Goal: Task Accomplishment & Management: Use online tool/utility

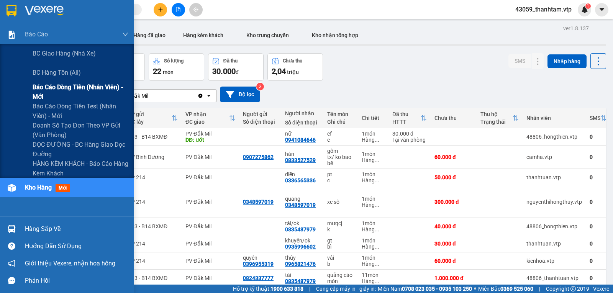
click at [49, 93] on span "Báo cáo dòng tiền (nhân viên) - mới" at bounding box center [81, 91] width 96 height 19
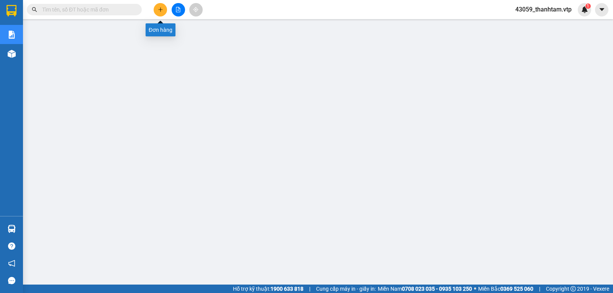
click at [163, 10] on button at bounding box center [160, 9] width 13 height 13
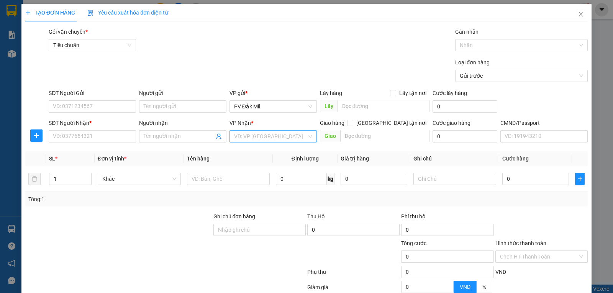
click at [263, 132] on input "search" at bounding box center [270, 136] width 73 height 11
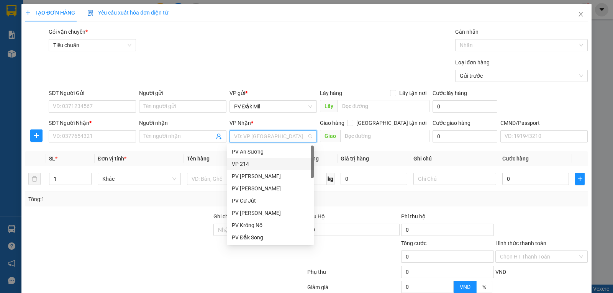
click at [262, 163] on div "VP 214" at bounding box center [270, 164] width 77 height 8
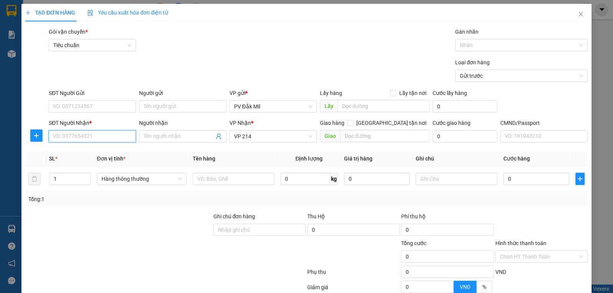
click at [94, 132] on input "SĐT Người Nhận *" at bounding box center [92, 136] width 87 height 12
type input "0706030345"
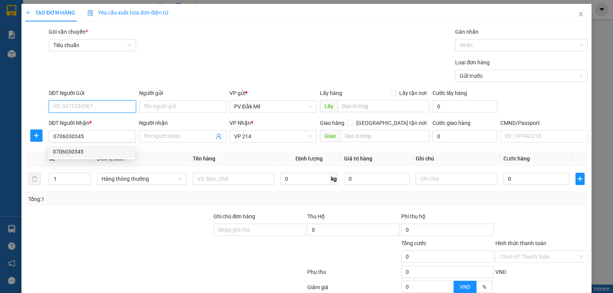
click at [95, 104] on input "SĐT Người Gửi" at bounding box center [92, 106] width 87 height 12
type input "0377604175"
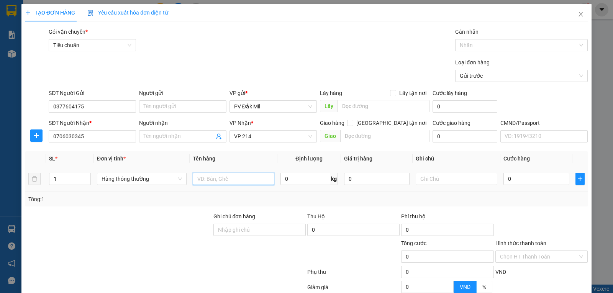
drag, startPoint x: 216, startPoint y: 182, endPoint x: 221, endPoint y: 181, distance: 5.1
click at [219, 181] on input "text" at bounding box center [234, 179] width 82 height 12
type input "giày"
click at [441, 182] on input "text" at bounding box center [456, 179] width 82 height 12
type input "h"
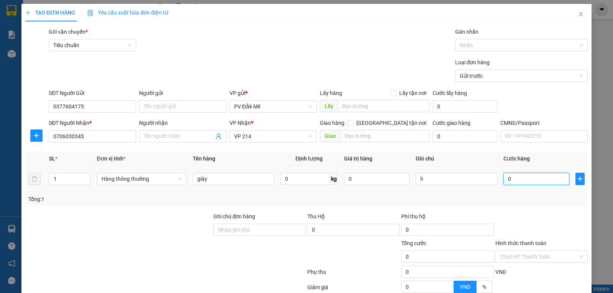
click at [524, 176] on input "0" at bounding box center [535, 179] width 65 height 12
type input "3"
type input "30"
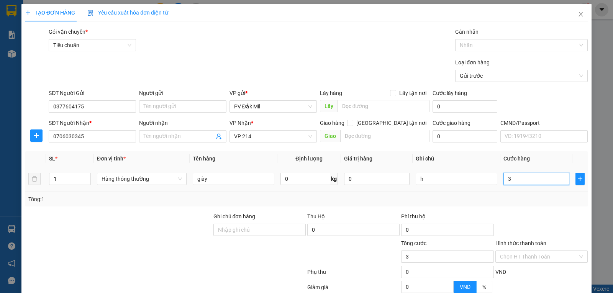
type input "30"
type input "300"
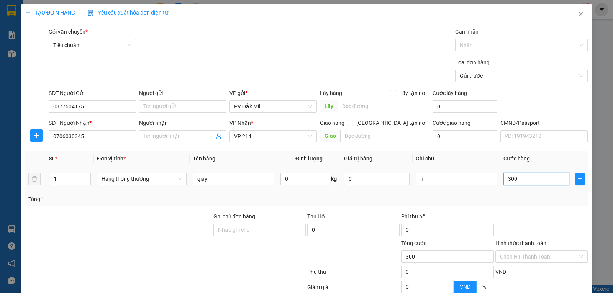
type input "3.000"
type input "30.000"
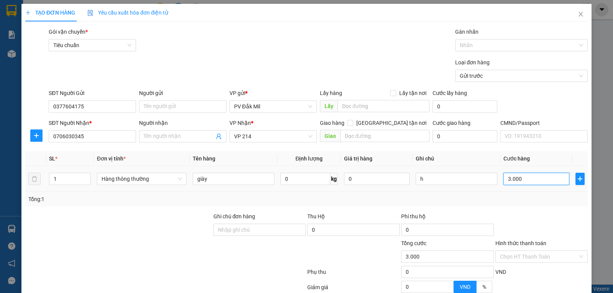
type input "30.000"
click at [248, 235] on input "Ghi chú đơn hàng" at bounding box center [259, 230] width 92 height 12
type input "d"
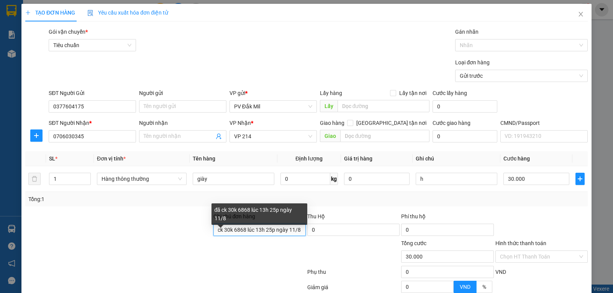
click at [270, 229] on input "đã ck 30k 6868 lúc 13h 25p ngày 11/8" at bounding box center [259, 230] width 92 height 12
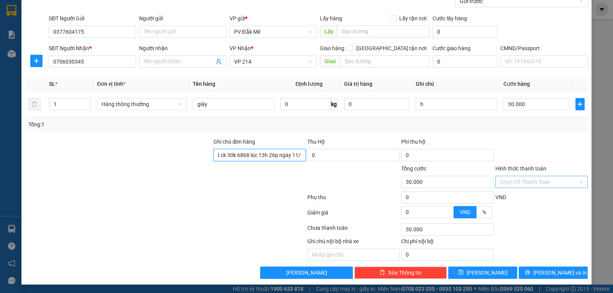
scroll to position [75, 0]
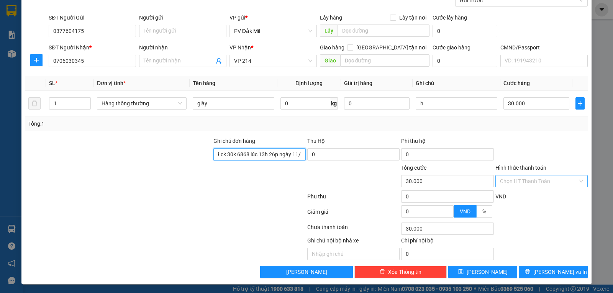
type input "đã ck 30k 6868 lúc 13h 26p ngày 11/8"
click at [538, 186] on input "Hình thức thanh toán" at bounding box center [539, 180] width 78 height 11
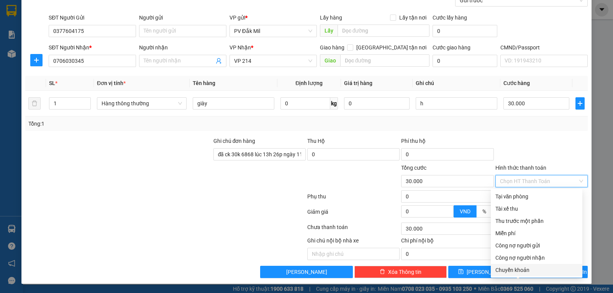
click at [505, 270] on div "Chuyển khoản" at bounding box center [536, 270] width 82 height 8
type input "0"
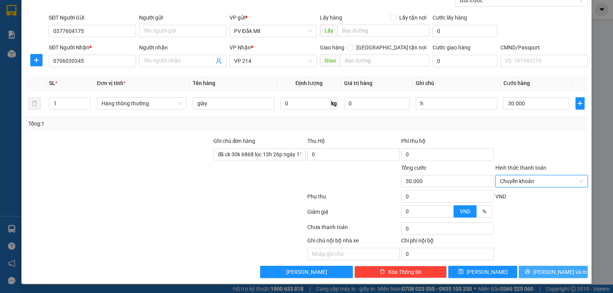
click at [553, 272] on span "Lưu và In" at bounding box center [560, 272] width 54 height 8
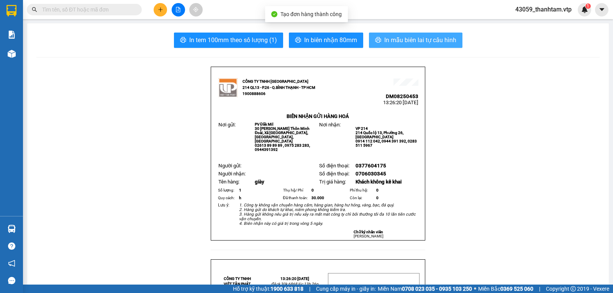
click at [380, 44] on button "In mẫu biên lai tự cấu hình" at bounding box center [415, 40] width 93 height 15
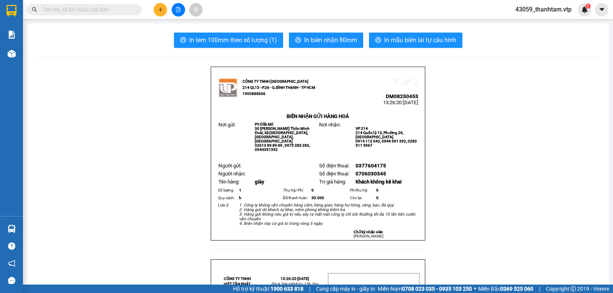
click at [120, 11] on input "text" at bounding box center [87, 9] width 90 height 8
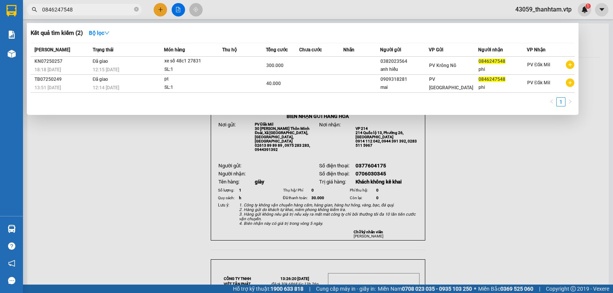
type input "0846247548"
click at [138, 156] on div at bounding box center [306, 146] width 613 height 293
click at [102, 8] on input "0846247548" at bounding box center [87, 9] width 90 height 8
click at [158, 15] on div at bounding box center [306, 146] width 613 height 293
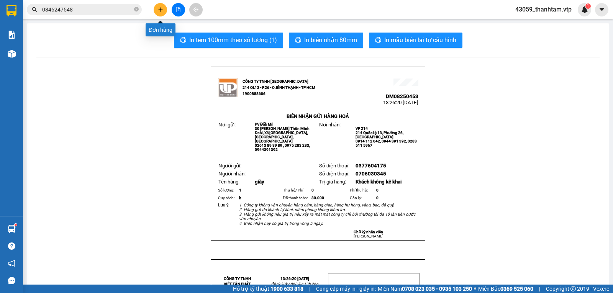
click at [154, 3] on div at bounding box center [177, 9] width 57 height 13
click at [156, 8] on button at bounding box center [160, 9] width 13 height 13
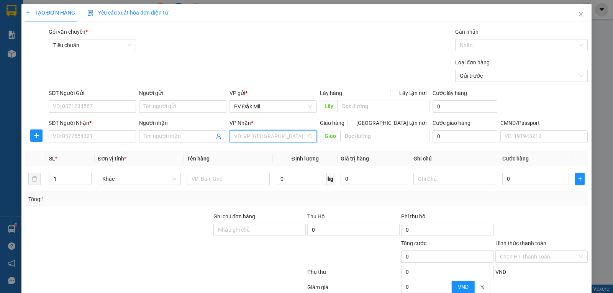
click at [283, 140] on input "search" at bounding box center [270, 136] width 73 height 11
type input "214"
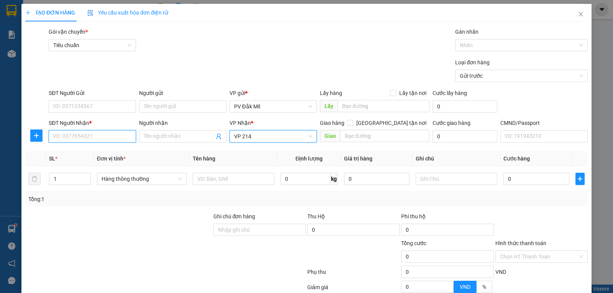
click at [93, 139] on input "SĐT Người Nhận *" at bounding box center [92, 136] width 87 height 12
type input "0"
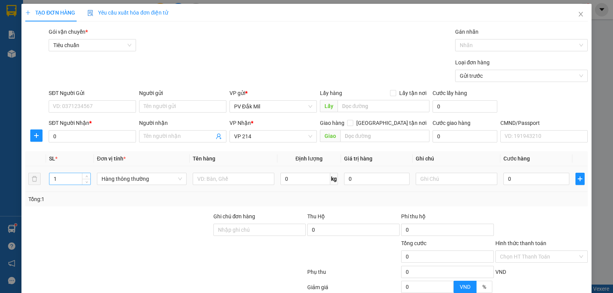
click at [56, 181] on input "1" at bounding box center [69, 178] width 41 height 11
type input "2"
click at [245, 176] on input "text" at bounding box center [234, 179] width 82 height 12
click at [432, 180] on input "text" at bounding box center [456, 179] width 82 height 12
drag, startPoint x: 234, startPoint y: 178, endPoint x: 239, endPoint y: 177, distance: 4.7
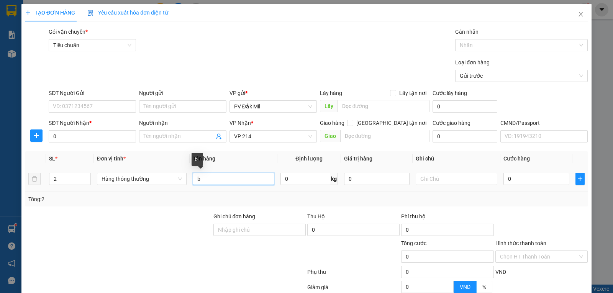
click at [235, 178] on input "b" at bounding box center [234, 179] width 82 height 12
type input "bơ"
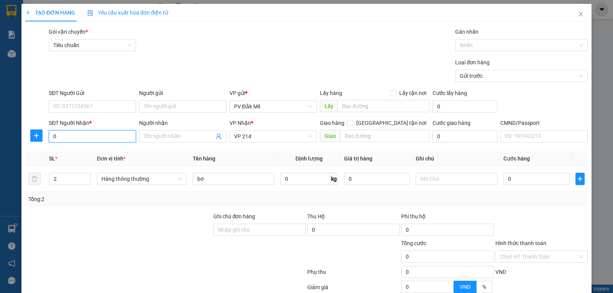
click at [105, 137] on input "0" at bounding box center [92, 136] width 87 height 12
type input "0903589249"
click at [151, 137] on input "Người nhận" at bounding box center [179, 136] width 70 height 8
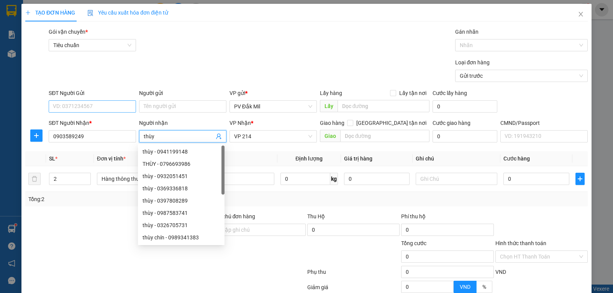
type input "thùy"
click at [92, 103] on input "SĐT Người Gửi" at bounding box center [92, 106] width 87 height 12
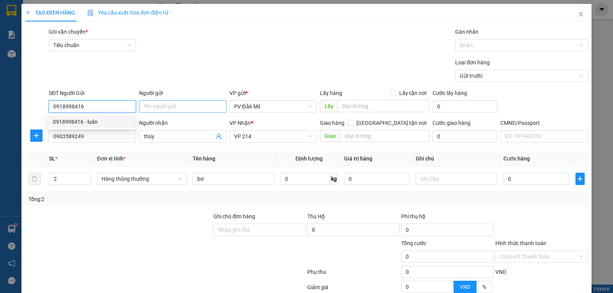
type input "0918998416"
click at [155, 105] on input "Người gửi" at bounding box center [182, 106] width 87 height 12
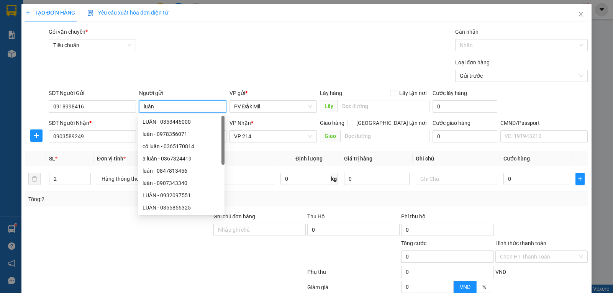
type input "luân"
drag, startPoint x: 188, startPoint y: 65, endPoint x: 208, endPoint y: 61, distance: 19.9
click at [198, 62] on div "Loại đơn hàng Gửi trước" at bounding box center [318, 71] width 542 height 27
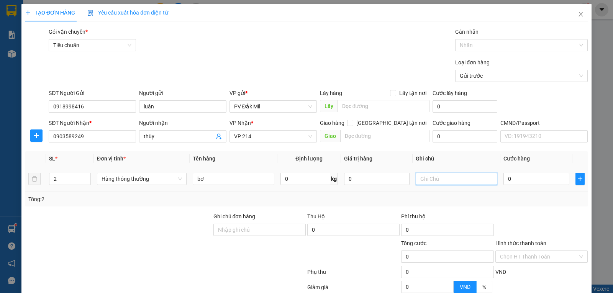
click at [442, 181] on input "text" at bounding box center [456, 179] width 82 height 12
type input "b"
click at [528, 178] on input "0" at bounding box center [535, 179] width 65 height 12
type input "1"
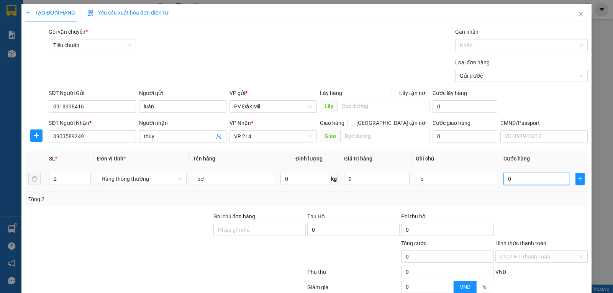
type input "1"
type input "10"
type input "100"
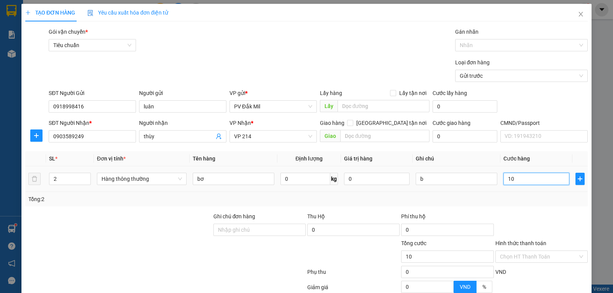
type input "100"
type input "1.000"
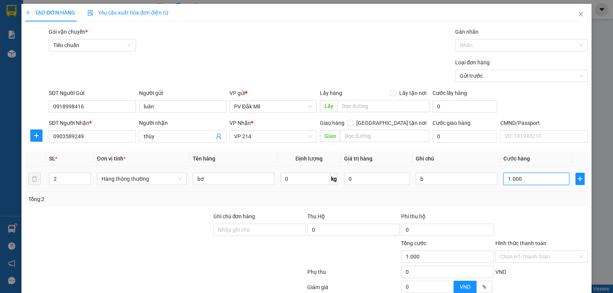
type input "10.000"
type input "100.000"
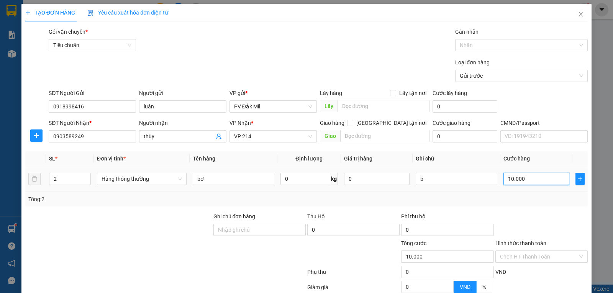
type input "100.000"
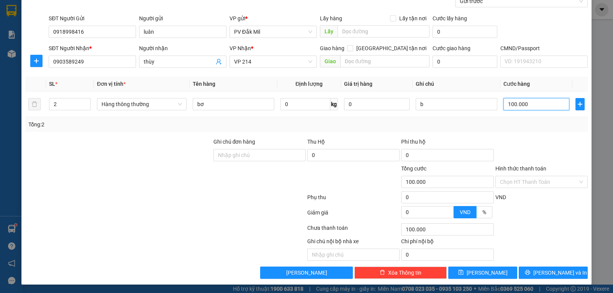
scroll to position [75, 0]
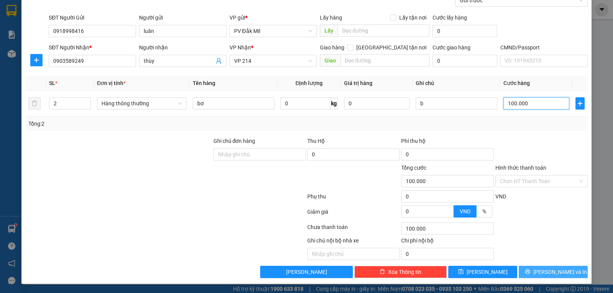
type input "100.000"
click at [530, 275] on span "printer" at bounding box center [527, 272] width 5 height 6
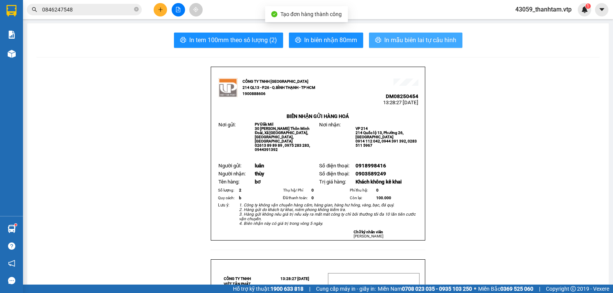
click at [442, 40] on span "In mẫu biên lai tự cấu hình" at bounding box center [420, 40] width 72 height 10
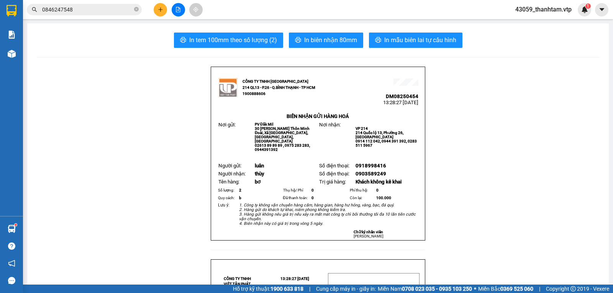
click at [159, 10] on icon "plus" at bounding box center [160, 9] width 5 height 5
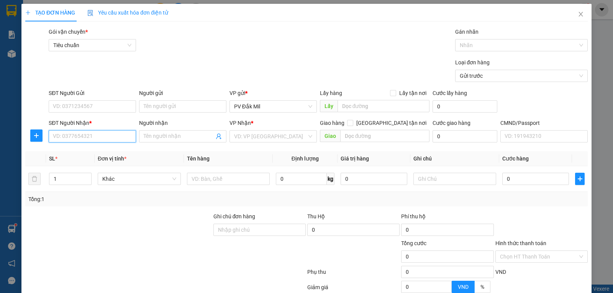
click at [95, 136] on input "SĐT Người Nhận *" at bounding box center [92, 136] width 87 height 12
type input "0984057890"
click at [186, 136] on input "Người nhận" at bounding box center [179, 136] width 70 height 8
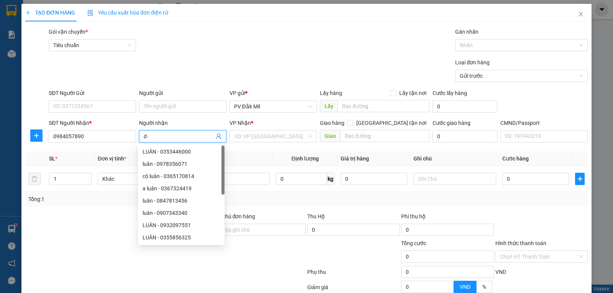
type input "d"
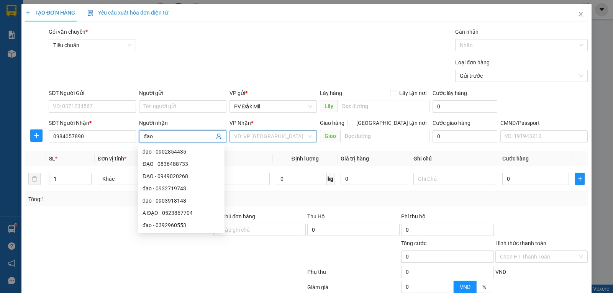
type input "đạo"
click at [272, 139] on input "search" at bounding box center [270, 136] width 73 height 11
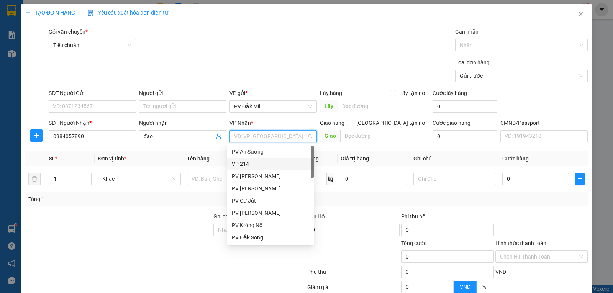
click at [268, 162] on div "VP 214" at bounding box center [270, 164] width 77 height 8
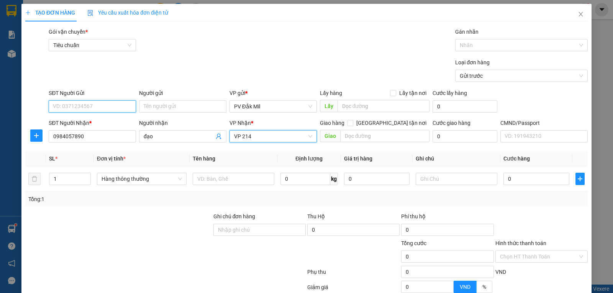
click at [106, 106] on input "SĐT Người Gửi" at bounding box center [92, 106] width 87 height 12
type input "0983407464"
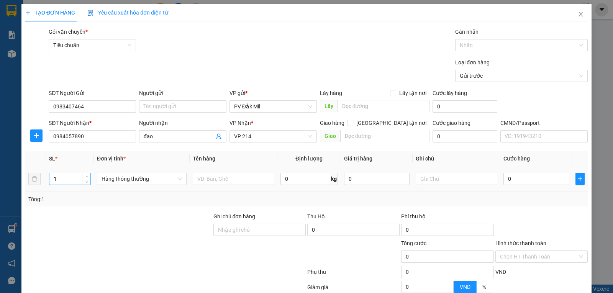
click at [75, 181] on input "1" at bounding box center [69, 178] width 41 height 11
type input "2"
click at [212, 183] on input "text" at bounding box center [234, 179] width 82 height 12
type input "b"
type input "thuốc"
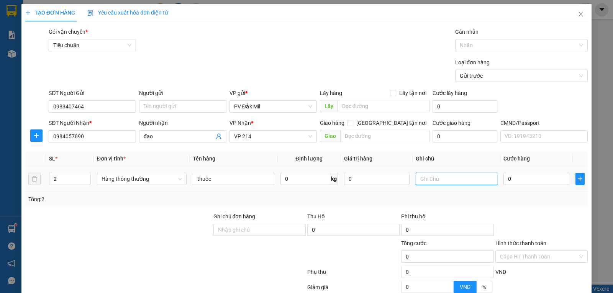
click at [428, 181] on input "text" at bounding box center [456, 179] width 82 height 12
type input "b"
click at [534, 177] on input "0" at bounding box center [535, 179] width 65 height 12
type input "1"
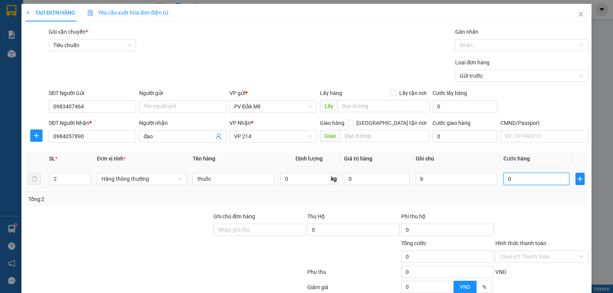
type input "1"
type input "10"
type input "100"
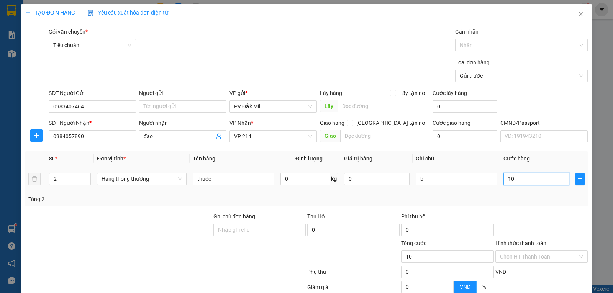
type input "100"
type input "1.000"
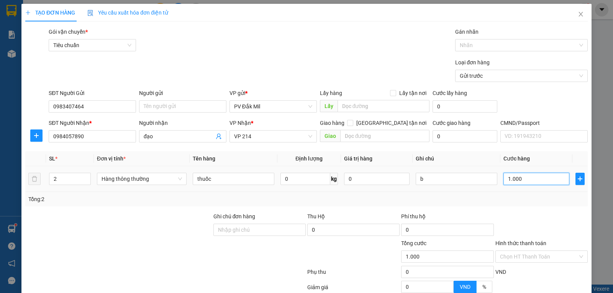
type input "10.000"
type input "100.000"
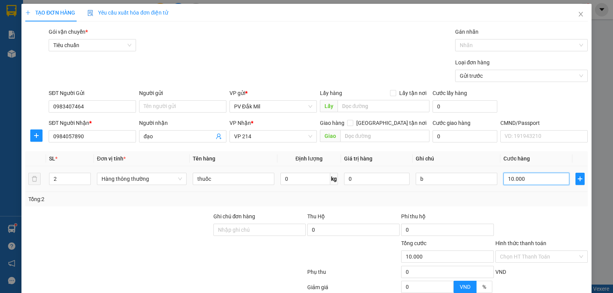
type input "100.000"
click at [286, 231] on input "Ghi chú đơn hàng" at bounding box center [259, 230] width 92 height 12
type input "d"
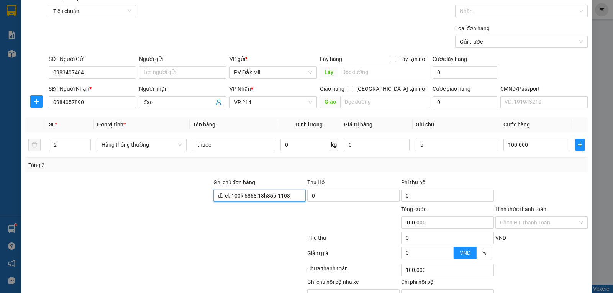
scroll to position [75, 0]
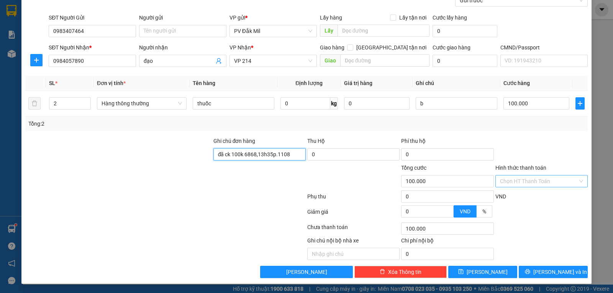
type input "đã ck 100k 6868,13h35p.1108"
click at [516, 178] on input "Hình thức thanh toán" at bounding box center [539, 180] width 78 height 11
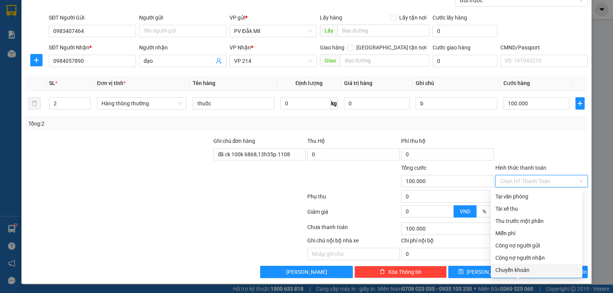
click at [526, 271] on div "Chuyển khoản" at bounding box center [536, 270] width 82 height 8
type input "0"
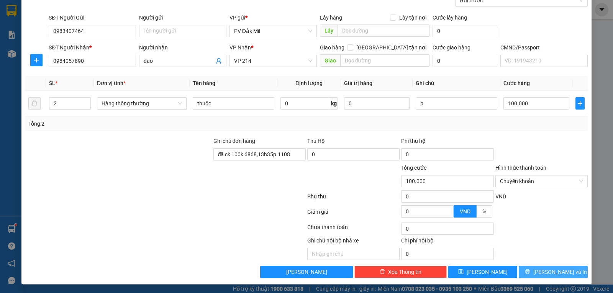
click at [549, 271] on span "Lưu và In" at bounding box center [560, 272] width 54 height 8
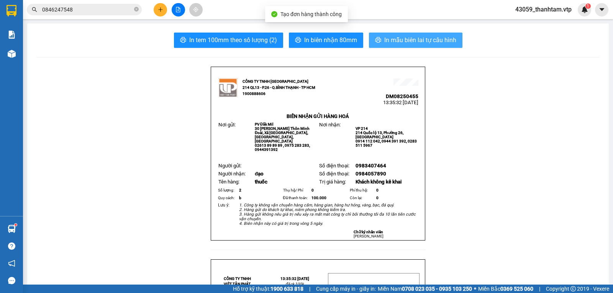
click at [400, 42] on span "In mẫu biên lai tự cấu hình" at bounding box center [420, 40] width 72 height 10
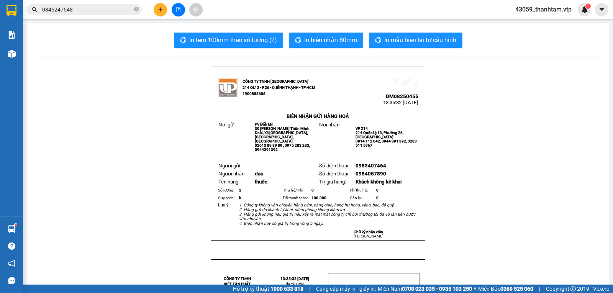
click at [158, 11] on icon "plus" at bounding box center [160, 9] width 5 height 5
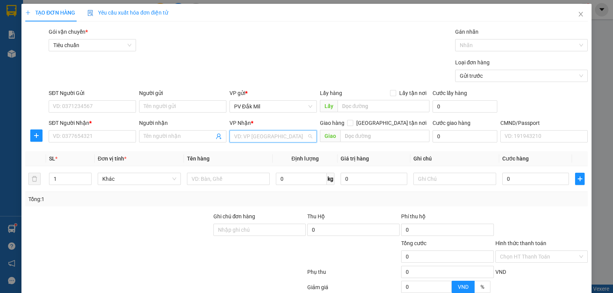
click at [263, 131] on input "search" at bounding box center [270, 136] width 73 height 11
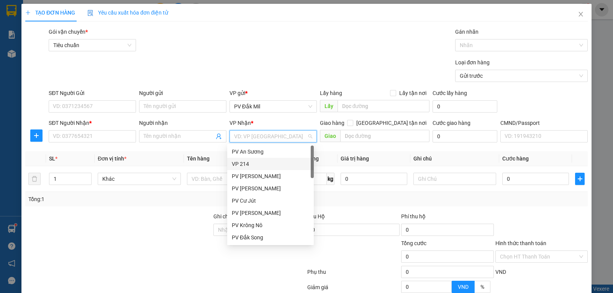
click at [265, 159] on div "VP 214" at bounding box center [270, 164] width 87 height 12
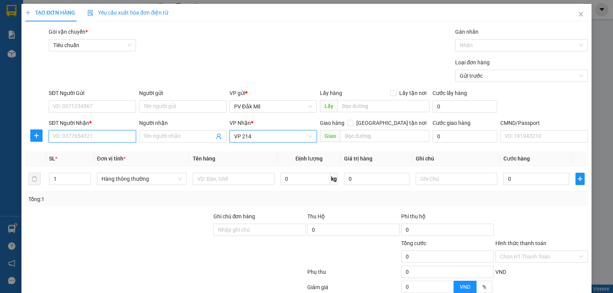
click at [105, 131] on input "SĐT Người Nhận *" at bounding box center [92, 136] width 87 height 12
click at [352, 124] on input "Giao tận nơi" at bounding box center [349, 122] width 5 height 5
checkbox input "true"
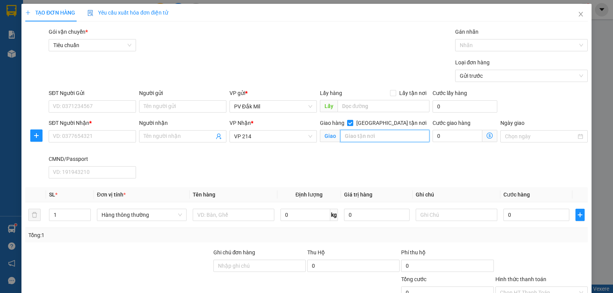
click at [378, 137] on input "text" at bounding box center [385, 136] width 90 height 12
click at [370, 137] on input "66 đường 39, khu đô thị vạn phúc ,phường hieeph bình phước ,thủ đức" at bounding box center [385, 136] width 90 height 12
type input "[STREET_ADDRESS] đức"
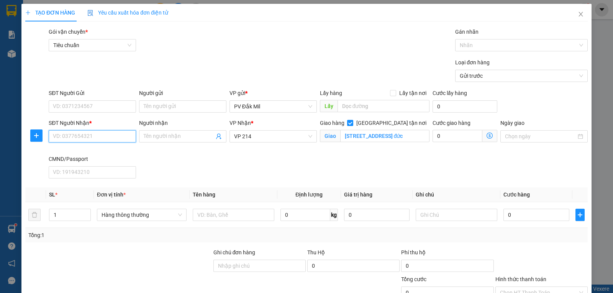
click at [113, 136] on input "SĐT Người Nhận *" at bounding box center [92, 136] width 87 height 12
type input "0966531553"
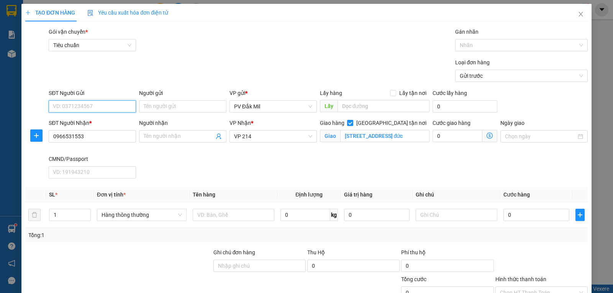
click at [90, 105] on input "SĐT Người Gửi" at bounding box center [92, 106] width 87 height 12
type input "0933407009"
click at [167, 108] on input "Người gửi" at bounding box center [182, 106] width 87 height 12
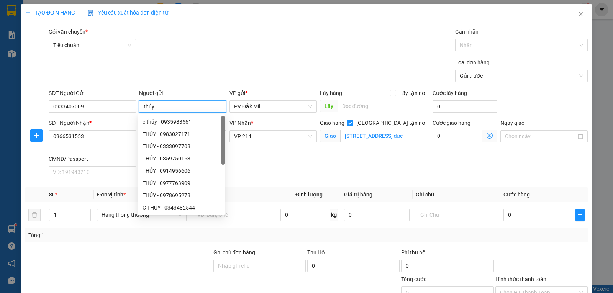
type input "thủy"
click at [158, 49] on div "Gói vận chuyển * Tiêu chuẩn Gán nhãn Nhãn" at bounding box center [318, 41] width 542 height 27
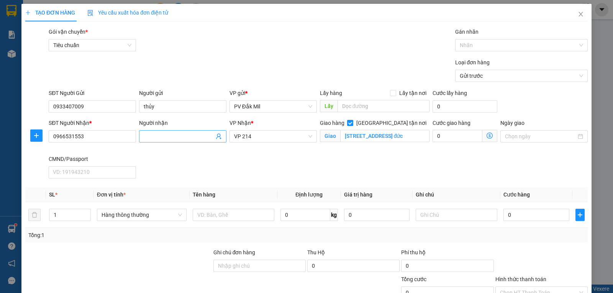
click at [168, 137] on input "Người nhận" at bounding box center [179, 136] width 70 height 8
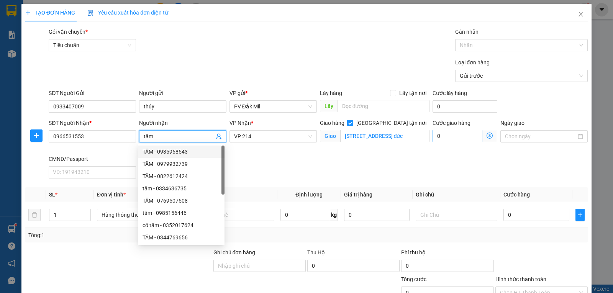
type input "tâm"
click at [446, 134] on input "0" at bounding box center [457, 136] width 50 height 12
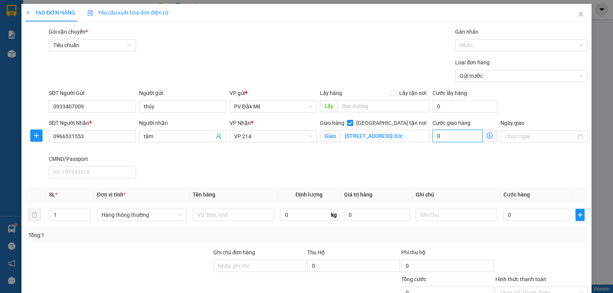
type input "9"
type input "90"
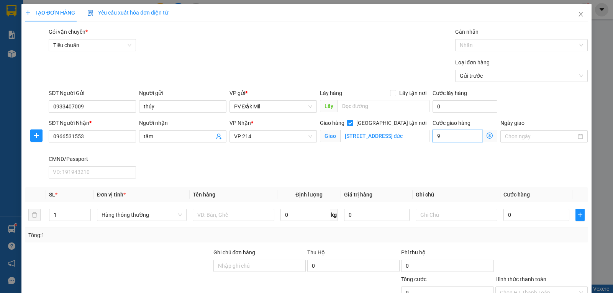
type input "90"
type input "900"
type input "9.000"
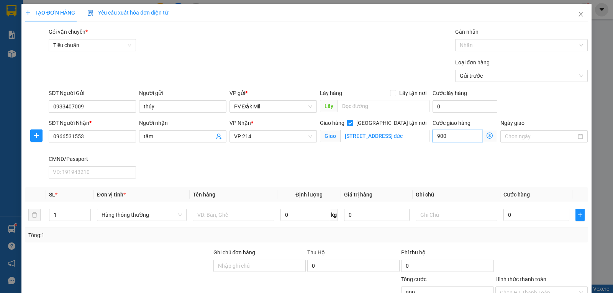
type input "9.000"
type input "90.000"
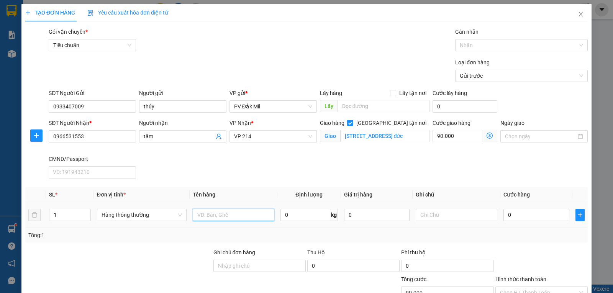
click at [221, 216] on input "text" at bounding box center [234, 215] width 82 height 12
type input "tc"
click at [422, 214] on input "text" at bounding box center [456, 215] width 82 height 12
type input "t"
click at [522, 217] on input "0" at bounding box center [535, 215] width 65 height 12
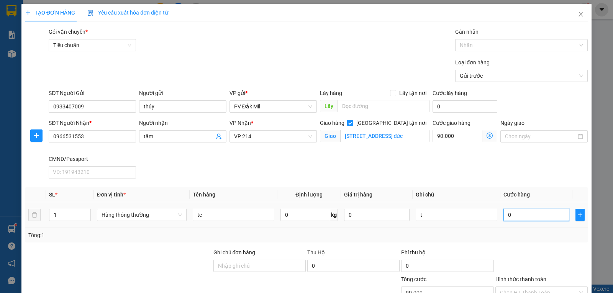
type input "4"
type input "90.004"
type input "40"
type input "90.040"
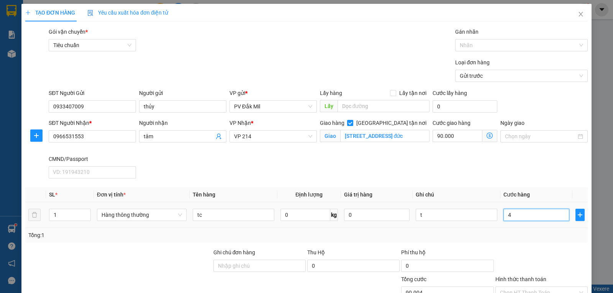
type input "90.040"
type input "400"
type input "90.400"
type input "4.000"
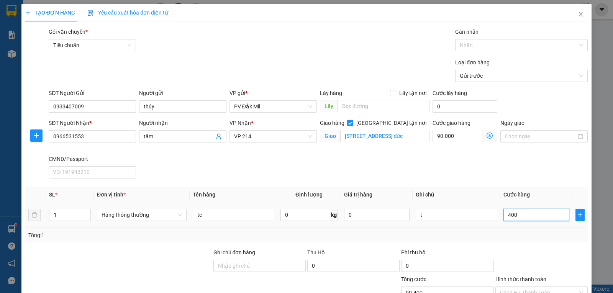
type input "94.000"
type input "40.000"
type input "130.000"
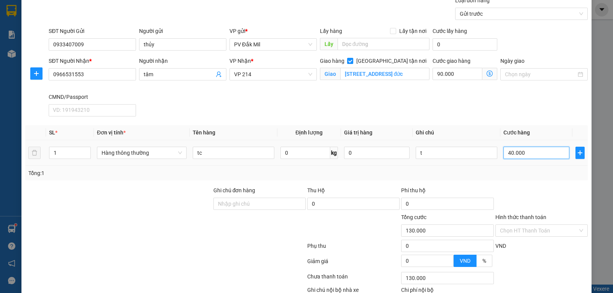
scroll to position [111, 0]
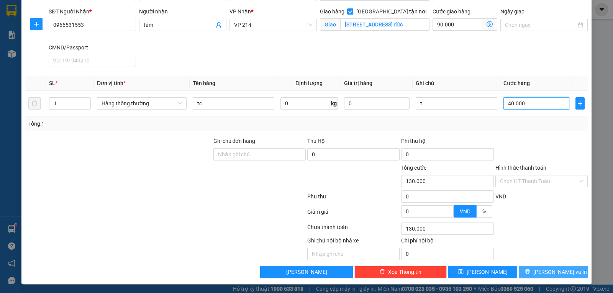
type input "40.000"
click at [530, 271] on icon "printer" at bounding box center [527, 271] width 5 height 5
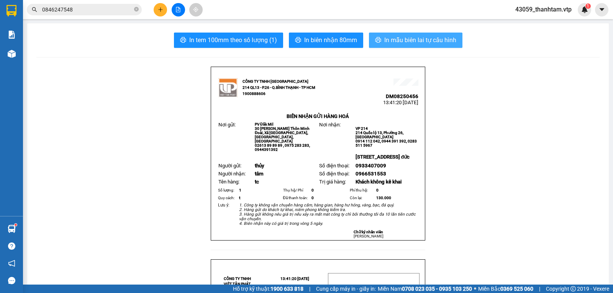
click at [419, 42] on span "In mẫu biên lai tự cấu hình" at bounding box center [420, 40] width 72 height 10
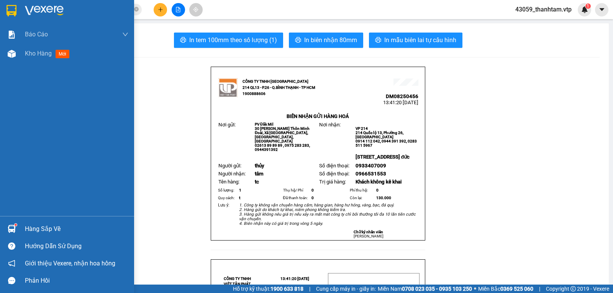
click at [11, 10] on img at bounding box center [12, 10] width 10 height 11
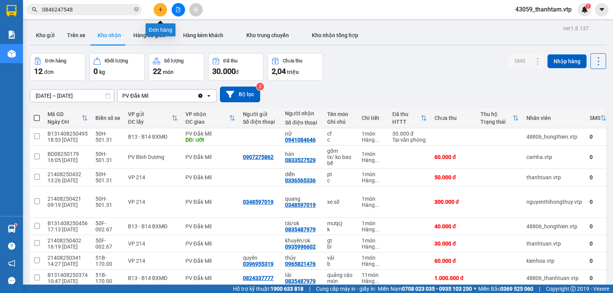
click at [159, 13] on button at bounding box center [160, 9] width 13 height 13
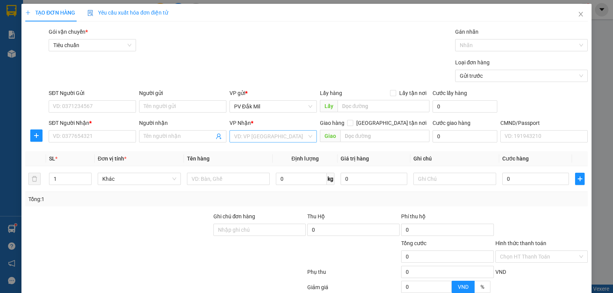
click at [271, 132] on input "search" at bounding box center [270, 136] width 73 height 11
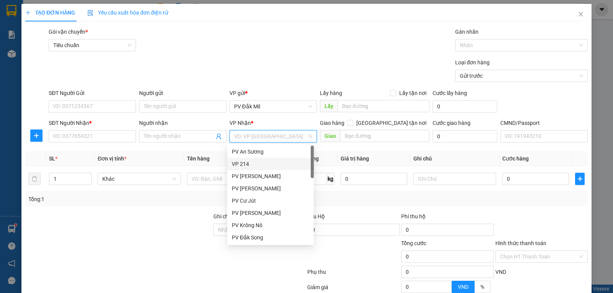
click at [259, 165] on div "VP 214" at bounding box center [270, 164] width 77 height 8
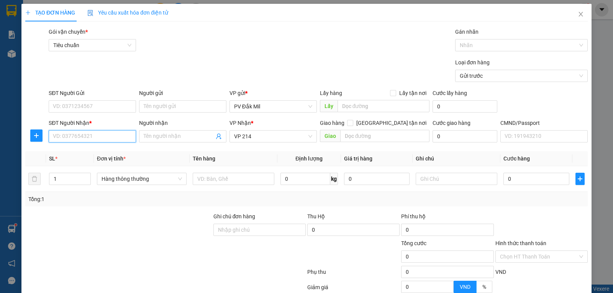
click at [103, 138] on input "SĐT Người Nhận *" at bounding box center [92, 136] width 87 height 12
type input "0"
click at [81, 178] on input "1" at bounding box center [69, 178] width 41 height 11
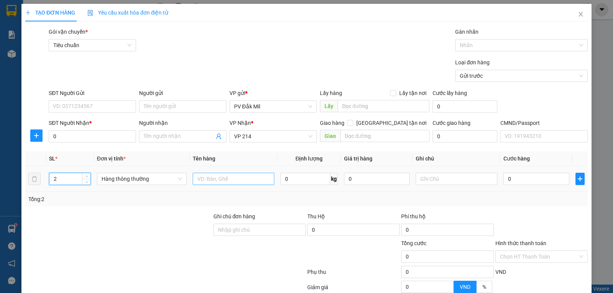
type input "2"
click at [233, 181] on input "text" at bounding box center [234, 179] width 82 height 12
type input "tc"
click at [420, 178] on input "text" at bounding box center [456, 179] width 82 height 12
type input "t"
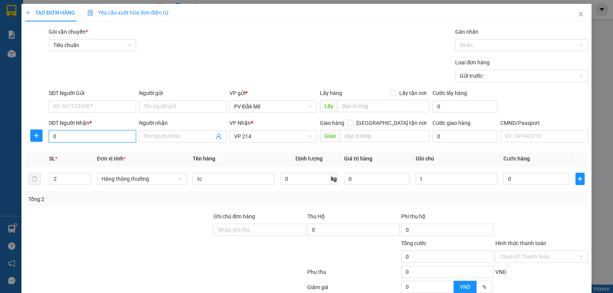
click at [70, 136] on input "0" at bounding box center [92, 136] width 87 height 12
type input "0783672320"
click at [92, 105] on input "SĐT Người Gửi" at bounding box center [92, 106] width 87 height 12
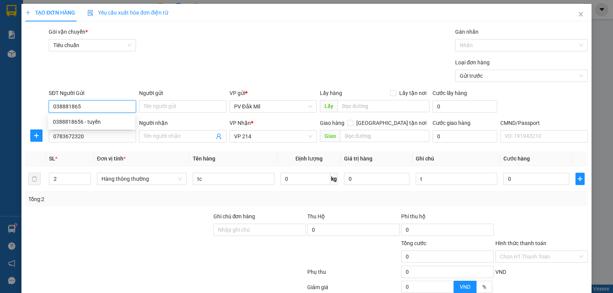
type input "0388818656"
click at [103, 122] on div "0388818656 - tuyền" at bounding box center [91, 122] width 77 height 8
type input "tuyền"
type input "0388818656"
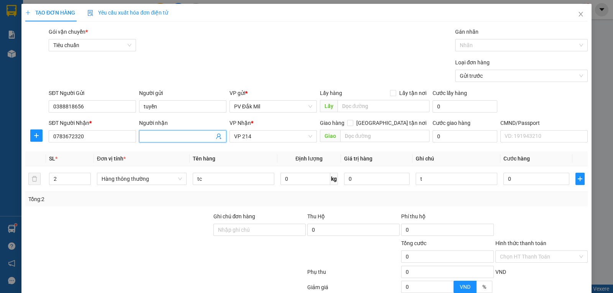
click at [160, 133] on input "Người nhận" at bounding box center [179, 136] width 70 height 8
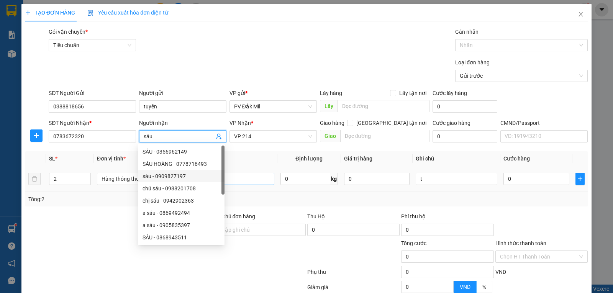
type input "sáu"
click at [243, 179] on input "tc" at bounding box center [234, 179] width 82 height 12
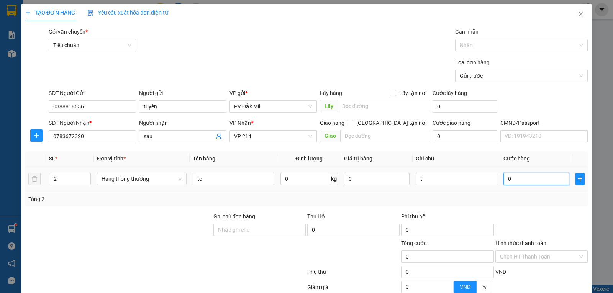
click at [532, 181] on input "0" at bounding box center [535, 179] width 65 height 12
type input "1"
type input "10"
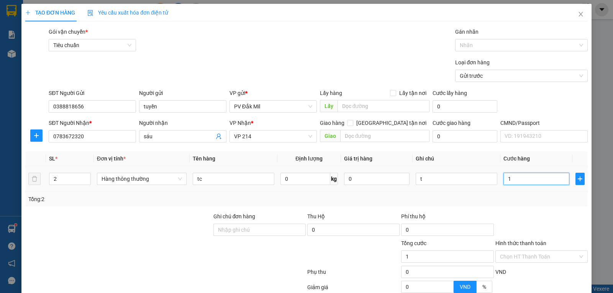
type input "10"
type input "100"
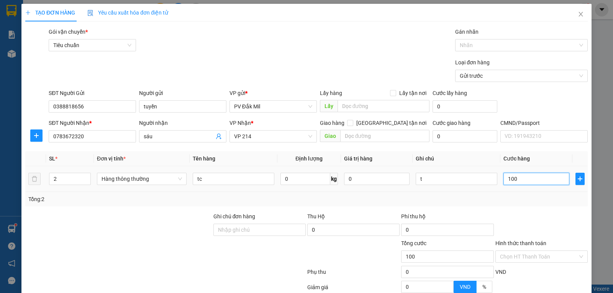
type input "1.000"
type input "10.000"
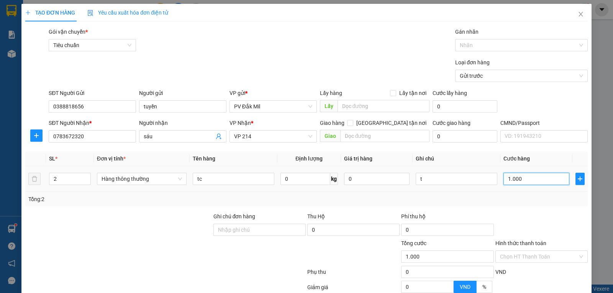
type input "10.000"
type input "100.000"
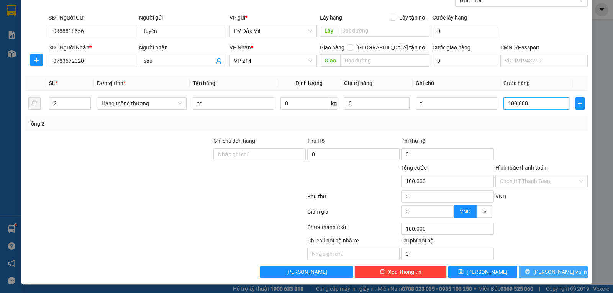
type input "100.000"
click at [543, 272] on span "Lưu và In" at bounding box center [560, 272] width 54 height 8
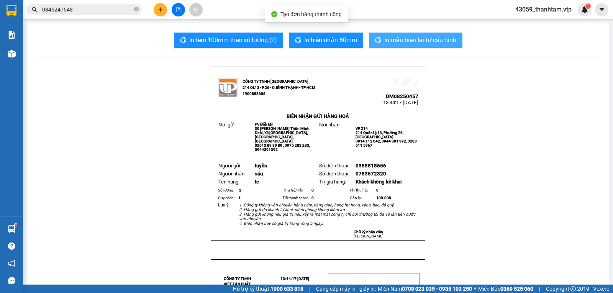
click at [418, 38] on span "In mẫu biên lai tự cấu hình" at bounding box center [420, 40] width 72 height 10
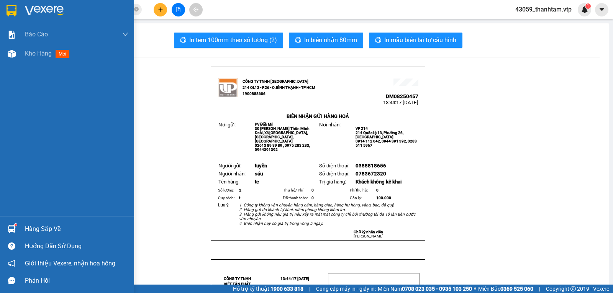
click at [14, 12] on img at bounding box center [12, 10] width 10 height 11
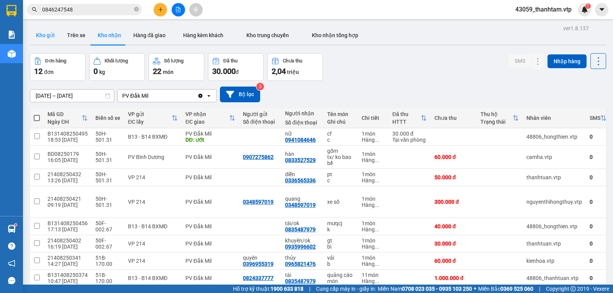
click at [52, 34] on button "Kho gửi" at bounding box center [45, 35] width 31 height 18
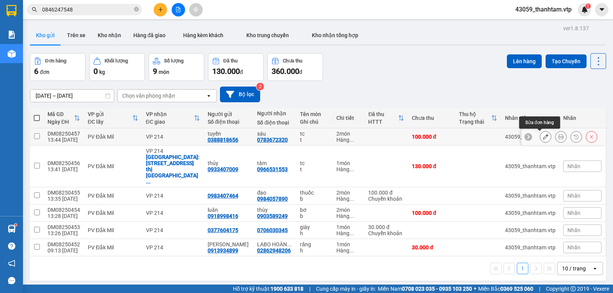
click at [543, 139] on icon at bounding box center [545, 136] width 5 height 5
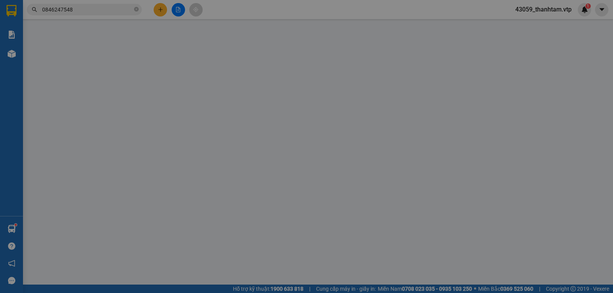
type input "0388818656"
type input "tuyền"
type input "0783672320"
type input "sáu"
type input "100.000"
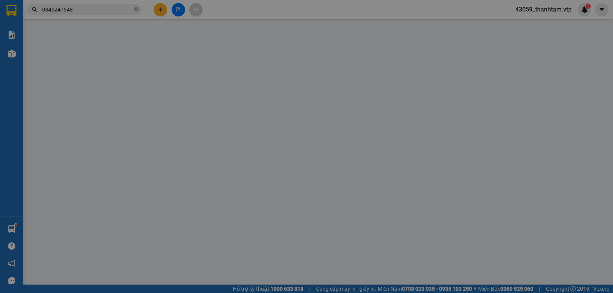
type input "100.000"
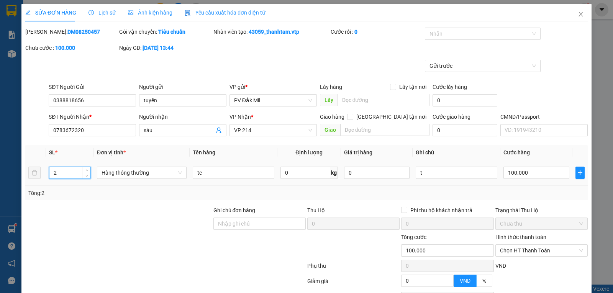
click at [76, 170] on input "2" at bounding box center [69, 172] width 41 height 11
type input "1"
click at [525, 176] on input "100.000" at bounding box center [535, 173] width 65 height 12
type input "5"
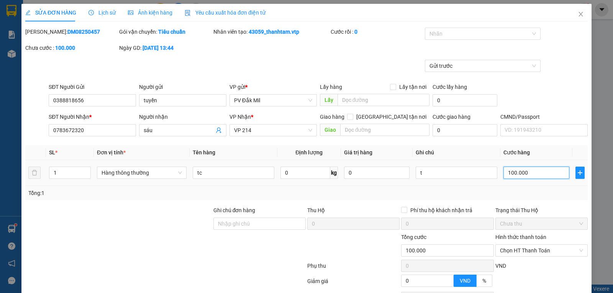
type input "5"
type input "50"
type input "500"
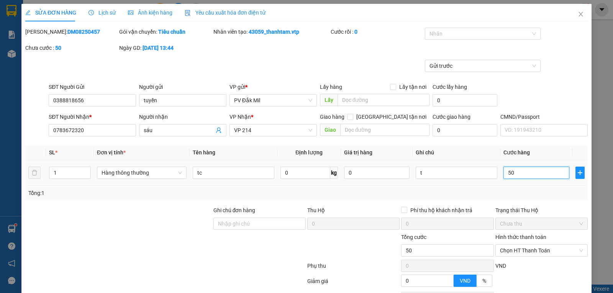
type input "500"
type input "5.000"
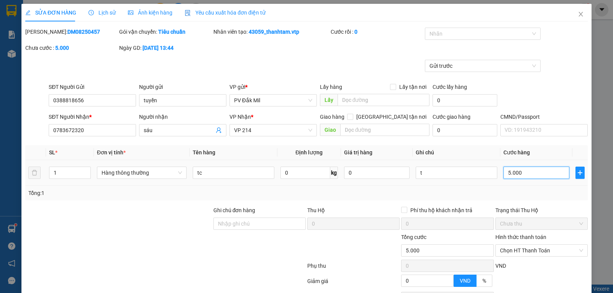
type input "50.000"
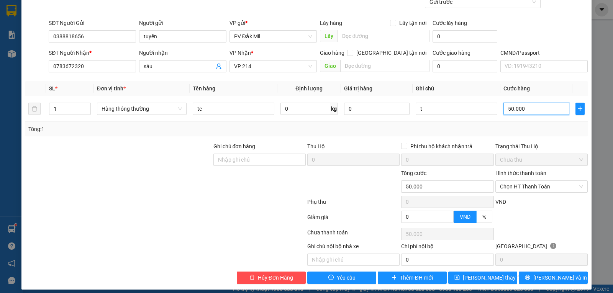
scroll to position [70, 0]
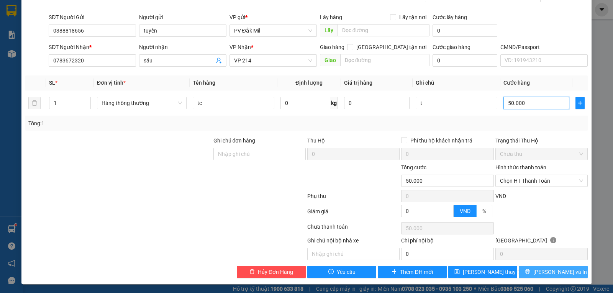
type input "50.000"
click at [540, 270] on button "Lưu và In" at bounding box center [552, 272] width 69 height 12
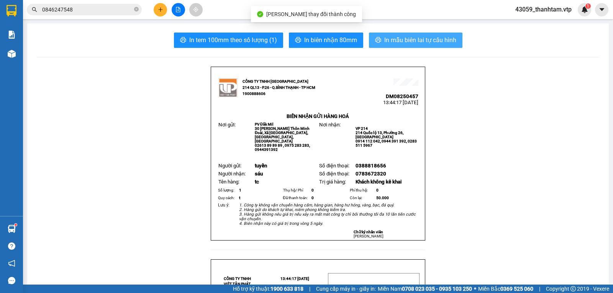
click at [417, 41] on span "In mẫu biên lai tự cấu hình" at bounding box center [420, 40] width 72 height 10
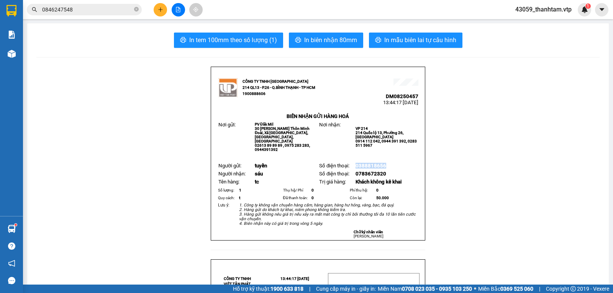
drag, startPoint x: 381, startPoint y: 167, endPoint x: 351, endPoint y: 170, distance: 30.0
click at [351, 170] on tr "Người gửi: tuyền Số điện thoại: 0388818656" at bounding box center [317, 166] width 201 height 8
copy tr "Số điện thoại: 0388818656"
click at [161, 10] on icon "plus" at bounding box center [160, 9] width 5 height 5
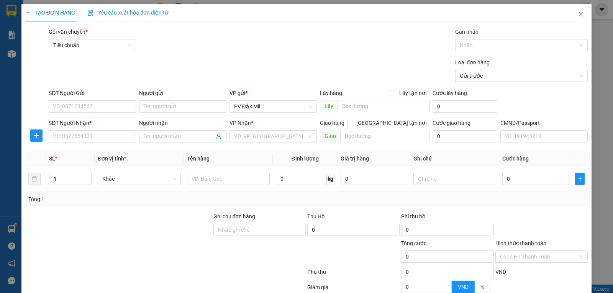
click at [99, 115] on div "SĐT Người Gửi VD: 0371234567" at bounding box center [92, 102] width 87 height 27
click at [100, 109] on input "SĐT Người Gửi" at bounding box center [92, 106] width 87 height 12
paste input "0388818656"
drag, startPoint x: 64, startPoint y: 106, endPoint x: 40, endPoint y: 113, distance: 24.7
click at [40, 113] on div "SĐT Người Gửi 0388818656 0388818656 Người gửi Tên người gửi VP gửi * PV Đắk Mil…" at bounding box center [307, 102] width 564 height 27
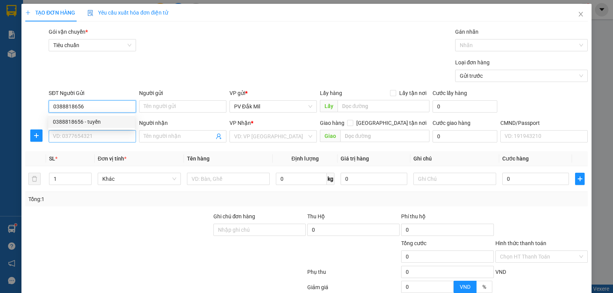
type input "0388818656"
click at [81, 136] on input "SĐT Người Nhận *" at bounding box center [92, 136] width 87 height 12
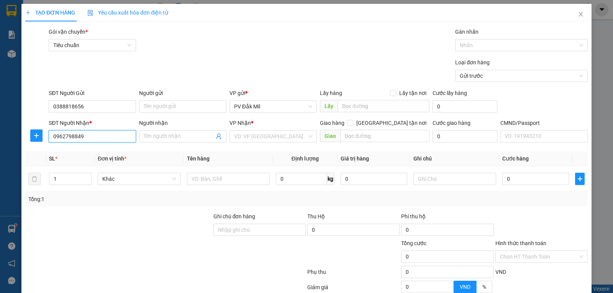
type input "0962798849"
click at [163, 130] on div "Người nhận" at bounding box center [182, 124] width 87 height 11
drag, startPoint x: 163, startPoint y: 135, endPoint x: 186, endPoint y: 129, distance: 23.2
click at [175, 133] on input "Người nhận" at bounding box center [179, 136] width 70 height 8
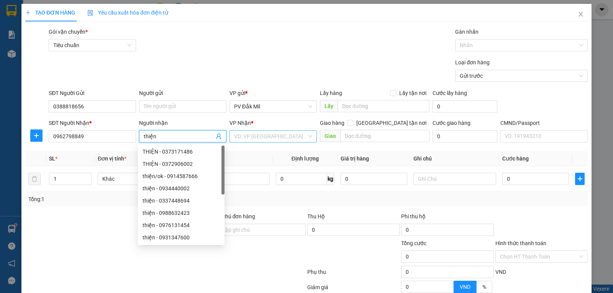
type input "thiện"
click at [286, 134] on input "search" at bounding box center [270, 136] width 73 height 11
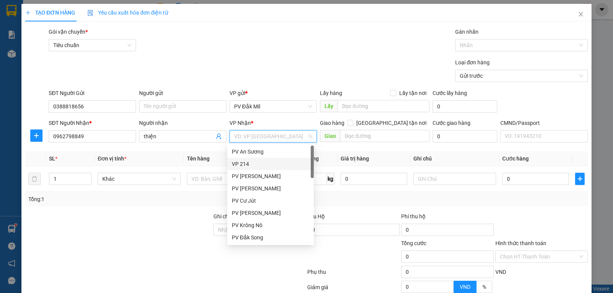
click at [259, 163] on div "VP 214" at bounding box center [270, 164] width 77 height 8
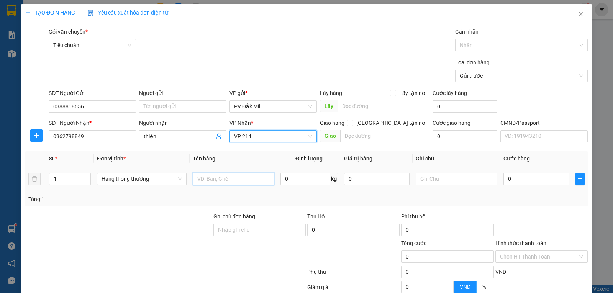
click at [216, 176] on input "text" at bounding box center [234, 179] width 82 height 12
type input "tc"
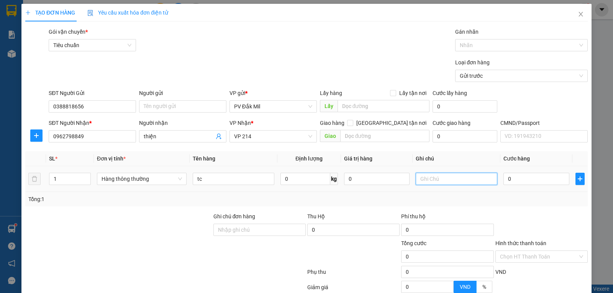
click at [419, 180] on input "text" at bounding box center [456, 179] width 82 height 12
type input "t"
click at [513, 179] on input "0" at bounding box center [535, 179] width 65 height 12
type input "5"
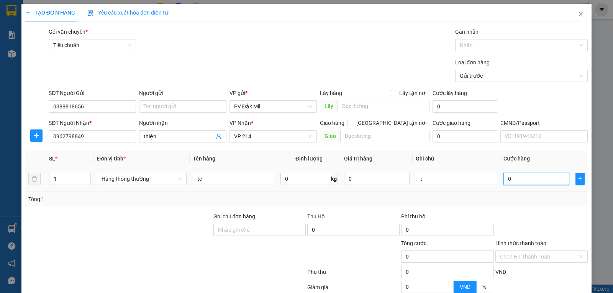
type input "5"
type input "50"
type input "500"
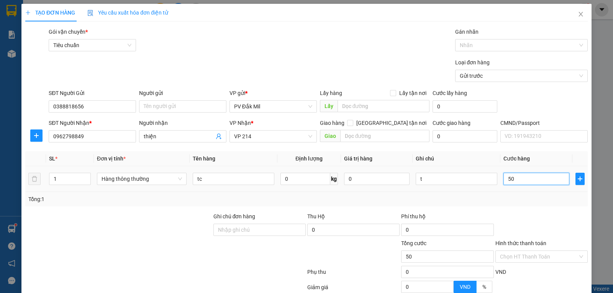
type input "500"
type input "5.000"
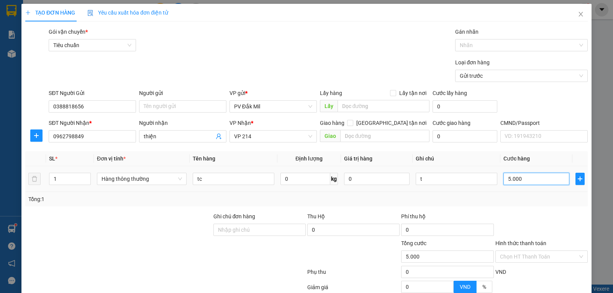
type input "50.000"
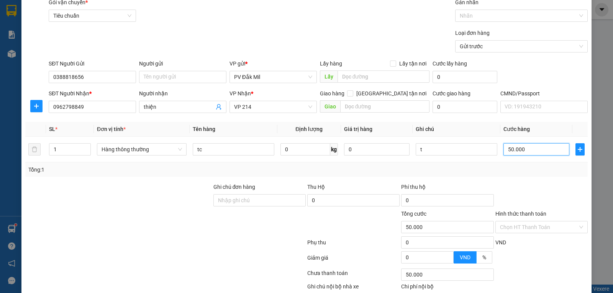
scroll to position [75, 0]
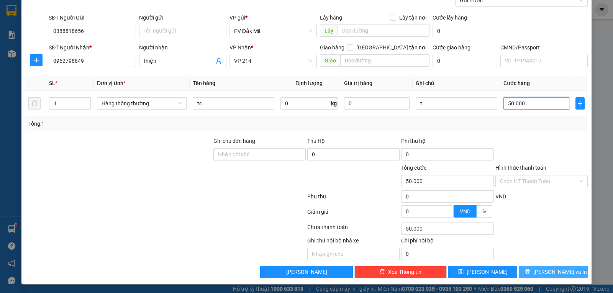
type input "50.000"
click at [539, 269] on button "Lưu và In" at bounding box center [552, 272] width 69 height 12
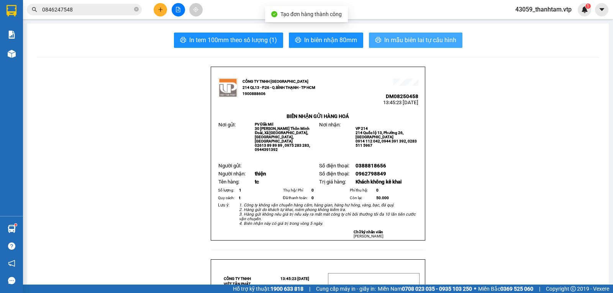
click at [415, 42] on span "In mẫu biên lai tự cấu hình" at bounding box center [420, 40] width 72 height 10
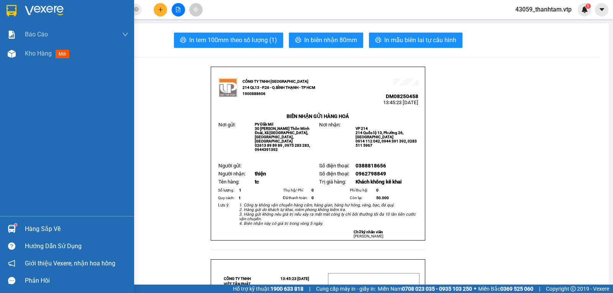
click at [16, 10] on img at bounding box center [12, 10] width 10 height 11
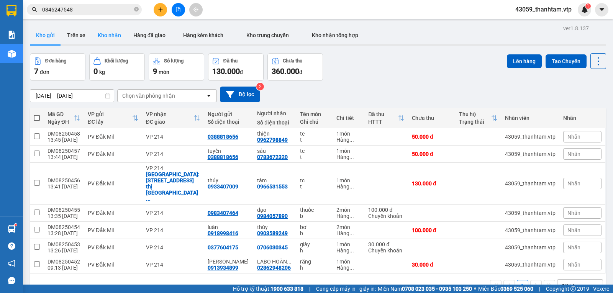
click at [109, 37] on button "Kho nhận" at bounding box center [110, 35] width 36 height 18
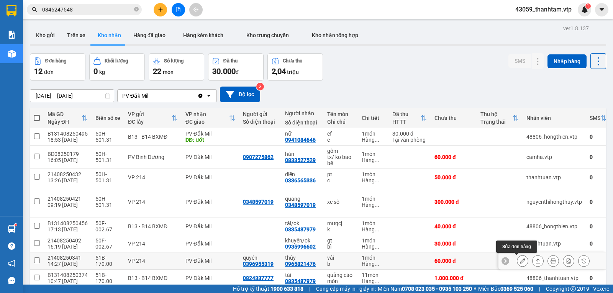
click at [520, 260] on icon at bounding box center [522, 260] width 5 height 5
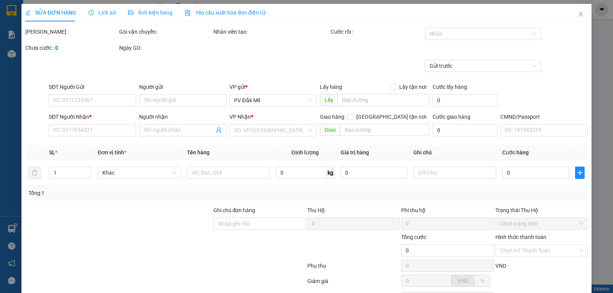
type input "0396955319"
type input "quyên"
type input "0965821476"
type input "thủy"
type input "60.000"
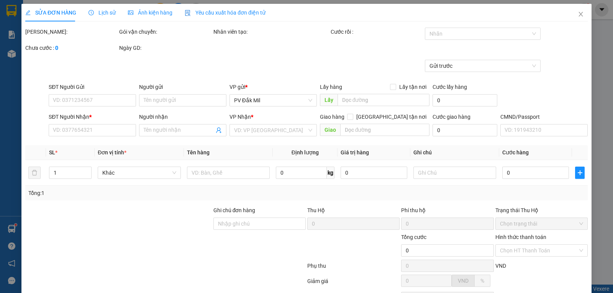
type input "60.000"
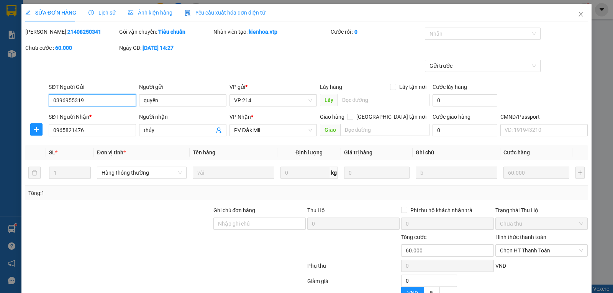
type input "3.000"
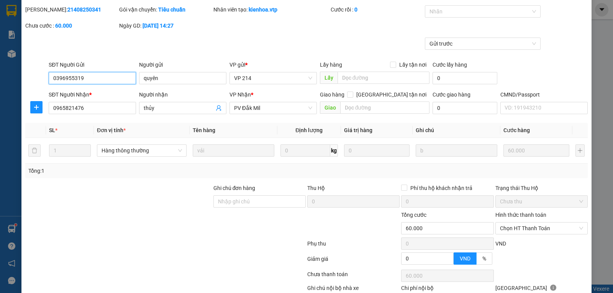
scroll to position [70, 0]
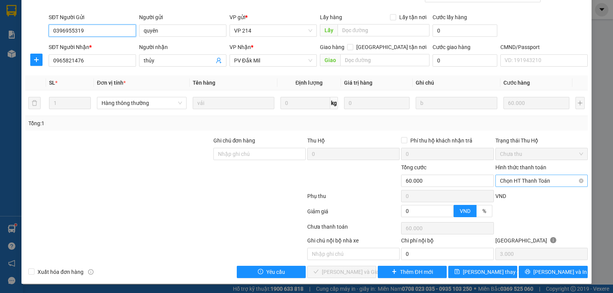
click at [507, 182] on span "Chọn HT Thanh Toán" at bounding box center [541, 180] width 83 height 11
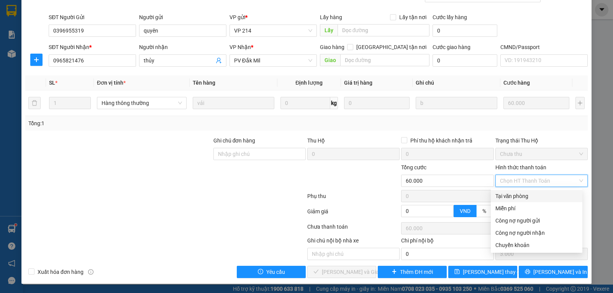
click at [508, 197] on div "Tại văn phòng" at bounding box center [536, 196] width 82 height 8
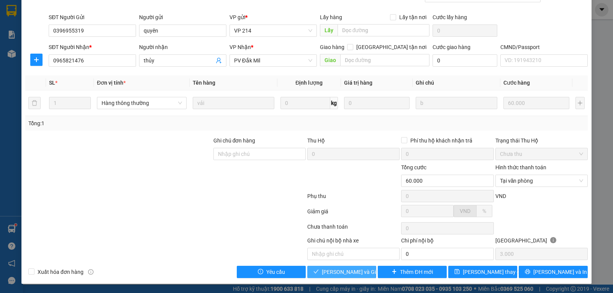
click at [338, 272] on span "Lưu và Giao hàng" at bounding box center [359, 272] width 74 height 8
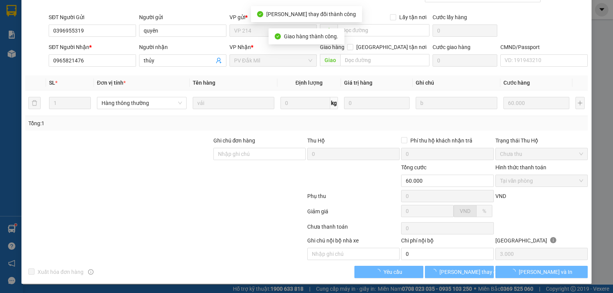
scroll to position [0, 0]
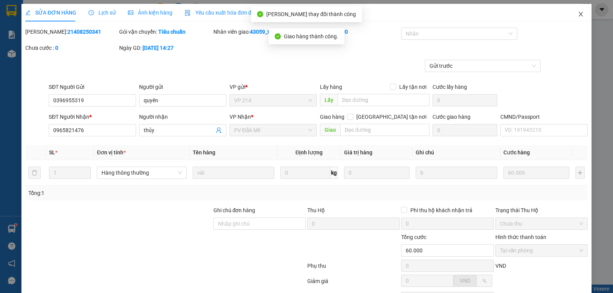
click at [577, 15] on icon "close" at bounding box center [580, 14] width 6 height 6
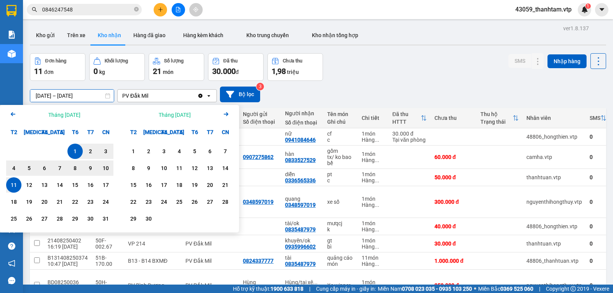
click at [101, 94] on input "01/08/2025 – 11/08/2025" at bounding box center [71, 96] width 83 height 12
click at [12, 114] on icon "Previous month." at bounding box center [13, 114] width 5 height 4
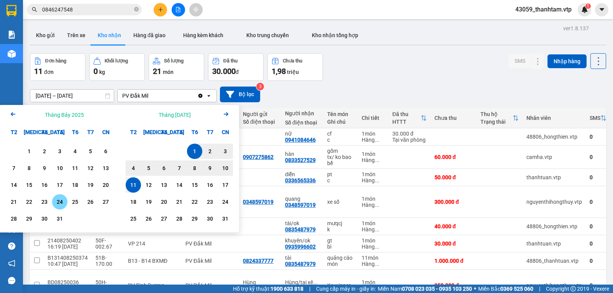
click at [60, 197] on div "24" at bounding box center [59, 201] width 15 height 15
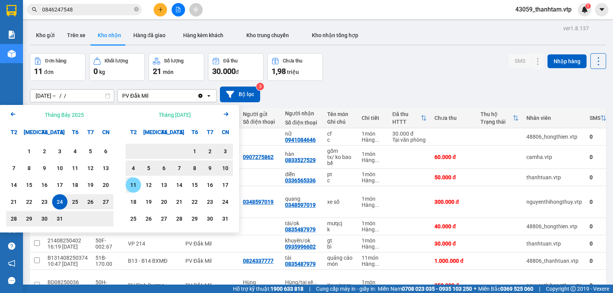
click at [134, 186] on div "11" at bounding box center [133, 184] width 11 height 9
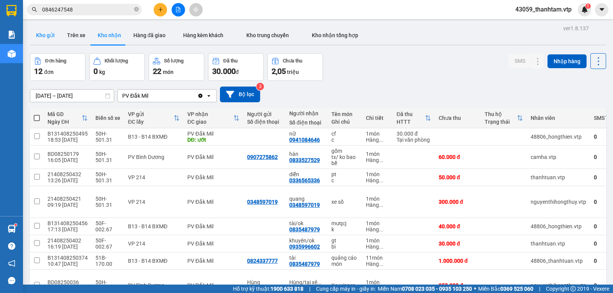
click at [53, 39] on button "Kho gửi" at bounding box center [45, 35] width 31 height 18
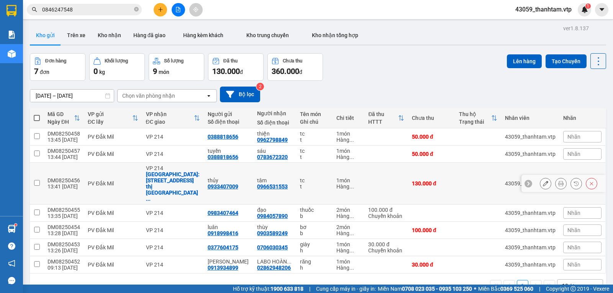
click at [540, 177] on button at bounding box center [545, 183] width 11 height 13
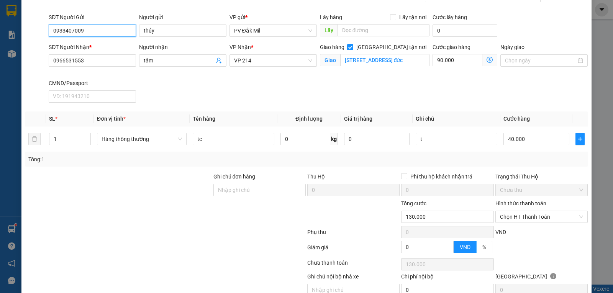
scroll to position [77, 0]
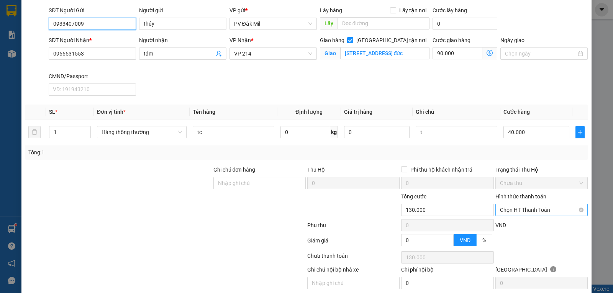
click at [529, 213] on span "Chọn HT Thanh Toán" at bounding box center [541, 209] width 83 height 11
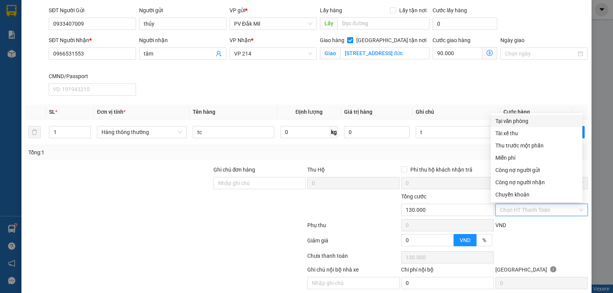
click at [508, 123] on div "Tại văn phòng" at bounding box center [536, 121] width 82 height 8
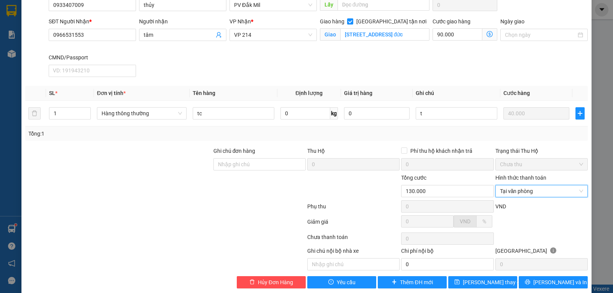
scroll to position [106, 0]
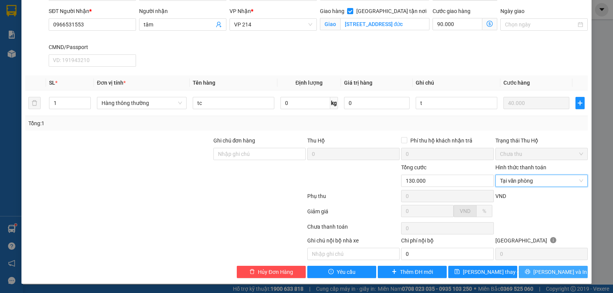
click at [530, 271] on button "Lưu và In" at bounding box center [552, 272] width 69 height 12
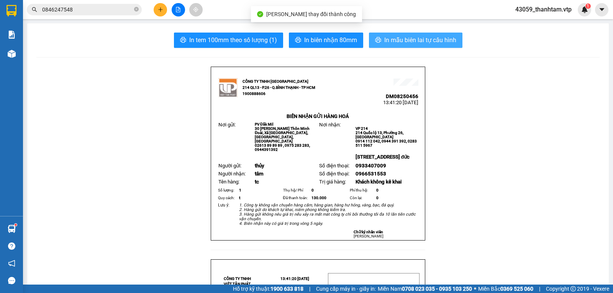
click at [391, 42] on span "In mẫu biên lai tự cấu hình" at bounding box center [420, 40] width 72 height 10
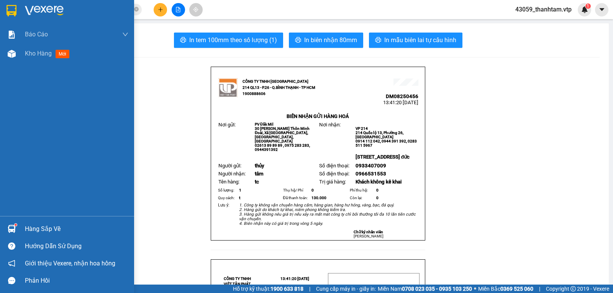
drag, startPoint x: 11, startPoint y: 8, endPoint x: 26, endPoint y: 16, distance: 17.3
click at [11, 8] on img at bounding box center [12, 10] width 10 height 11
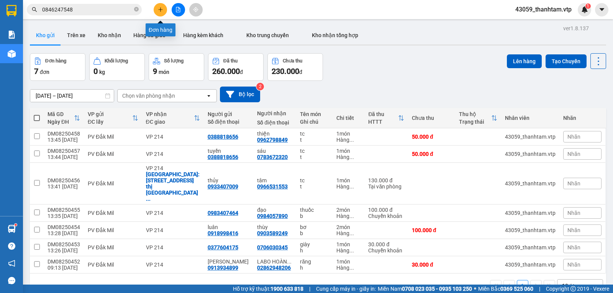
click at [163, 8] on button at bounding box center [160, 9] width 13 height 13
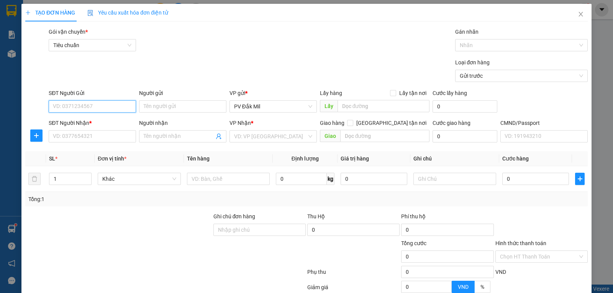
click at [124, 105] on input "SĐT Người Gửi" at bounding box center [92, 106] width 87 height 12
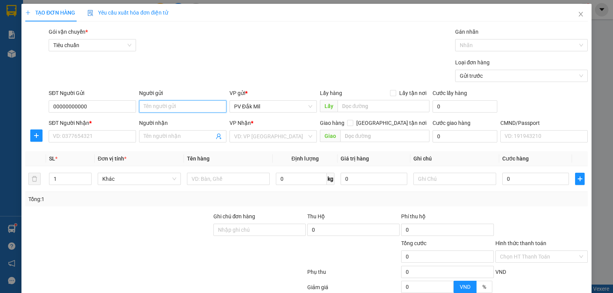
click at [154, 108] on input "Người gửi" at bounding box center [182, 106] width 87 height 12
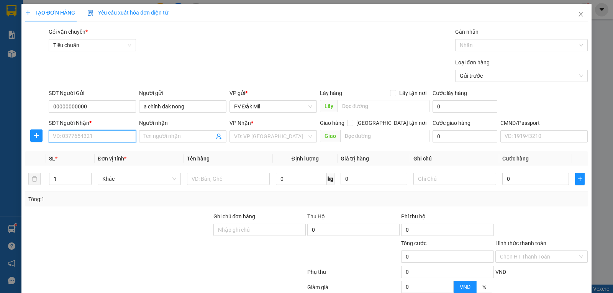
click at [118, 136] on input "SĐT Người Nhận *" at bounding box center [92, 136] width 87 height 12
click at [183, 140] on input "Người nhận" at bounding box center [179, 136] width 70 height 8
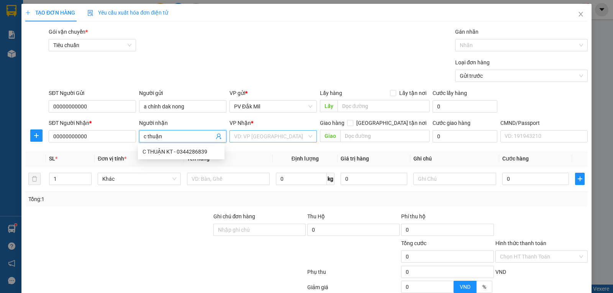
click at [248, 134] on input "search" at bounding box center [270, 136] width 73 height 11
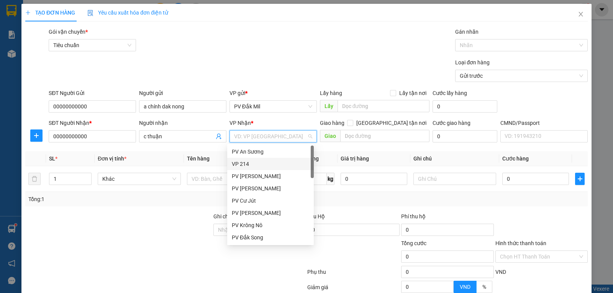
click at [255, 161] on div "VP 214" at bounding box center [270, 164] width 77 height 8
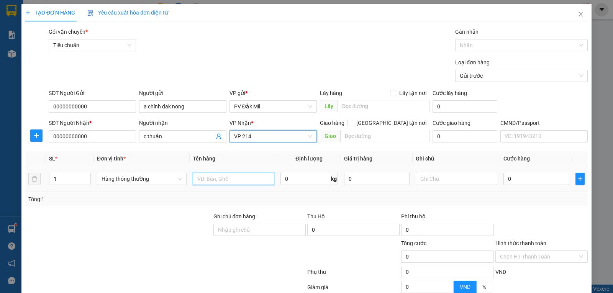
click at [221, 185] on input "text" at bounding box center [234, 179] width 82 height 12
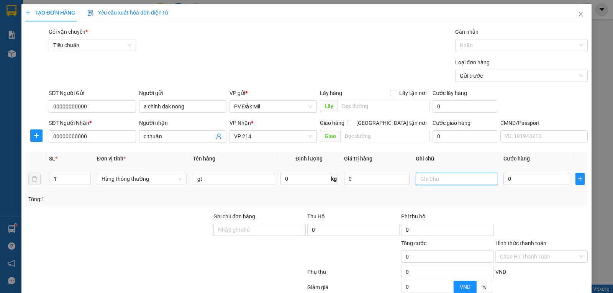
click at [430, 183] on input "text" at bounding box center [456, 179] width 82 height 12
click at [518, 181] on input "0" at bounding box center [535, 179] width 65 height 12
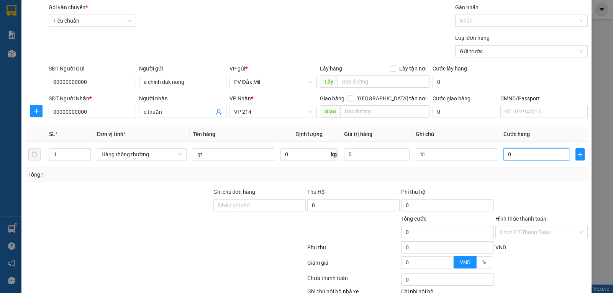
scroll to position [38, 0]
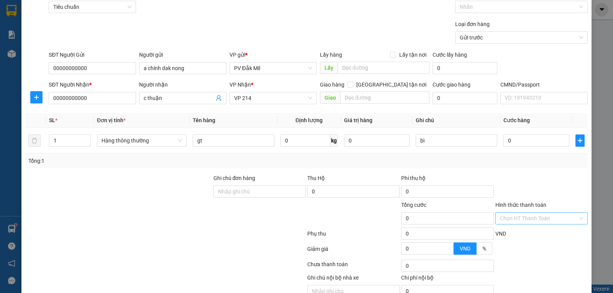
click at [511, 215] on input "Hình thức thanh toán" at bounding box center [539, 217] width 78 height 11
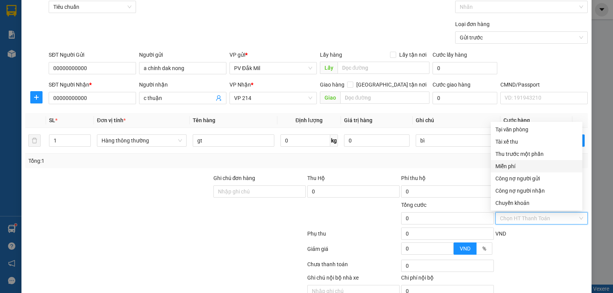
click at [506, 168] on div "Miễn phí" at bounding box center [536, 166] width 82 height 8
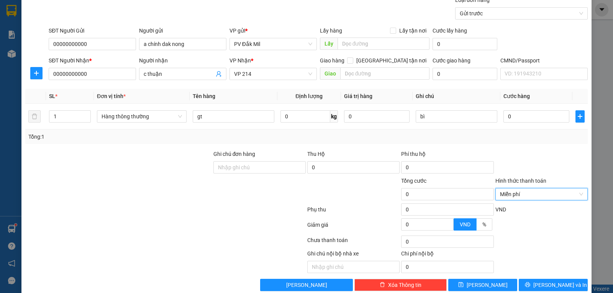
scroll to position [75, 0]
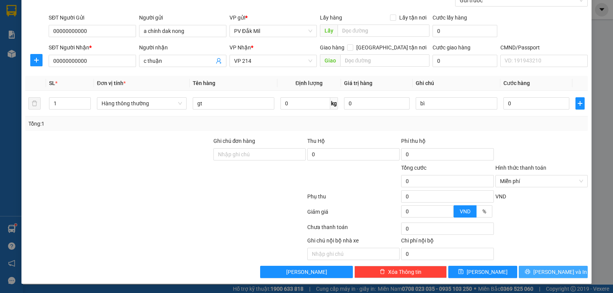
click at [558, 272] on span "Lưu và In" at bounding box center [560, 272] width 54 height 8
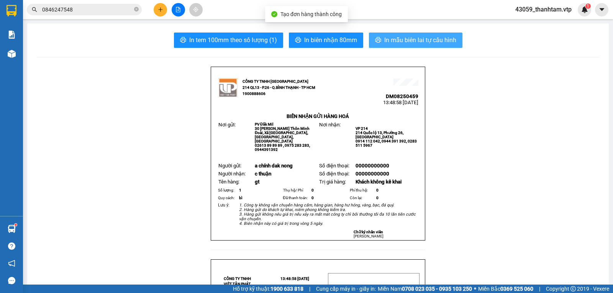
click at [431, 34] on button "In mẫu biên lai tự cấu hình" at bounding box center [415, 40] width 93 height 15
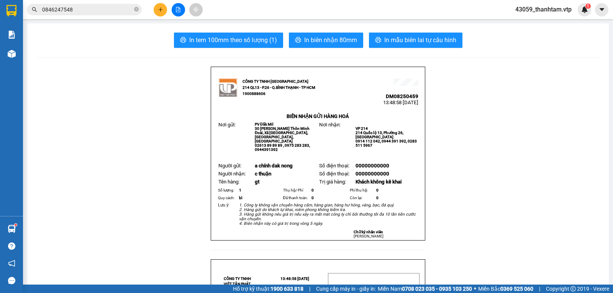
click at [159, 9] on icon "plus" at bounding box center [160, 9] width 5 height 5
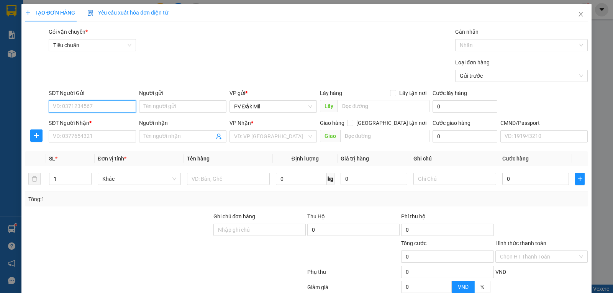
click at [114, 109] on input "SĐT Người Gửi" at bounding box center [92, 106] width 87 height 12
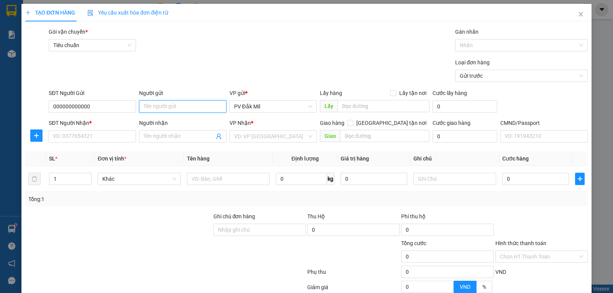
click at [151, 100] on input "Người gửi" at bounding box center [182, 106] width 87 height 12
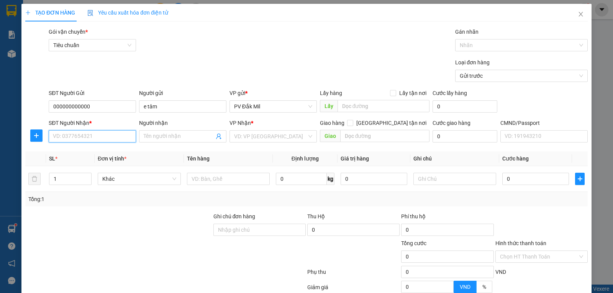
click at [108, 133] on input "SĐT Người Nhận *" at bounding box center [92, 136] width 87 height 12
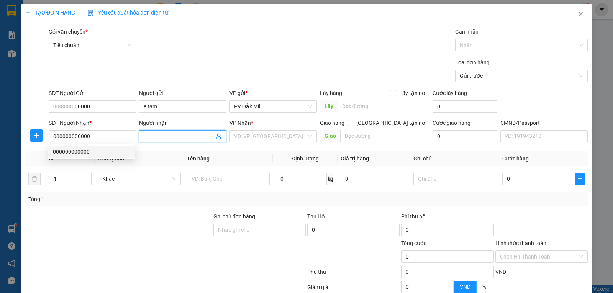
click at [153, 137] on input "Người nhận" at bounding box center [179, 136] width 70 height 8
click at [255, 142] on div "VD: VP Sài Gòn" at bounding box center [272, 136] width 87 height 12
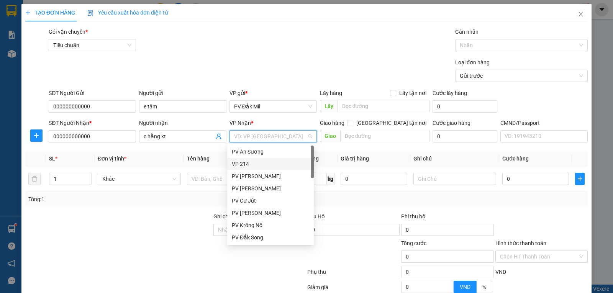
click at [249, 163] on div "VP 214" at bounding box center [270, 164] width 77 height 8
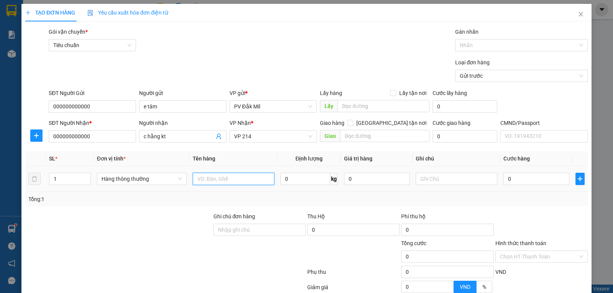
click at [232, 176] on input "text" at bounding box center [234, 179] width 82 height 12
click at [435, 177] on input "text" at bounding box center [456, 179] width 82 height 12
click at [505, 255] on input "Hình thức thanh toán" at bounding box center [539, 256] width 78 height 11
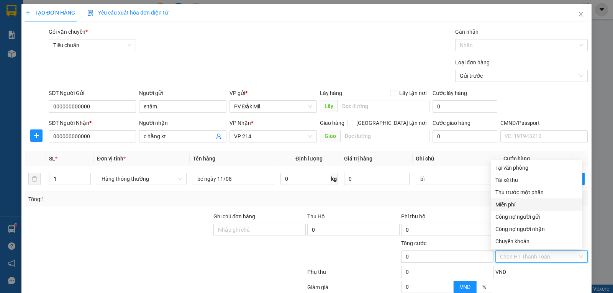
click at [508, 206] on div "Miễn phí" at bounding box center [536, 204] width 82 height 8
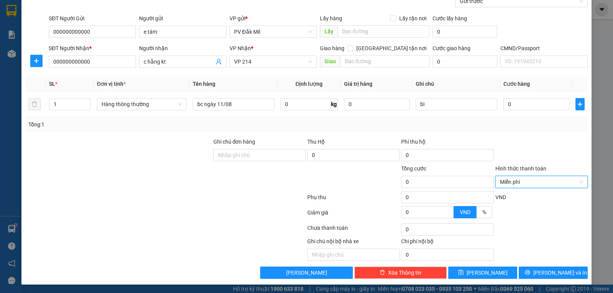
scroll to position [75, 0]
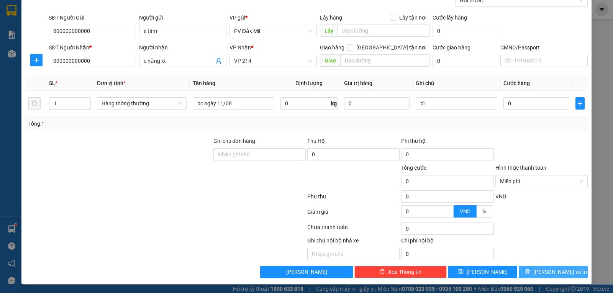
click at [530, 270] on icon "printer" at bounding box center [527, 271] width 5 height 5
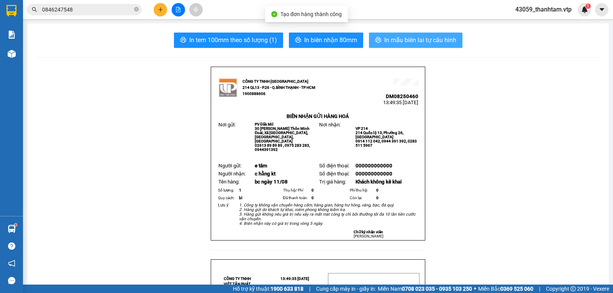
click at [438, 42] on span "In mẫu biên lai tự cấu hình" at bounding box center [420, 40] width 72 height 10
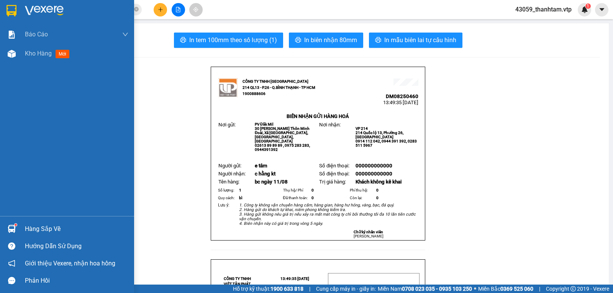
click at [13, 12] on img at bounding box center [12, 10] width 10 height 11
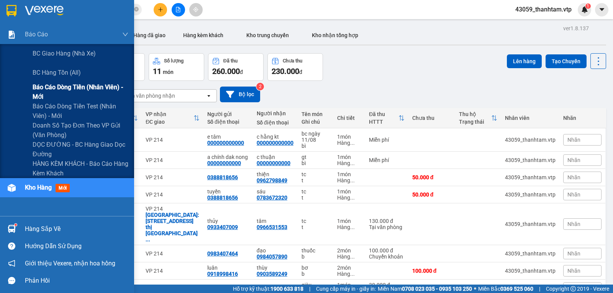
click at [74, 91] on span "Báo cáo dòng tiền (nhân viên) - mới" at bounding box center [81, 91] width 96 height 19
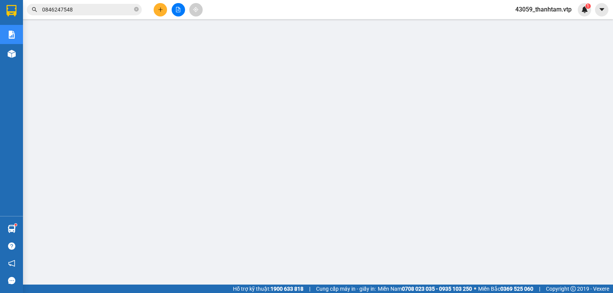
click at [547, 13] on span "43059_thanhtam.vtp" at bounding box center [543, 10] width 69 height 10
click at [536, 23] on span "Đăng xuất" at bounding box center [546, 24] width 52 height 8
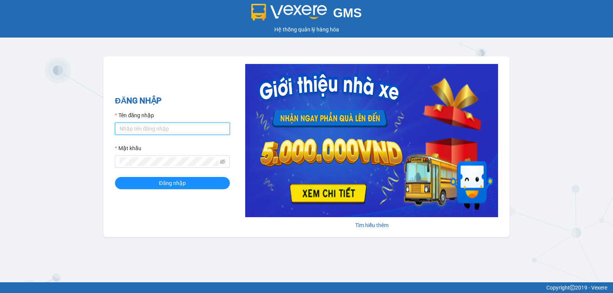
click at [206, 129] on input "Tên đăng nhập" at bounding box center [172, 129] width 115 height 12
type input "nguyenthihongthuy.vtp"
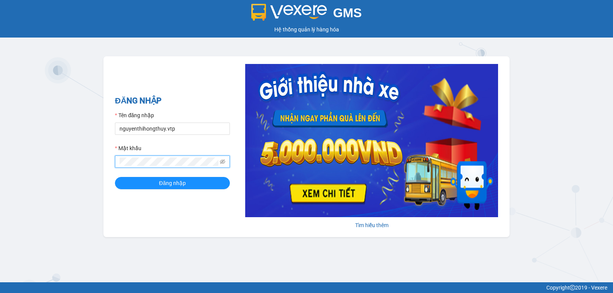
click at [115, 177] on button "Đăng nhập" at bounding box center [172, 183] width 115 height 12
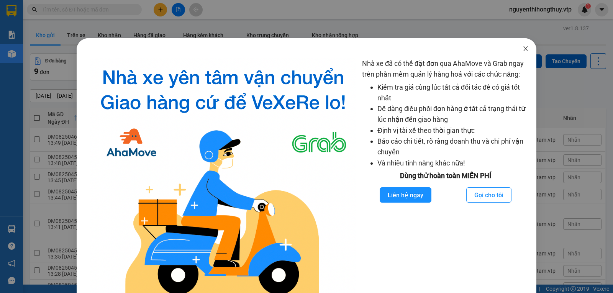
click at [522, 50] on icon "close" at bounding box center [525, 49] width 6 height 6
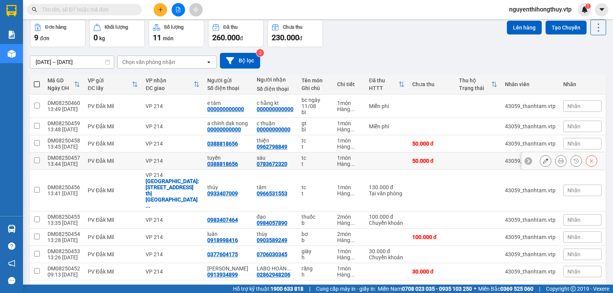
scroll to position [49, 0]
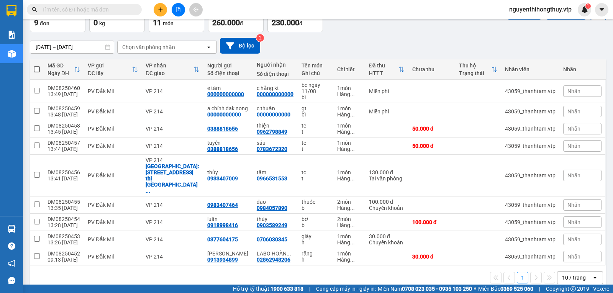
click at [578, 274] on div "10 / trang" at bounding box center [574, 278] width 24 height 8
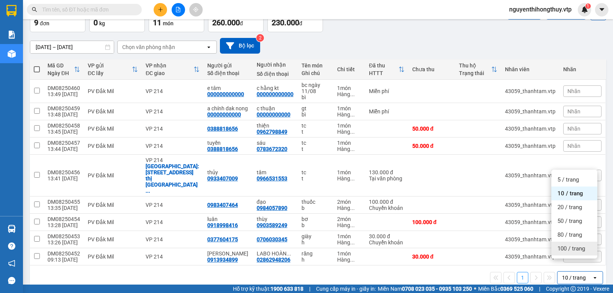
click at [572, 249] on span "100 / trang" at bounding box center [571, 249] width 28 height 8
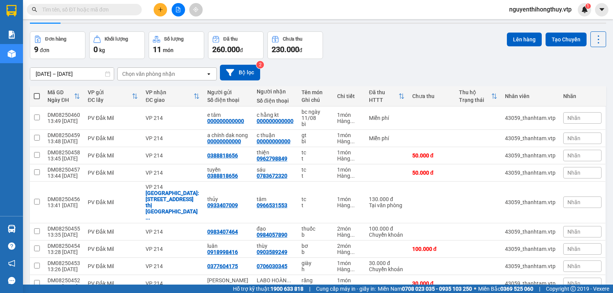
scroll to position [0, 0]
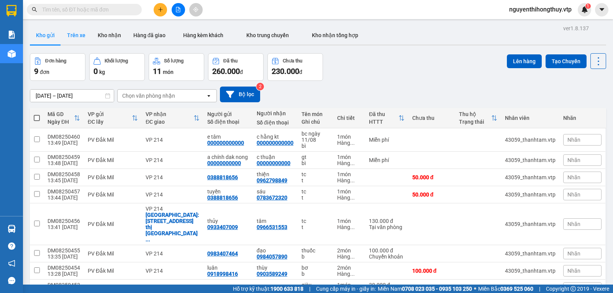
click at [80, 34] on button "Trên xe" at bounding box center [76, 35] width 31 height 18
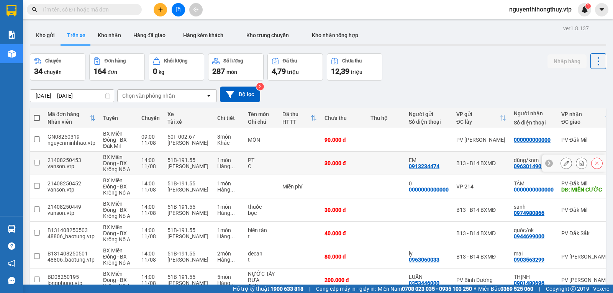
scroll to position [112, 0]
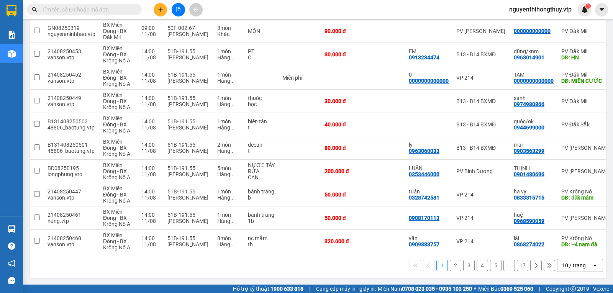
click at [566, 263] on div "10 / trang" at bounding box center [574, 265] width 24 height 8
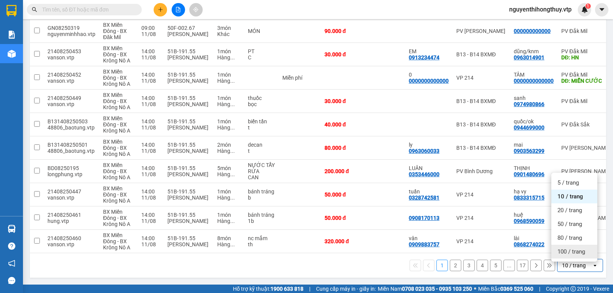
click at [559, 250] on span "100 / trang" at bounding box center [571, 252] width 28 height 8
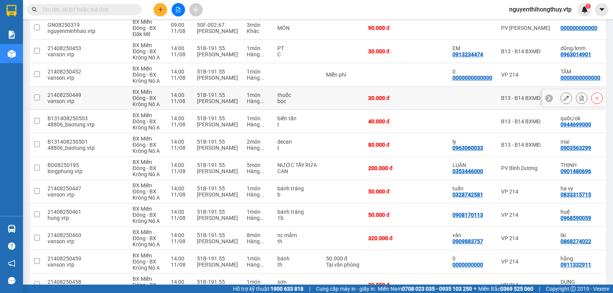
scroll to position [0, 0]
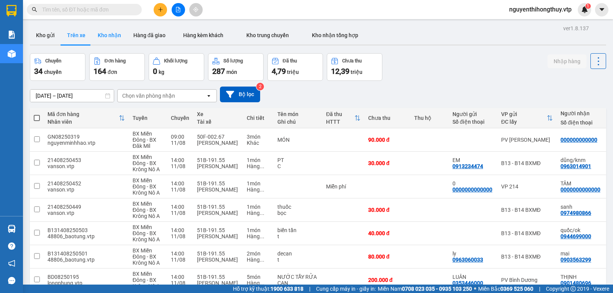
click at [106, 36] on button "Kho nhận" at bounding box center [110, 35] width 36 height 18
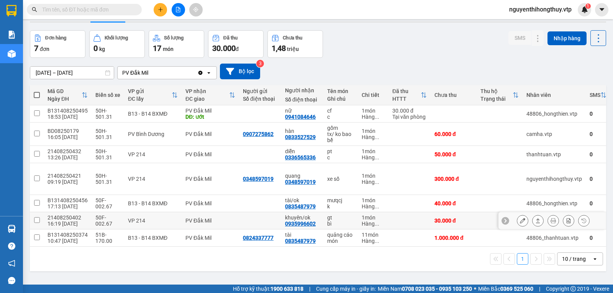
scroll to position [35, 0]
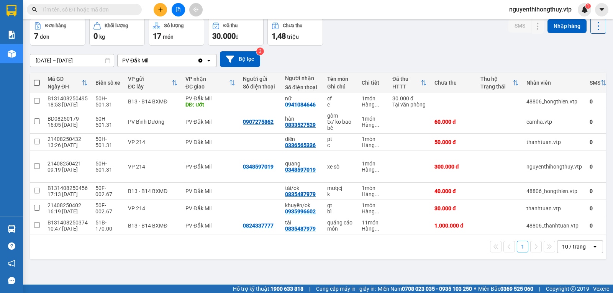
click at [569, 250] on div "10 / trang" at bounding box center [574, 247] width 24 height 8
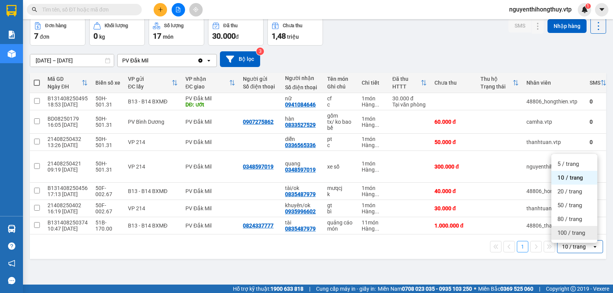
click at [564, 233] on span "100 / trang" at bounding box center [571, 233] width 28 height 8
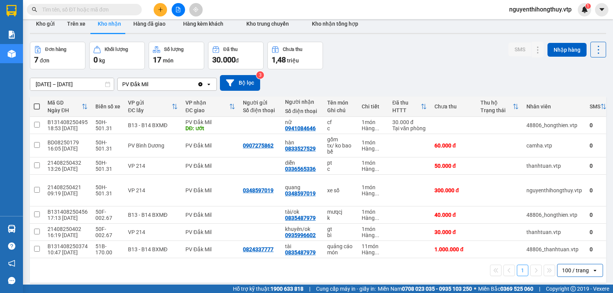
scroll to position [0, 0]
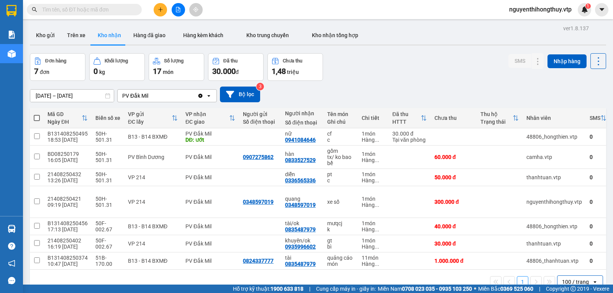
click at [49, 98] on input "[DATE] – [DATE]" at bounding box center [71, 96] width 83 height 12
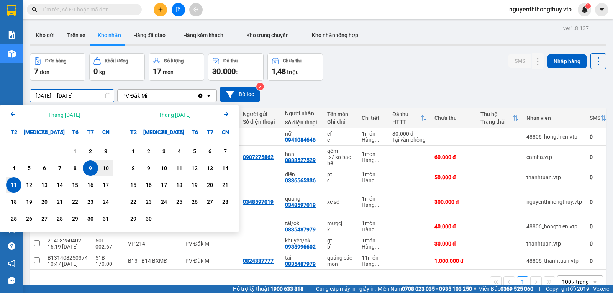
click at [15, 116] on icon "Arrow Left" at bounding box center [12, 113] width 9 height 9
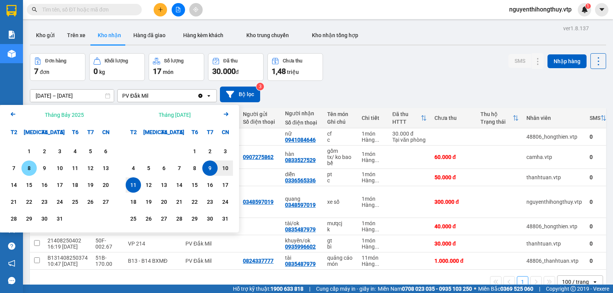
click at [26, 168] on div "8" at bounding box center [29, 167] width 11 height 9
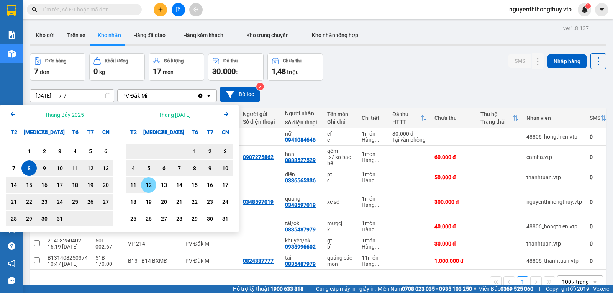
click at [130, 183] on div "11" at bounding box center [133, 184] width 11 height 9
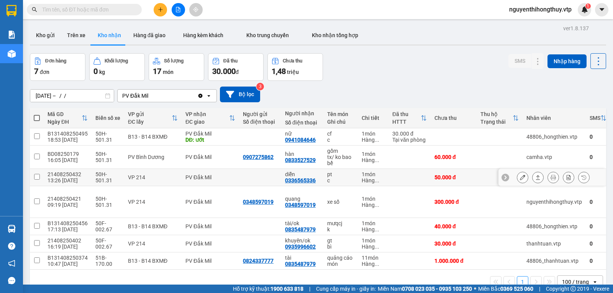
type input "[DATE] – [DATE]"
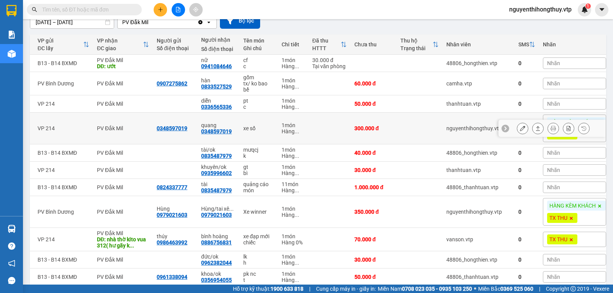
scroll to position [35, 0]
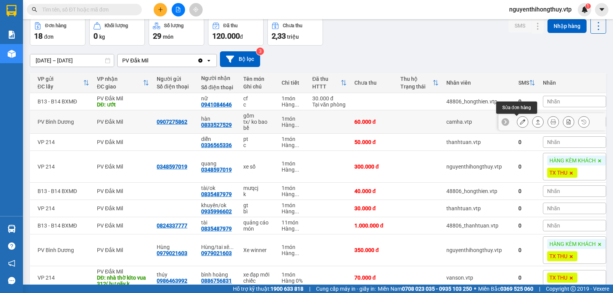
click at [520, 119] on icon at bounding box center [522, 121] width 5 height 5
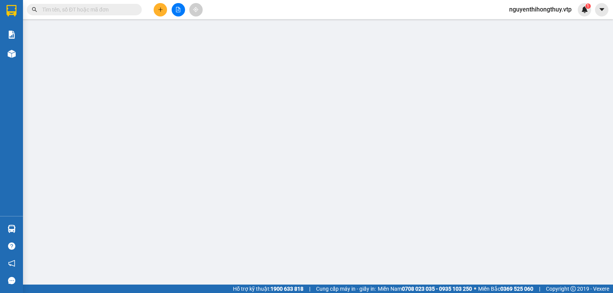
type input "0907275862"
type input "0833527529"
type input "hàn"
type input "60.000"
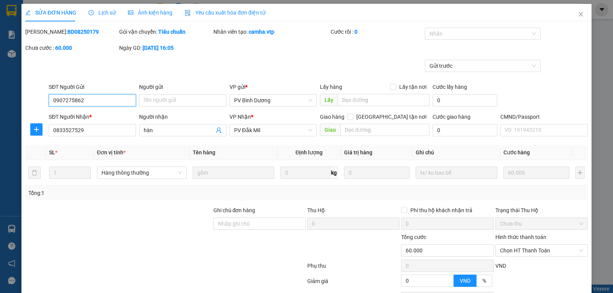
type input "3.000"
click at [577, 12] on icon "close" at bounding box center [580, 14] width 6 height 6
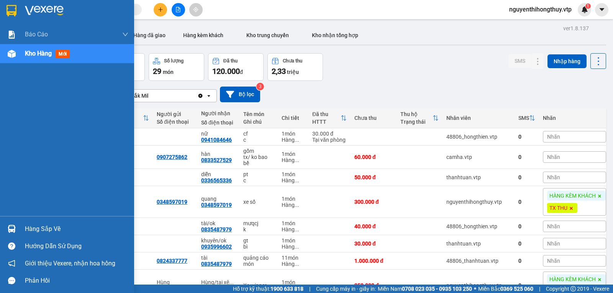
click at [35, 229] on div "Hàng sắp về" at bounding box center [76, 228] width 103 height 11
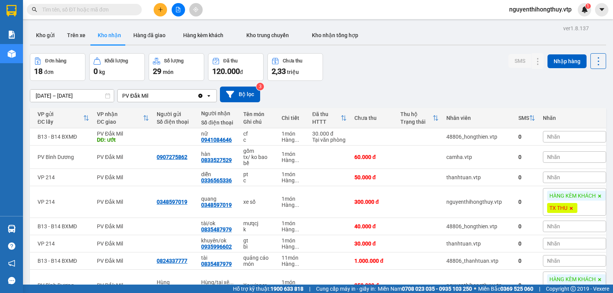
click at [372, 69] on section "Kết quả tìm kiếm ( 0 ) Bộ lọc No Data nguyenthihongthuy.vtp 1 Báo cáo BC giao h…" at bounding box center [306, 146] width 613 height 293
click at [74, 36] on button "Trên xe" at bounding box center [76, 35] width 31 height 18
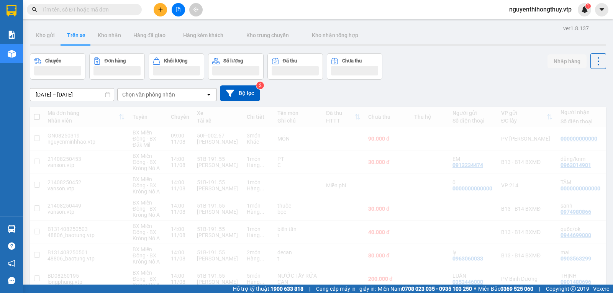
click at [180, 96] on div "Chọn văn phòng nhận" at bounding box center [162, 94] width 88 height 12
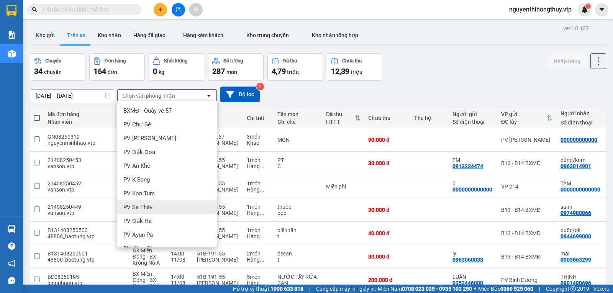
scroll to position [115, 0]
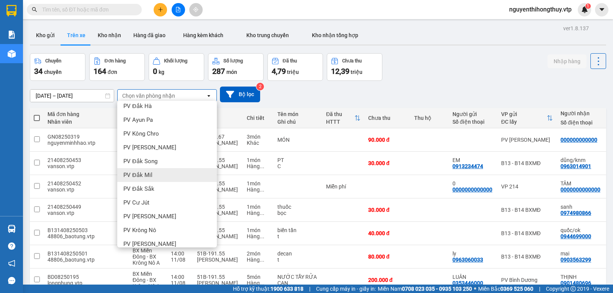
click at [135, 176] on span "PV Đắk Mil" at bounding box center [137, 175] width 29 height 8
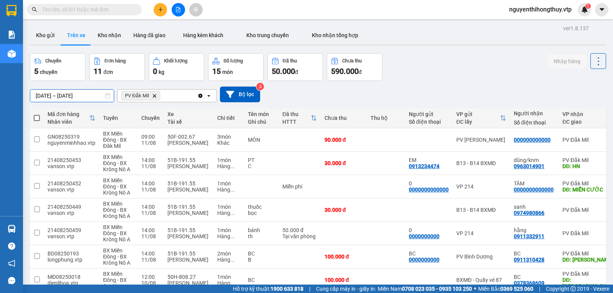
click at [60, 97] on input "09/08/2025 – 11/08/2025" at bounding box center [71, 96] width 83 height 12
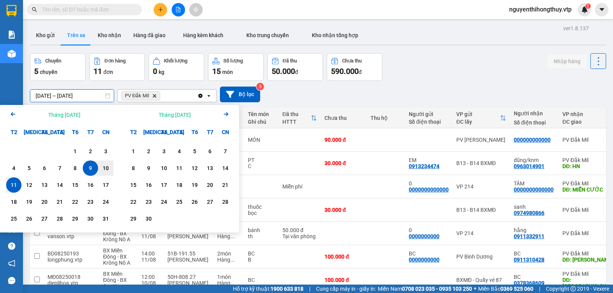
click at [13, 114] on icon "Previous month." at bounding box center [13, 114] width 5 height 4
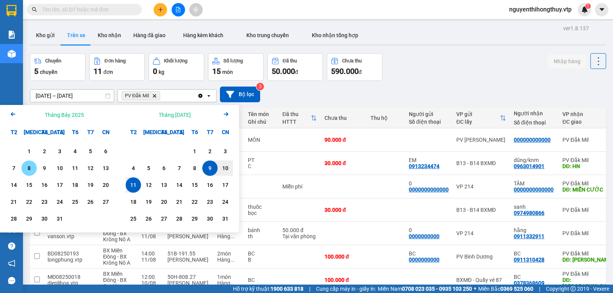
click at [29, 169] on div "8" at bounding box center [29, 167] width 11 height 9
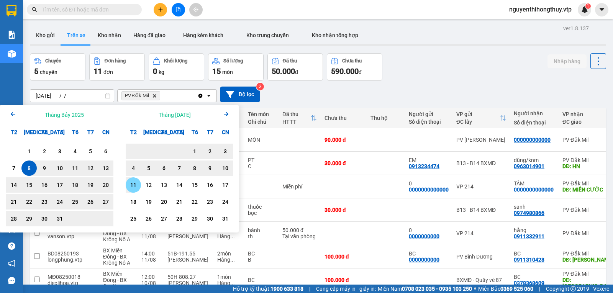
click at [134, 188] on div "11" at bounding box center [133, 184] width 11 height 9
type input "08/07/2025 – 11/08/2025"
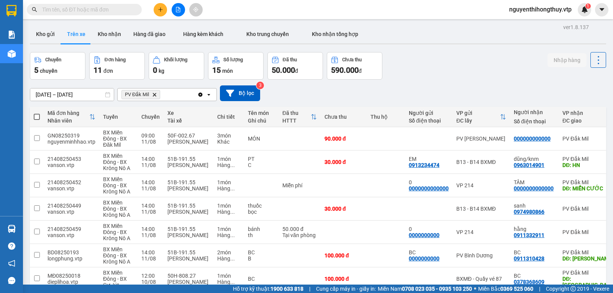
scroll to position [0, 0]
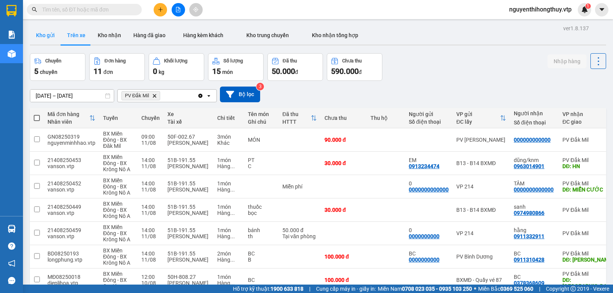
click at [47, 37] on button "Kho gửi" at bounding box center [45, 35] width 31 height 18
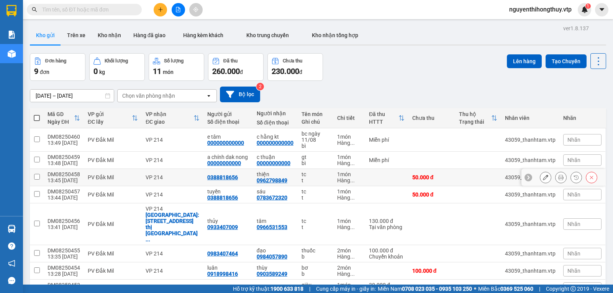
click at [30, 26] on button "Kho gửi" at bounding box center [45, 35] width 31 height 18
click at [106, 33] on button "Kho nhận" at bounding box center [110, 35] width 36 height 18
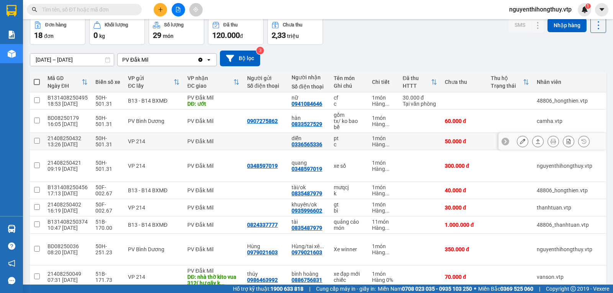
scroll to position [35, 0]
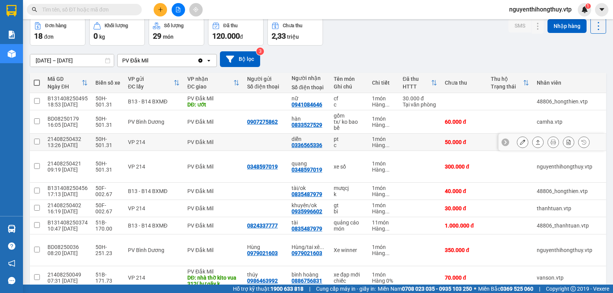
click at [92, 0] on button "Kho nhận" at bounding box center [110, 0] width 36 height 18
click at [77, 5] on span at bounding box center [84, 9] width 115 height 11
click at [76, 10] on input "text" at bounding box center [87, 9] width 90 height 8
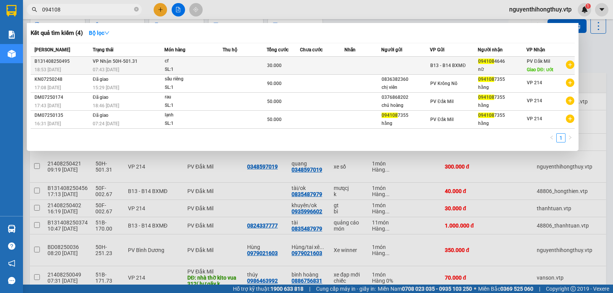
type input "094108"
click at [447, 63] on span "B13 - B14 BXMĐ" at bounding box center [448, 65] width 36 height 5
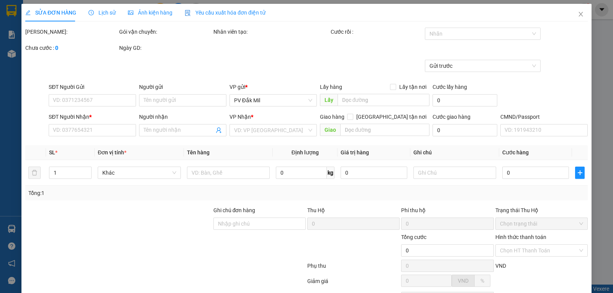
type input "1.500"
type input "0941084646"
type input "nữ"
type input "ướt"
type input "30.000"
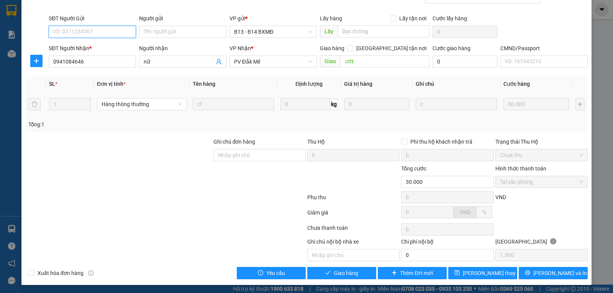
scroll to position [70, 0]
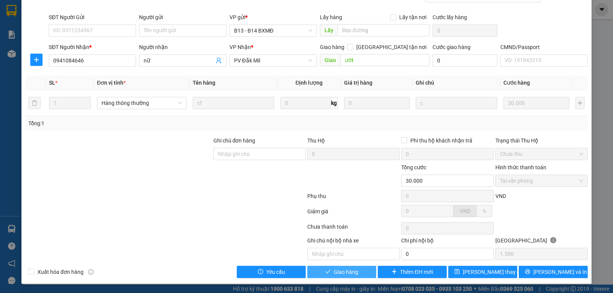
click at [339, 272] on span "Giao hàng" at bounding box center [345, 272] width 25 height 8
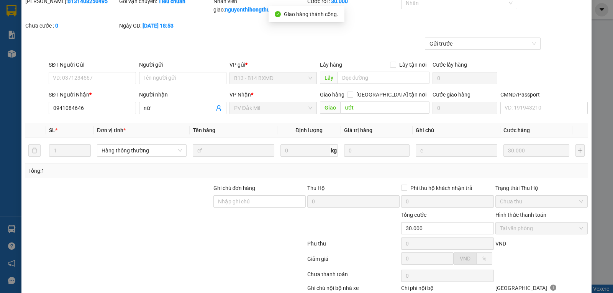
scroll to position [0, 0]
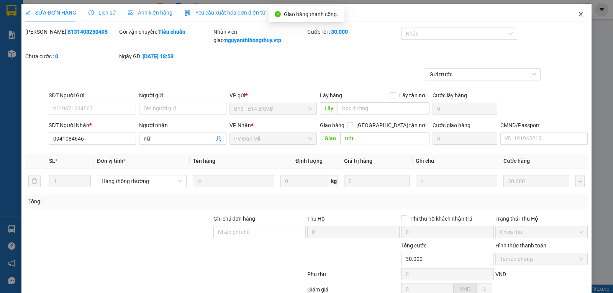
click at [577, 16] on icon "close" at bounding box center [580, 14] width 6 height 6
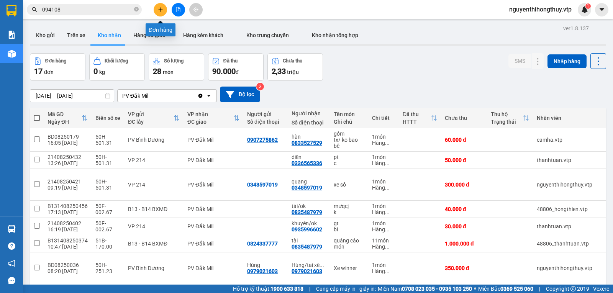
click at [160, 11] on icon "plus" at bounding box center [160, 9] width 0 height 4
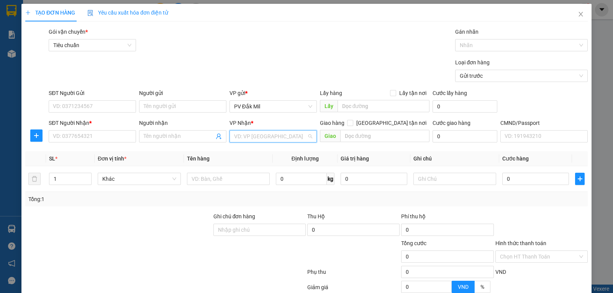
click at [243, 136] on input "search" at bounding box center [270, 136] width 73 height 11
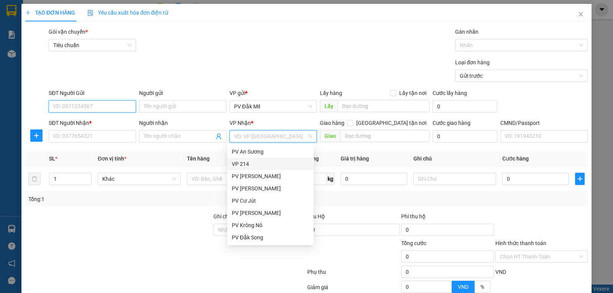
click at [117, 107] on input "SĐT Người Gửi" at bounding box center [92, 106] width 87 height 12
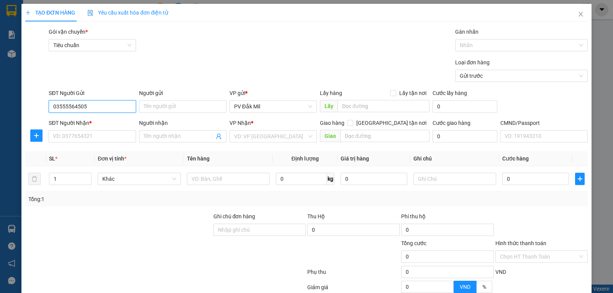
type input "03555564505"
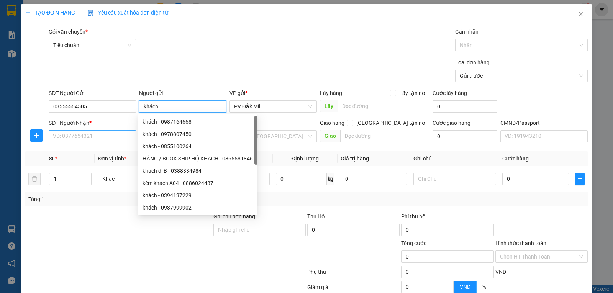
type input "khách"
click at [97, 137] on input "SĐT Người Nhận *" at bounding box center [92, 136] width 87 height 12
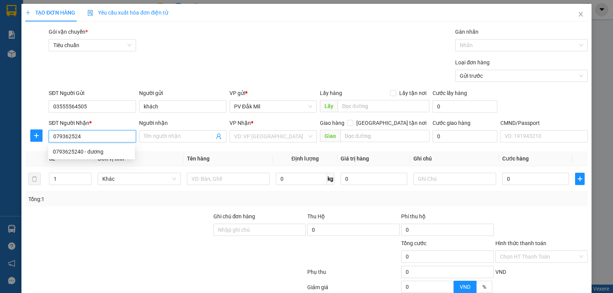
type input "0793625240"
click at [97, 147] on div "0793625240 - dương" at bounding box center [91, 151] width 87 height 12
type input "dương"
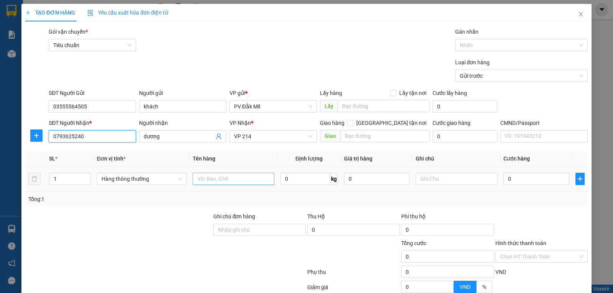
type input "0793625240"
drag, startPoint x: 203, startPoint y: 180, endPoint x: 190, endPoint y: 175, distance: 13.3
click at [202, 180] on input "text" at bounding box center [234, 179] width 82 height 12
type input "tc-thùng"
click at [519, 181] on input "0" at bounding box center [535, 179] width 65 height 12
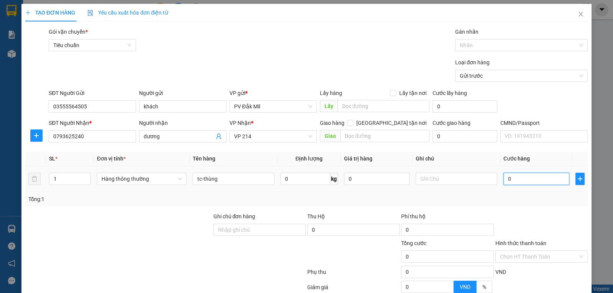
type input "5"
type input "50"
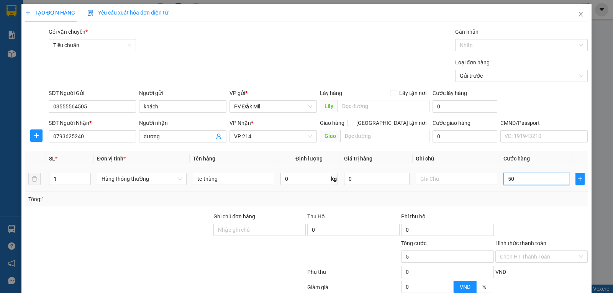
type input "50"
type input "500"
type input "5.000"
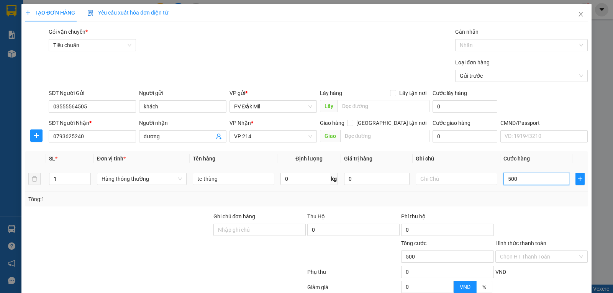
type input "5.000"
type input "50.000"
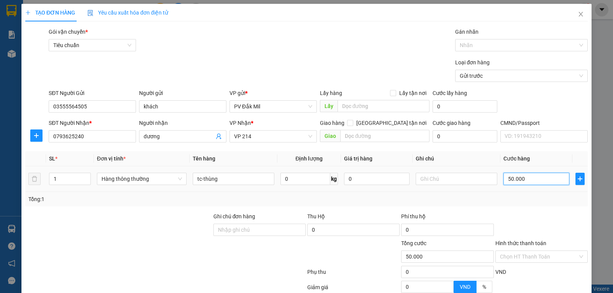
scroll to position [75, 0]
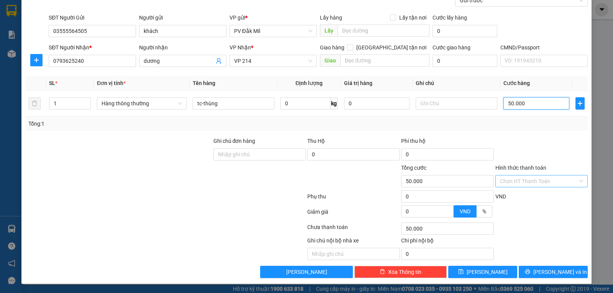
type input "50.000"
click at [536, 181] on input "Hình thức thanh toán" at bounding box center [539, 180] width 78 height 11
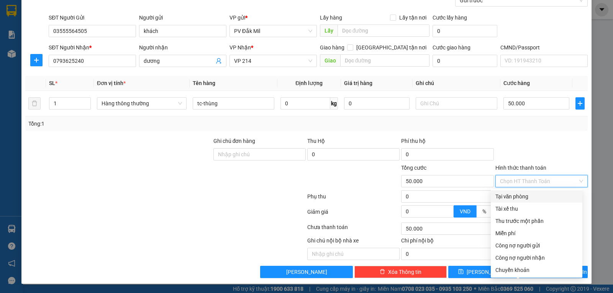
click at [521, 194] on div "Tại văn phòng" at bounding box center [536, 196] width 82 height 8
type input "0"
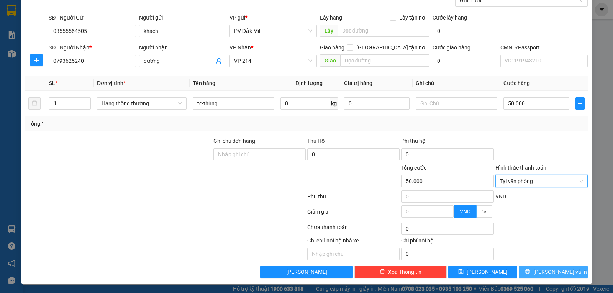
click at [543, 273] on span "Lưu và In" at bounding box center [560, 272] width 54 height 8
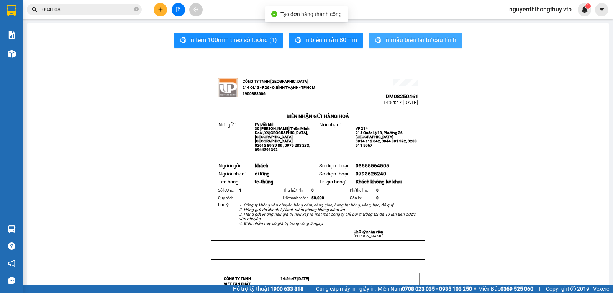
click at [410, 40] on span "In mẫu biên lai tự cấu hình" at bounding box center [420, 40] width 72 height 10
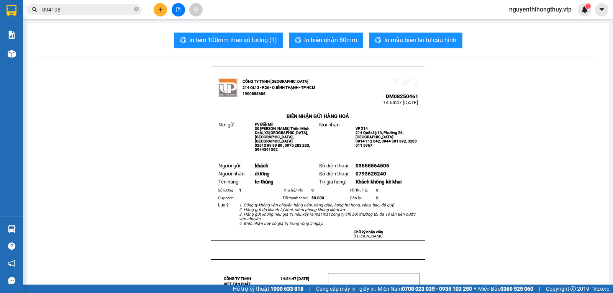
click at [161, 10] on icon "plus" at bounding box center [160, 9] width 5 height 5
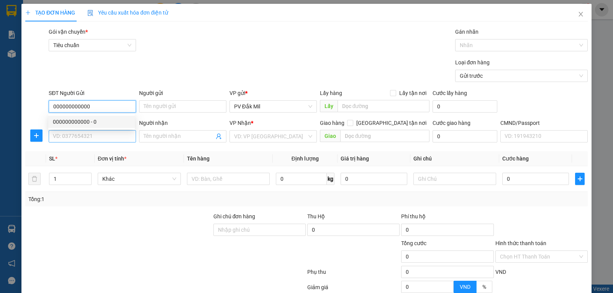
type input "000000000000"
click at [84, 137] on input "SĐT Người Nhận *" at bounding box center [92, 136] width 87 height 12
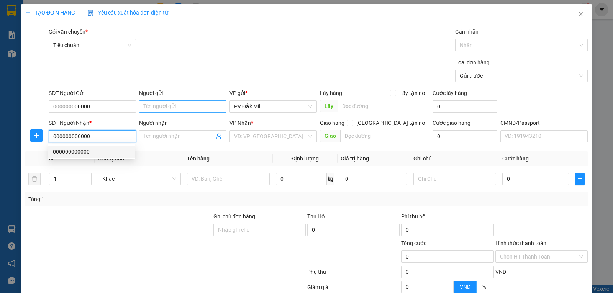
type input "000000000000"
click at [157, 102] on input "Người gửi" at bounding box center [182, 106] width 87 height 12
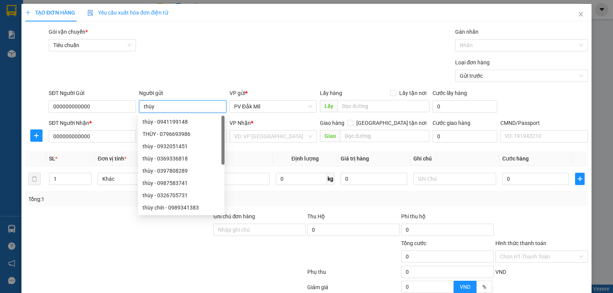
type input "thùy"
click at [203, 71] on div "Loại đơn hàng Gửi trước" at bounding box center [318, 71] width 542 height 27
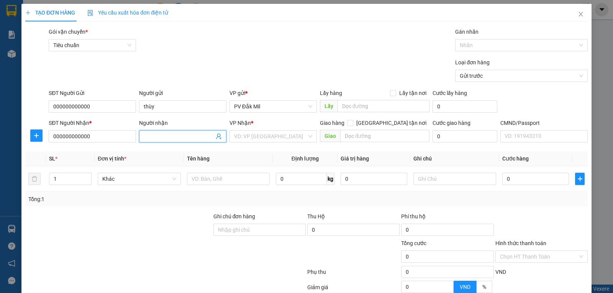
click at [157, 134] on input "Người nhận" at bounding box center [179, 136] width 70 height 8
type input "kế toán"
click at [252, 134] on input "search" at bounding box center [270, 136] width 73 height 11
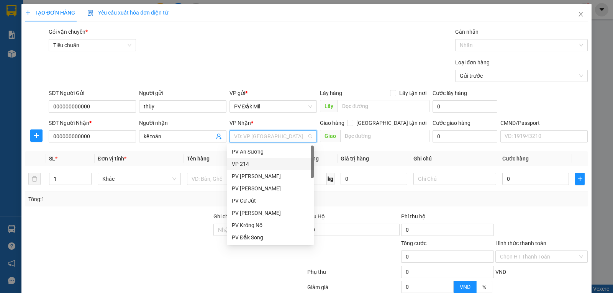
click at [248, 165] on div "VP 214" at bounding box center [270, 164] width 77 height 8
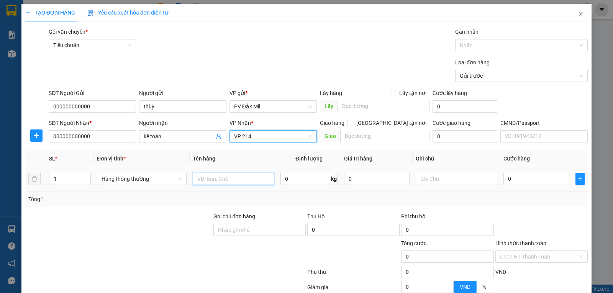
click at [251, 180] on input "text" at bounding box center [234, 179] width 82 height 12
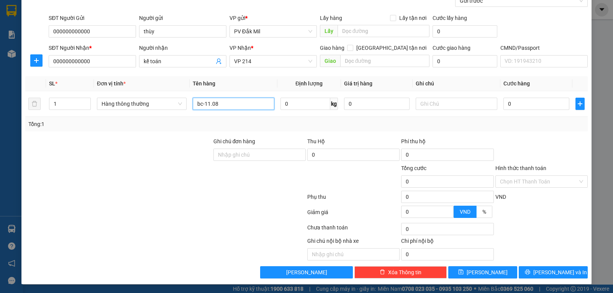
scroll to position [75, 0]
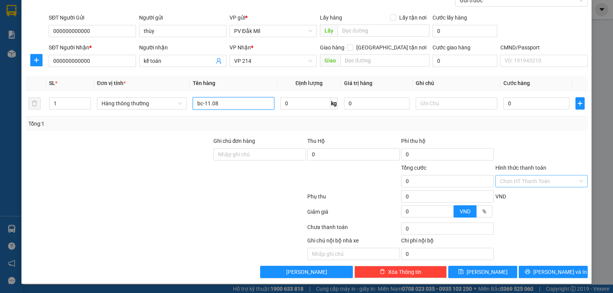
type input "bc-11.08"
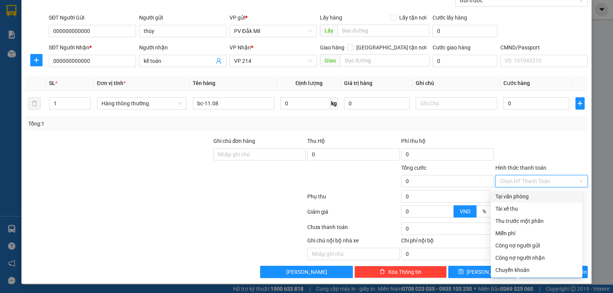
click at [531, 178] on input "Hình thức thanh toán" at bounding box center [539, 180] width 78 height 11
click at [512, 232] on div "Miễn phí" at bounding box center [536, 233] width 82 height 8
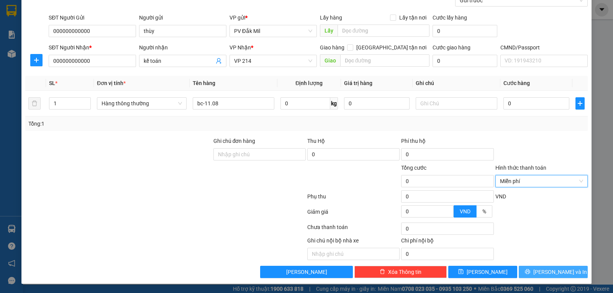
click at [530, 273] on icon "printer" at bounding box center [527, 271] width 5 height 5
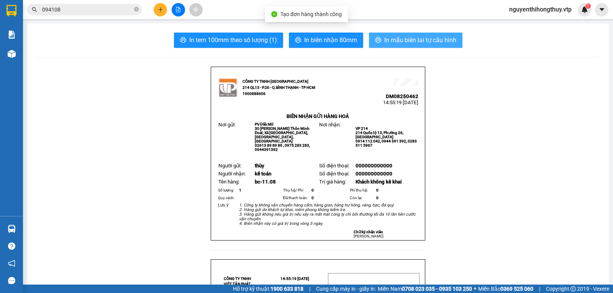
click at [405, 37] on span "In mẫu biên lai tự cấu hình" at bounding box center [420, 40] width 72 height 10
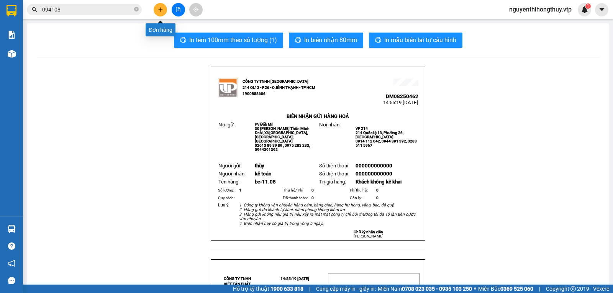
click at [160, 7] on icon "plus" at bounding box center [160, 9] width 5 height 5
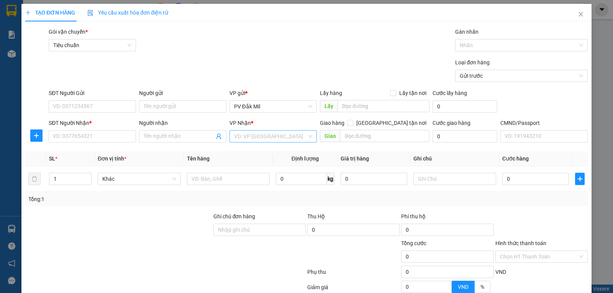
click at [263, 137] on input "search" at bounding box center [270, 136] width 73 height 11
type input "21"
click at [239, 153] on div "VP 214" at bounding box center [270, 151] width 77 height 8
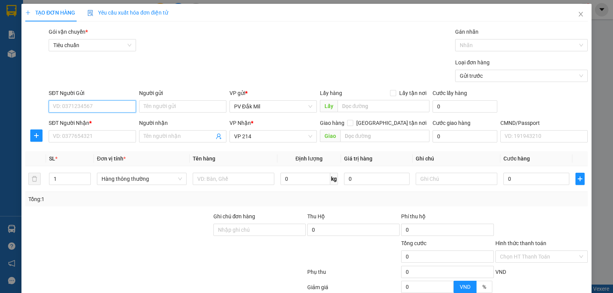
click at [78, 106] on input "SĐT Người Gửi" at bounding box center [92, 106] width 87 height 12
type input "0941331279"
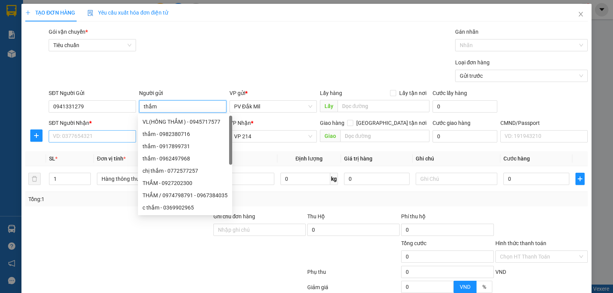
type input "thắm"
click at [57, 137] on input "SĐT Người Nhận *" at bounding box center [92, 136] width 87 height 12
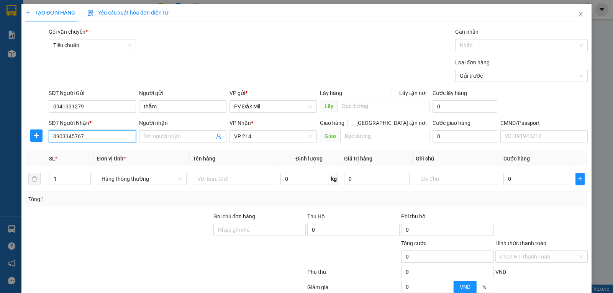
type input "0903345767"
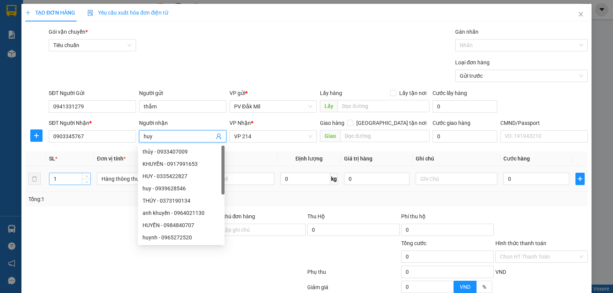
type input "huy"
drag, startPoint x: 58, startPoint y: 181, endPoint x: 35, endPoint y: 185, distance: 23.6
click at [35, 185] on tr "1 Hàng thông thường 0 kg 0 0" at bounding box center [306, 179] width 562 height 26
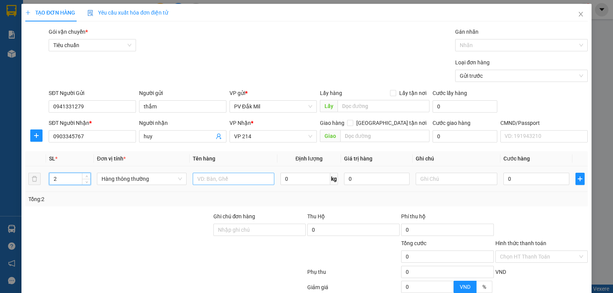
type input "2"
click at [216, 180] on input "text" at bounding box center [234, 179] width 82 height 12
type input "tc-thùng"
click at [514, 178] on input "0" at bounding box center [535, 179] width 65 height 12
type input "8"
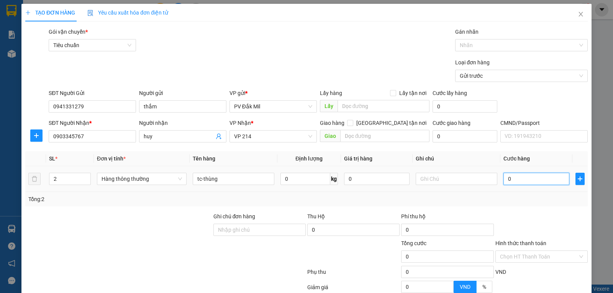
type input "8"
type input "80"
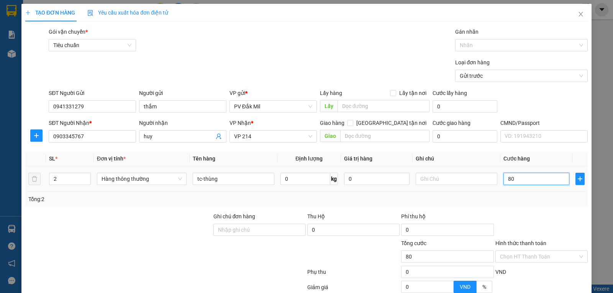
type input "800"
type input "8.000"
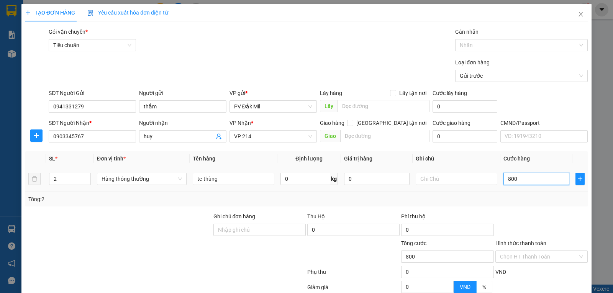
type input "8.000"
type input "80.000"
click at [487, 42] on div at bounding box center [517, 45] width 121 height 9
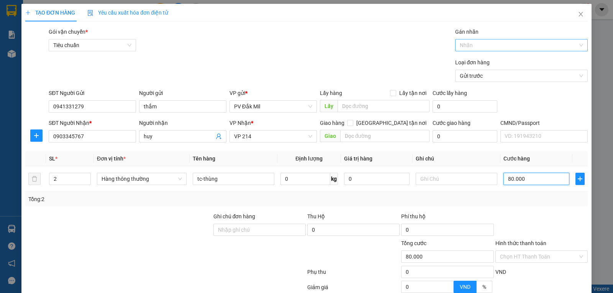
type input "80.000"
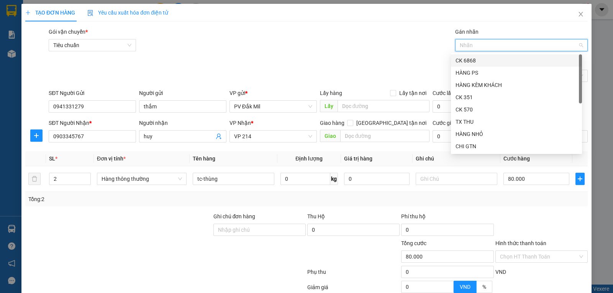
click at [475, 59] on div "CK 6868" at bounding box center [516, 60] width 122 height 8
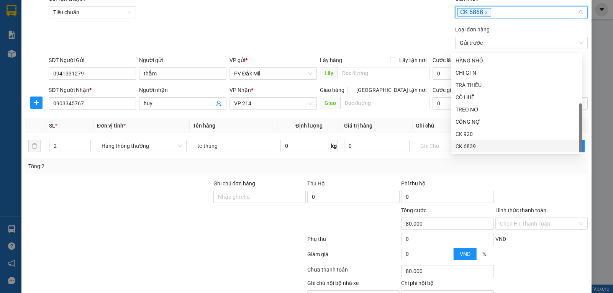
scroll to position [75, 0]
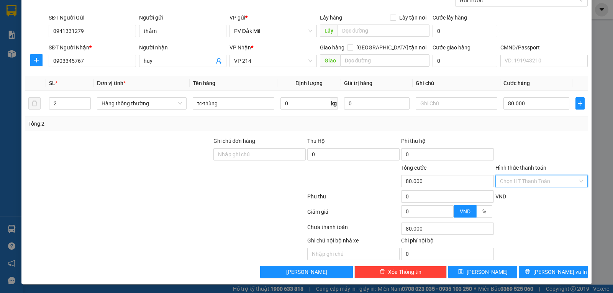
click at [534, 180] on input "Hình thức thanh toán" at bounding box center [539, 180] width 78 height 11
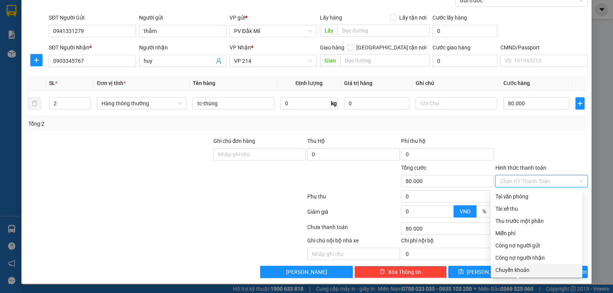
click at [517, 270] on div "Chuyển khoản" at bounding box center [536, 270] width 82 height 8
type input "0"
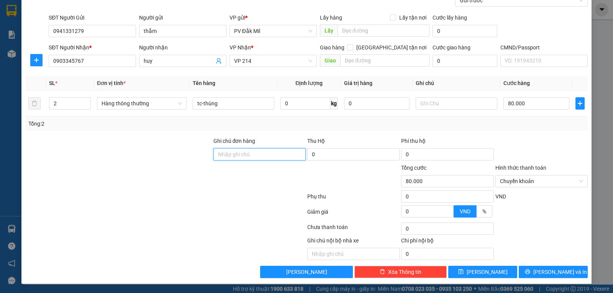
click at [242, 152] on input "Ghi chú đơn hàng" at bounding box center [259, 154] width 92 height 12
click at [230, 155] on input "ck-80k11.08-15h" at bounding box center [259, 154] width 92 height 12
click at [232, 154] on input "ck-80k11.08-15h" at bounding box center [259, 154] width 92 height 12
click at [270, 155] on input "ck-80k-11.08-15h" at bounding box center [259, 154] width 92 height 12
type input "ck-80k-11.08-15h04"
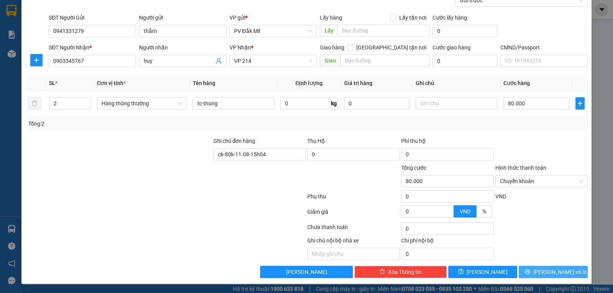
click at [542, 271] on span "Lưu và In" at bounding box center [560, 272] width 54 height 8
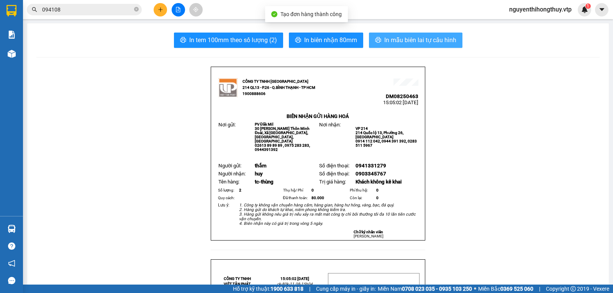
click at [396, 42] on span "In mẫu biên lai tự cấu hình" at bounding box center [420, 40] width 72 height 10
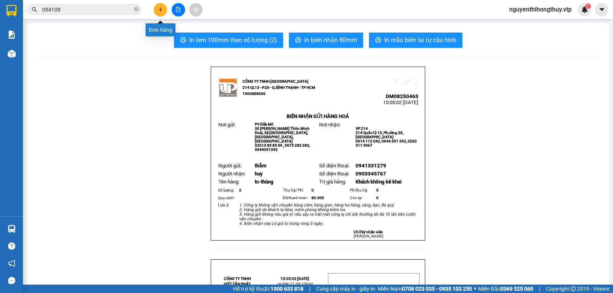
click at [158, 10] on icon "plus" at bounding box center [160, 9] width 5 height 5
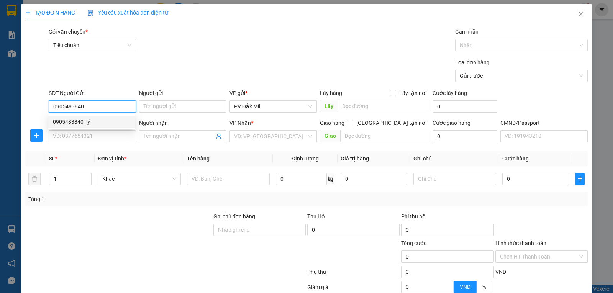
type input "0905483840"
type input "ý"
type input "0905025758"
type input "YẾN"
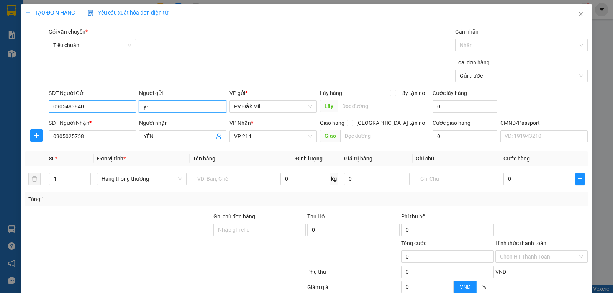
type input "y"
type input "ý"
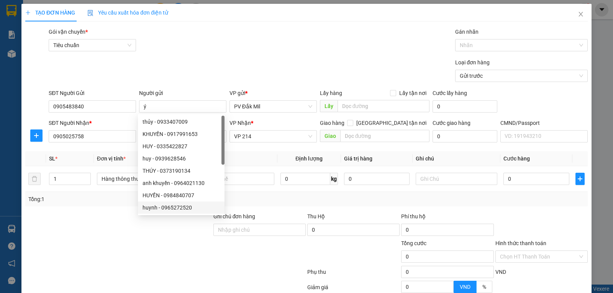
click at [149, 232] on div at bounding box center [119, 225] width 188 height 27
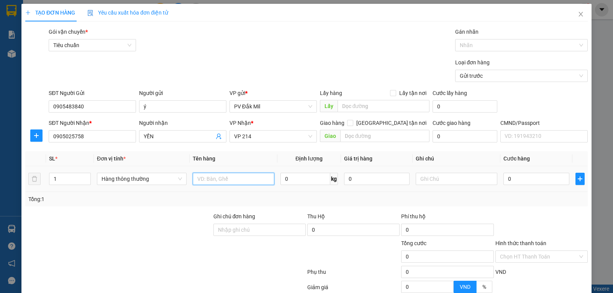
click at [216, 179] on input "text" at bounding box center [234, 179] width 82 height 12
type input "tc-bao"
click at [509, 179] on input "0" at bounding box center [535, 179] width 65 height 12
type input "5"
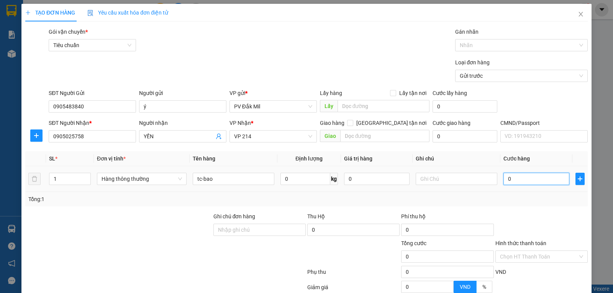
type input "5"
type input "50"
type input "500"
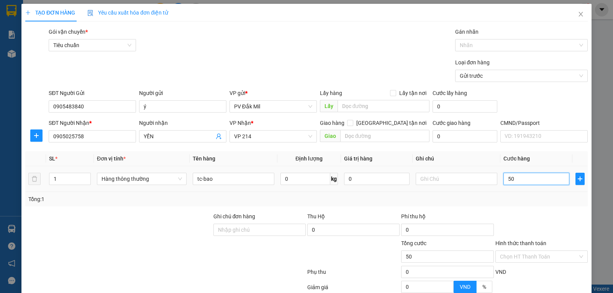
type input "500"
type input "5.000"
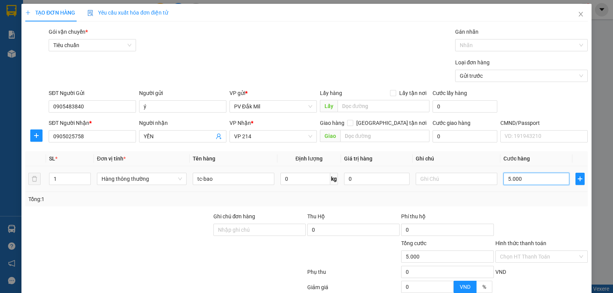
type input "50.000"
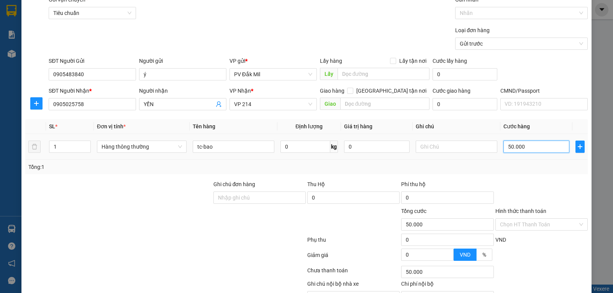
scroll to position [75, 0]
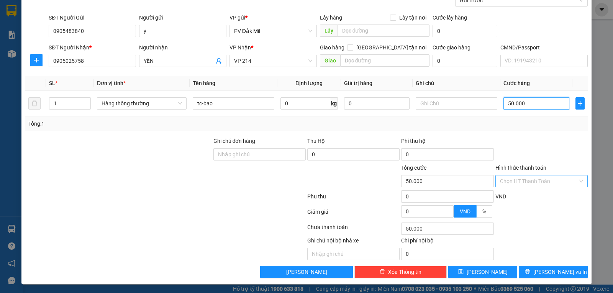
type input "50.000"
click at [523, 180] on input "Hình thức thanh toán" at bounding box center [539, 180] width 78 height 11
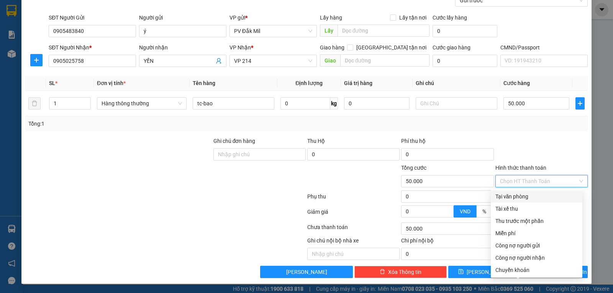
click at [517, 197] on div "Tại văn phòng" at bounding box center [536, 196] width 82 height 8
type input "0"
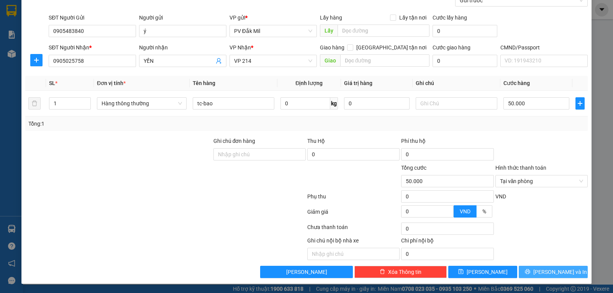
click at [539, 272] on button "Lưu và In" at bounding box center [552, 272] width 69 height 12
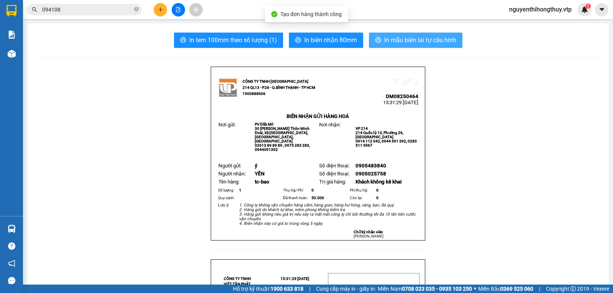
click at [412, 46] on button "In mẫu biên lai tự cấu hình" at bounding box center [415, 40] width 93 height 15
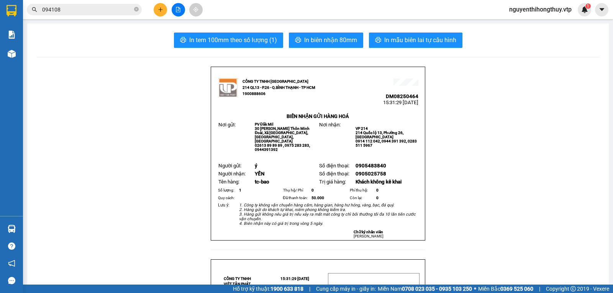
click at [106, 9] on input "094108" at bounding box center [87, 9] width 90 height 8
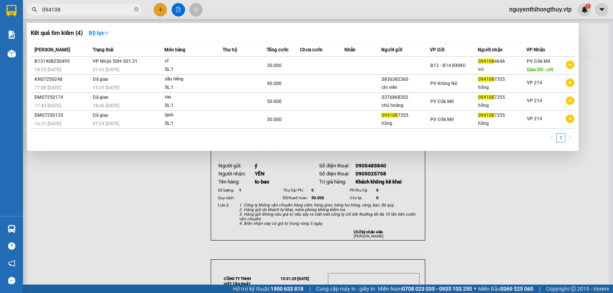
click at [106, 9] on input "094108" at bounding box center [87, 9] width 90 height 8
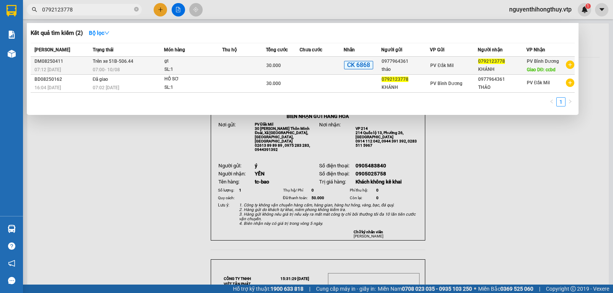
type input "0792123778"
click at [254, 64] on td at bounding box center [244, 66] width 44 height 18
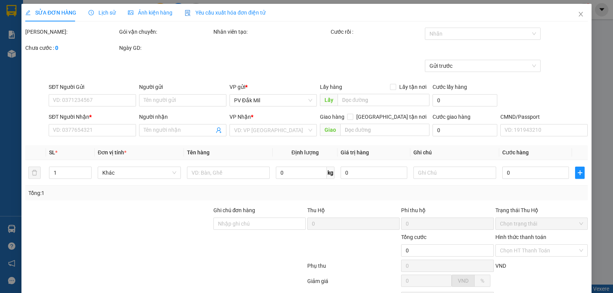
type input "1.500"
type input "0977964361"
type input "thảo"
type input "0792123778"
type input "KHÁNH"
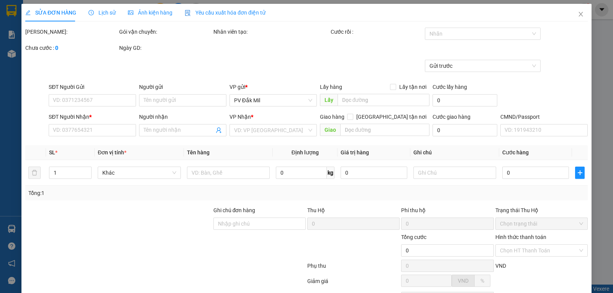
type input "ccbd"
type input "ck 68-30k10.08-7h12"
type input "30.000"
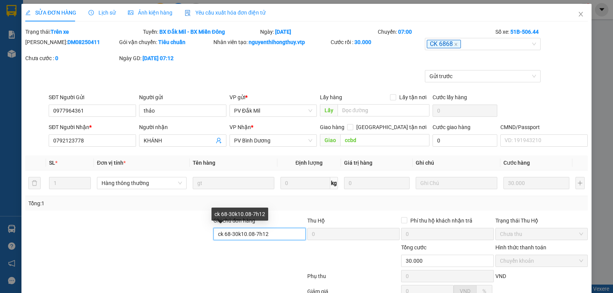
click at [239, 235] on input "ck 68-30k10.08-7h12" at bounding box center [259, 234] width 92 height 12
type input "ck 68-30k-10.08-7h12"
click at [106, 11] on span "Lịch sử" at bounding box center [101, 13] width 27 height 6
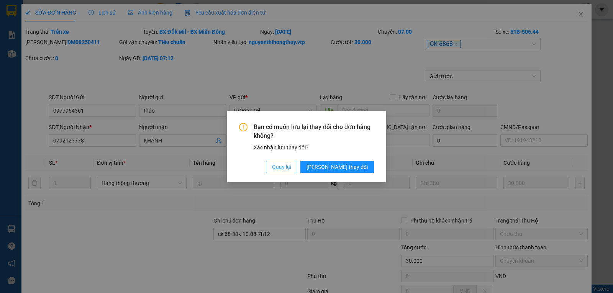
drag, startPoint x: 314, startPoint y: 167, endPoint x: 322, endPoint y: 155, distance: 15.4
click at [291, 167] on span "Quay lại" at bounding box center [281, 167] width 19 height 8
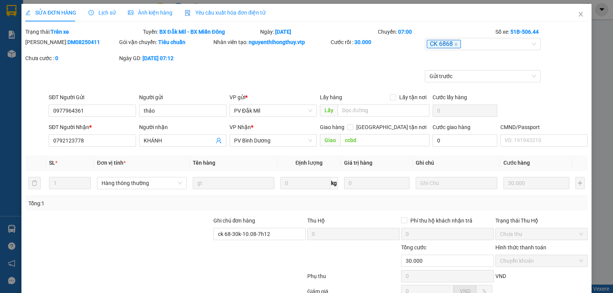
scroll to position [80, 0]
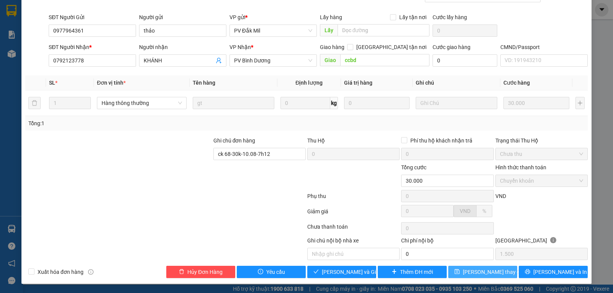
click at [474, 275] on span "Lưu thay đổi" at bounding box center [492, 272] width 61 height 8
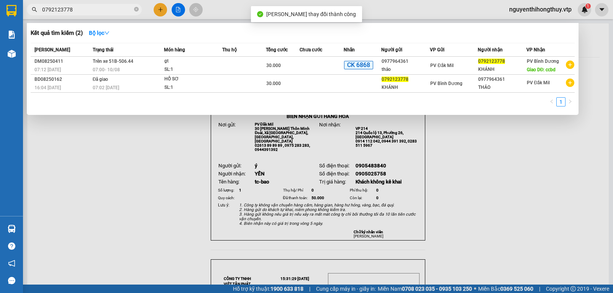
click at [82, 8] on input "0792123778" at bounding box center [87, 9] width 90 height 8
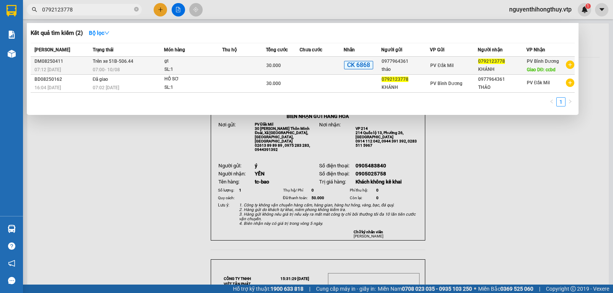
click at [180, 64] on div "gt" at bounding box center [192, 61] width 57 height 8
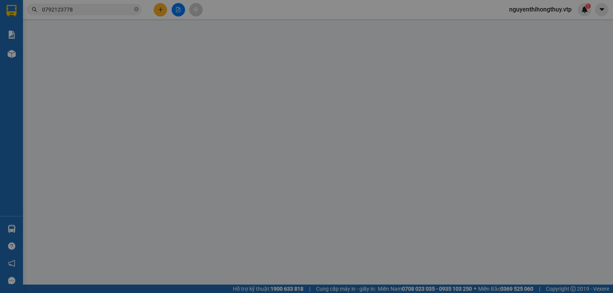
type input "1.500"
type input "0977964361"
type input "thảo"
type input "0792123778"
type input "KHÁNH"
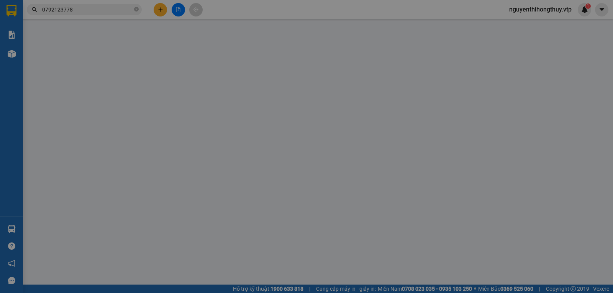
type input "ccbd"
type input "ck 68-30k-10.08-7h12"
type input "30.000"
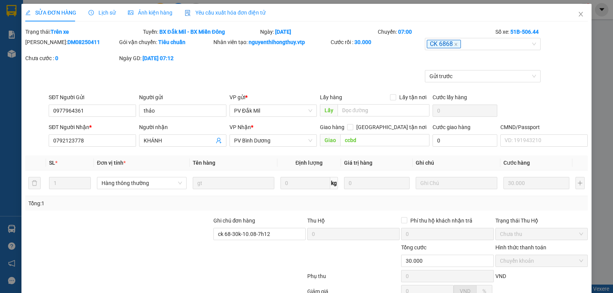
click at [108, 15] on span "Lịch sử" at bounding box center [101, 13] width 27 height 6
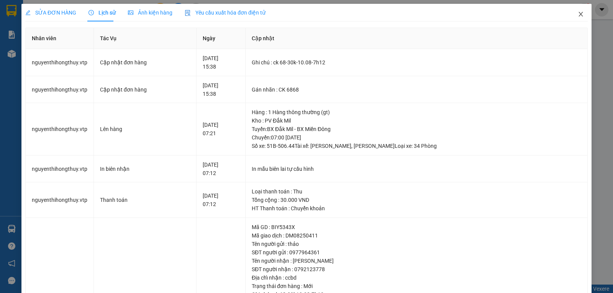
click at [577, 16] on icon "close" at bounding box center [580, 14] width 6 height 6
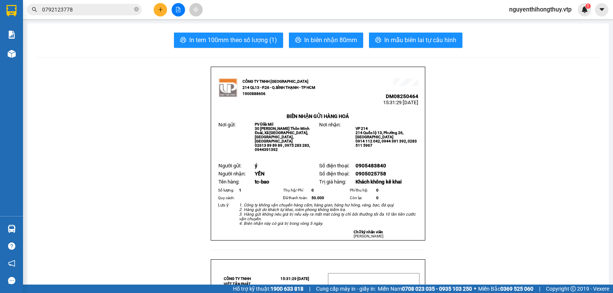
click at [107, 8] on input "0792123778" at bounding box center [87, 9] width 90 height 8
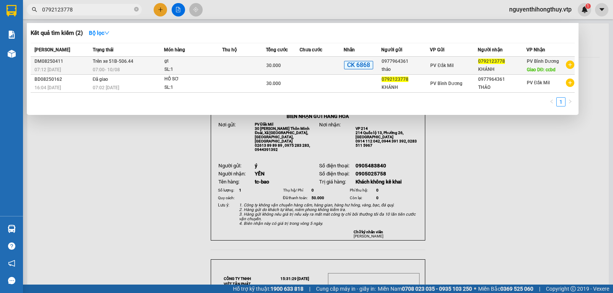
click at [255, 72] on td at bounding box center [244, 66] width 44 height 18
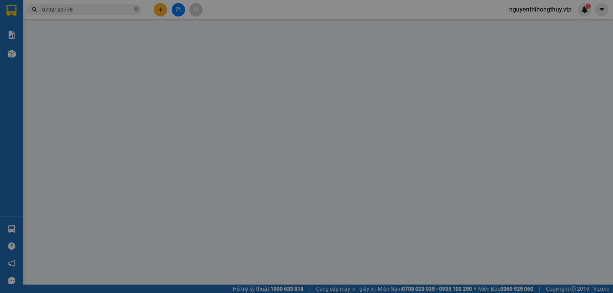
type input "1.500"
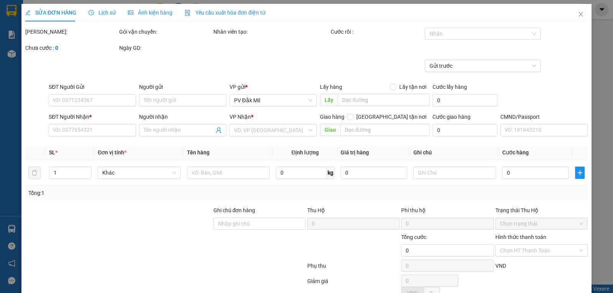
type input "0977964361"
type input "thảo"
type input "0792123778"
type input "KHÁNH"
type input "ccbd"
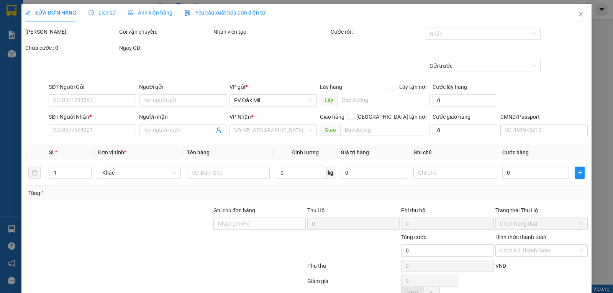
type input "ck 68-30k-10.08-7h12"
type input "30.000"
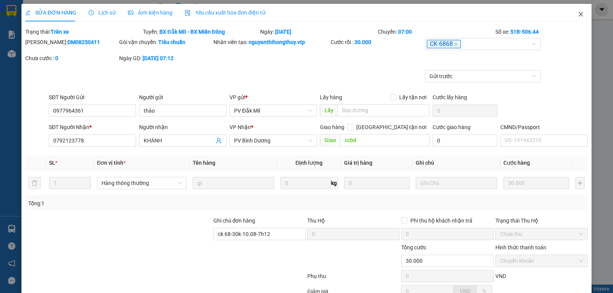
click at [577, 15] on icon "close" at bounding box center [580, 14] width 6 height 6
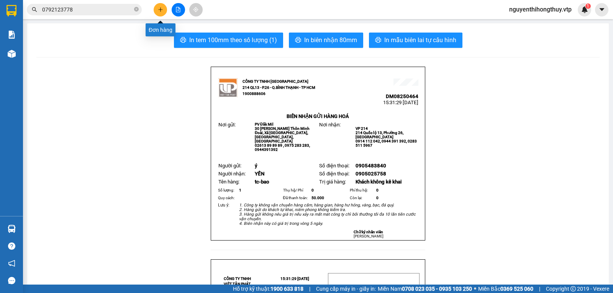
click at [158, 9] on icon "plus" at bounding box center [160, 9] width 5 height 5
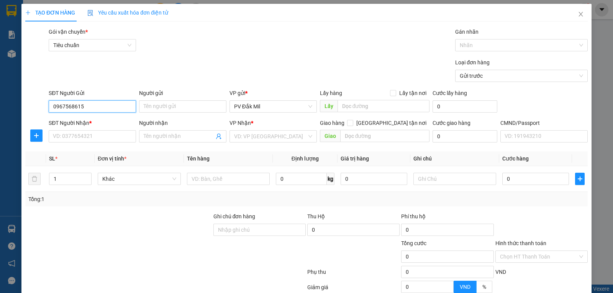
type input "0967568615"
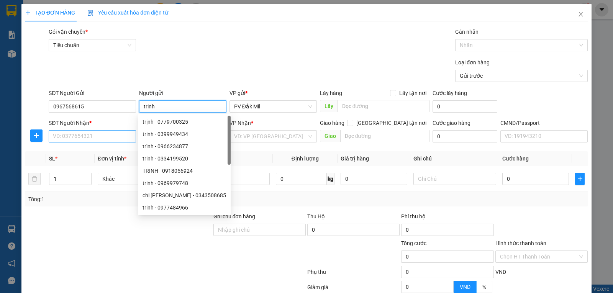
type input "trinh"
click at [77, 137] on input "SĐT Người Nhận *" at bounding box center [92, 136] width 87 height 12
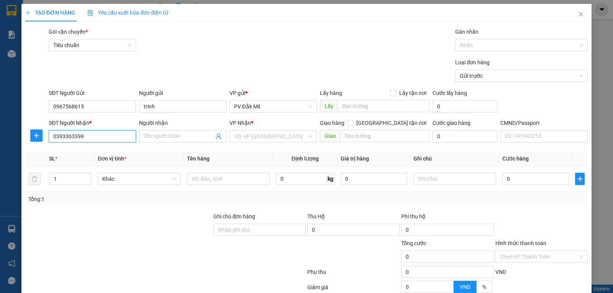
type input "0393363399"
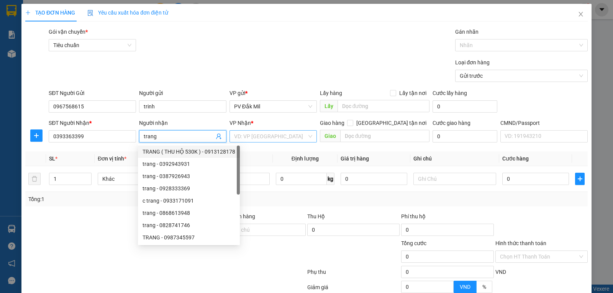
type input "trang"
click at [263, 134] on input "search" at bounding box center [270, 136] width 73 height 11
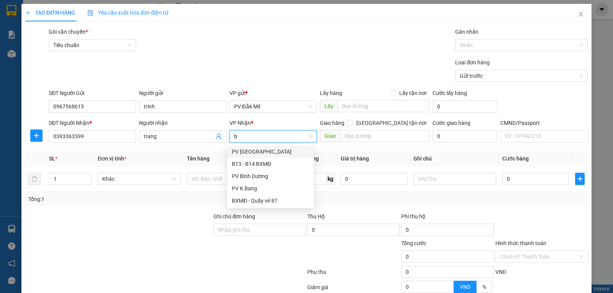
type input "bd"
click at [255, 150] on div "PV Bình Dương" at bounding box center [270, 151] width 77 height 8
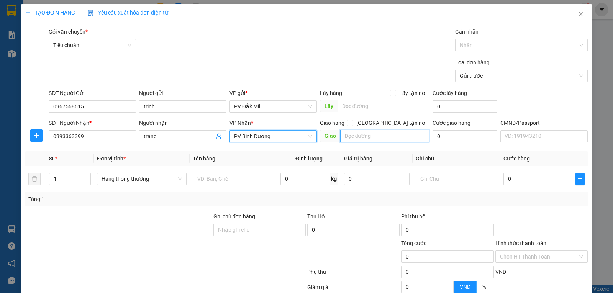
click at [349, 138] on input "text" at bounding box center [385, 136] width 90 height 12
click at [388, 136] on input "n4 đồng xoài" at bounding box center [385, 136] width 90 height 12
type input "n4 đồng xoài-mai đi"
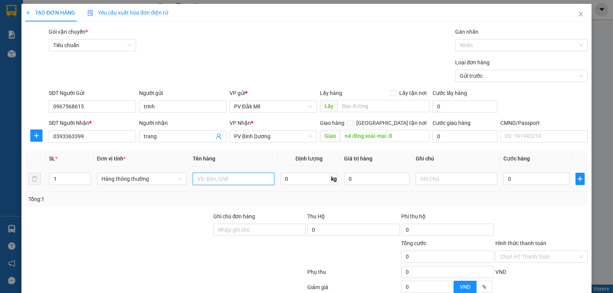
click at [235, 180] on input "text" at bounding box center [234, 179] width 82 height 12
type input "cf-bọc"
click at [526, 180] on input "0" at bounding box center [535, 179] width 65 height 12
type input "3"
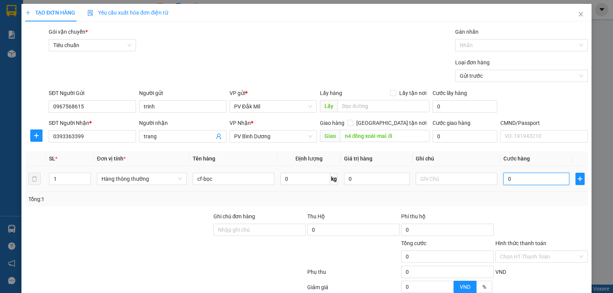
type input "3"
type input "30"
type input "300"
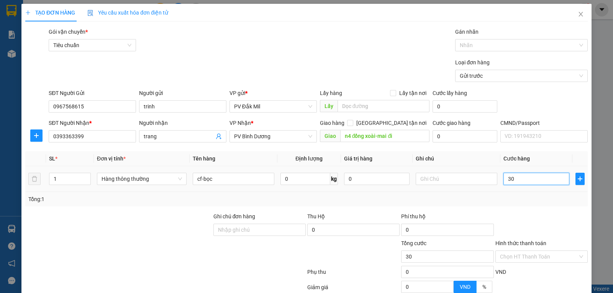
type input "300"
type input "3.000"
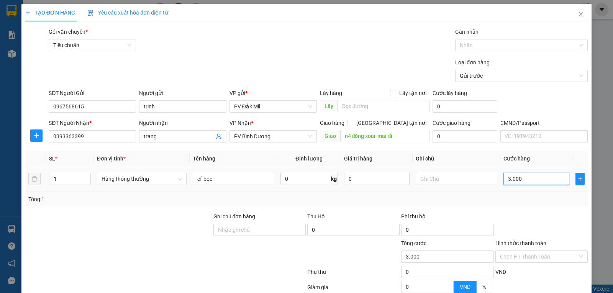
type input "30.000"
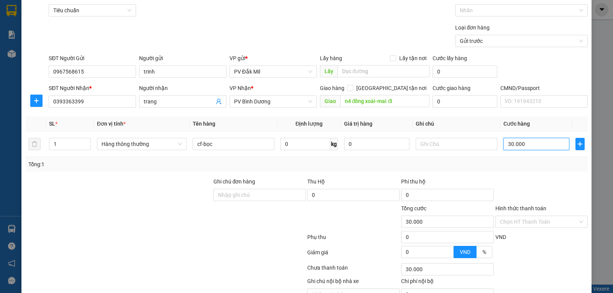
scroll to position [75, 0]
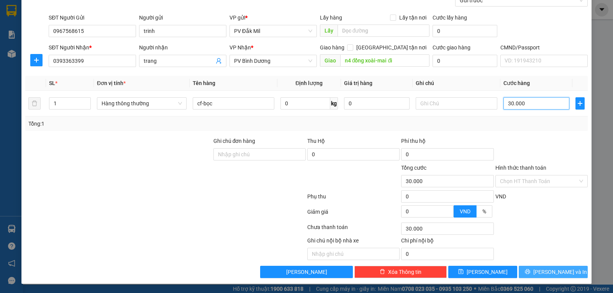
type input "30.000"
click at [544, 271] on span "Lưu và In" at bounding box center [560, 272] width 54 height 8
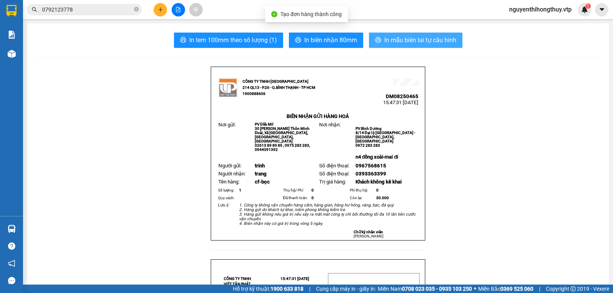
click at [394, 40] on span "In mẫu biên lai tự cấu hình" at bounding box center [420, 40] width 72 height 10
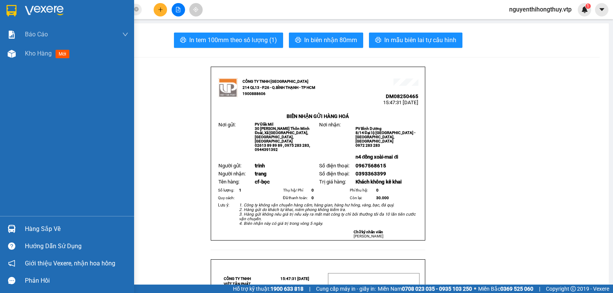
click at [8, 10] on img at bounding box center [12, 10] width 10 height 11
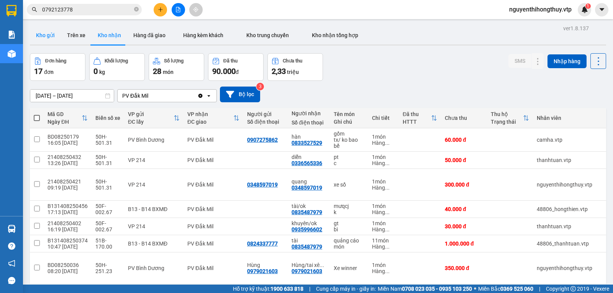
click at [46, 38] on button "Kho gửi" at bounding box center [45, 35] width 31 height 18
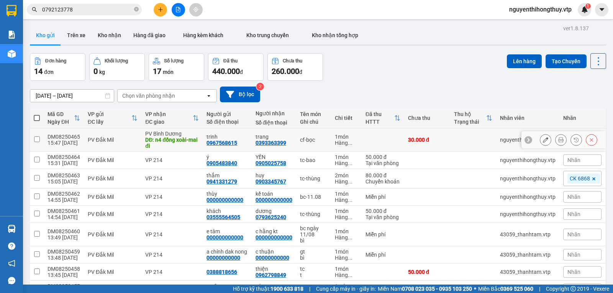
click at [543, 140] on icon at bounding box center [545, 139] width 5 height 5
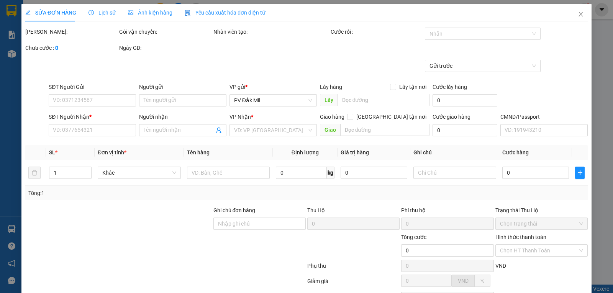
type input "0967568615"
type input "trinh"
type input "0393363399"
type input "trang"
type input "n4 đồng xoài-mai đi"
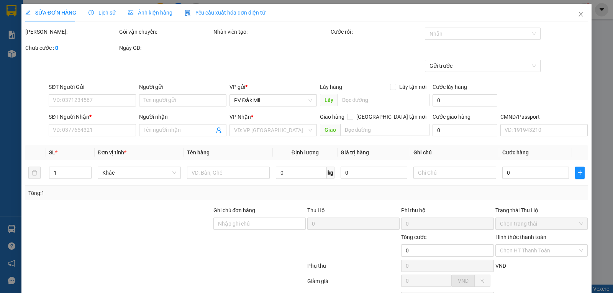
type input "30.000"
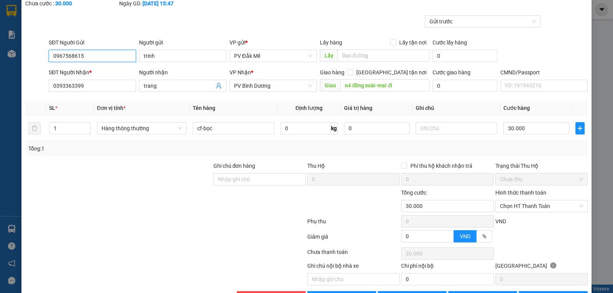
scroll to position [70, 0]
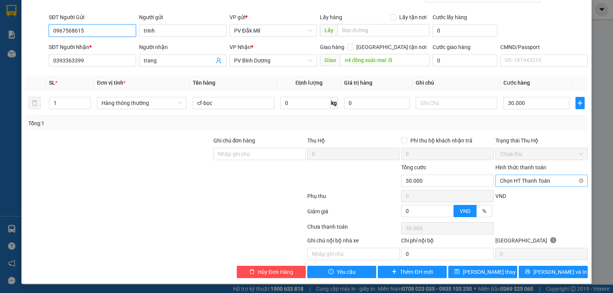
click at [527, 180] on span "Chọn HT Thanh Toán" at bounding box center [541, 180] width 83 height 11
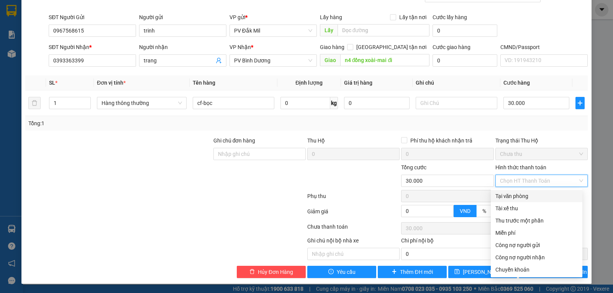
click at [508, 195] on div "Tại văn phòng" at bounding box center [536, 196] width 82 height 8
type input "0"
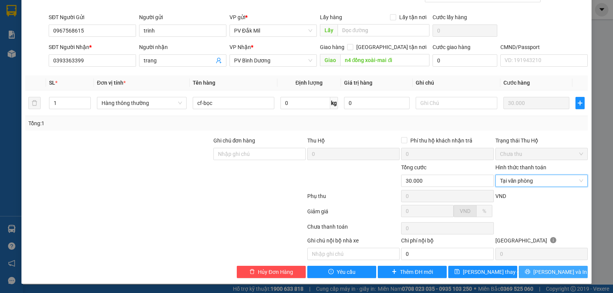
click at [541, 273] on span "Lưu và In" at bounding box center [560, 272] width 54 height 8
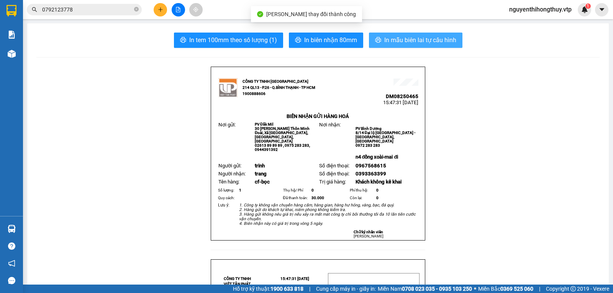
click at [405, 46] on button "In mẫu biên lai tự cấu hình" at bounding box center [415, 40] width 93 height 15
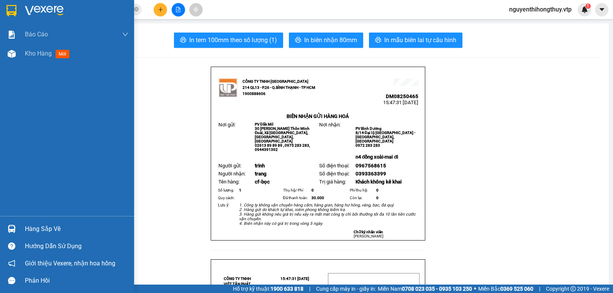
click at [12, 5] on img at bounding box center [12, 10] width 10 height 11
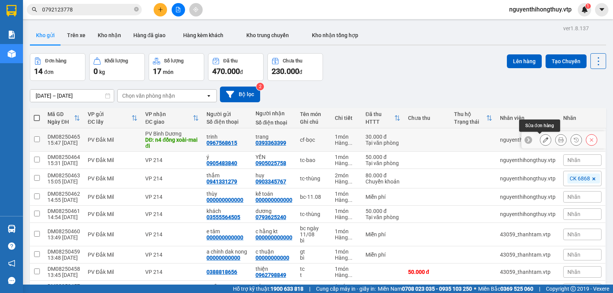
click at [543, 140] on icon at bounding box center [545, 139] width 5 height 5
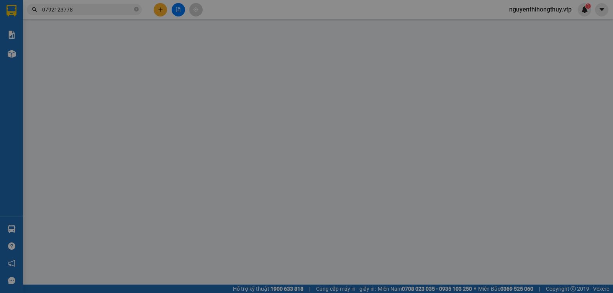
type input "0967568615"
type input "trinh"
type input "0393363399"
type input "trang"
type input "n4 đồng xoài-mai đi"
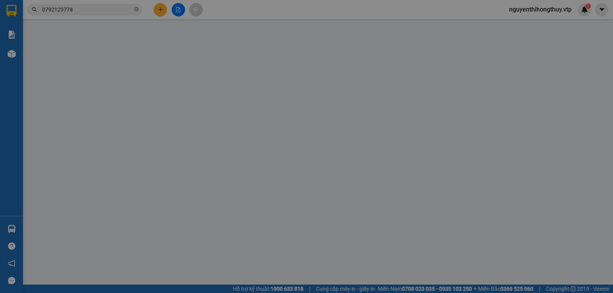
type input "30.000"
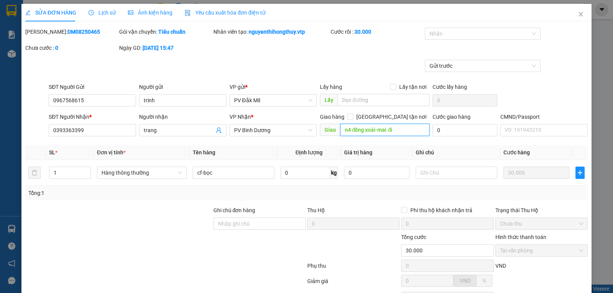
click at [401, 131] on input "n4 đồng xoài-mai đi" at bounding box center [385, 130] width 90 height 12
click at [400, 131] on input "n4 đồng xoài-mai đi" at bounding box center [385, 130] width 90 height 12
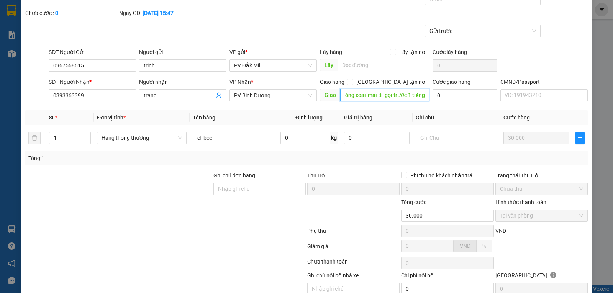
scroll to position [70, 0]
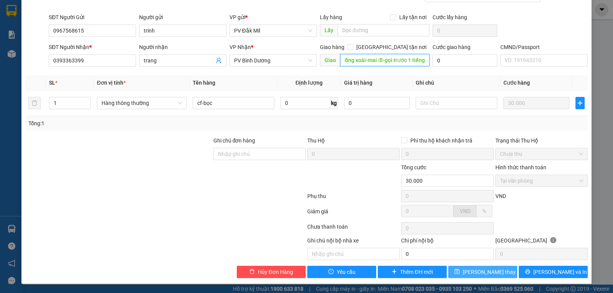
type input "n4 đồng xoài-mai đi-gọi trước 1 tiếng"
click at [472, 273] on span "Lưu thay đổi" at bounding box center [492, 272] width 61 height 8
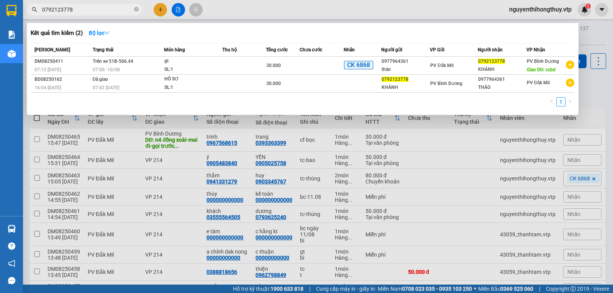
drag, startPoint x: 74, startPoint y: 8, endPoint x: 0, endPoint y: 18, distance: 75.0
click at [0, 18] on section "Kết quả tìm kiếm ( 2 ) Bộ lọc Mã ĐH Trạng thái Món hàng Thu hộ Tổng cước Chưa c…" at bounding box center [306, 146] width 613 height 293
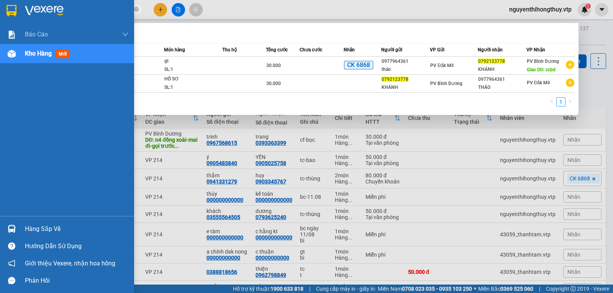
paste input "344388289"
type input "0344388289"
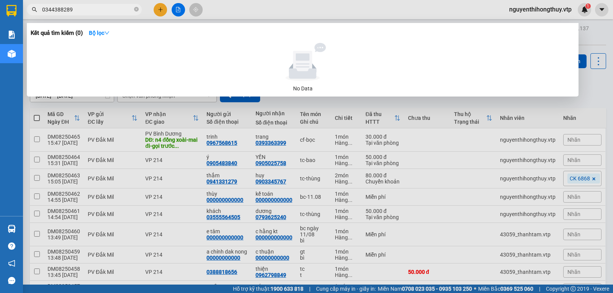
click at [138, 9] on icon "close-circle" at bounding box center [136, 9] width 5 height 5
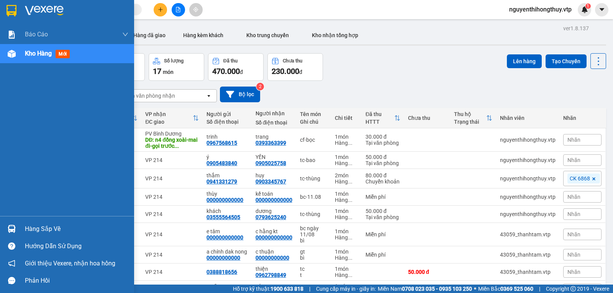
click at [21, 229] on div "Hàng sắp về" at bounding box center [67, 228] width 134 height 17
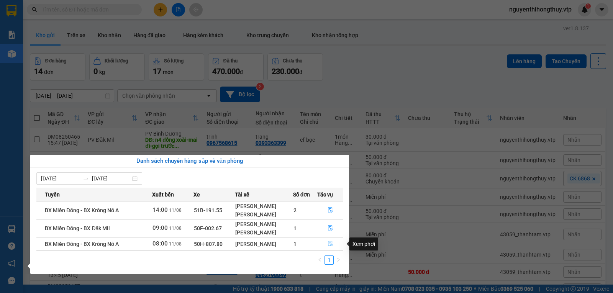
click at [327, 241] on button "button" at bounding box center [329, 244] width 25 height 12
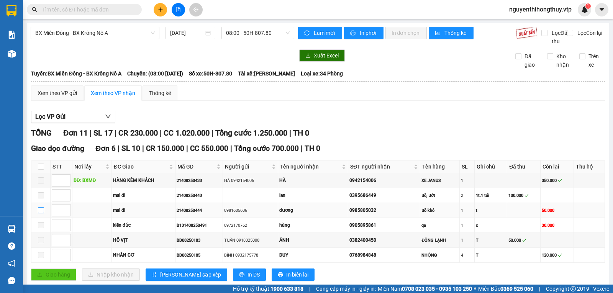
click at [42, 213] on input "checkbox" at bounding box center [41, 210] width 6 height 6
checkbox input "true"
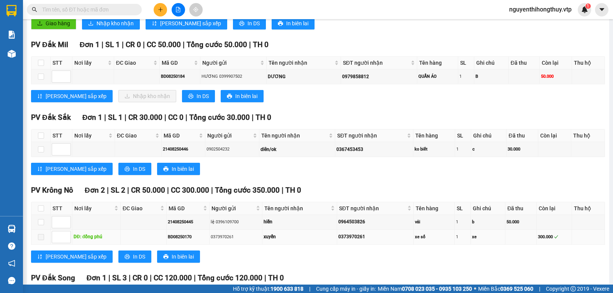
scroll to position [217, 0]
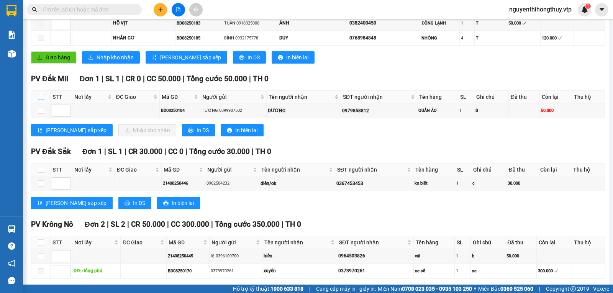
click at [40, 100] on input "checkbox" at bounding box center [41, 97] width 6 height 6
checkbox input "true"
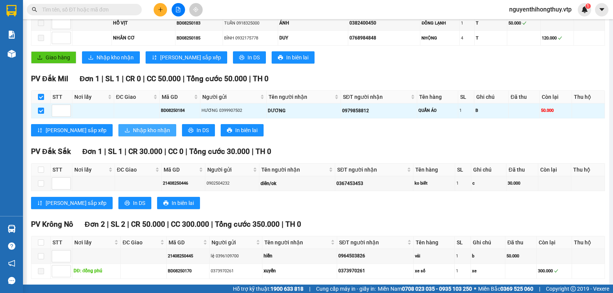
click at [133, 134] on span "Nhập kho nhận" at bounding box center [151, 130] width 37 height 8
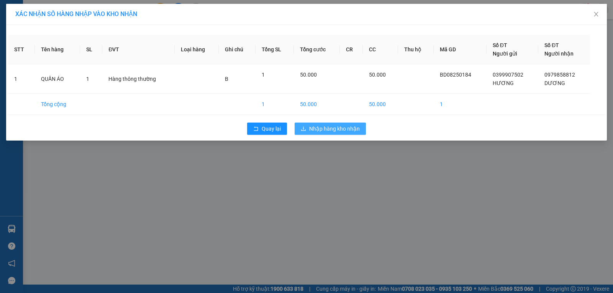
click at [323, 130] on span "Nhập hàng kho nhận" at bounding box center [334, 128] width 51 height 8
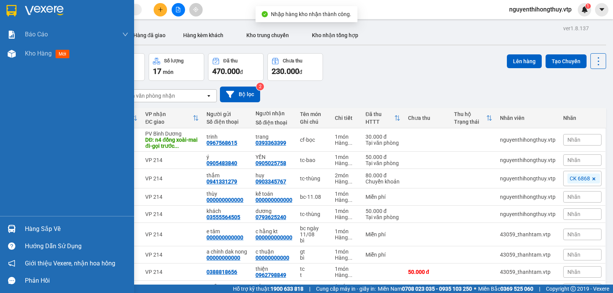
click at [48, 229] on div "Hàng sắp về" at bounding box center [76, 228] width 103 height 11
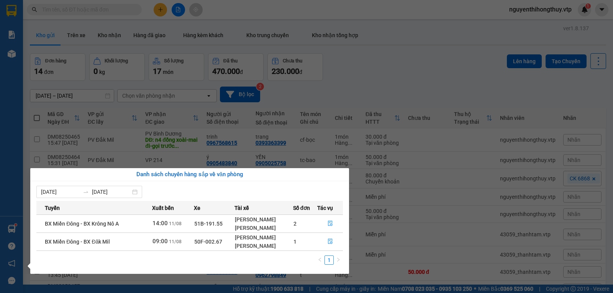
click at [394, 81] on section "Kết quả tìm kiếm ( 0 ) Bộ lọc No Data nguyenthihongthuy.vtp 1 Báo cáo BC giao h…" at bounding box center [306, 146] width 613 height 293
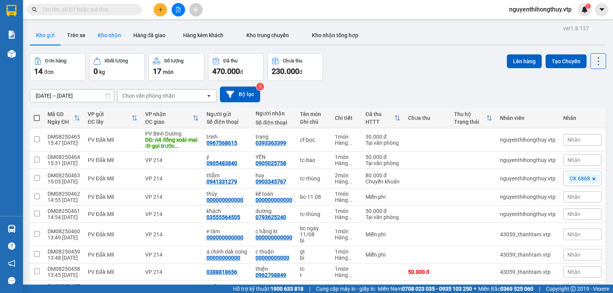
click at [113, 32] on button "Kho nhận" at bounding box center [110, 35] width 36 height 18
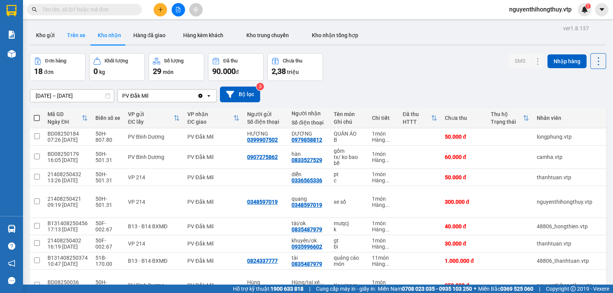
click at [74, 35] on button "Trên xe" at bounding box center [76, 35] width 31 height 18
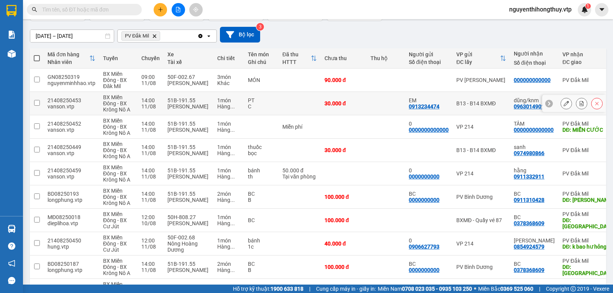
scroll to position [112, 0]
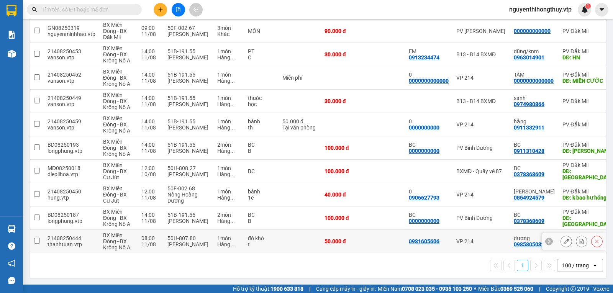
click at [38, 238] on input "checkbox" at bounding box center [37, 241] width 6 height 6
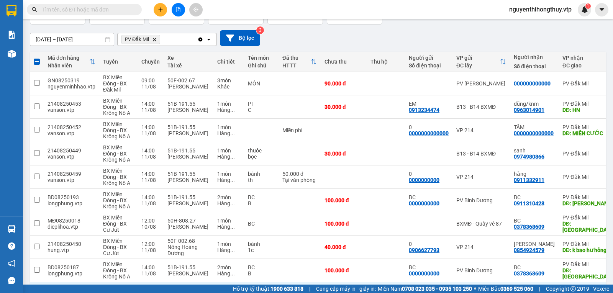
scroll to position [0, 0]
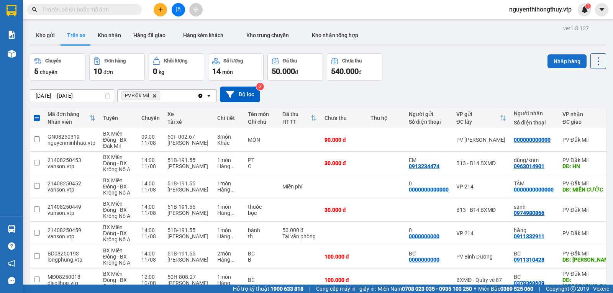
click at [559, 61] on button "Nhập hàng" at bounding box center [566, 61] width 39 height 14
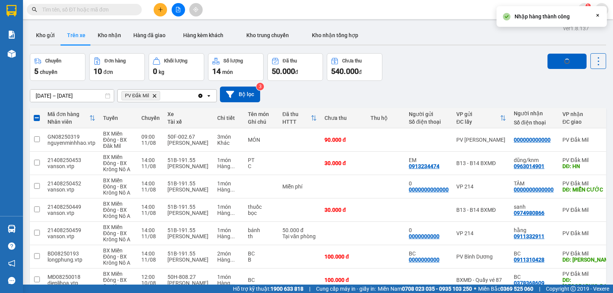
checkbox input "false"
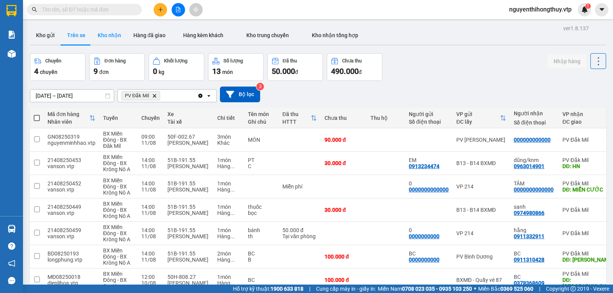
drag, startPoint x: 109, startPoint y: 34, endPoint x: 99, endPoint y: 32, distance: 10.2
click at [106, 35] on button "Kho nhận" at bounding box center [110, 35] width 36 height 18
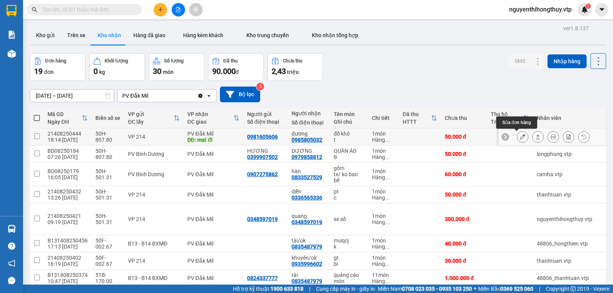
click at [520, 136] on icon at bounding box center [522, 136] width 5 height 5
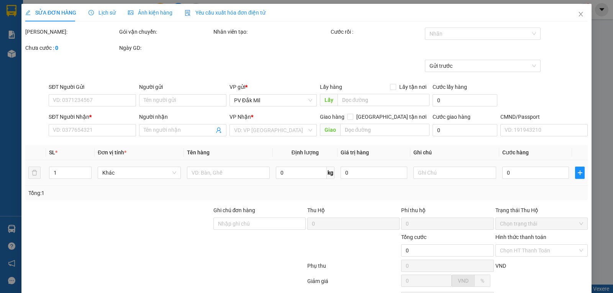
type input "2.500"
type input "0981605606"
type input "0985805032"
type input "dương"
type input "mai đi"
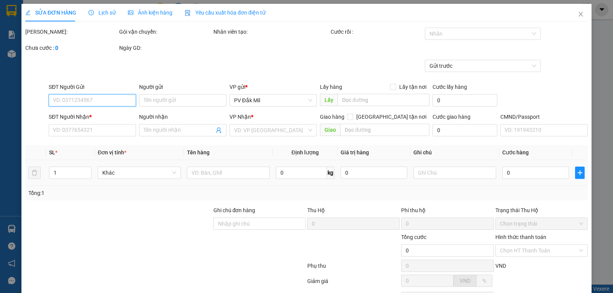
type input "50.000"
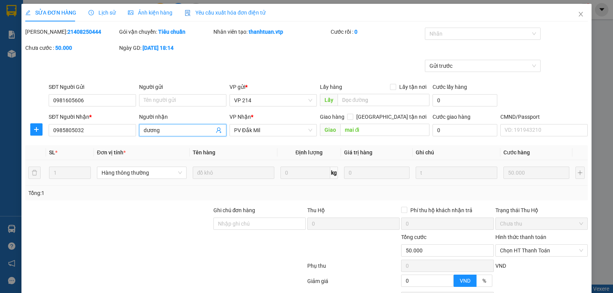
click at [169, 130] on input "dương" at bounding box center [179, 130] width 70 height 8
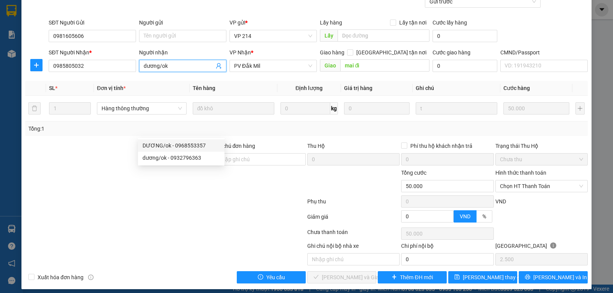
scroll to position [70, 0]
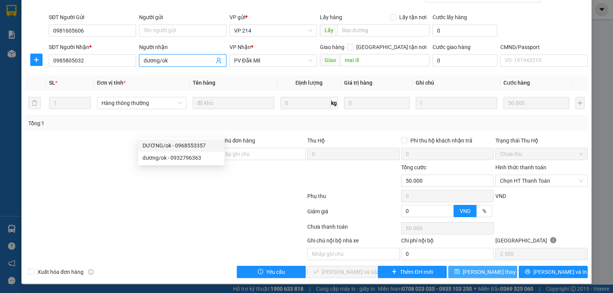
type input "dương/ok"
click at [479, 272] on span "Lưu thay đổi" at bounding box center [492, 272] width 61 height 8
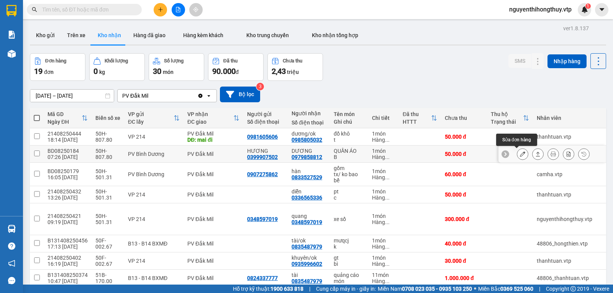
click at [519, 152] on button at bounding box center [522, 153] width 11 height 13
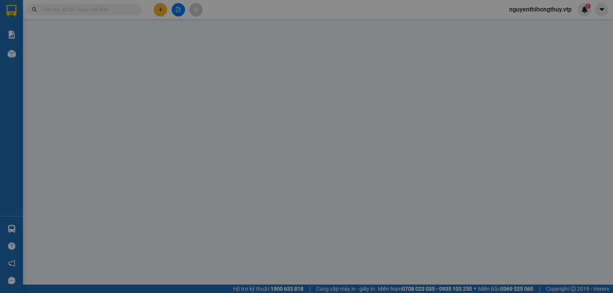
type input "0399907502"
type input "HƯƠNG"
type input "0979858812"
type input "DƯƠNG"
type input "50.000"
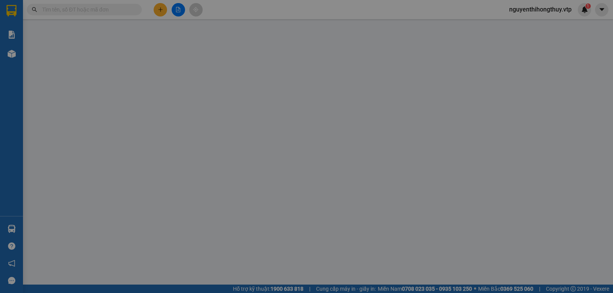
type input "50.000"
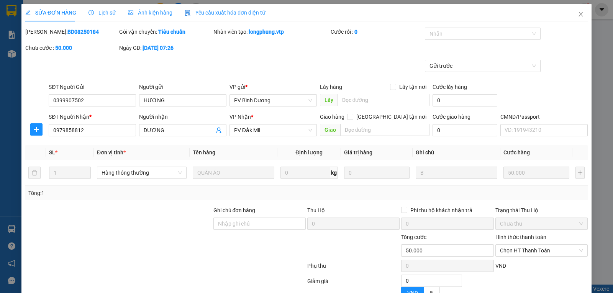
type input "2.500"
click at [172, 129] on input "DƯƠNG" at bounding box center [179, 130] width 70 height 8
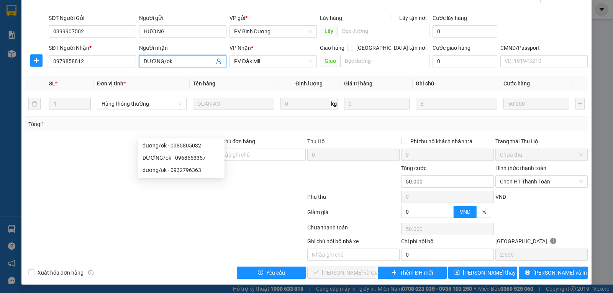
scroll to position [70, 0]
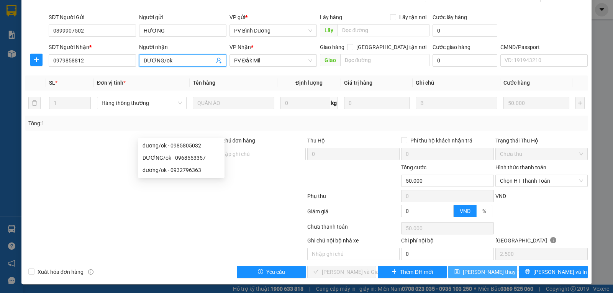
type input "DƯƠNG/ok"
click at [477, 274] on span "Lưu thay đổi" at bounding box center [492, 272] width 61 height 8
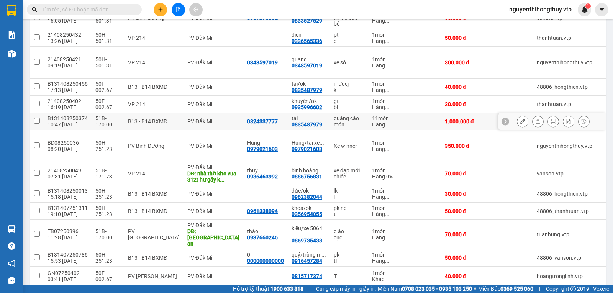
scroll to position [268, 0]
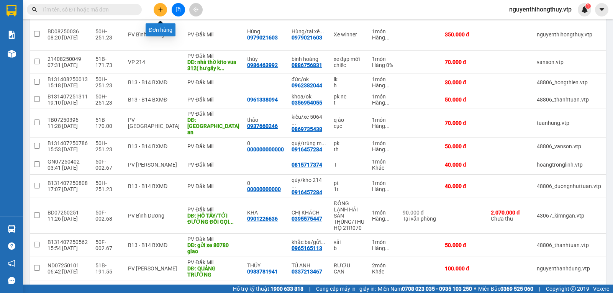
click at [158, 10] on icon "plus" at bounding box center [160, 9] width 5 height 5
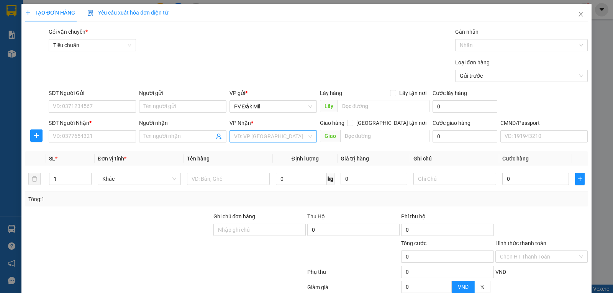
click at [260, 139] on input "search" at bounding box center [270, 136] width 73 height 11
type input "21"
click at [243, 151] on div "VP 214" at bounding box center [270, 151] width 77 height 8
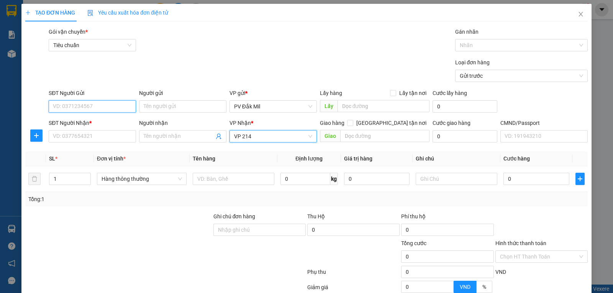
click at [105, 105] on input "SĐT Người Gửi" at bounding box center [92, 106] width 87 height 12
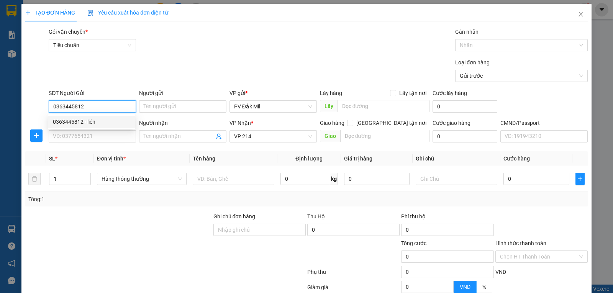
type input "0363445812"
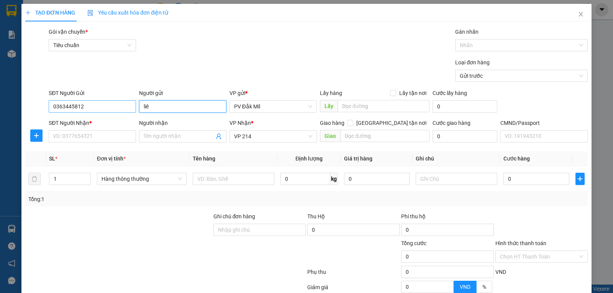
type input "liên"
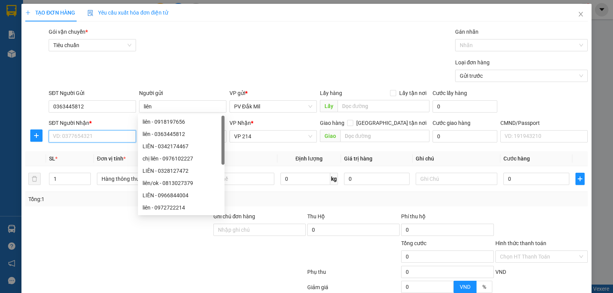
click at [91, 134] on input "SĐT Người Nhận *" at bounding box center [92, 136] width 87 height 12
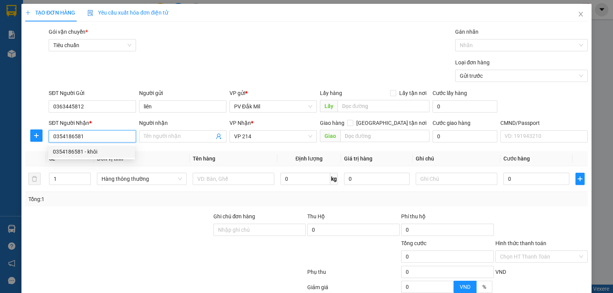
type input "0354186581"
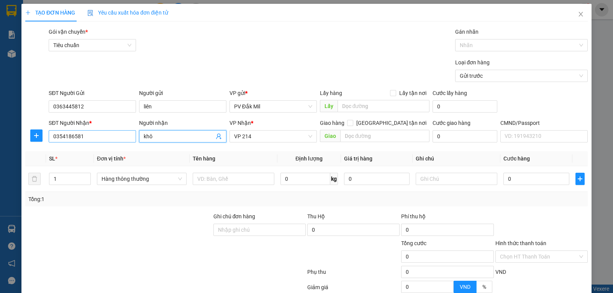
type input "khôi"
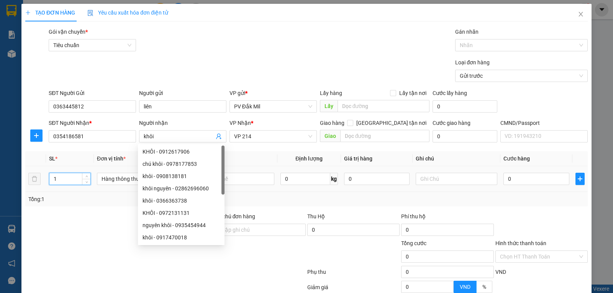
drag, startPoint x: 59, startPoint y: 176, endPoint x: 5, endPoint y: 178, distance: 54.0
click at [23, 183] on div "TẠO ĐƠN HÀNG Yêu cầu xuất hóa đơn điện tử Transit Pickup Surcharge Ids Transit …" at bounding box center [306, 181] width 570 height 355
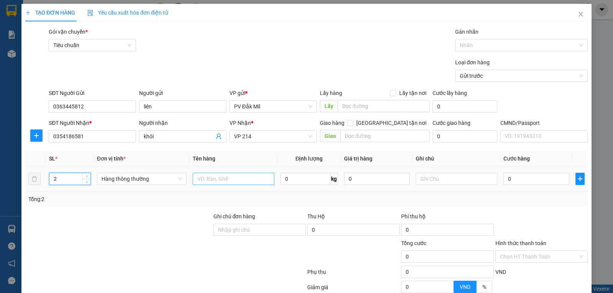
type input "2"
click at [240, 175] on input "text" at bounding box center [234, 179] width 82 height 12
type input "tc-thùng"
click at [521, 180] on input "0" at bounding box center [535, 179] width 65 height 12
type input "1"
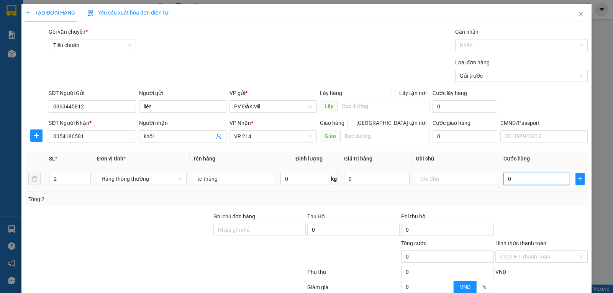
type input "1"
type input "11"
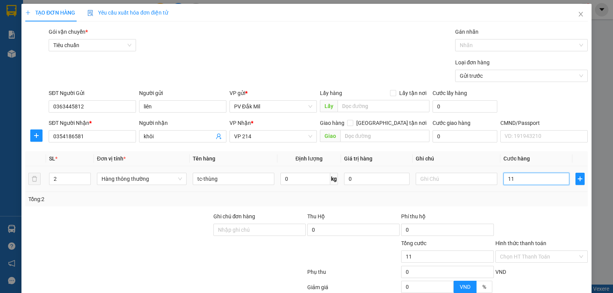
type input "110"
type input "1.100"
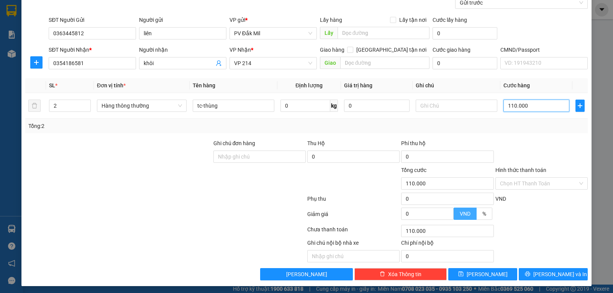
scroll to position [75, 0]
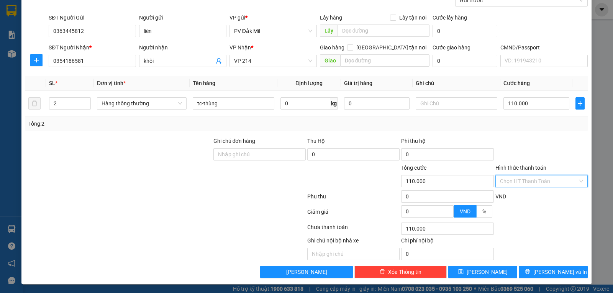
click at [531, 182] on input "Hình thức thanh toán" at bounding box center [539, 180] width 78 height 11
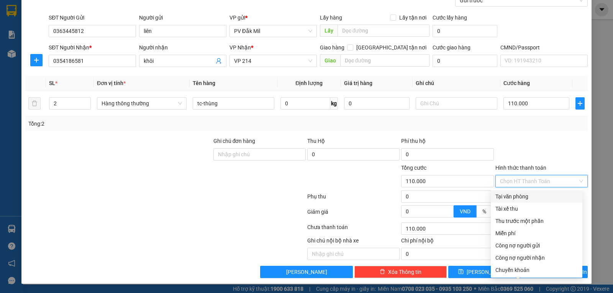
click at [513, 194] on div "Tại văn phòng" at bounding box center [536, 196] width 82 height 8
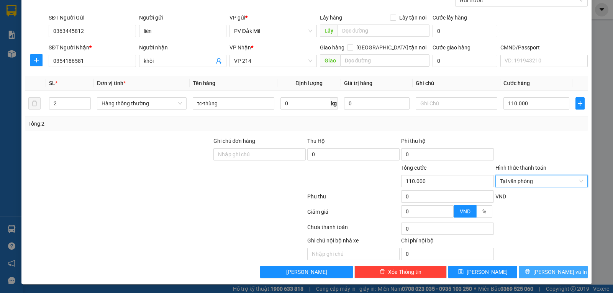
click at [551, 273] on span "Lưu và In" at bounding box center [560, 272] width 54 height 8
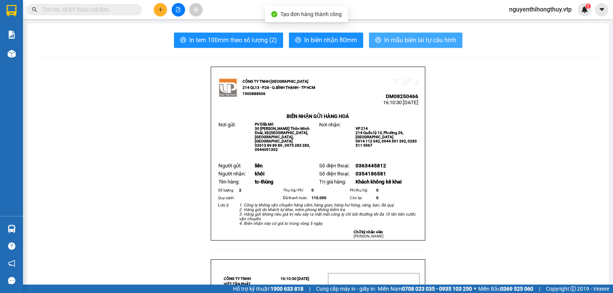
click at [403, 38] on span "In mẫu biên lai tự cấu hình" at bounding box center [420, 40] width 72 height 10
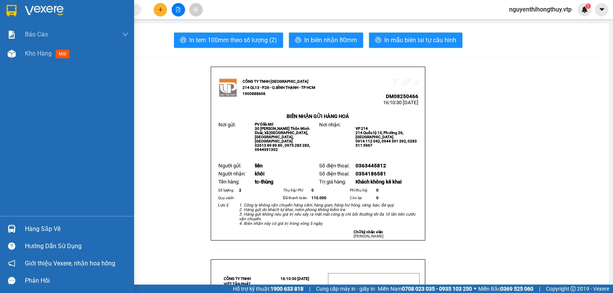
click at [11, 9] on img at bounding box center [12, 10] width 10 height 11
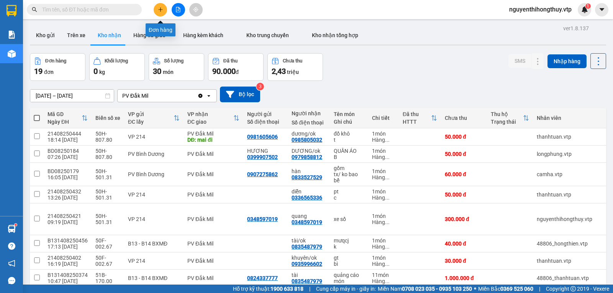
click at [159, 9] on icon "plus" at bounding box center [160, 9] width 5 height 5
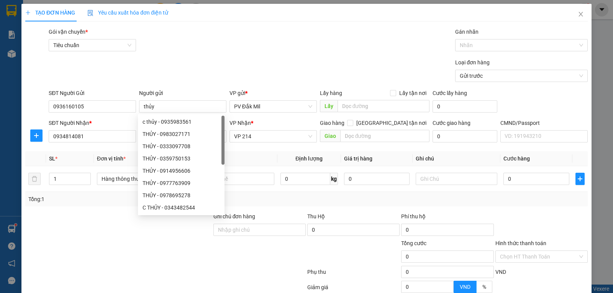
click at [102, 217] on div at bounding box center [119, 225] width 188 height 27
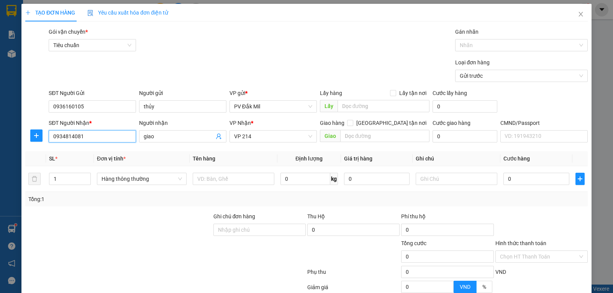
drag, startPoint x: 91, startPoint y: 135, endPoint x: 0, endPoint y: 153, distance: 92.9
click at [0, 153] on div "TẠO ĐƠN HÀNG Yêu cầu xuất hóa đơn điện tử Transit Pickup Surcharge Ids Transit …" at bounding box center [306, 146] width 613 height 293
click at [93, 152] on div "0909053848 - sơ hiệp" at bounding box center [91, 151] width 77 height 8
click at [227, 176] on input "text" at bounding box center [234, 179] width 82 height 12
click at [513, 174] on input "0" at bounding box center [535, 179] width 65 height 12
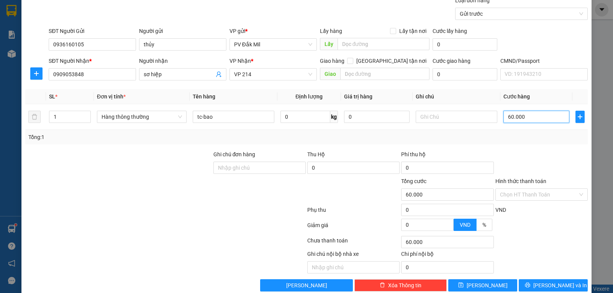
scroll to position [75, 0]
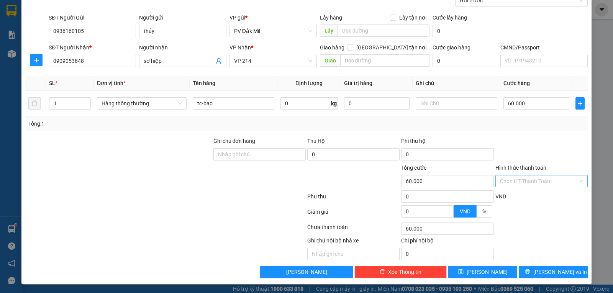
click at [515, 182] on input "Hình thức thanh toán" at bounding box center [539, 180] width 78 height 11
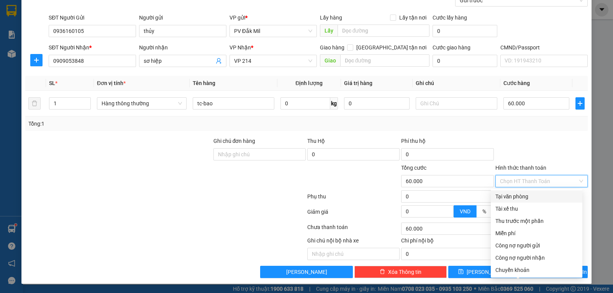
click at [510, 198] on div "Tại văn phòng" at bounding box center [536, 196] width 82 height 8
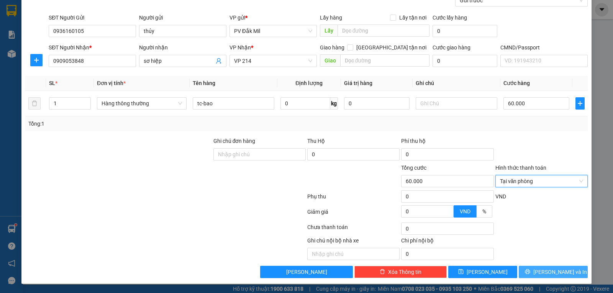
click at [539, 273] on button "Lưu và In" at bounding box center [552, 272] width 69 height 12
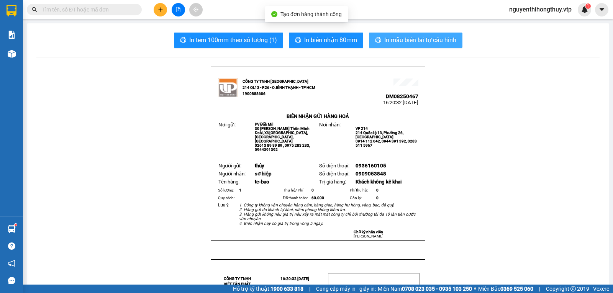
click at [388, 43] on span "In mẫu biên lai tự cấu hình" at bounding box center [420, 40] width 72 height 10
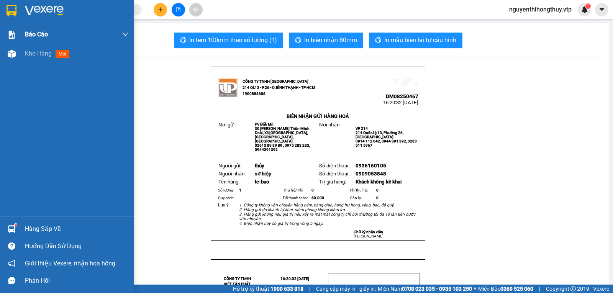
drag, startPoint x: 12, startPoint y: 11, endPoint x: 38, endPoint y: 26, distance: 30.2
click at [11, 11] on img at bounding box center [12, 10] width 10 height 11
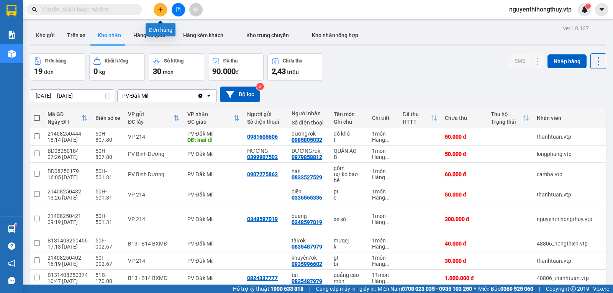
click at [157, 11] on button at bounding box center [160, 9] width 13 height 13
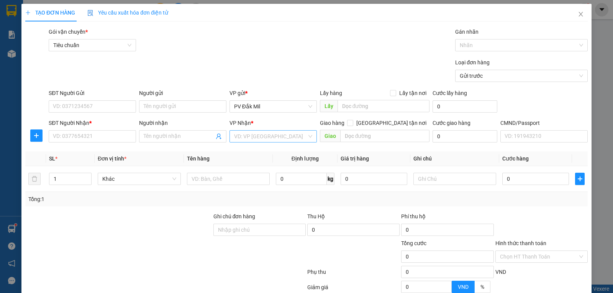
click at [251, 137] on input "search" at bounding box center [270, 136] width 73 height 11
click at [239, 152] on div "VP 214" at bounding box center [270, 151] width 77 height 8
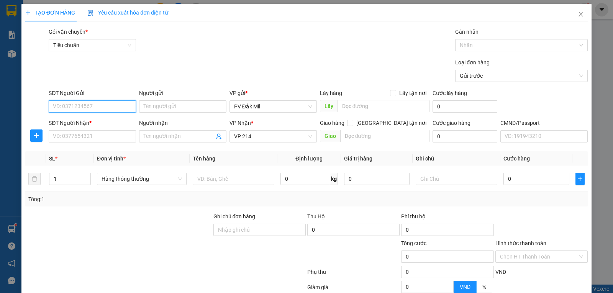
click at [108, 106] on input "SĐT Người Gửi" at bounding box center [92, 106] width 87 height 12
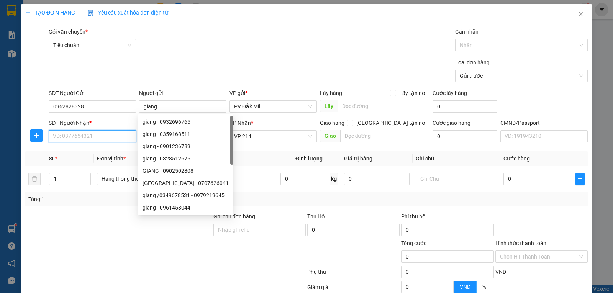
click at [91, 139] on input "SĐT Người Nhận *" at bounding box center [92, 136] width 87 height 12
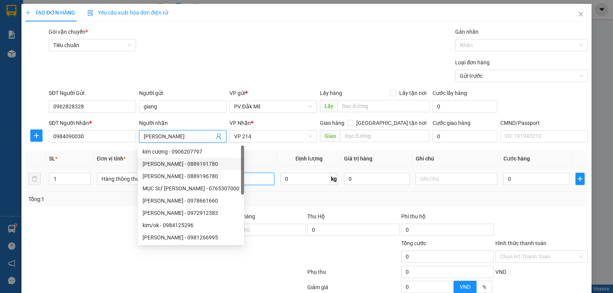
click at [247, 178] on input "text" at bounding box center [234, 179] width 82 height 12
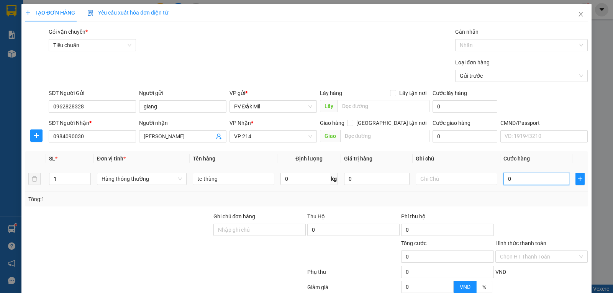
click at [506, 180] on input "0" at bounding box center [535, 179] width 65 height 12
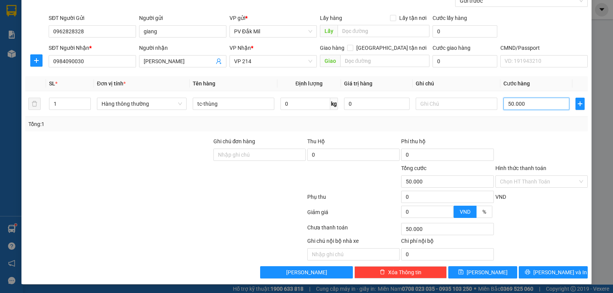
scroll to position [75, 0]
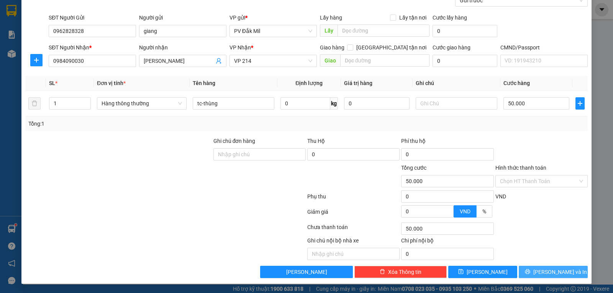
click at [530, 270] on icon "printer" at bounding box center [527, 271] width 5 height 5
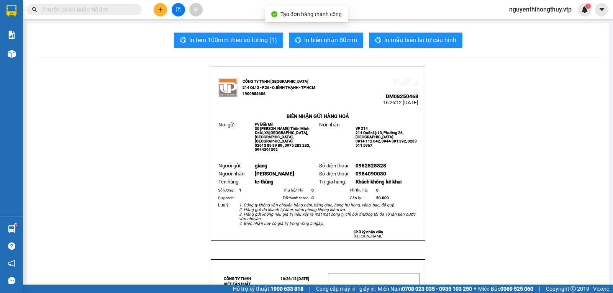
click at [409, 41] on span "In mẫu biên lai tự cấu hình" at bounding box center [420, 40] width 72 height 10
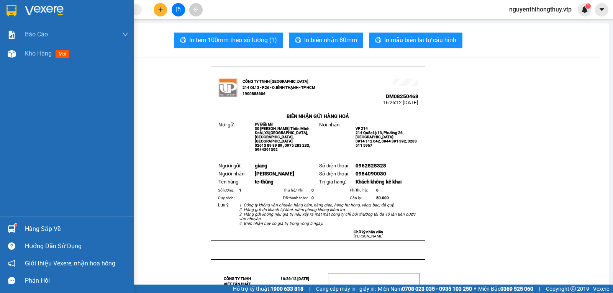
click at [10, 13] on img at bounding box center [12, 10] width 10 height 11
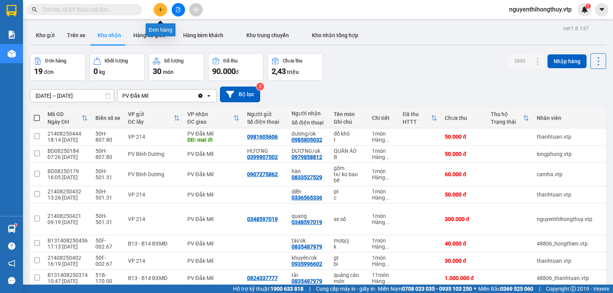
click at [157, 8] on button at bounding box center [160, 9] width 13 height 13
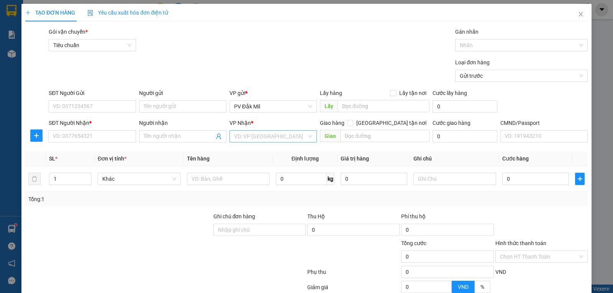
click at [247, 132] on input "search" at bounding box center [270, 136] width 73 height 11
click at [247, 155] on div "VP 214" at bounding box center [270, 151] width 77 height 8
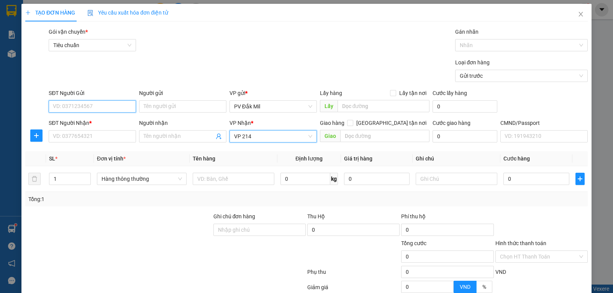
click at [111, 106] on input "SĐT Người Gửi" at bounding box center [92, 106] width 87 height 12
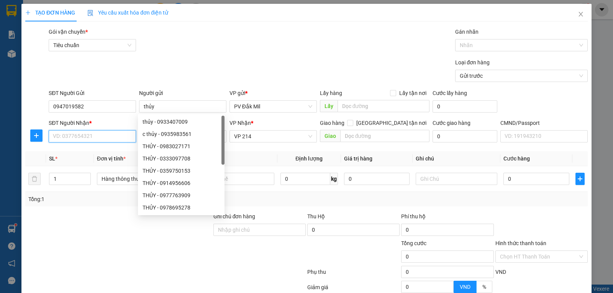
click at [101, 137] on input "SĐT Người Nhận *" at bounding box center [92, 136] width 87 height 12
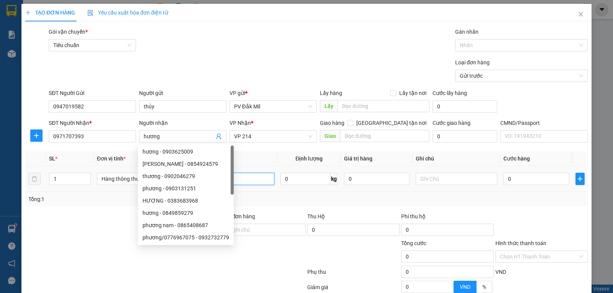
click at [260, 181] on input "text" at bounding box center [234, 179] width 82 height 12
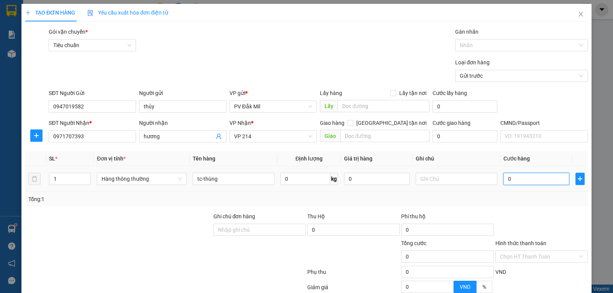
click at [523, 177] on input "0" at bounding box center [535, 179] width 65 height 12
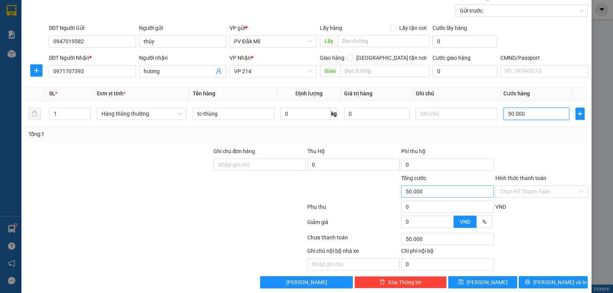
scroll to position [75, 0]
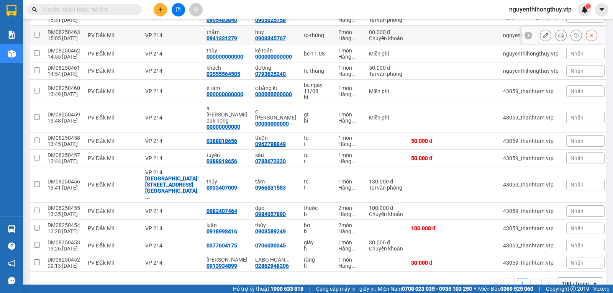
scroll to position [28, 0]
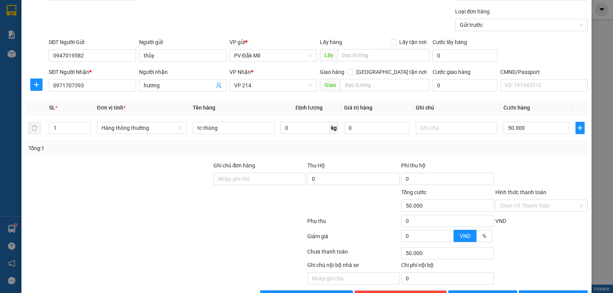
scroll to position [37, 0]
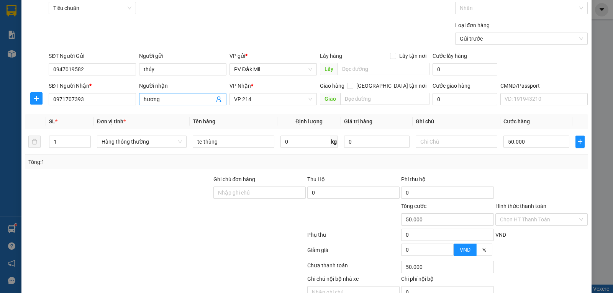
click at [176, 98] on input "hương" at bounding box center [179, 99] width 70 height 8
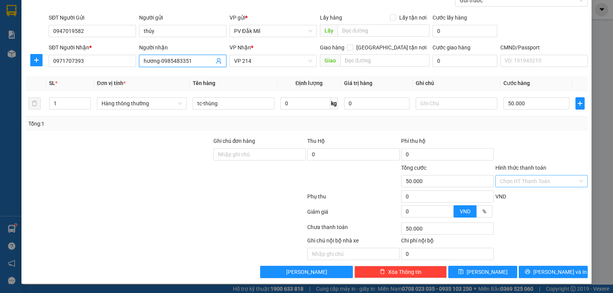
type input "hương-0985483351"
click at [523, 182] on input "Hình thức thanh toán" at bounding box center [539, 180] width 78 height 11
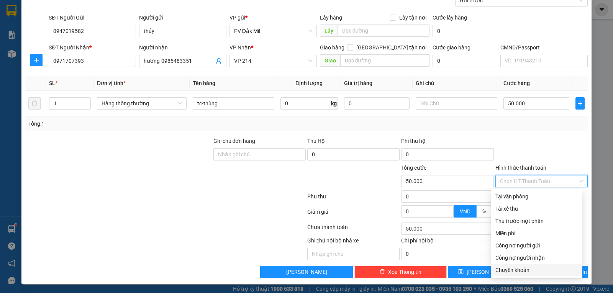
click at [508, 268] on div "Chuyển khoản" at bounding box center [536, 270] width 82 height 8
type input "0"
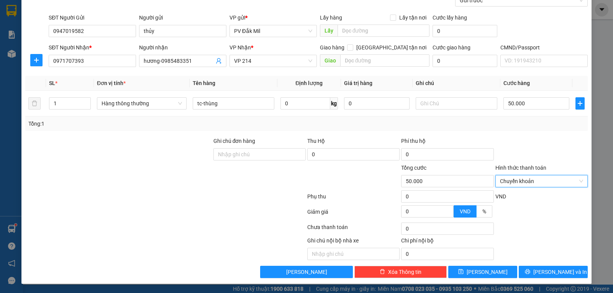
scroll to position [0, 0]
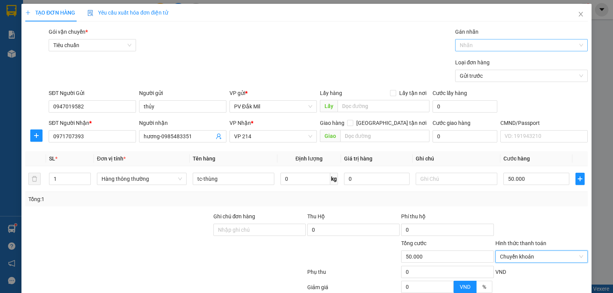
click at [516, 49] on div at bounding box center [517, 45] width 121 height 9
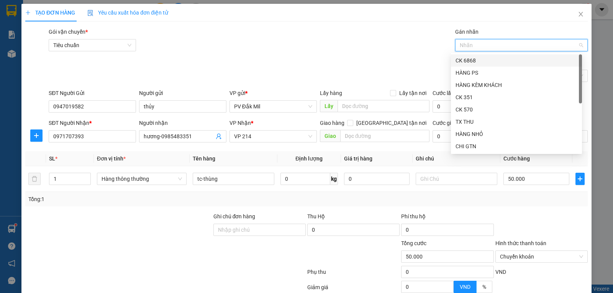
click at [472, 59] on div "CK 6868" at bounding box center [516, 60] width 122 height 8
click at [237, 230] on input "Ghi chú đơn hàng" at bounding box center [259, 230] width 92 height 12
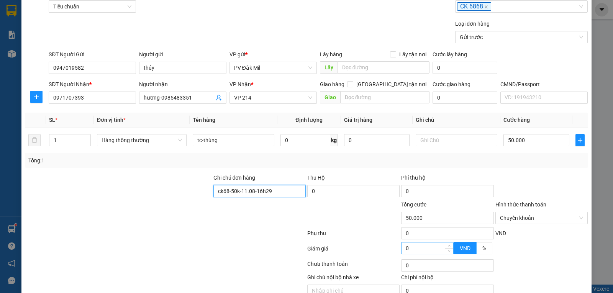
scroll to position [75, 0]
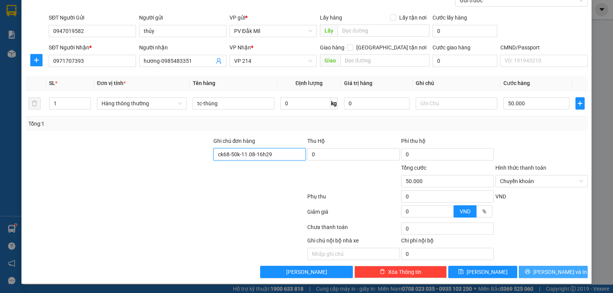
type input "ck68-50k-11.08-16h29"
click at [535, 268] on button "[PERSON_NAME] và In" at bounding box center [552, 272] width 69 height 12
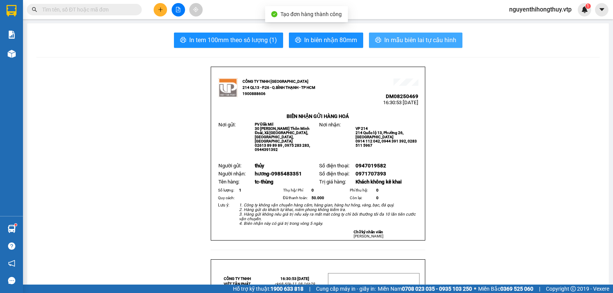
click at [422, 38] on span "In mẫu biên lai tự cấu hình" at bounding box center [420, 40] width 72 height 10
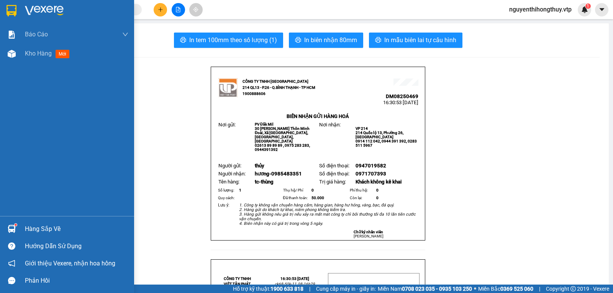
click at [15, 9] on img at bounding box center [12, 10] width 10 height 11
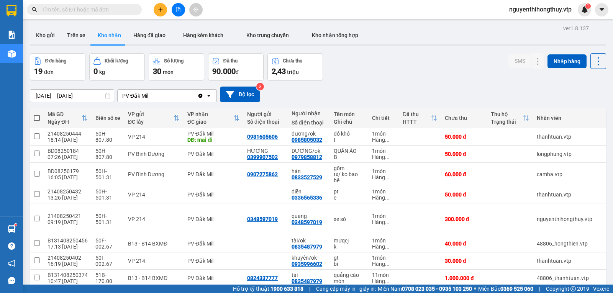
click at [86, 11] on input "text" at bounding box center [87, 9] width 90 height 8
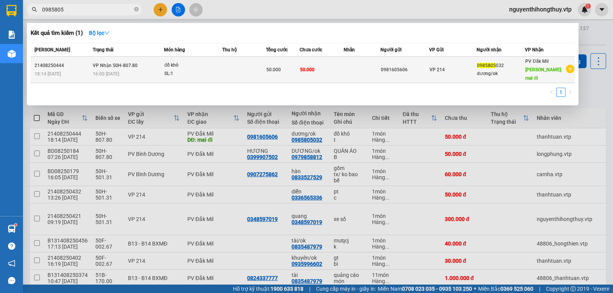
type input "0985805"
click at [369, 63] on td at bounding box center [361, 70] width 37 height 26
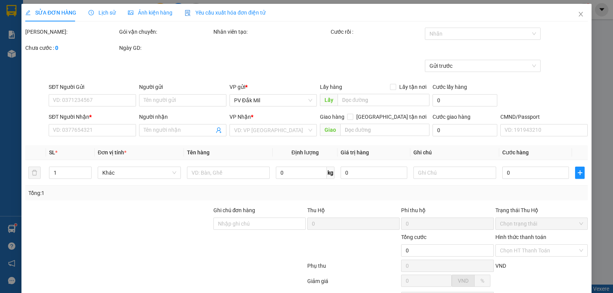
type input "2.500"
type input "0981605606"
type input "0985805032"
type input "dương/ok"
type input "mai đi"
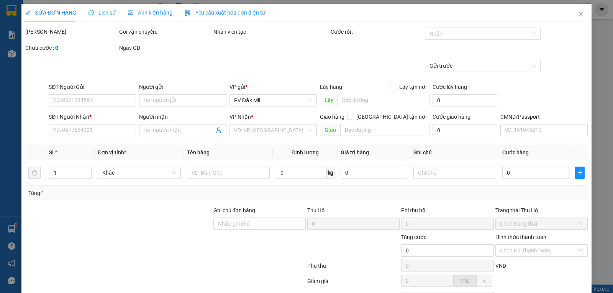
type input "50.000"
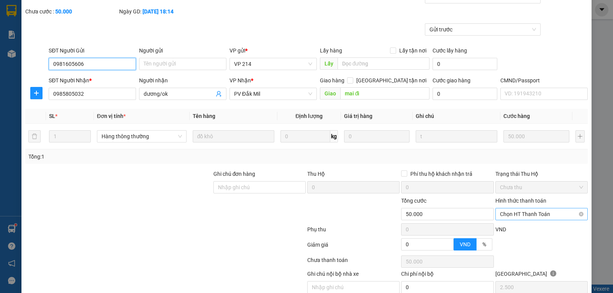
scroll to position [70, 0]
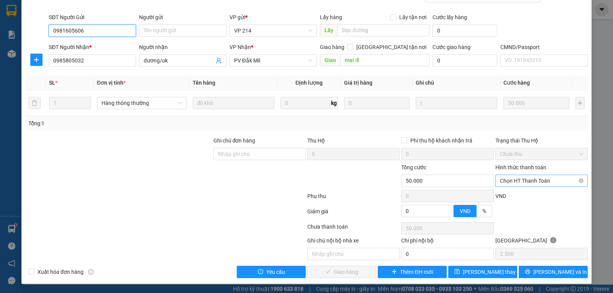
click at [534, 182] on span "Chọn HT Thanh Toán" at bounding box center [541, 180] width 83 height 11
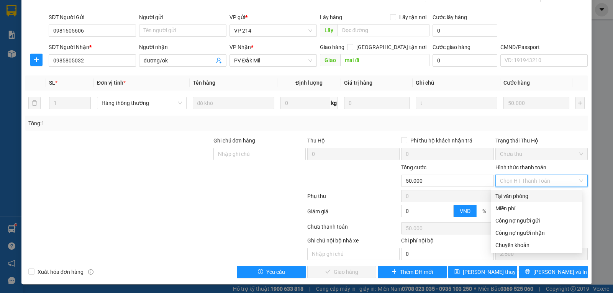
click at [503, 194] on div "Tại văn phòng" at bounding box center [536, 196] width 82 height 8
type input "0"
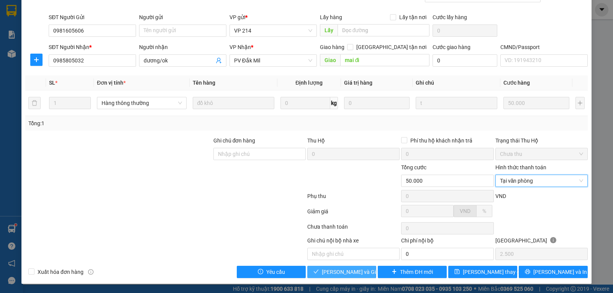
drag, startPoint x: 330, startPoint y: 273, endPoint x: 335, endPoint y: 270, distance: 5.8
click at [330, 273] on span "[PERSON_NAME] và Giao hàng" at bounding box center [359, 272] width 74 height 8
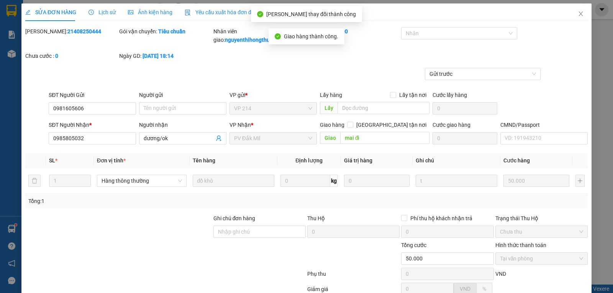
scroll to position [0, 0]
click at [578, 14] on icon "close" at bounding box center [580, 14] width 4 height 5
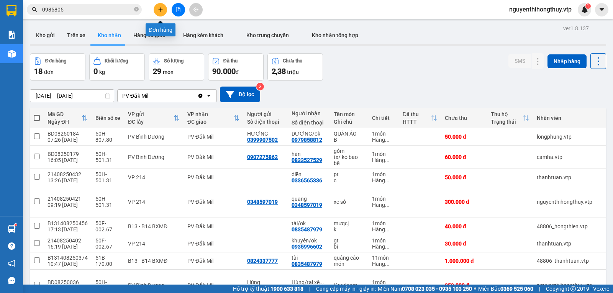
click at [160, 11] on icon "plus" at bounding box center [160, 9] width 0 height 4
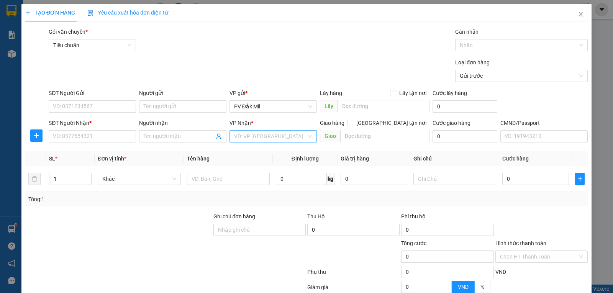
click at [254, 131] on input "search" at bounding box center [270, 136] width 73 height 11
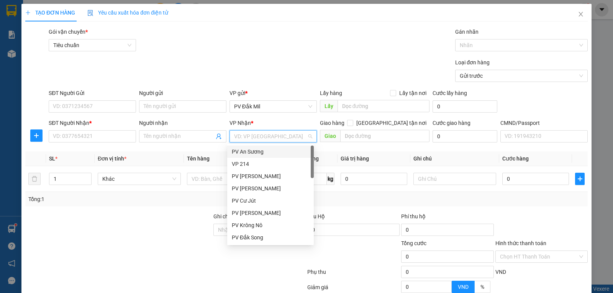
type input "b"
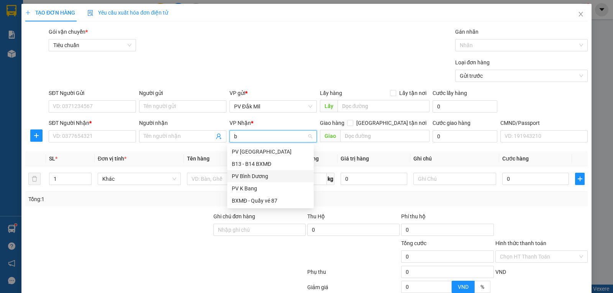
click at [260, 175] on div "PV Bình Dương" at bounding box center [270, 176] width 77 height 8
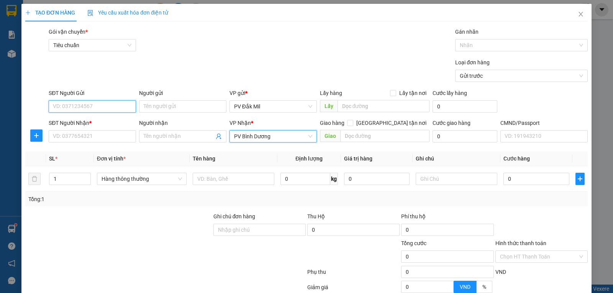
click at [87, 107] on input "SĐT Người Gửi" at bounding box center [92, 106] width 87 height 12
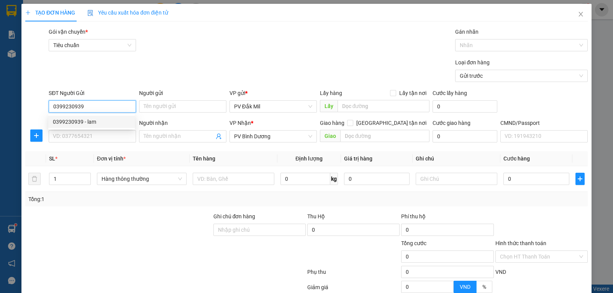
type input "0399230939"
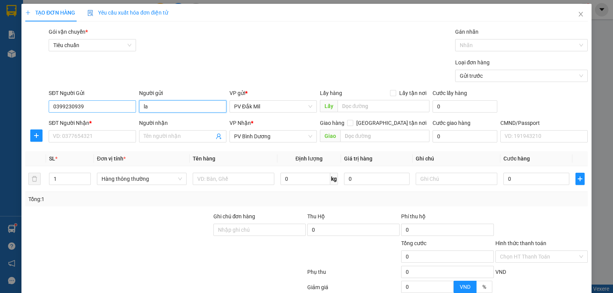
type input "lam"
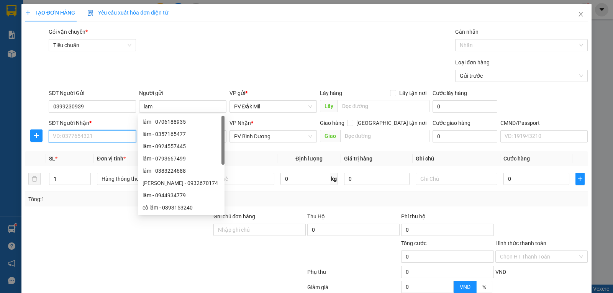
click at [84, 135] on input "SĐT Người Nhận *" at bounding box center [92, 136] width 87 height 12
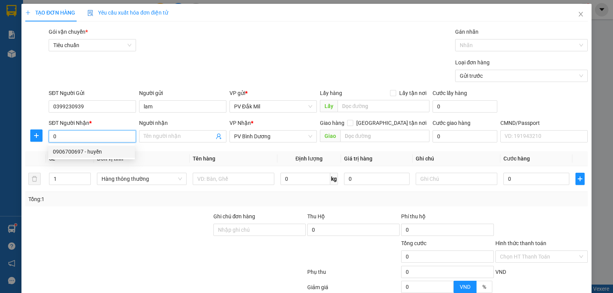
click at [94, 149] on div "0906700697 - huyền" at bounding box center [91, 151] width 77 height 8
type input "0906700697"
type input "huyền"
click at [266, 137] on span "VP 214" at bounding box center [273, 136] width 78 height 11
type input "0906700697"
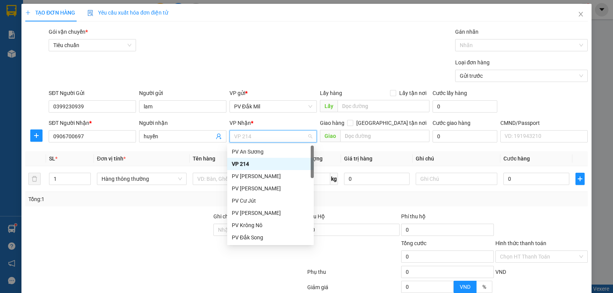
type input "b"
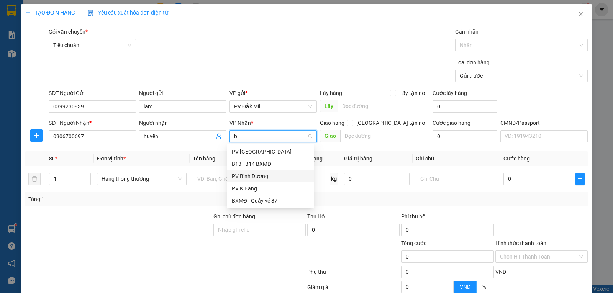
click at [254, 175] on div "PV Bình Dương" at bounding box center [270, 176] width 77 height 8
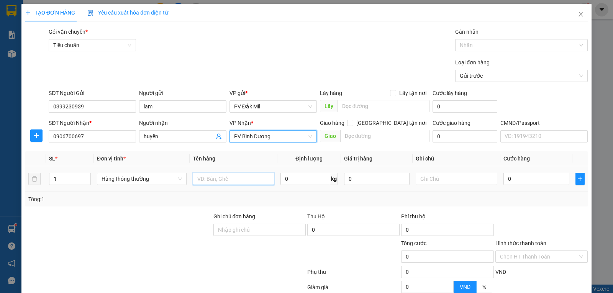
click at [212, 177] on input "text" at bounding box center [234, 179] width 82 height 12
type input "tc-thùng"
click at [519, 175] on input "0" at bounding box center [535, 179] width 65 height 12
type input "6"
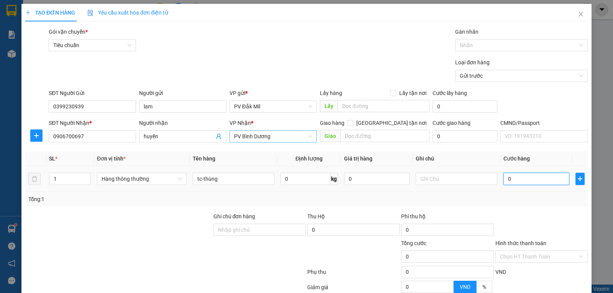
type input "6"
type input "60"
type input "600"
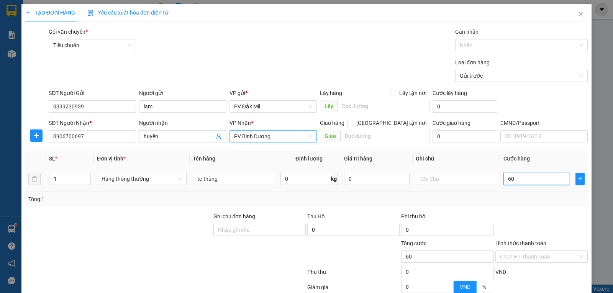
type input "600"
type input "6.000"
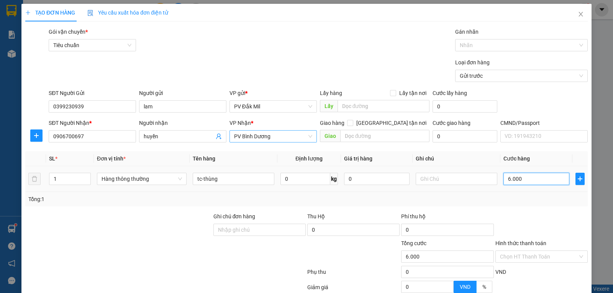
type input "60.000"
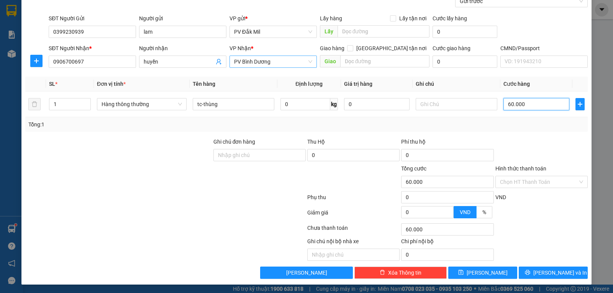
scroll to position [75, 0]
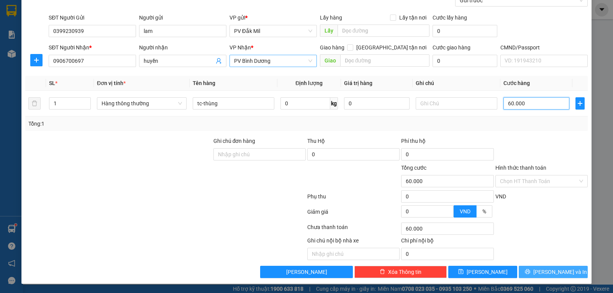
type input "60.000"
click at [530, 270] on icon "printer" at bounding box center [527, 271] width 5 height 5
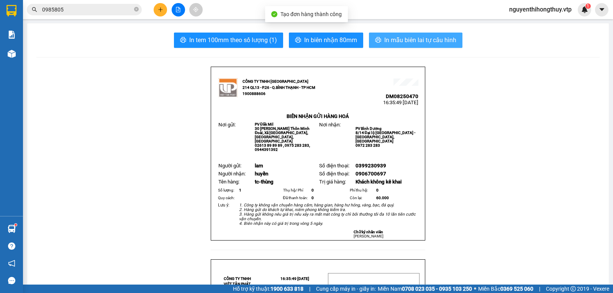
click at [395, 40] on span "In mẫu biên lai tự cấu hình" at bounding box center [420, 40] width 72 height 10
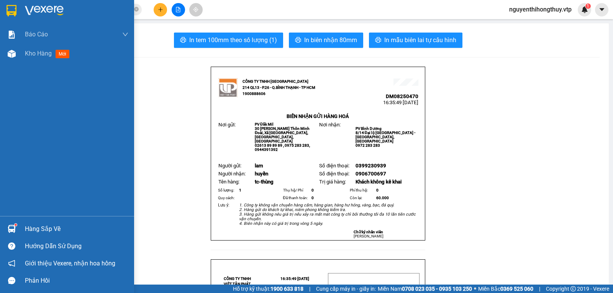
click at [10, 9] on img at bounding box center [12, 10] width 10 height 11
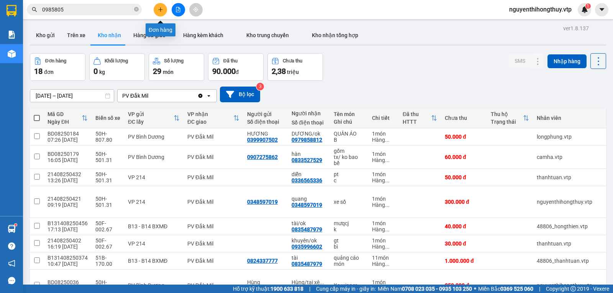
click at [160, 11] on icon "plus" at bounding box center [160, 9] width 5 height 5
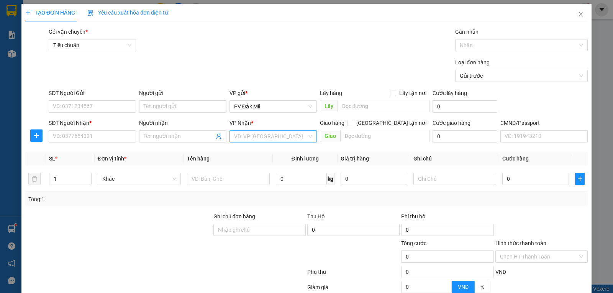
click at [277, 137] on input "search" at bounding box center [270, 136] width 73 height 11
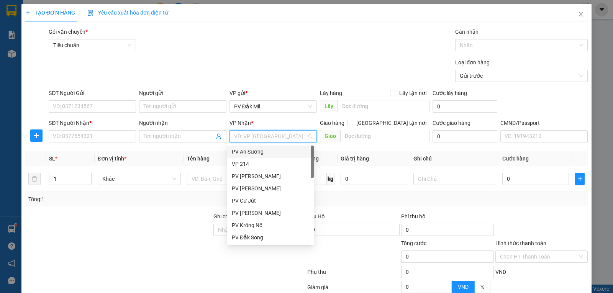
type input "b"
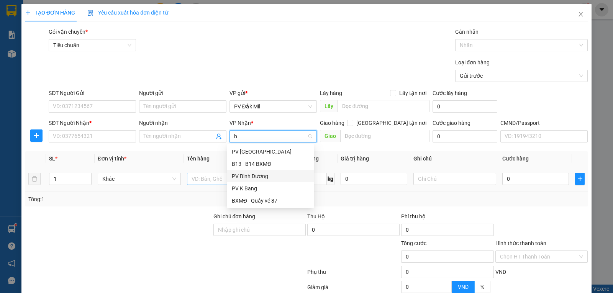
click at [262, 177] on div "PV Bình Dương" at bounding box center [270, 176] width 77 height 8
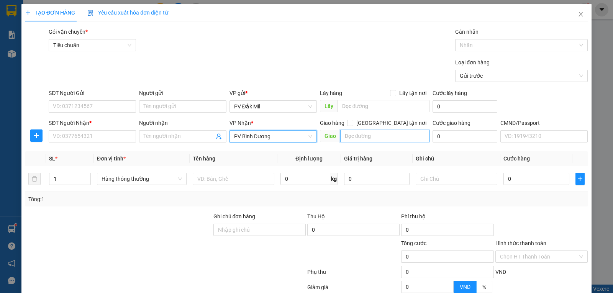
click at [382, 136] on input "text" at bounding box center [385, 136] width 90 height 12
type input "gò đậu-sáng mai"
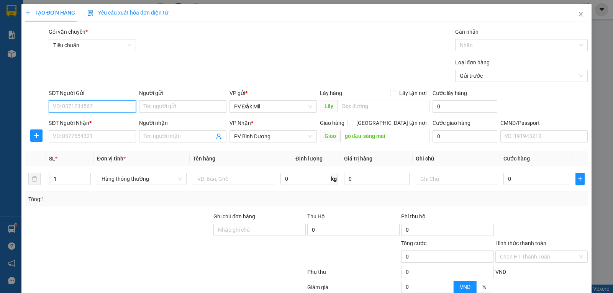
click at [111, 105] on input "SĐT Người Gửi" at bounding box center [92, 106] width 87 height 12
type input "0365615949"
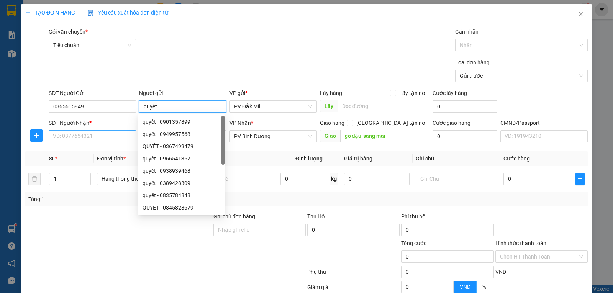
type input "quyết"
click at [95, 131] on input "SĐT Người Nhận *" at bounding box center [92, 136] width 87 height 12
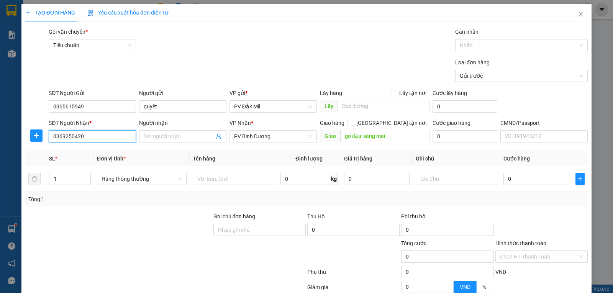
type input "0369250420"
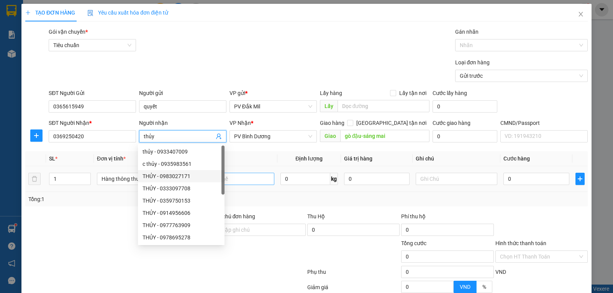
type input "thủy"
click at [242, 180] on input "text" at bounding box center [234, 179] width 82 height 12
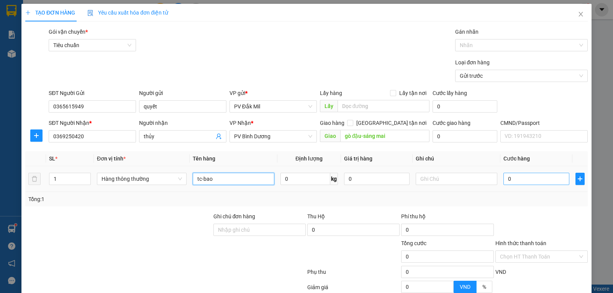
type input "tc-bao"
click at [515, 179] on input "0" at bounding box center [535, 179] width 65 height 12
type input "6"
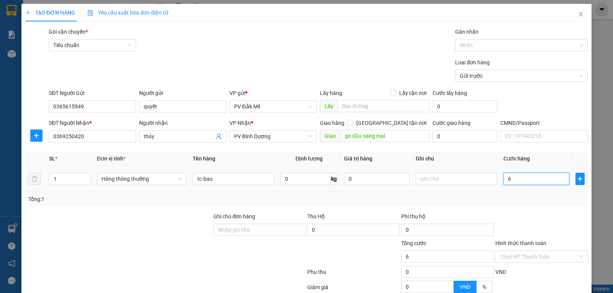
type input "60"
type input "600"
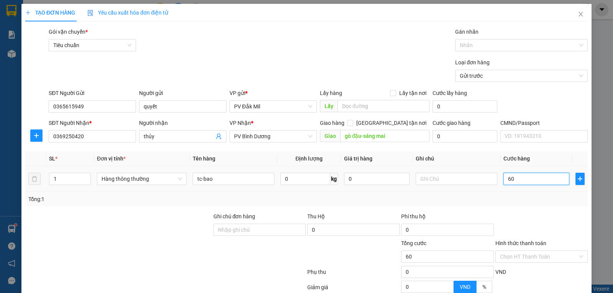
type input "600"
type input "6.000"
type input "60.000"
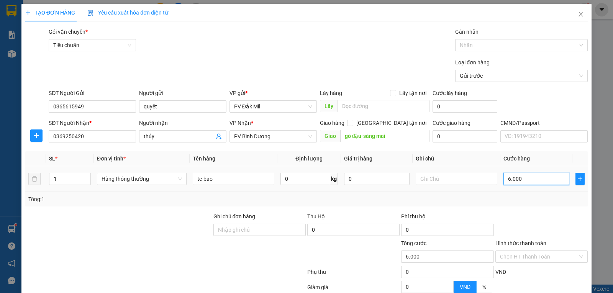
type input "60.000"
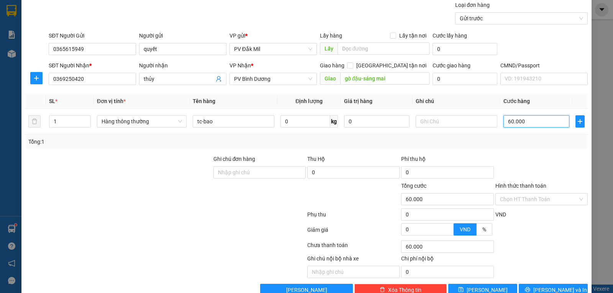
scroll to position [75, 0]
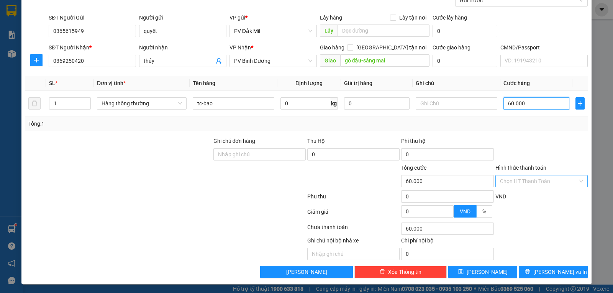
type input "60.000"
click at [523, 179] on input "Hình thức thanh toán" at bounding box center [539, 180] width 78 height 11
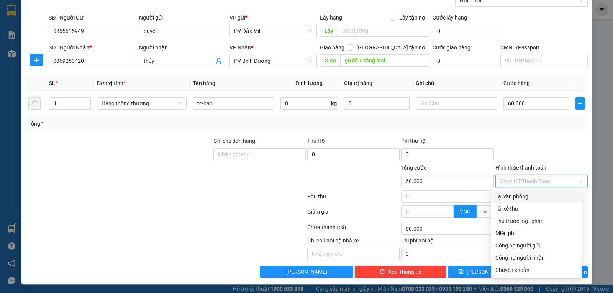
click at [523, 197] on div "Tại văn phòng" at bounding box center [536, 196] width 82 height 8
type input "0"
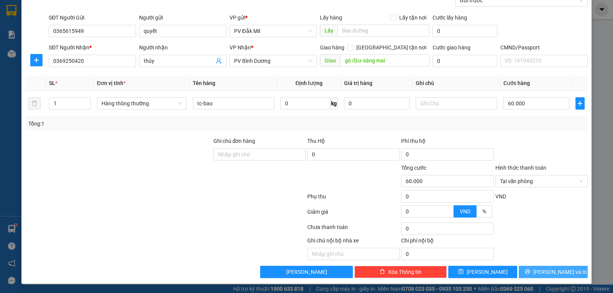
click at [539, 276] on button "[PERSON_NAME] và In" at bounding box center [552, 272] width 69 height 12
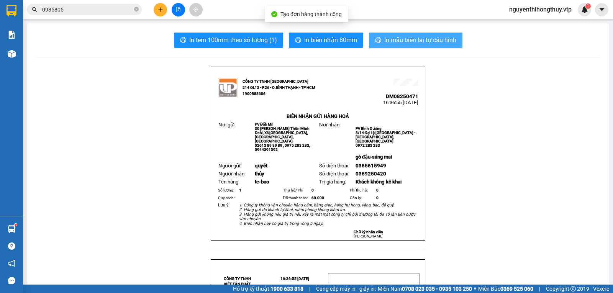
click at [397, 43] on span "In mẫu biên lai tự cấu hình" at bounding box center [420, 40] width 72 height 10
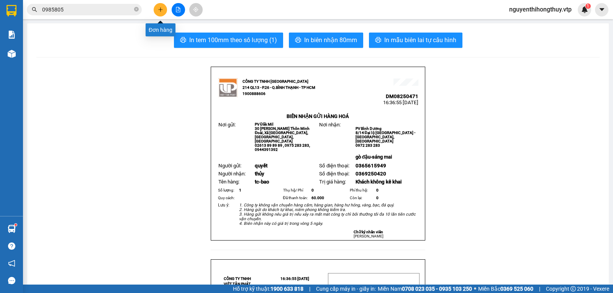
click at [163, 10] on button at bounding box center [160, 9] width 13 height 13
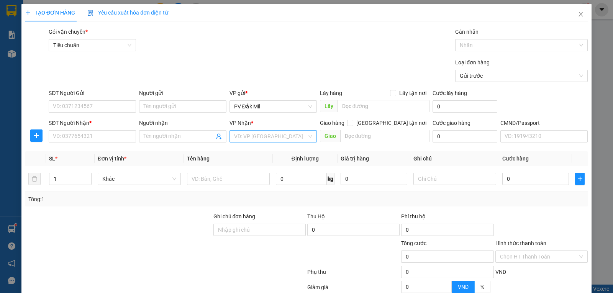
click at [242, 138] on input "search" at bounding box center [270, 136] width 73 height 11
type input "21"
click at [248, 150] on div "VP 214" at bounding box center [270, 151] width 77 height 8
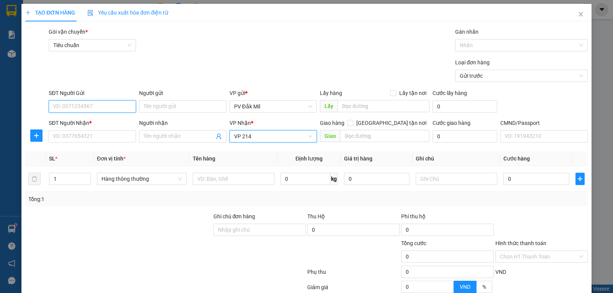
click at [105, 106] on input "SĐT Người Gửi" at bounding box center [92, 106] width 87 height 12
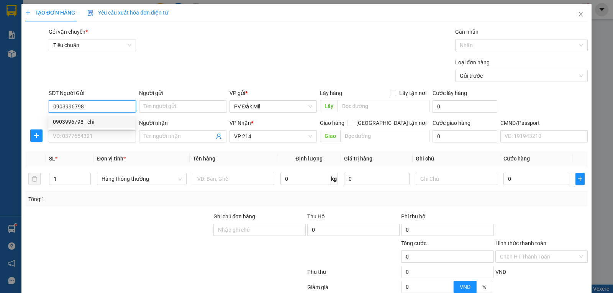
type input "0903996798"
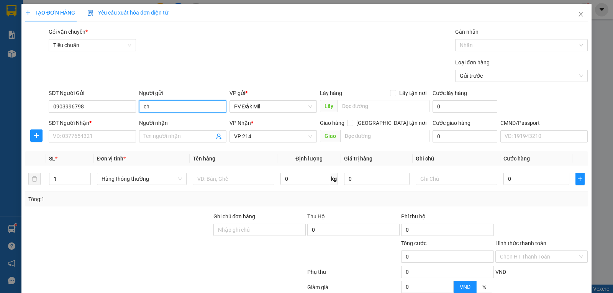
type input "chi"
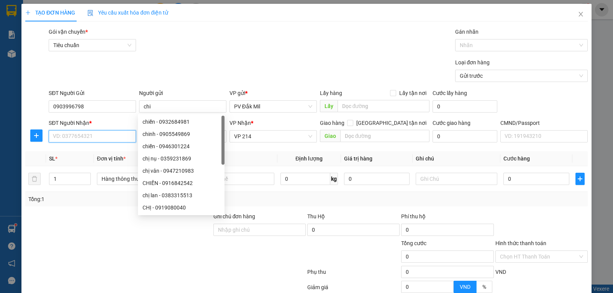
click at [85, 134] on input "SĐT Người Nhận *" at bounding box center [92, 136] width 87 height 12
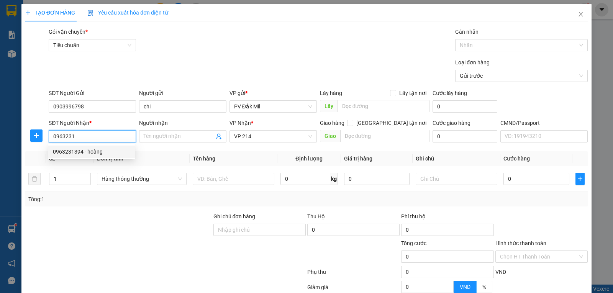
click at [92, 151] on div "0963231394 - hoàng" at bounding box center [91, 151] width 77 height 8
type input "0963231394"
type input "hoàng"
checkbox input "true"
type input "233/34 ng duy cung,phường 12 ,gò vấp"
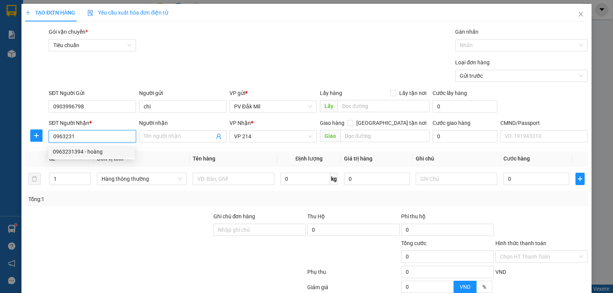
type input "80.000"
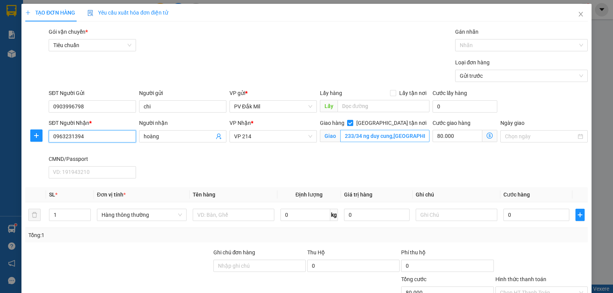
type input "0963231394"
click at [413, 136] on input "233/34 ng duy cung,phường 12 ,gò vấp" at bounding box center [385, 136] width 90 height 12
click at [418, 134] on input "233/34 ng duy cung,phường 12 ,gò vấp" at bounding box center [385, 136] width 90 height 12
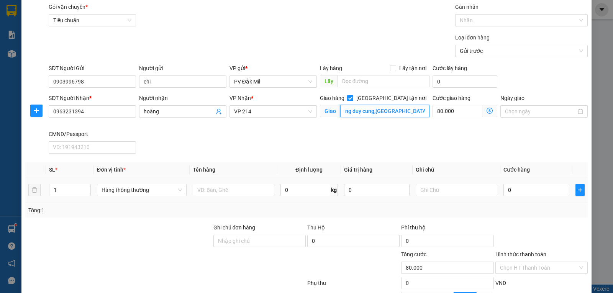
scroll to position [38, 0]
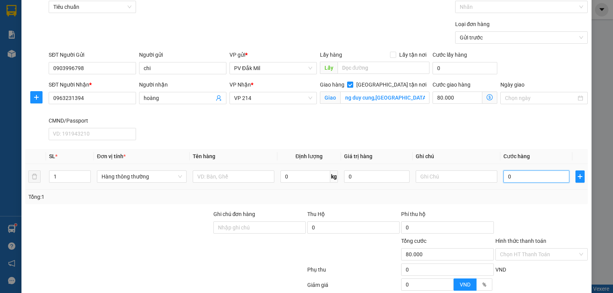
click at [515, 176] on input "0" at bounding box center [535, 176] width 65 height 12
type input "6"
type input "80.006"
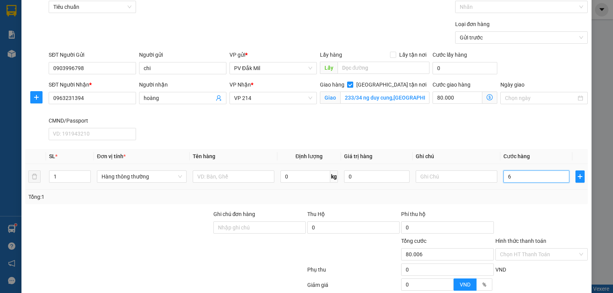
type input "60"
type input "80.060"
type input "600"
type input "80.600"
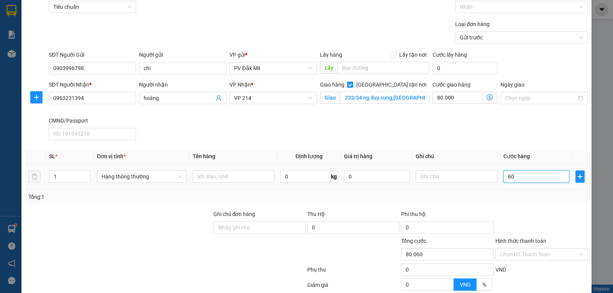
type input "80.600"
type input "6.000"
type input "86.000"
type input "60.000"
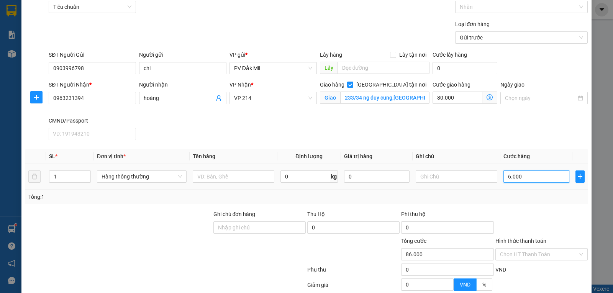
type input "140.000"
type input "60.000"
click at [216, 177] on input "text" at bounding box center [234, 176] width 82 height 12
type input "lạnh-thùng"
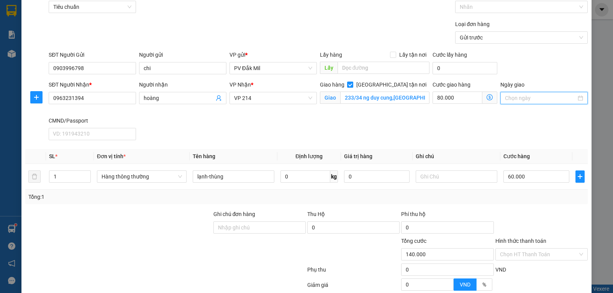
click at [514, 98] on input "Ngày giao" at bounding box center [540, 98] width 71 height 8
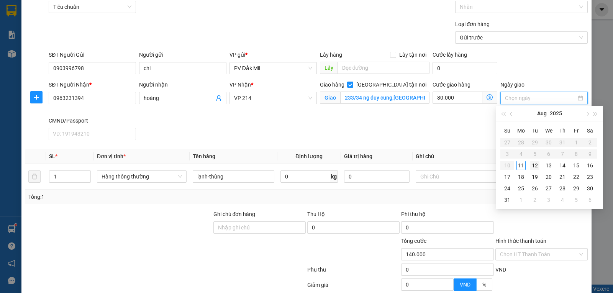
type input "12/08/2025"
click at [535, 165] on div "12" at bounding box center [534, 165] width 9 height 9
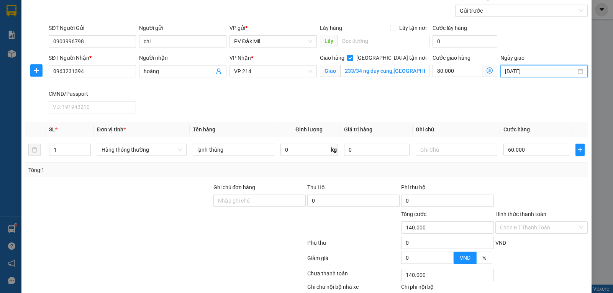
scroll to position [77, 0]
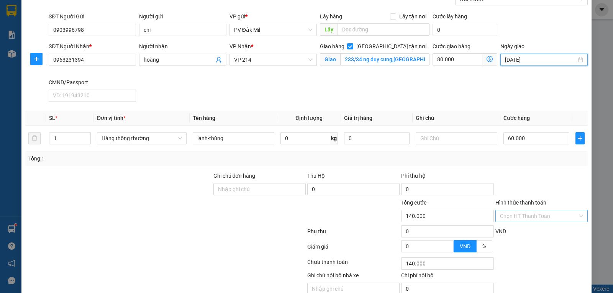
click at [525, 214] on input "Hình thức thanh toán" at bounding box center [539, 215] width 78 height 11
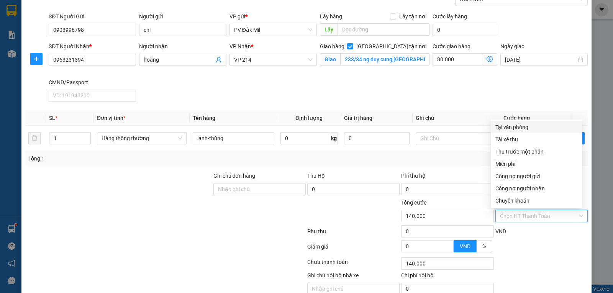
click at [513, 128] on div "Tại văn phòng" at bounding box center [536, 127] width 82 height 8
type input "0"
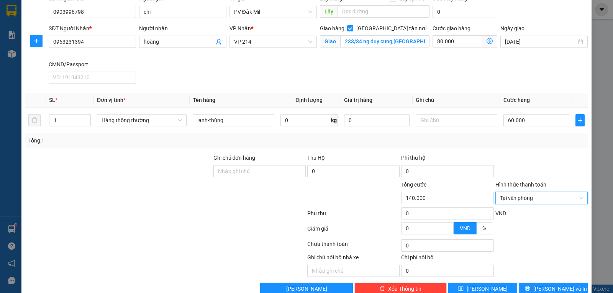
scroll to position [111, 0]
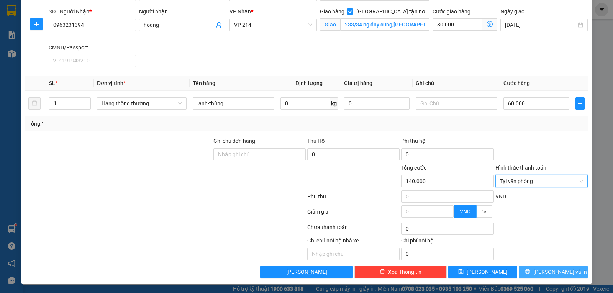
click at [549, 270] on span "[PERSON_NAME] và In" at bounding box center [560, 272] width 54 height 8
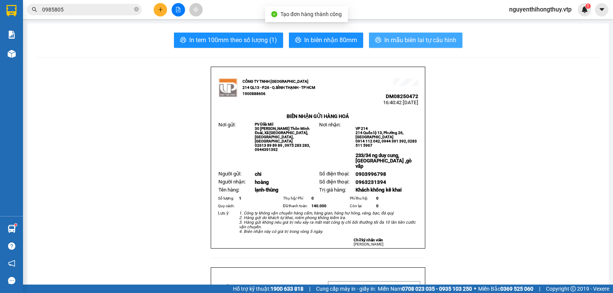
click at [407, 45] on span "In mẫu biên lai tự cấu hình" at bounding box center [420, 40] width 72 height 10
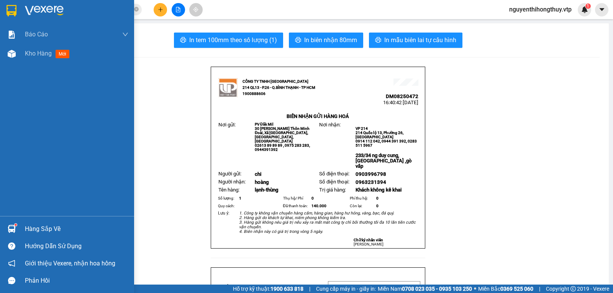
click at [14, 13] on img at bounding box center [12, 10] width 10 height 11
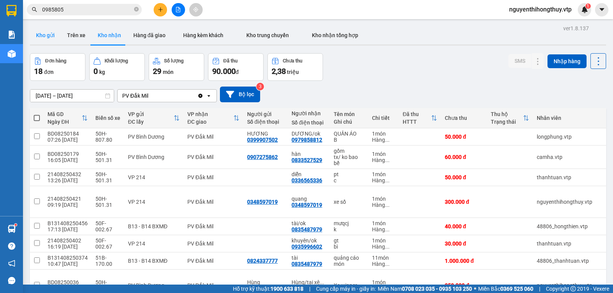
click at [48, 35] on button "Kho gửi" at bounding box center [45, 35] width 31 height 18
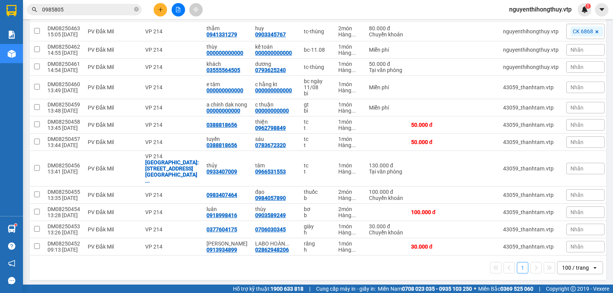
scroll to position [278, 0]
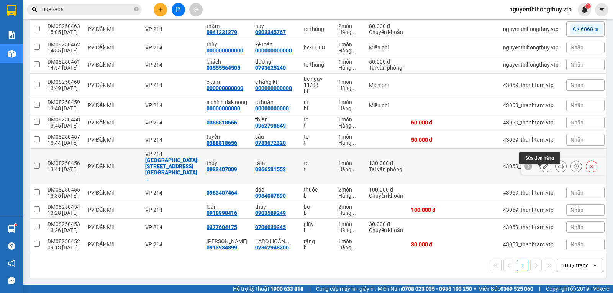
click at [543, 171] on button at bounding box center [545, 166] width 11 height 13
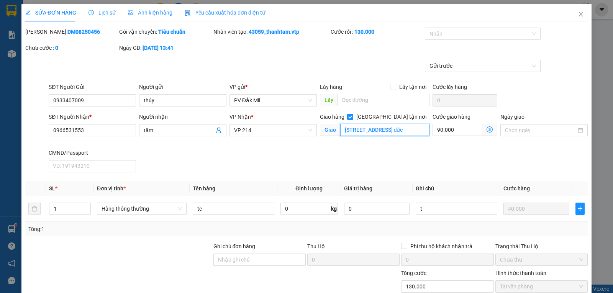
click at [421, 132] on input "66 đường 39, khu đô thị vạn phúc ,phường hiệp bình phước ,thủ đức" at bounding box center [385, 130] width 90 height 12
click at [420, 130] on input "66 đường 39, khu đô thị vạn phúc ,phường hiệp bình phước ,thủ đức" at bounding box center [385, 130] width 90 height 12
click at [578, 14] on icon "close" at bounding box center [580, 14] width 6 height 6
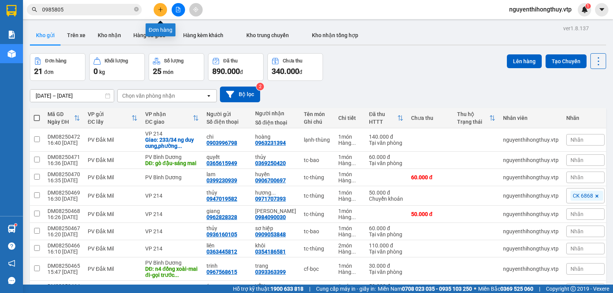
click at [160, 9] on icon "plus" at bounding box center [160, 9] width 5 height 5
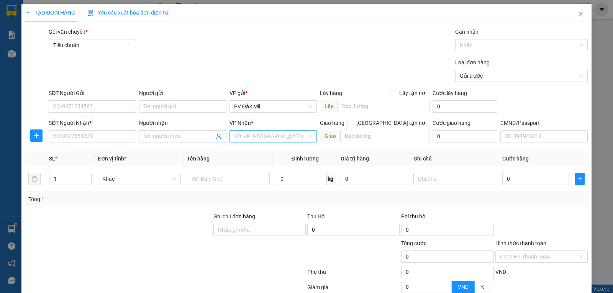
click at [274, 139] on input "search" at bounding box center [270, 136] width 73 height 11
click at [112, 107] on input "SĐT Người Gửi" at bounding box center [92, 106] width 87 height 12
type input "0343769211"
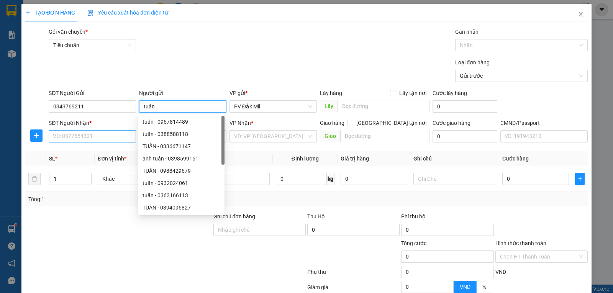
type input "tuấn"
click at [79, 141] on input "SĐT Người Nhận *" at bounding box center [92, 136] width 87 height 12
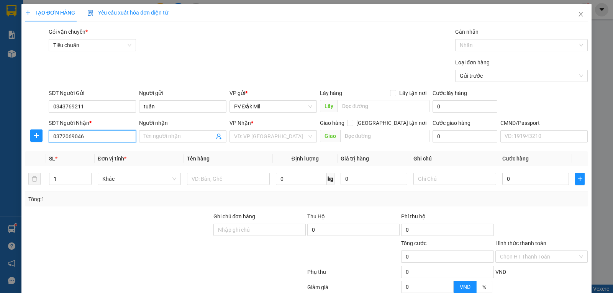
type input "0372069046"
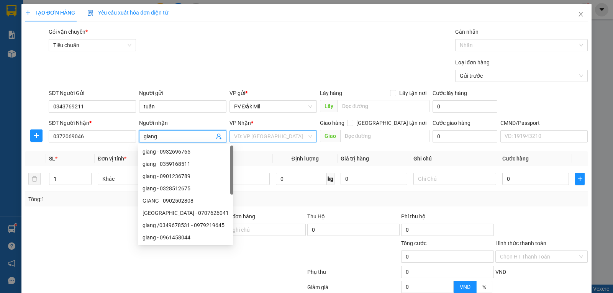
type input "giang"
click at [246, 137] on input "search" at bounding box center [270, 136] width 73 height 11
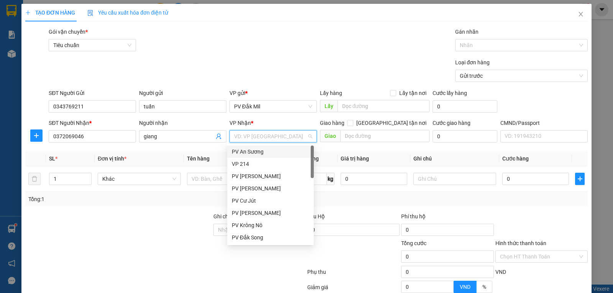
click at [246, 160] on div "VP 214" at bounding box center [270, 164] width 77 height 8
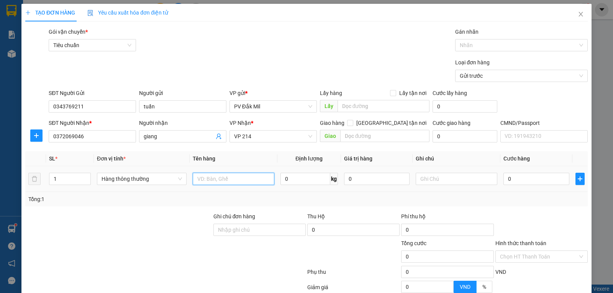
click at [209, 178] on input "text" at bounding box center [234, 179] width 82 height 12
type input "tc-bao"
click at [521, 182] on input "0" at bounding box center [535, 179] width 65 height 12
type input "5"
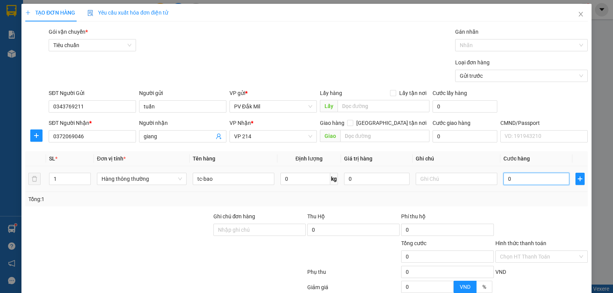
type input "5"
type input "50"
type input "500"
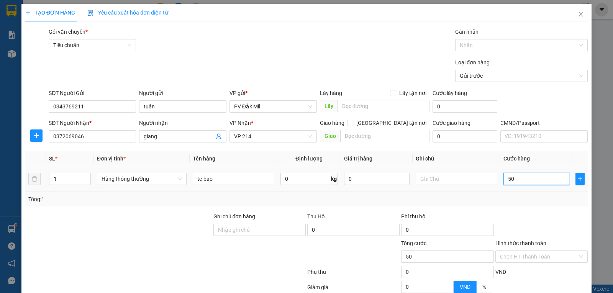
type input "500"
type input "5.000"
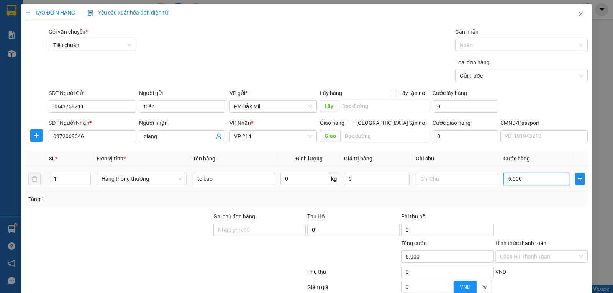
type input "50.000"
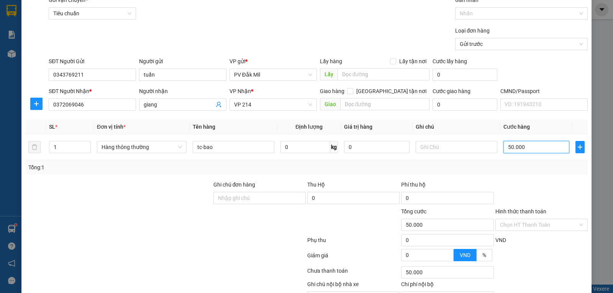
scroll to position [75, 0]
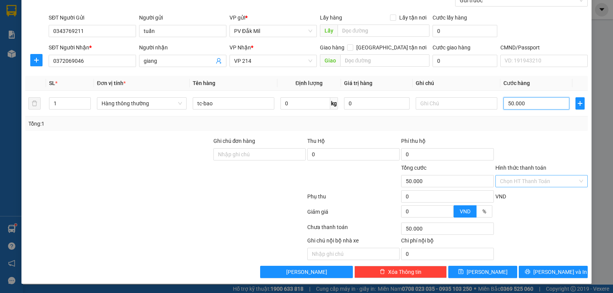
type input "50.000"
click at [515, 182] on input "Hình thức thanh toán" at bounding box center [539, 180] width 78 height 11
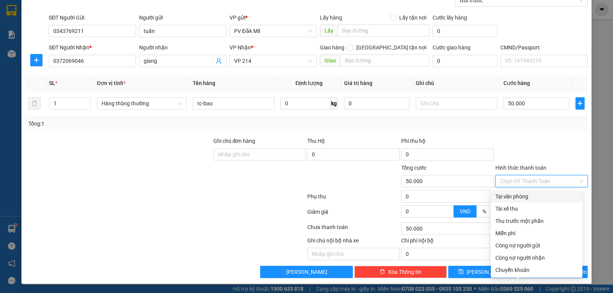
click at [508, 196] on div "Tại văn phòng" at bounding box center [536, 196] width 82 height 8
type input "0"
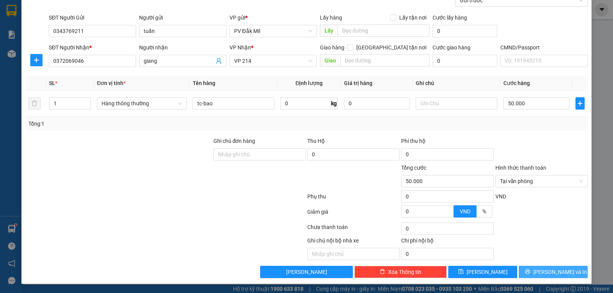
click at [532, 274] on button "[PERSON_NAME] và In" at bounding box center [552, 272] width 69 height 12
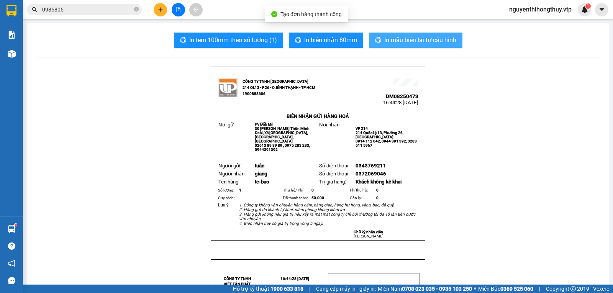
click at [414, 44] on span "In mẫu biên lai tự cấu hình" at bounding box center [420, 40] width 72 height 10
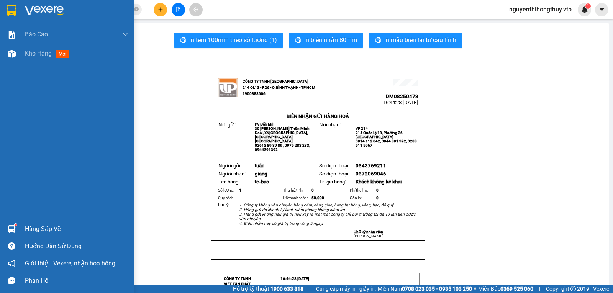
click at [11, 10] on img at bounding box center [12, 10] width 10 height 11
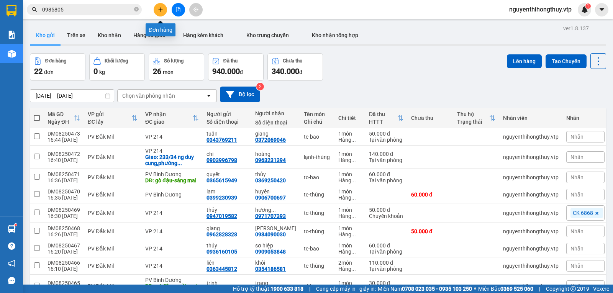
click at [159, 8] on icon "plus" at bounding box center [160, 9] width 5 height 5
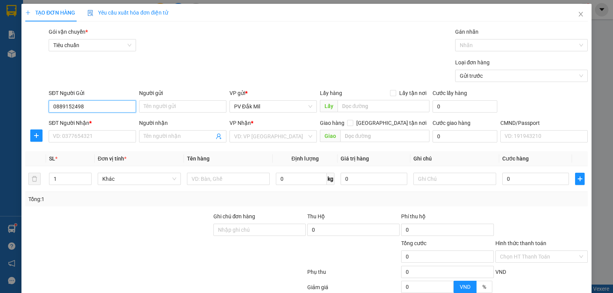
type input "0889152498"
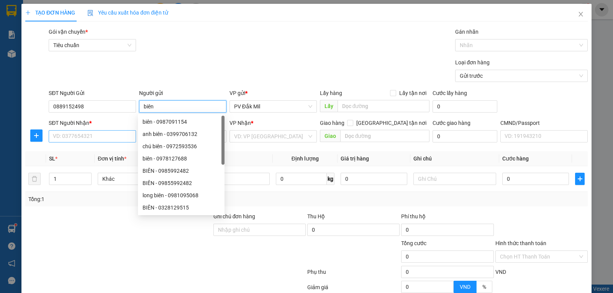
type input "biên"
click at [84, 138] on input "SĐT Người Nhận *" at bounding box center [92, 136] width 87 height 12
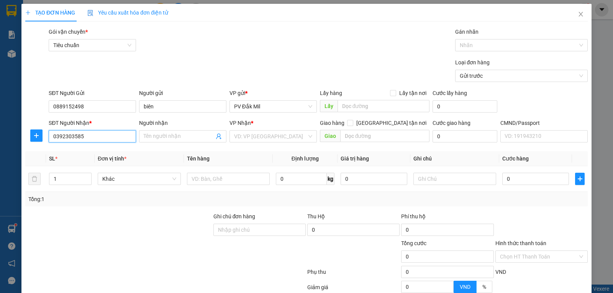
type input "0392303585"
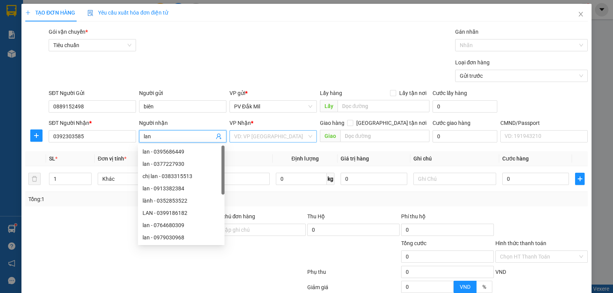
type input "lan"
click at [288, 136] on input "search" at bounding box center [270, 136] width 73 height 11
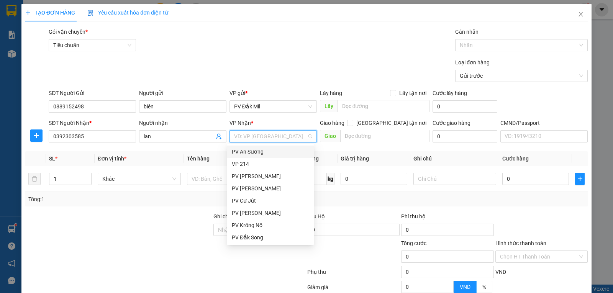
type input "b"
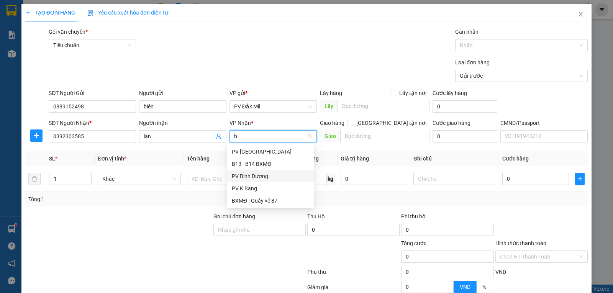
drag, startPoint x: 260, startPoint y: 175, endPoint x: 360, endPoint y: 144, distance: 103.8
click at [260, 175] on div "PV Bình Dương" at bounding box center [270, 176] width 77 height 8
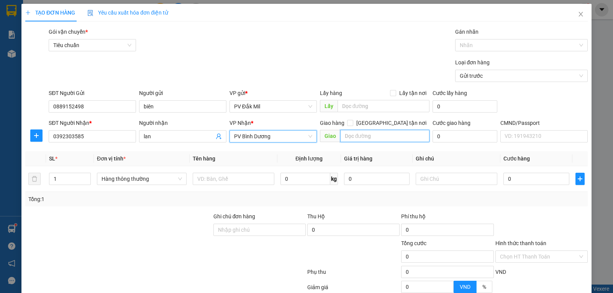
drag, startPoint x: 366, startPoint y: 137, endPoint x: 360, endPoint y: 136, distance: 5.4
click at [365, 136] on input "text" at bounding box center [385, 136] width 90 height 12
type input "chợ chánh lưu"
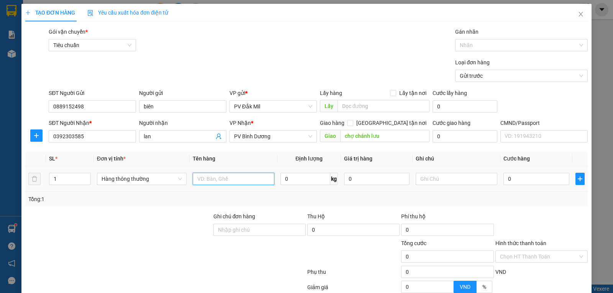
click at [240, 173] on input "text" at bounding box center [234, 179] width 82 height 12
type input "gạo-bao"
click at [525, 178] on input "0" at bounding box center [535, 179] width 65 height 12
type input "5"
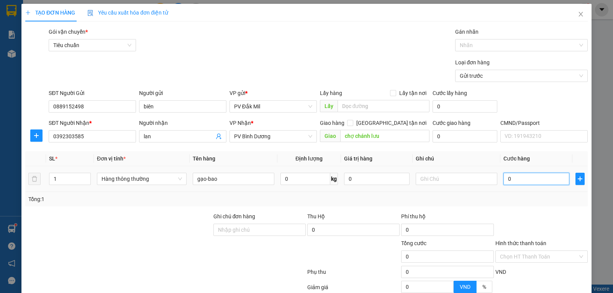
type input "5"
type input "50"
type input "500"
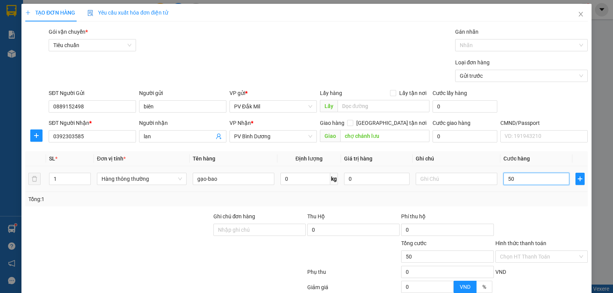
type input "500"
type input "5.000"
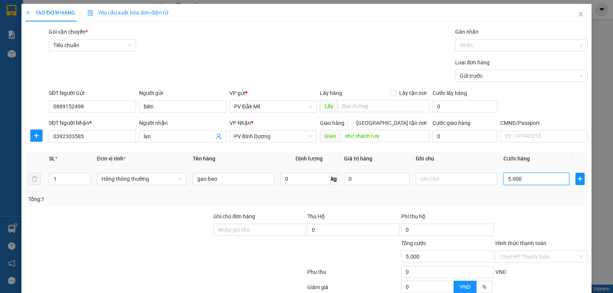
type input "50.000"
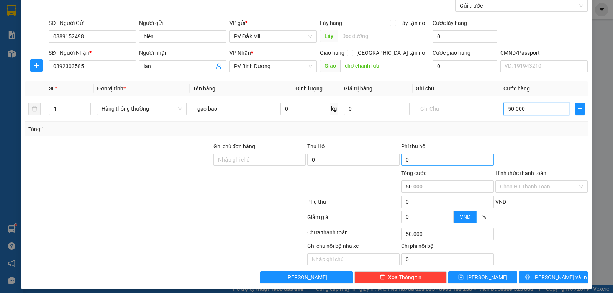
scroll to position [75, 0]
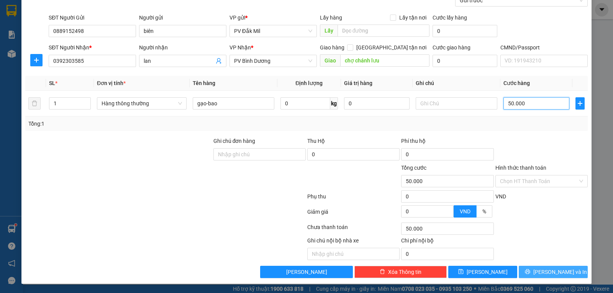
type input "50.000"
click at [532, 269] on button "[PERSON_NAME] và In" at bounding box center [552, 272] width 69 height 12
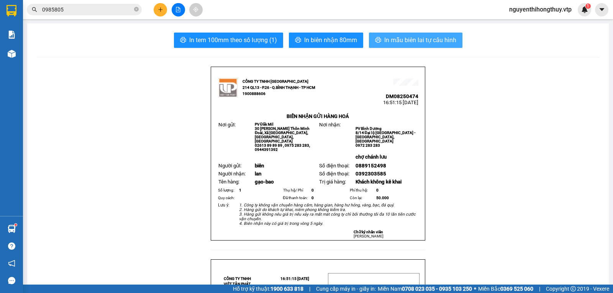
click at [392, 42] on span "In mẫu biên lai tự cấu hình" at bounding box center [420, 40] width 72 height 10
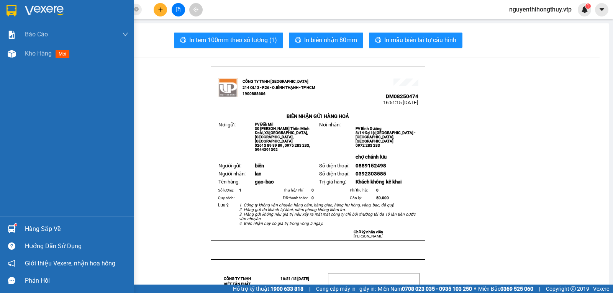
click at [10, 12] on img at bounding box center [12, 10] width 10 height 11
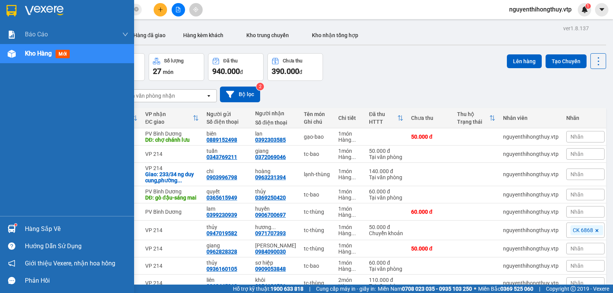
click at [29, 229] on div "Hàng sắp về" at bounding box center [76, 228] width 103 height 11
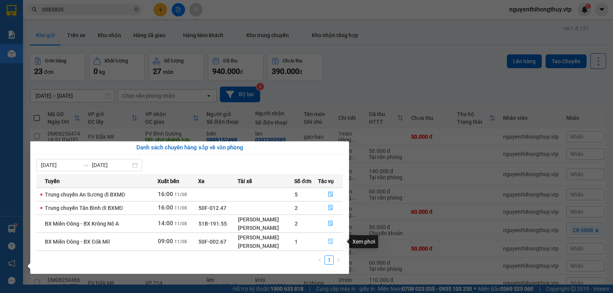
click at [332, 241] on icon "file-done" at bounding box center [330, 241] width 5 height 5
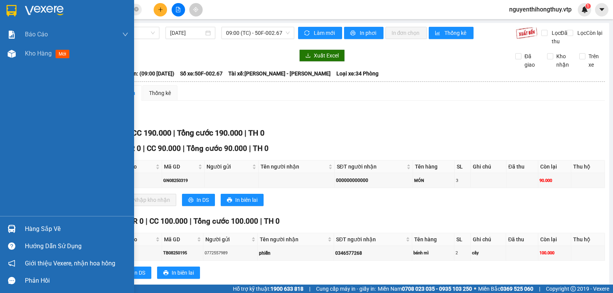
click at [35, 229] on div "Hàng sắp về" at bounding box center [76, 228] width 103 height 11
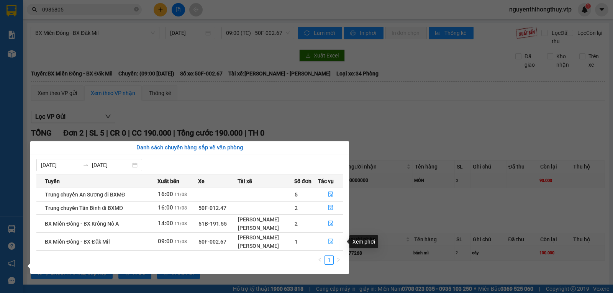
click at [328, 242] on icon "file-done" at bounding box center [330, 241] width 5 height 5
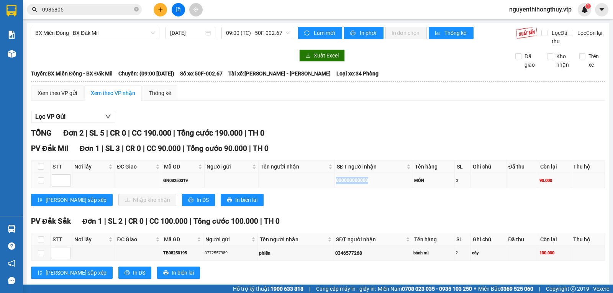
drag, startPoint x: 335, startPoint y: 190, endPoint x: 377, endPoint y: 189, distance: 42.9
click at [377, 184] on div "000000000000" at bounding box center [373, 180] width 75 height 7
copy div "000000000000"
click at [85, 10] on input "0985805" at bounding box center [87, 9] width 90 height 8
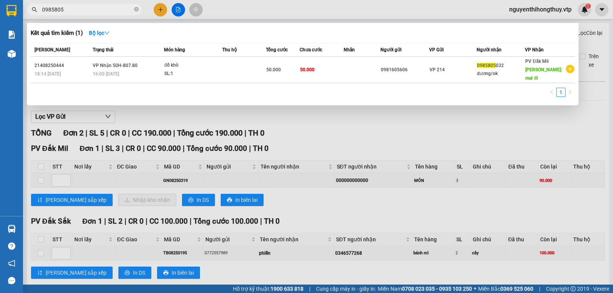
click at [85, 10] on input "0985805" at bounding box center [87, 9] width 90 height 8
paste input "00000000000"
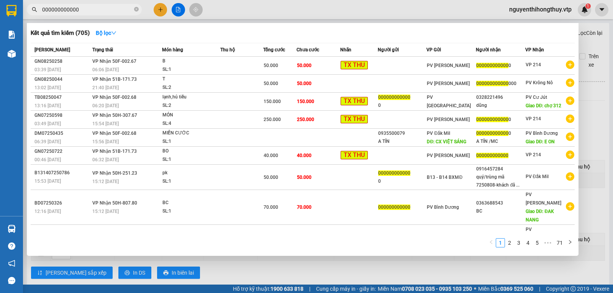
type input "000000000000"
click at [353, 8] on div at bounding box center [306, 146] width 613 height 293
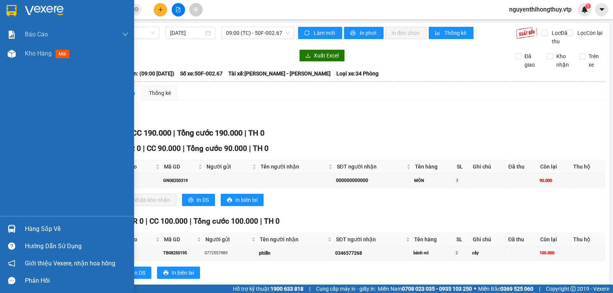
click at [10, 8] on img at bounding box center [12, 10] width 10 height 11
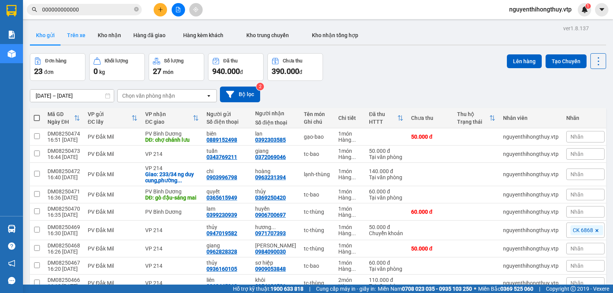
click at [74, 35] on button "Trên xe" at bounding box center [76, 35] width 31 height 18
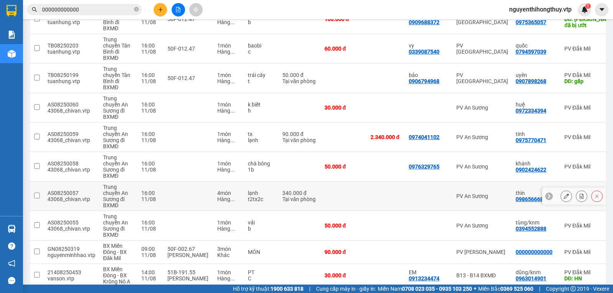
scroll to position [345, 0]
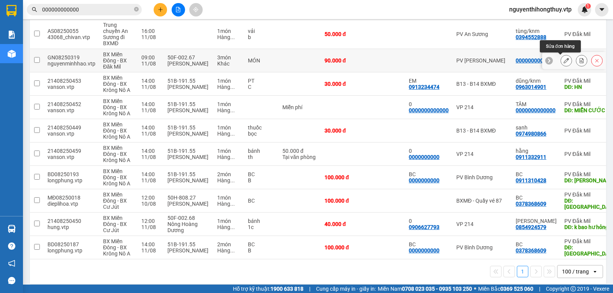
click at [563, 60] on icon at bounding box center [565, 60] width 5 height 5
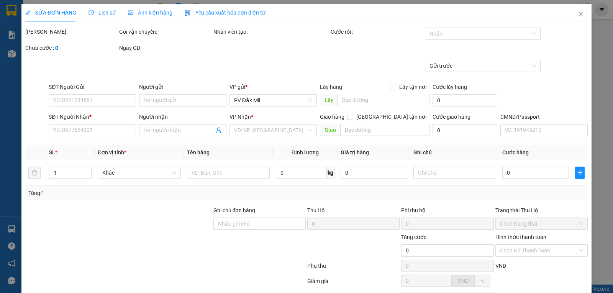
type input "000000000000"
type input "90.000"
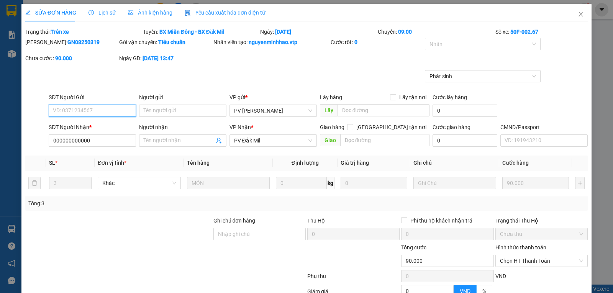
type input "18.000"
click at [577, 12] on icon "close" at bounding box center [580, 14] width 6 height 6
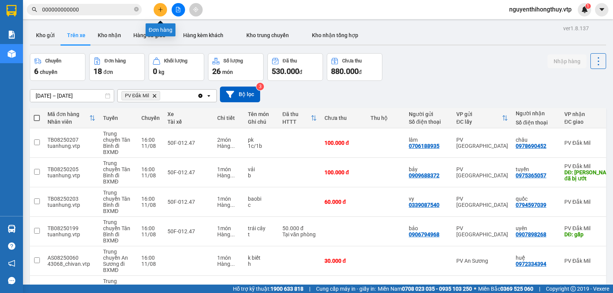
click at [162, 9] on icon "plus" at bounding box center [160, 9] width 5 height 5
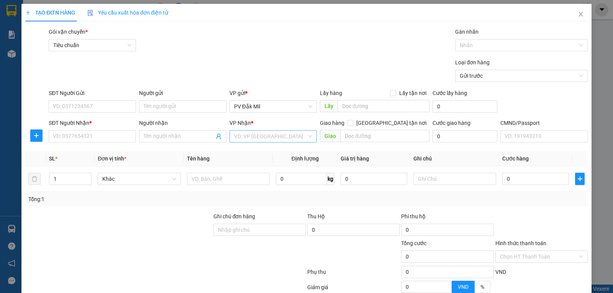
click at [263, 139] on input "search" at bounding box center [270, 136] width 73 height 11
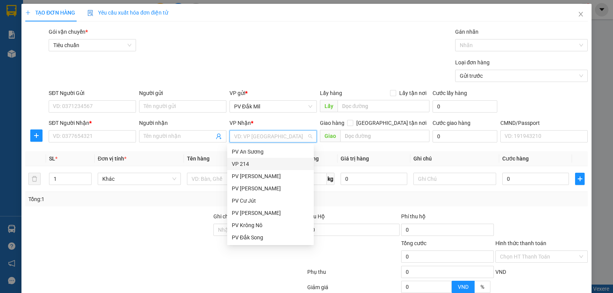
click at [242, 161] on div "VP 214" at bounding box center [270, 164] width 77 height 8
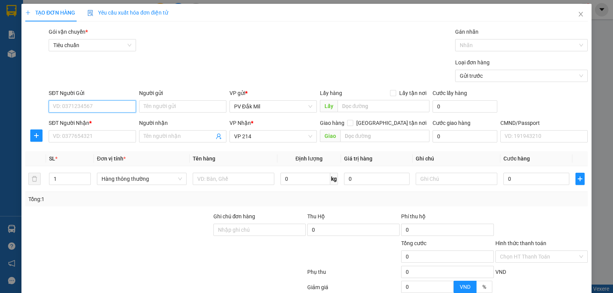
click at [105, 105] on input "SĐT Người Gửi" at bounding box center [92, 106] width 87 height 12
type input "0367669680"
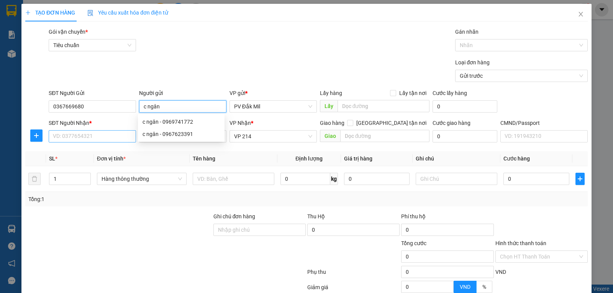
type input "c ngân"
click at [97, 134] on input "SĐT Người Nhận *" at bounding box center [92, 136] width 87 height 12
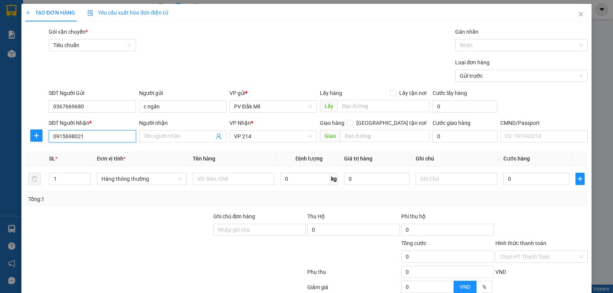
type input "0915698021"
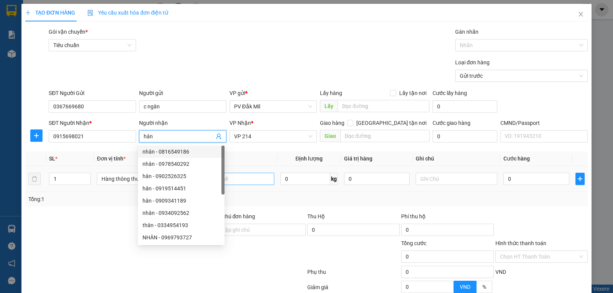
type input "hân"
click at [247, 183] on input "text" at bounding box center [234, 179] width 82 height 12
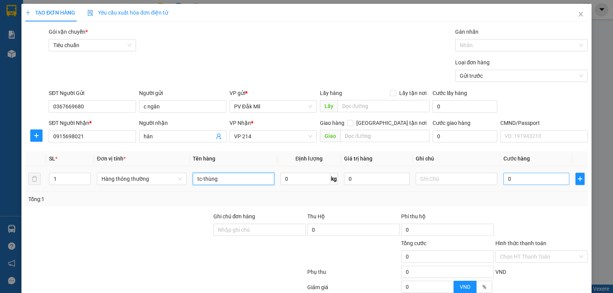
type input "tc-thùng"
click at [509, 180] on input "0" at bounding box center [535, 179] width 65 height 12
type input "5"
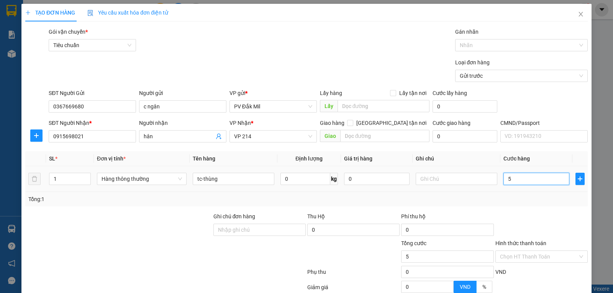
type input "50"
type input "500"
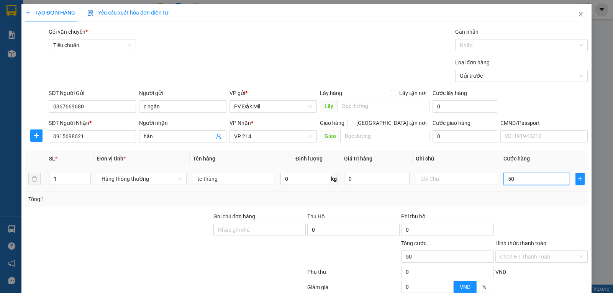
type input "500"
type input "5.000"
type input "50.000"
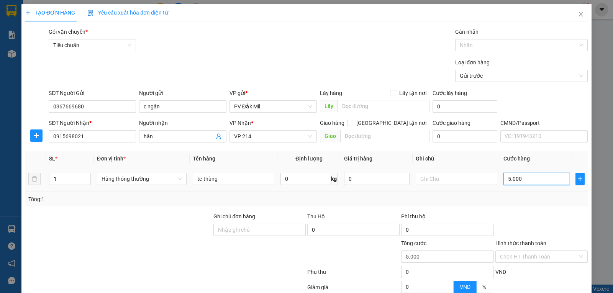
type input "50.000"
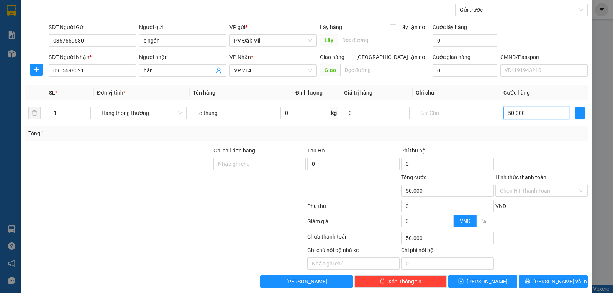
scroll to position [75, 0]
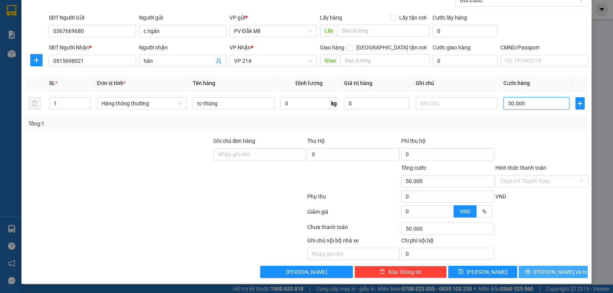
type input "50.000"
drag, startPoint x: 539, startPoint y: 271, endPoint x: 531, endPoint y: 274, distance: 8.6
click at [539, 271] on button "[PERSON_NAME] và In" at bounding box center [552, 272] width 69 height 12
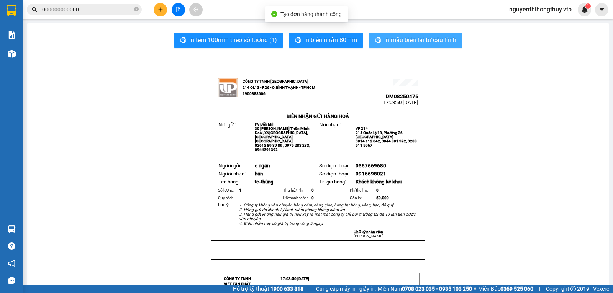
click at [413, 39] on span "In mẫu biên lai tự cấu hình" at bounding box center [420, 40] width 72 height 10
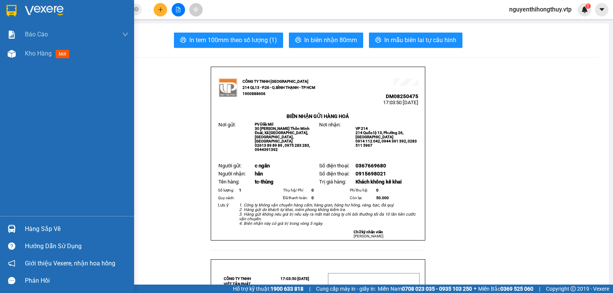
click at [10, 10] on img at bounding box center [12, 10] width 10 height 11
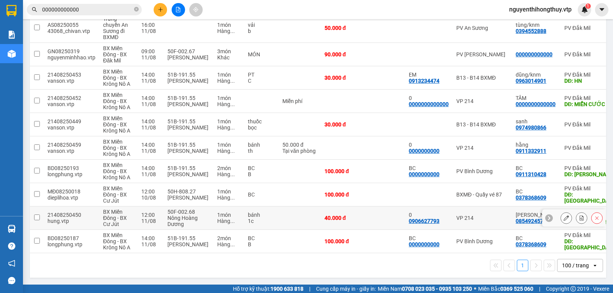
scroll to position [315, 0]
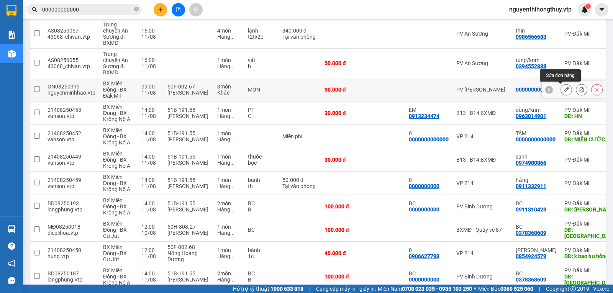
click at [563, 89] on icon at bounding box center [565, 89] width 5 height 5
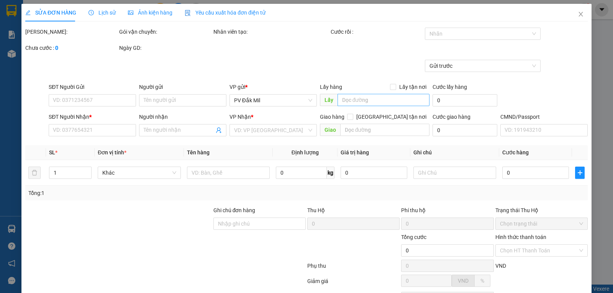
type input "000000000000"
type input "90.000"
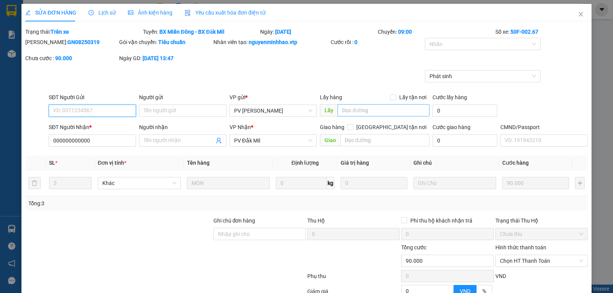
type input "18.000"
click at [101, 15] on span "Lịch sử" at bounding box center [101, 13] width 27 height 6
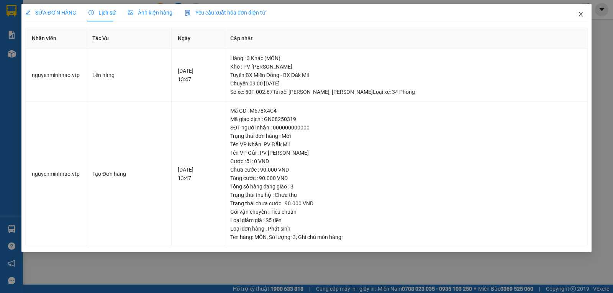
click at [579, 14] on icon "close" at bounding box center [580, 14] width 6 height 6
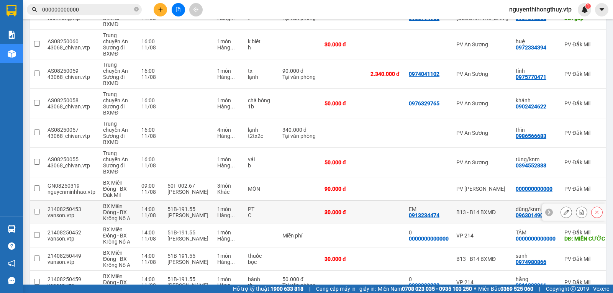
scroll to position [230, 0]
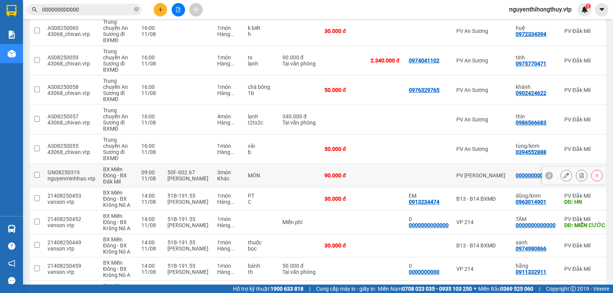
click at [546, 175] on icon at bounding box center [548, 175] width 5 height 5
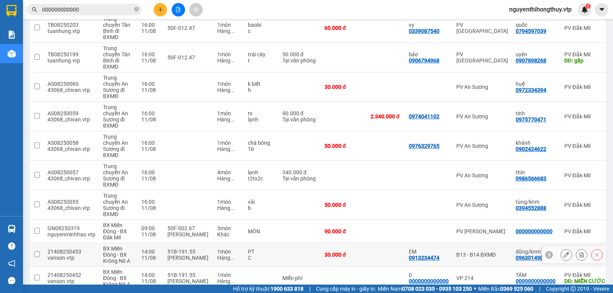
scroll to position [191, 0]
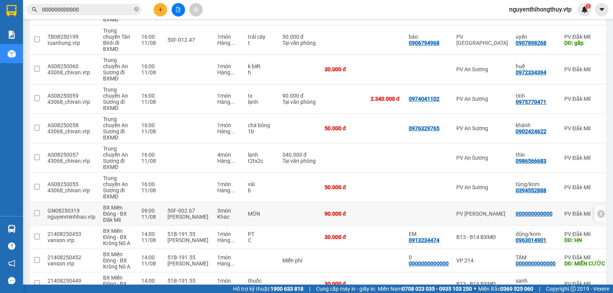
click at [598, 215] on div at bounding box center [601, 214] width 8 height 8
click at [563, 214] on icon at bounding box center [565, 213] width 5 height 5
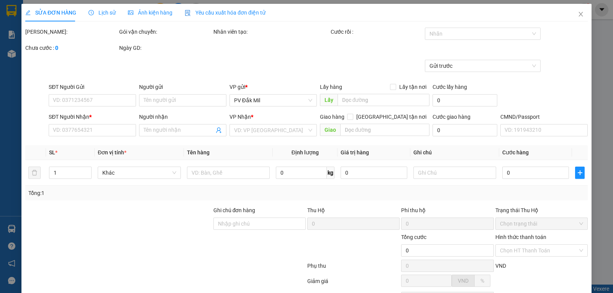
type input "18.000"
type input "000000000000"
type input "90.000"
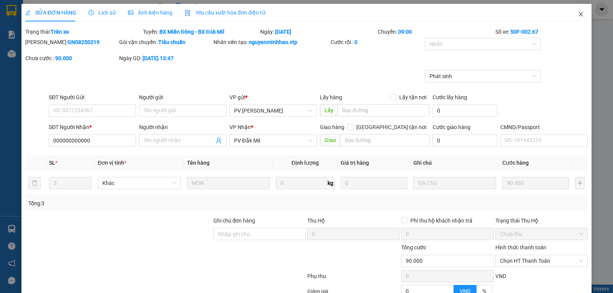
click at [578, 16] on icon "close" at bounding box center [580, 14] width 4 height 5
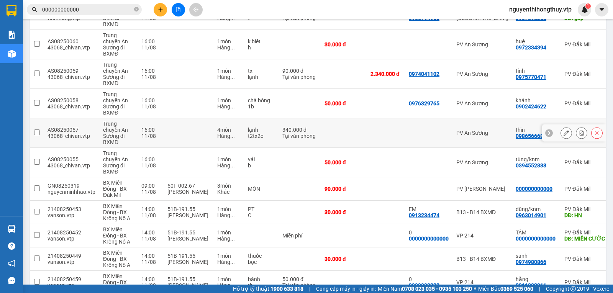
scroll to position [230, 0]
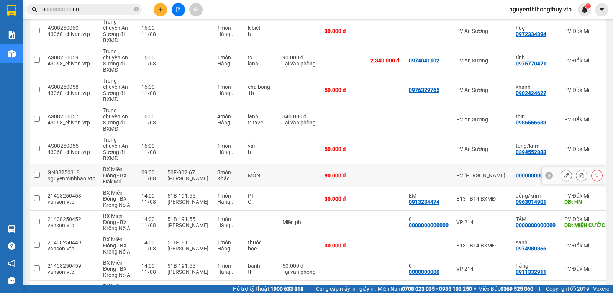
click at [37, 175] on input "checkbox" at bounding box center [37, 175] width 6 height 6
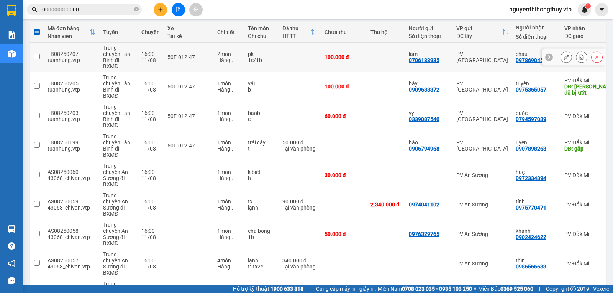
scroll to position [0, 0]
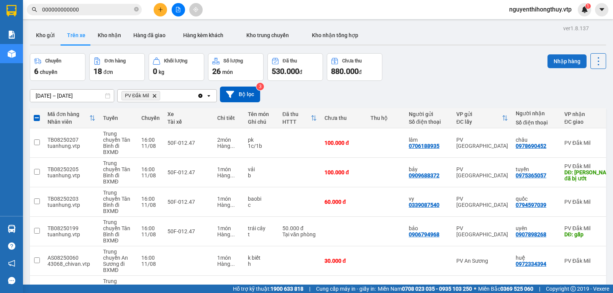
click at [556, 61] on button "Nhập hàng" at bounding box center [566, 61] width 39 height 14
checkbox input "false"
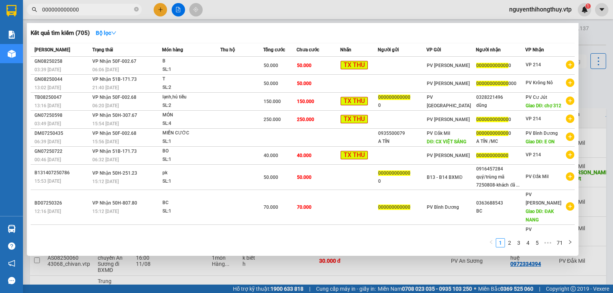
click at [96, 12] on input "000000000000" at bounding box center [87, 9] width 90 height 8
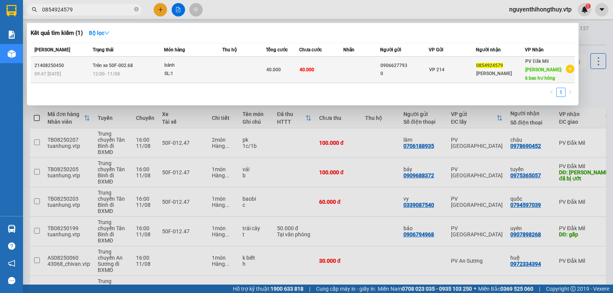
type input "0854924579"
click at [275, 70] on span "40.000" at bounding box center [273, 69] width 15 height 5
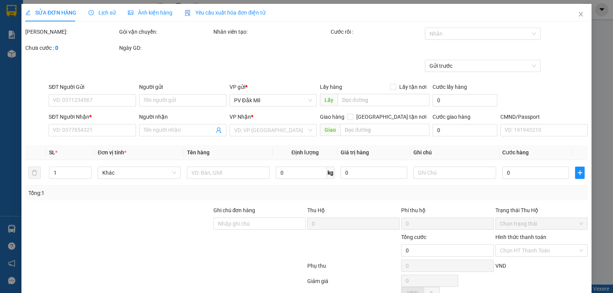
type input "0906627793"
type input "0"
type input "0854924579"
type input "phương nguyễn"
type input "k bao hư hỏng"
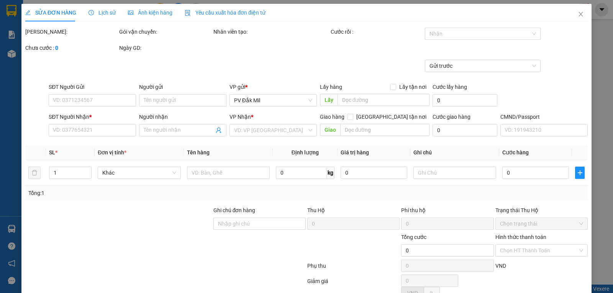
type input "40.000"
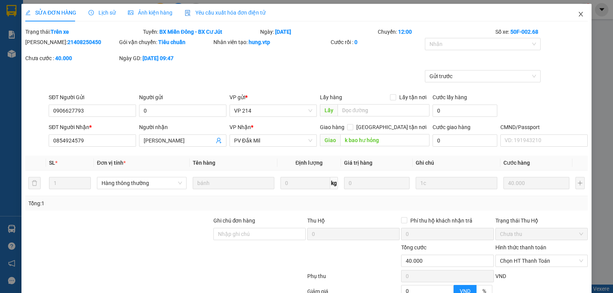
click at [578, 14] on span "Close" at bounding box center [580, 14] width 21 height 21
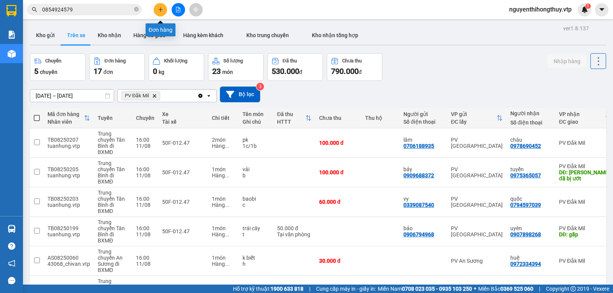
click at [162, 11] on icon "plus" at bounding box center [160, 9] width 5 height 5
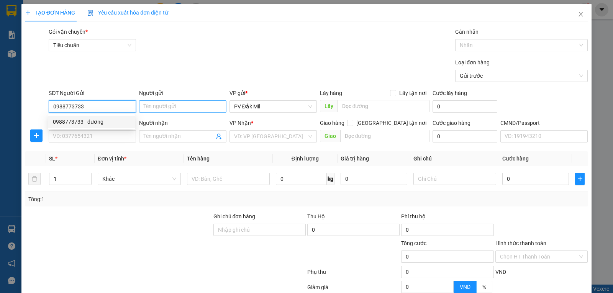
type input "0988773733"
click at [163, 105] on input "Người gửi" at bounding box center [182, 106] width 87 height 12
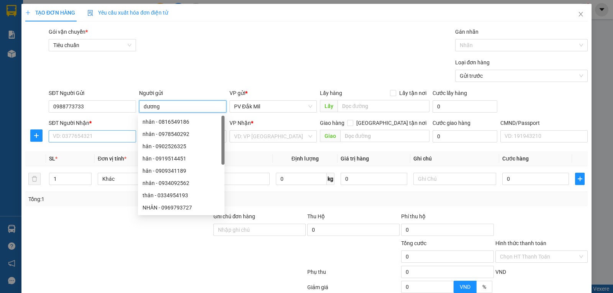
type input "dương"
click at [103, 140] on input "SĐT Người Nhận *" at bounding box center [92, 136] width 87 height 12
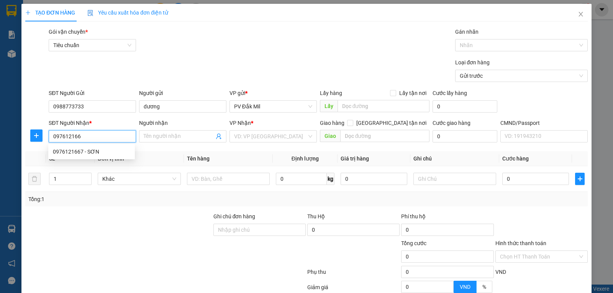
type input "0976121667"
click at [95, 147] on div "0976121667 - SƠN" at bounding box center [91, 151] width 77 height 8
type input "SƠN"
checkbox input "true"
type input "81/2 [PERSON_NAME] p dakao q1"
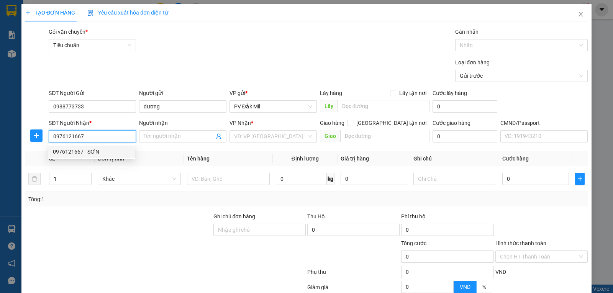
type input "80.000"
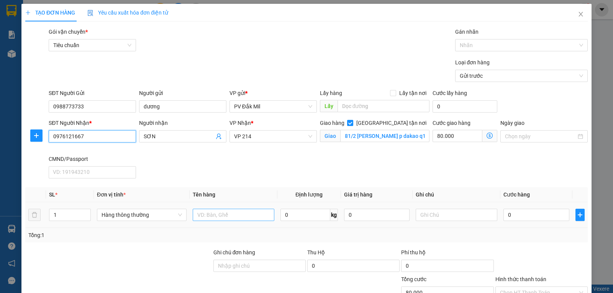
type input "0976121667"
click at [207, 216] on input "text" at bounding box center [234, 215] width 82 height 12
type input "cf-bao"
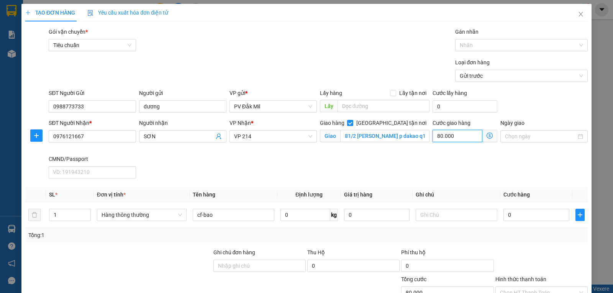
click at [454, 136] on input "80.000" at bounding box center [457, 136] width 50 height 12
type input "1"
type input "10"
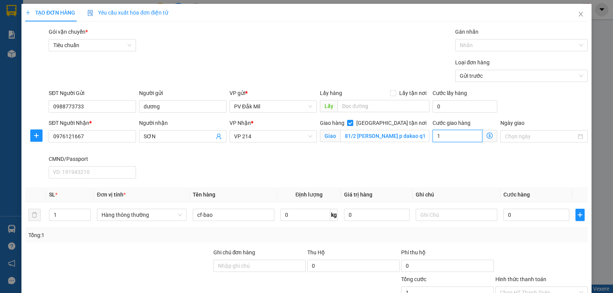
type input "10"
type input "100"
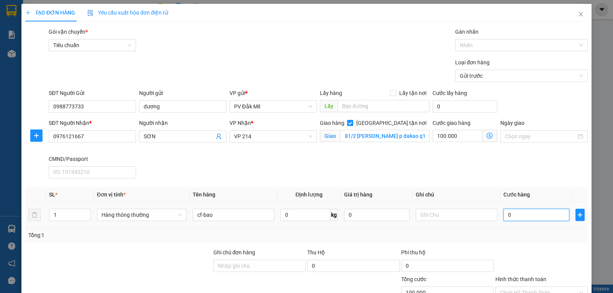
click at [513, 215] on input "0" at bounding box center [535, 215] width 65 height 12
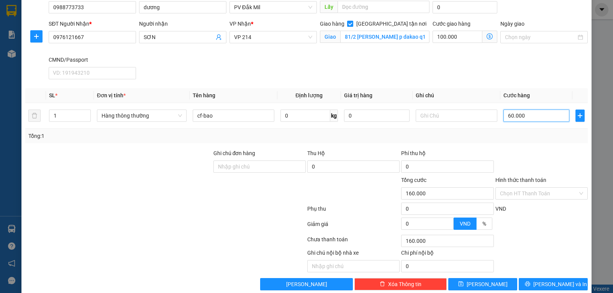
scroll to position [111, 0]
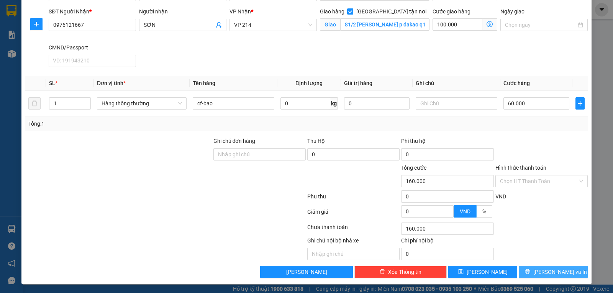
click at [546, 273] on span "Lưu và In" at bounding box center [560, 272] width 54 height 8
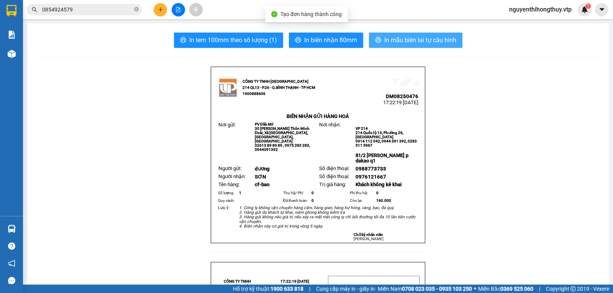
click at [399, 42] on span "In mẫu biên lai tự cấu hình" at bounding box center [420, 40] width 72 height 10
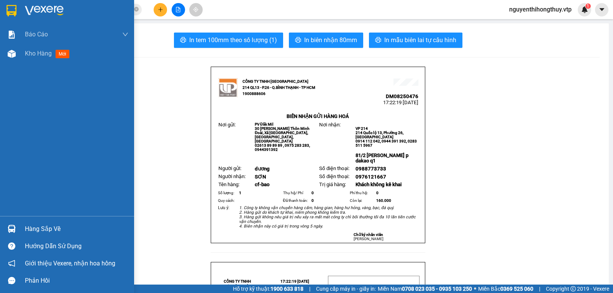
click at [9, 13] on img at bounding box center [12, 10] width 10 height 11
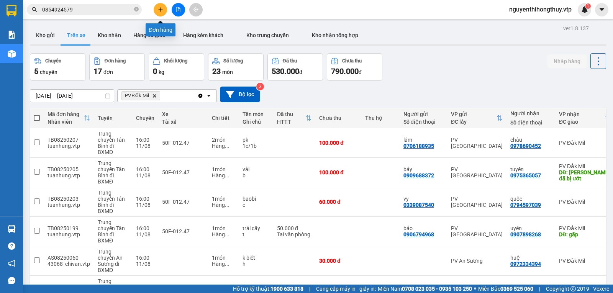
click at [162, 7] on button at bounding box center [160, 9] width 13 height 13
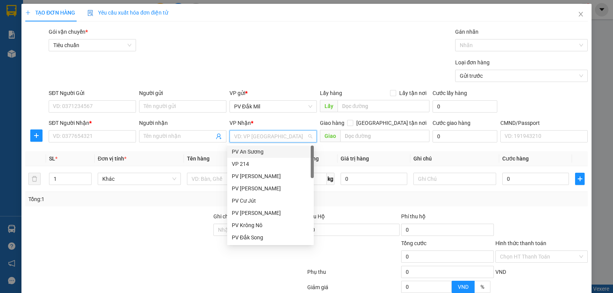
click at [267, 132] on input "search" at bounding box center [270, 136] width 73 height 11
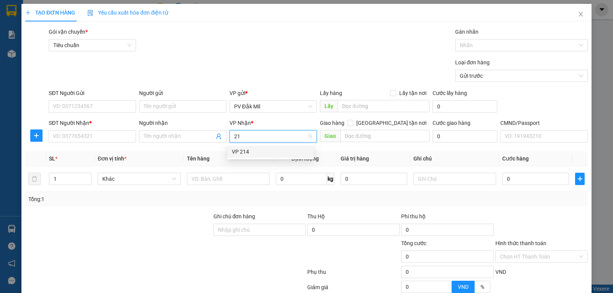
click at [250, 154] on div "VP 214" at bounding box center [270, 151] width 77 height 8
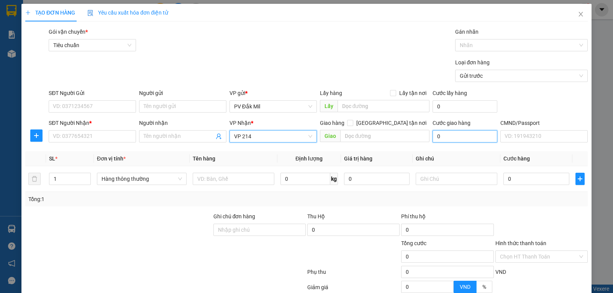
click at [444, 138] on input "0" at bounding box center [464, 136] width 65 height 12
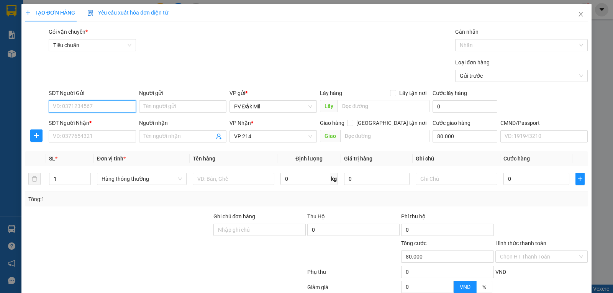
click at [78, 106] on input "SĐT Người Gửi" at bounding box center [92, 106] width 87 height 12
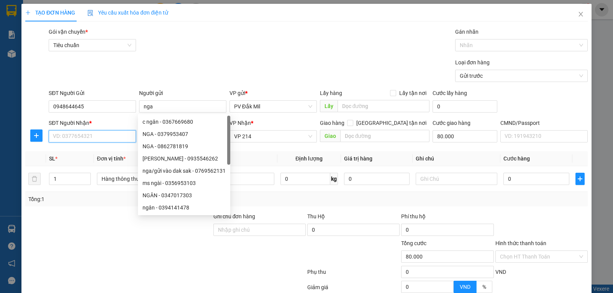
click at [59, 136] on input "SĐT Người Nhận *" at bounding box center [92, 136] width 87 height 12
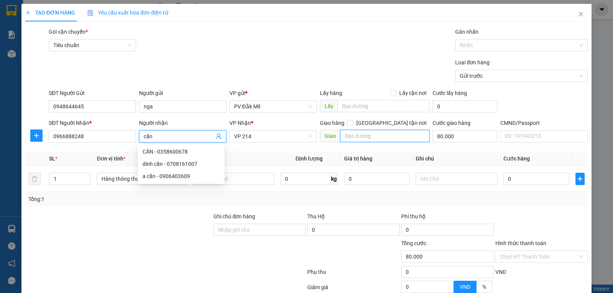
click at [373, 135] on input "text" at bounding box center [385, 136] width 90 height 12
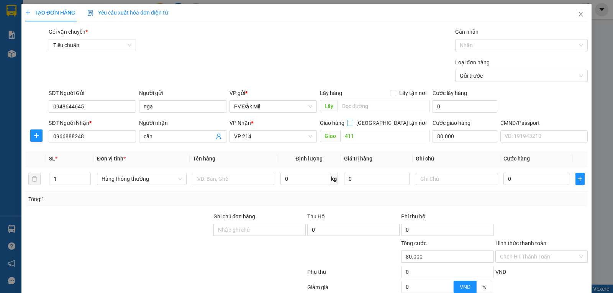
click at [352, 123] on input "Giao tận nơi" at bounding box center [349, 122] width 5 height 5
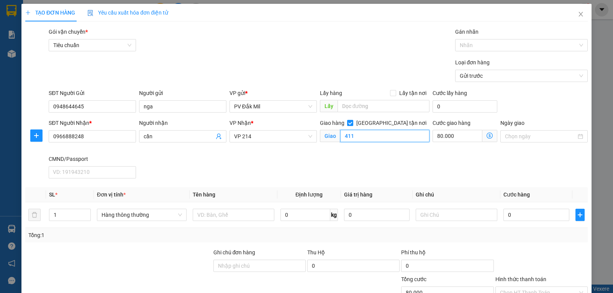
click at [361, 137] on input "411" at bounding box center [385, 136] width 90 height 12
click at [525, 133] on input "Ngày giao" at bounding box center [540, 136] width 71 height 8
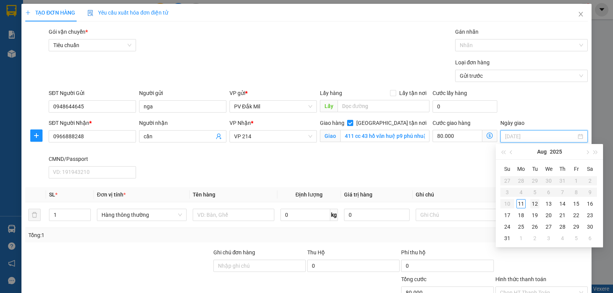
click at [535, 205] on div "12" at bounding box center [534, 203] width 9 height 9
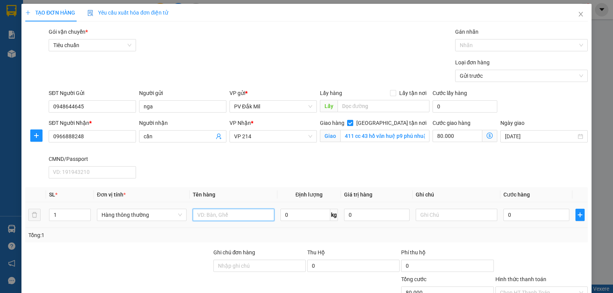
click at [217, 212] on input "text" at bounding box center [234, 215] width 82 height 12
click at [516, 213] on input "0" at bounding box center [535, 215] width 65 height 12
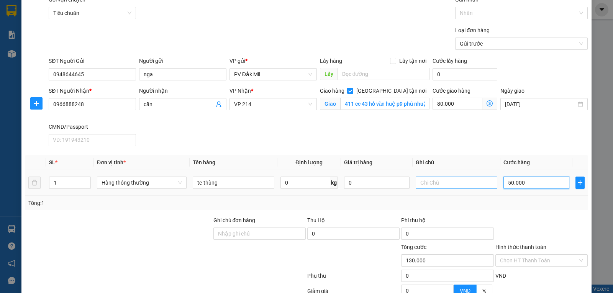
scroll to position [77, 0]
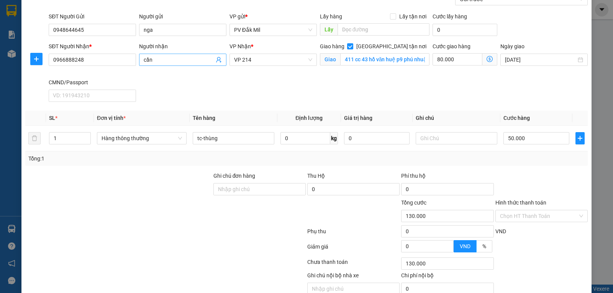
click at [166, 59] on input "cần" at bounding box center [179, 60] width 70 height 8
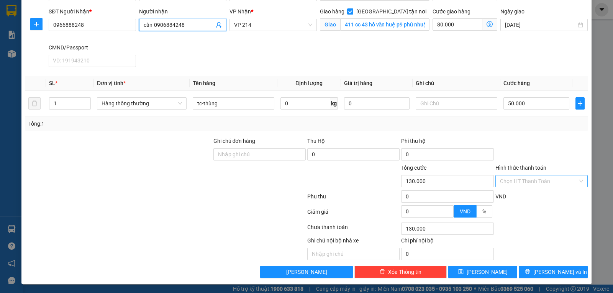
click at [536, 180] on input "Hình thức thanh toán" at bounding box center [539, 180] width 78 height 11
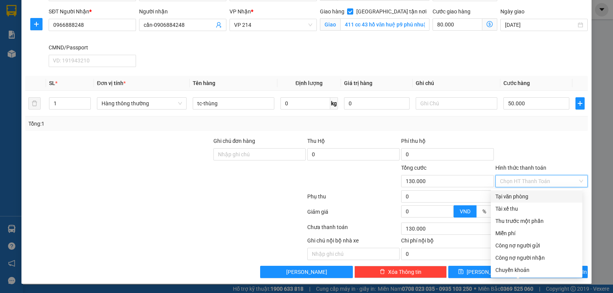
click at [506, 199] on div "Tại văn phòng" at bounding box center [536, 196] width 82 height 8
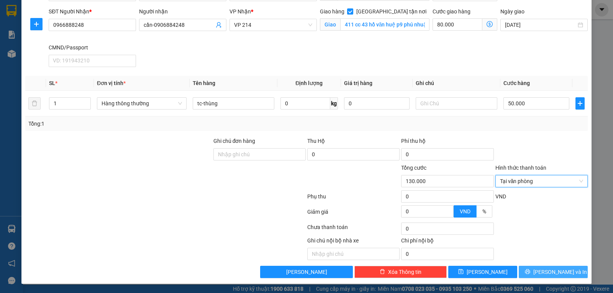
click at [548, 270] on span "Lưu và In" at bounding box center [560, 272] width 54 height 8
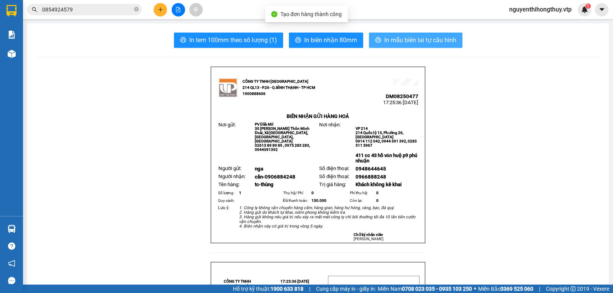
click at [430, 41] on span "In mẫu biên lai tự cấu hình" at bounding box center [420, 40] width 72 height 10
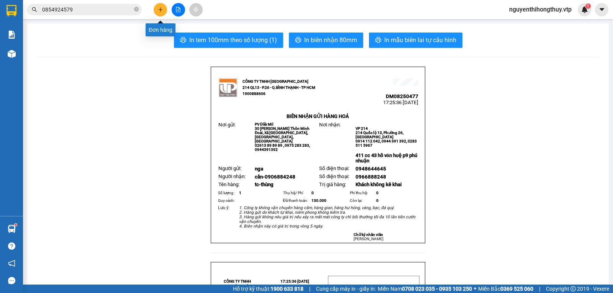
click at [161, 10] on icon "plus" at bounding box center [160, 9] width 4 height 0
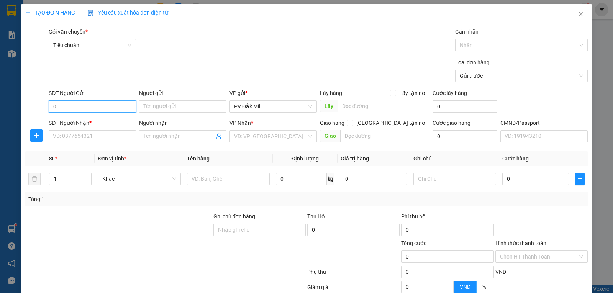
click at [71, 106] on input "0" at bounding box center [92, 106] width 87 height 12
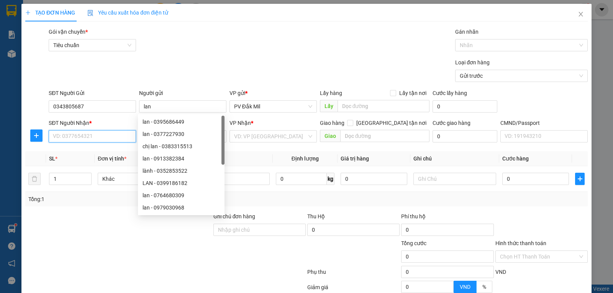
click at [76, 133] on input "SĐT Người Nhận *" at bounding box center [92, 136] width 87 height 12
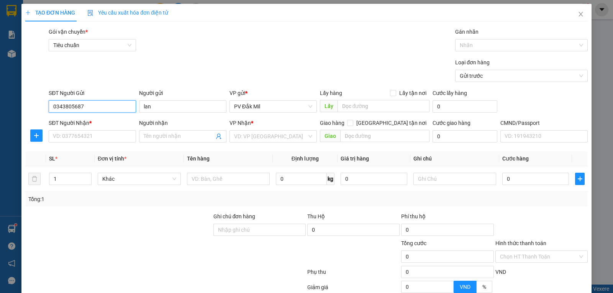
drag, startPoint x: 87, startPoint y: 103, endPoint x: 0, endPoint y: 131, distance: 90.8
click at [0, 131] on div "TẠO ĐƠN HÀNG Yêu cầu xuất hóa đơn điện tử Transit Pickup Surcharge Ids Transit …" at bounding box center [306, 146] width 613 height 293
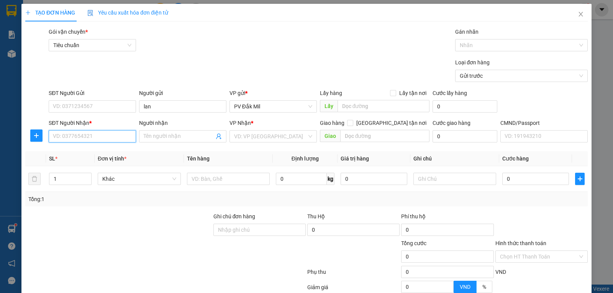
click at [79, 135] on input "SĐT Người Nhận *" at bounding box center [92, 136] width 87 height 12
paste input "0343805687"
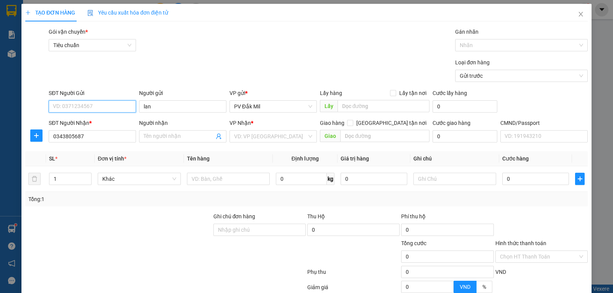
click at [83, 103] on input "SĐT Người Gửi" at bounding box center [92, 106] width 87 height 12
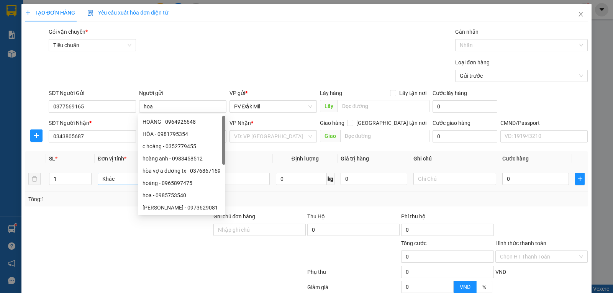
drag, startPoint x: 123, startPoint y: 234, endPoint x: 127, endPoint y: 181, distance: 52.6
click at [124, 232] on div at bounding box center [119, 225] width 188 height 27
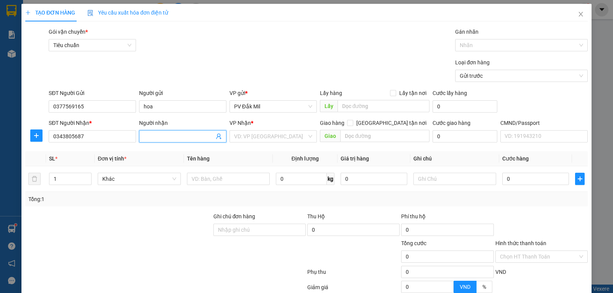
click at [154, 140] on input "Người nhận" at bounding box center [179, 136] width 70 height 8
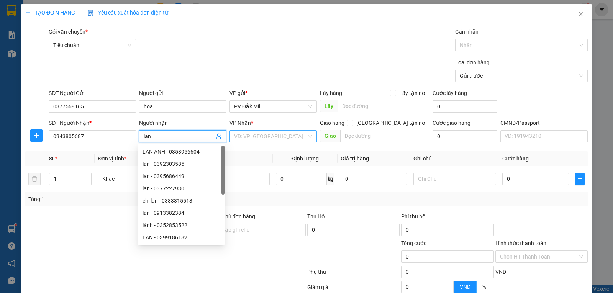
click at [243, 137] on input "search" at bounding box center [270, 136] width 73 height 11
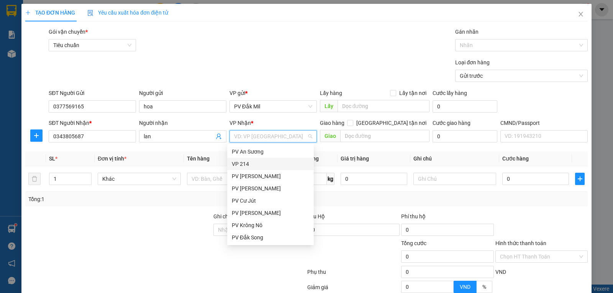
click at [246, 164] on div "VP 214" at bounding box center [270, 164] width 77 height 8
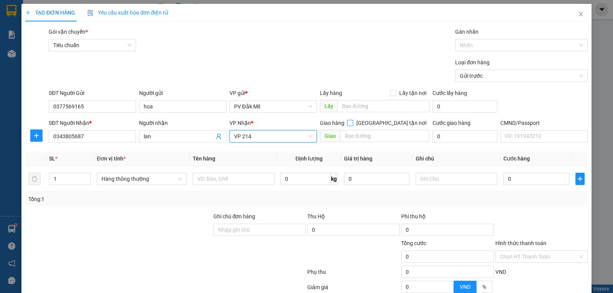
click at [352, 123] on input "Giao tận nơi" at bounding box center [349, 122] width 5 height 5
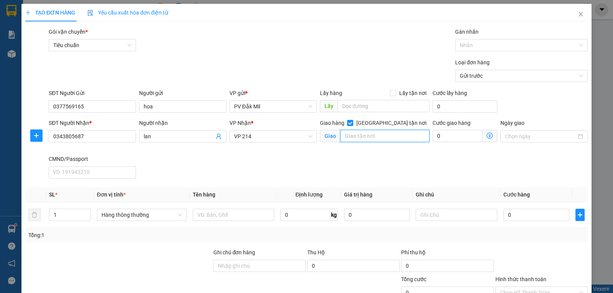
click at [352, 137] on input "text" at bounding box center [385, 136] width 90 height 12
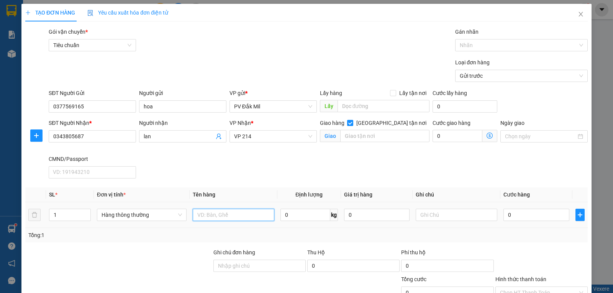
click at [207, 217] on input "text" at bounding box center [234, 215] width 82 height 12
click at [516, 217] on input "0" at bounding box center [535, 215] width 65 height 12
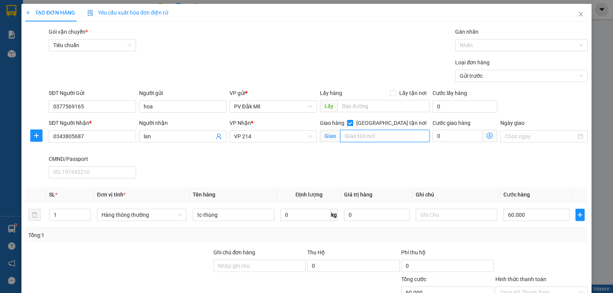
click at [363, 135] on input "text" at bounding box center [385, 136] width 90 height 12
click at [455, 134] on input "0" at bounding box center [457, 136] width 50 height 12
click at [418, 163] on div "SĐT Người Nhận * 0343805687 Người nhận lan VP Nhận * VP 214 Giao hàng Giao tận …" at bounding box center [318, 150] width 542 height 63
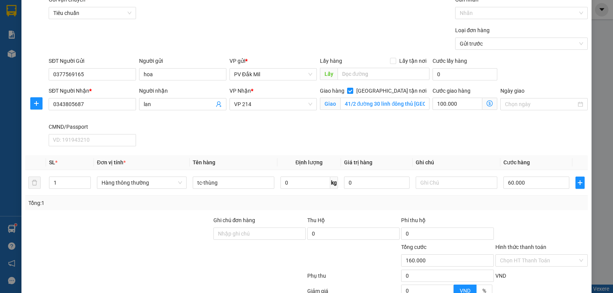
scroll to position [77, 0]
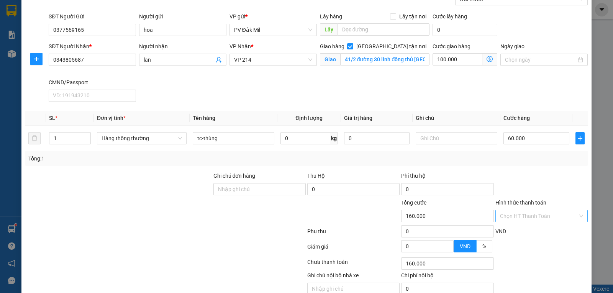
click at [530, 217] on input "Hình thức thanh toán" at bounding box center [539, 215] width 78 height 11
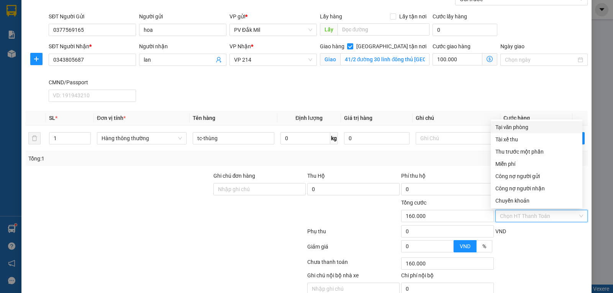
click at [510, 128] on div "Tại văn phòng" at bounding box center [536, 127] width 82 height 8
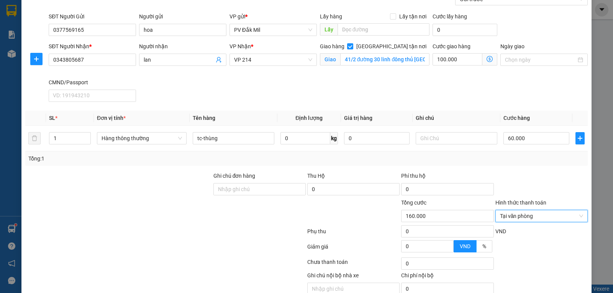
scroll to position [111, 0]
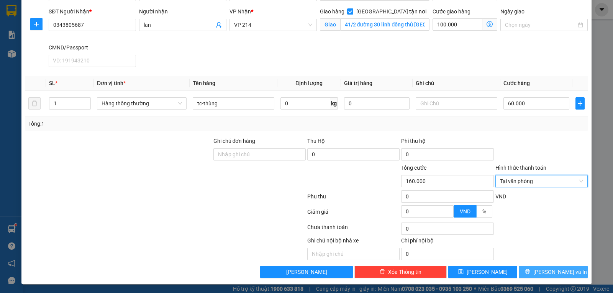
click at [541, 274] on span "Lưu và In" at bounding box center [560, 272] width 54 height 8
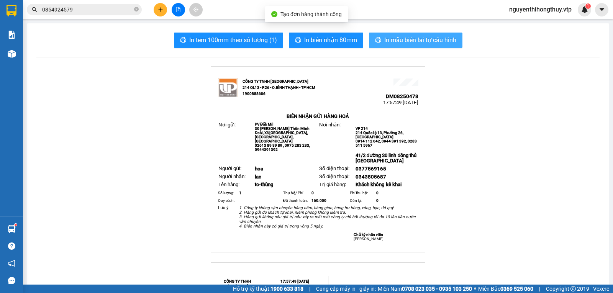
click at [416, 39] on span "In mẫu biên lai tự cấu hình" at bounding box center [420, 40] width 72 height 10
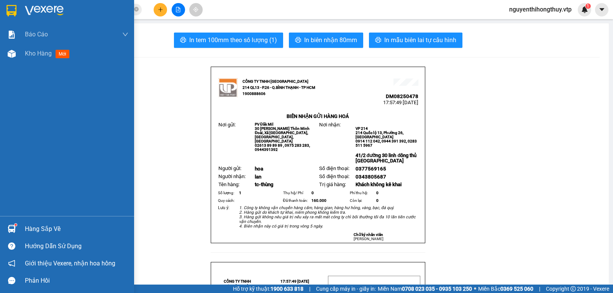
click at [10, 10] on img at bounding box center [12, 10] width 10 height 11
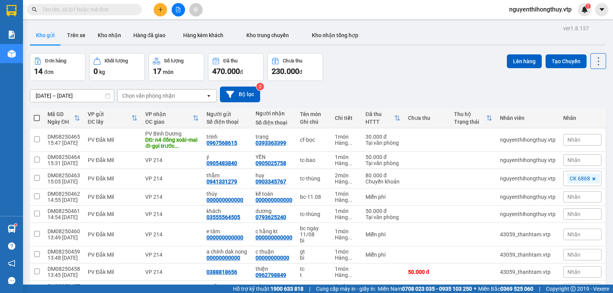
scroll to position [28, 0]
click at [109, 36] on button "Kho nhận" at bounding box center [110, 35] width 36 height 18
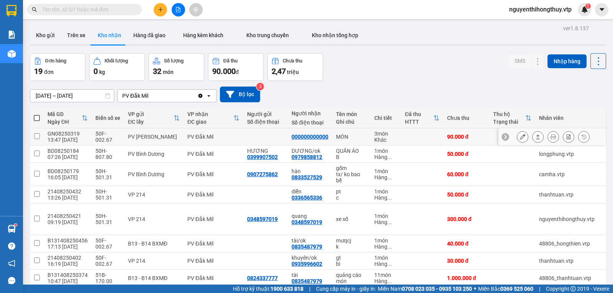
click at [520, 136] on icon at bounding box center [522, 136] width 5 height 5
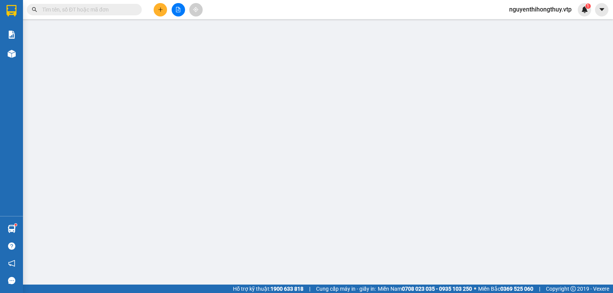
type input "000000000000"
type input "90.000"
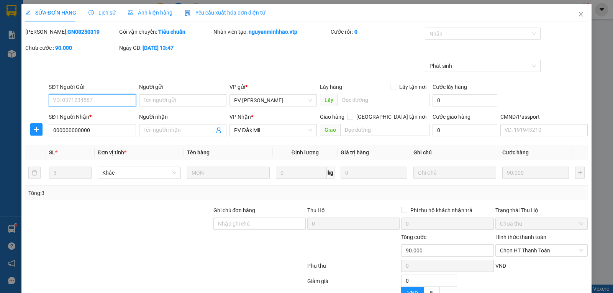
type input "18.000"
click at [485, 33] on div at bounding box center [479, 33] width 105 height 9
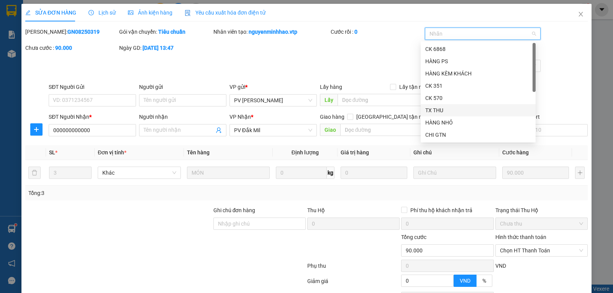
click at [442, 106] on div "TX THU" at bounding box center [477, 110] width 115 height 12
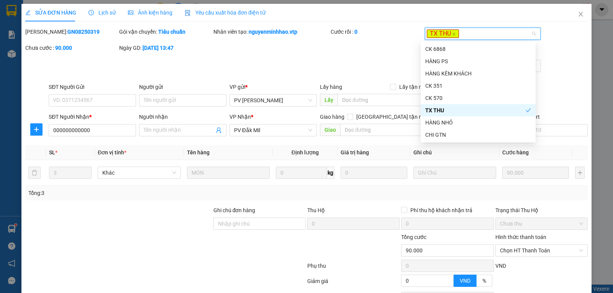
click at [387, 65] on div "Phát sinh" at bounding box center [307, 71] width 564 height 23
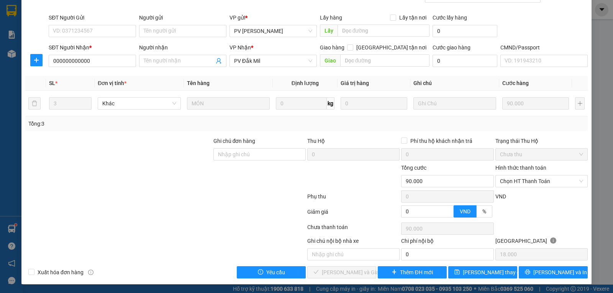
scroll to position [70, 0]
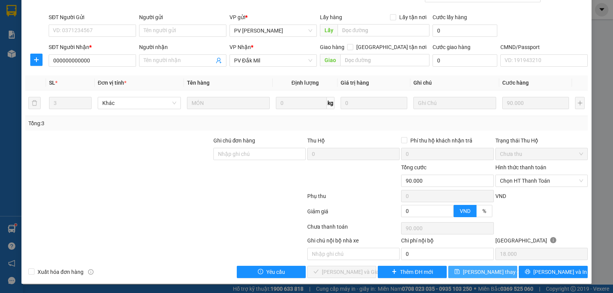
click at [459, 273] on icon "save" at bounding box center [456, 271] width 5 height 5
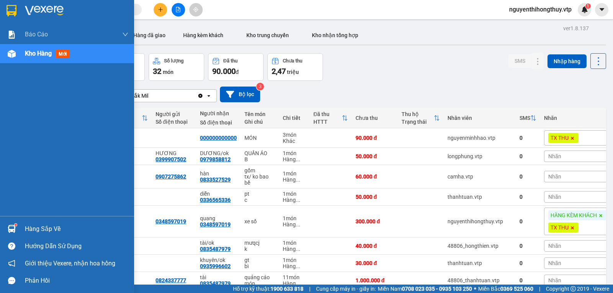
click at [10, 11] on img at bounding box center [12, 10] width 10 height 11
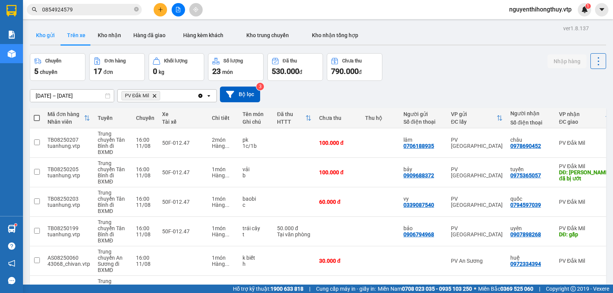
click at [42, 34] on button "Kho gửi" at bounding box center [45, 35] width 31 height 18
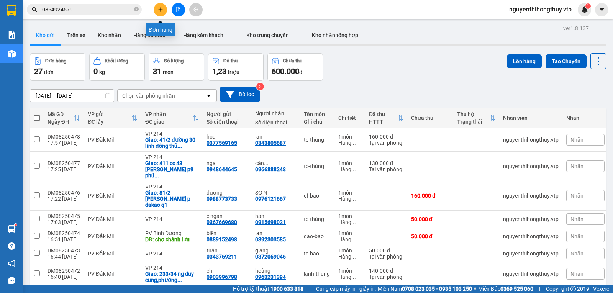
click at [160, 6] on button at bounding box center [160, 9] width 13 height 13
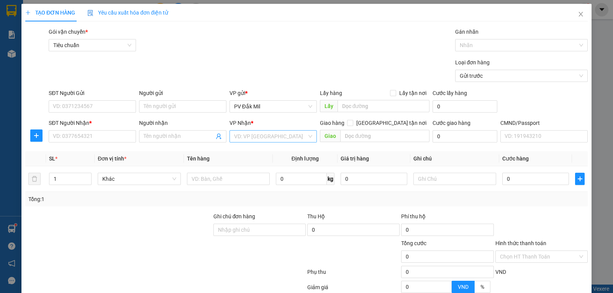
click at [253, 134] on input "search" at bounding box center [270, 136] width 73 height 11
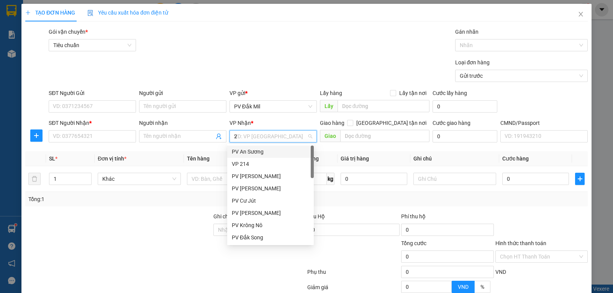
type input "21"
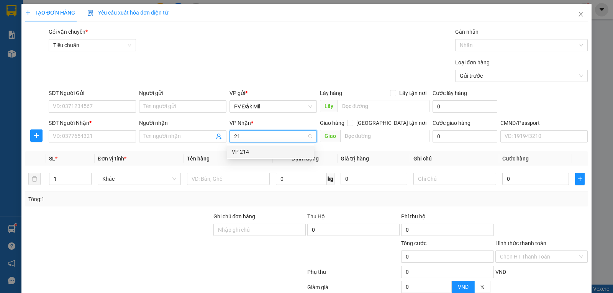
click at [250, 155] on div "VP 214" at bounding box center [270, 151] width 77 height 8
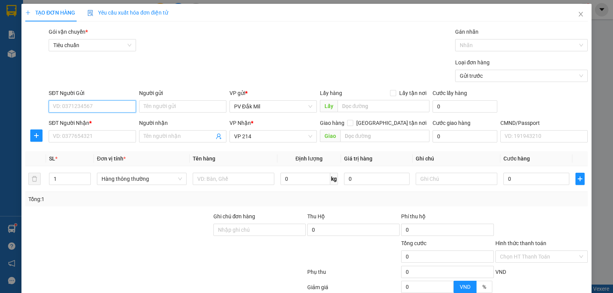
click at [97, 109] on input "SĐT Người Gửi" at bounding box center [92, 106] width 87 height 12
type input "0918386339"
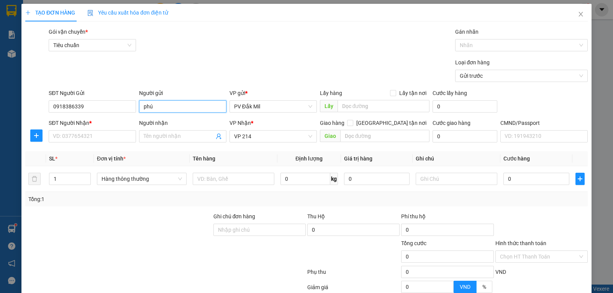
type input "phúc"
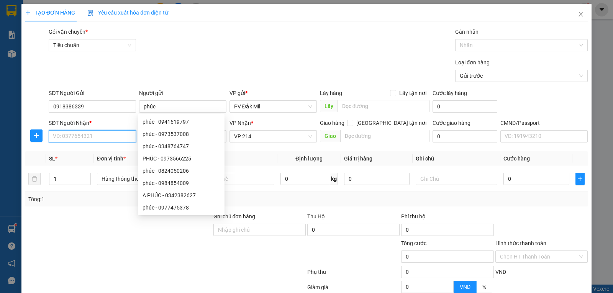
click at [83, 136] on input "SĐT Người Nhận *" at bounding box center [92, 136] width 87 height 12
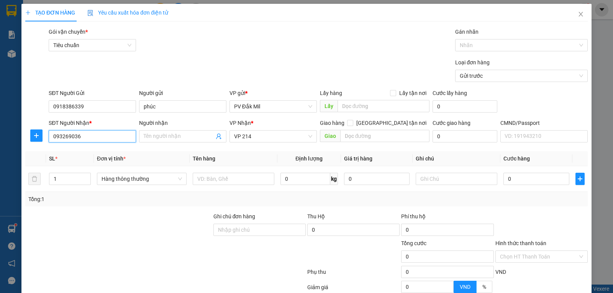
type input "0932690369"
click at [95, 150] on div "0932690369 - châu" at bounding box center [91, 151] width 77 height 8
type input "châu"
type input "0932690369"
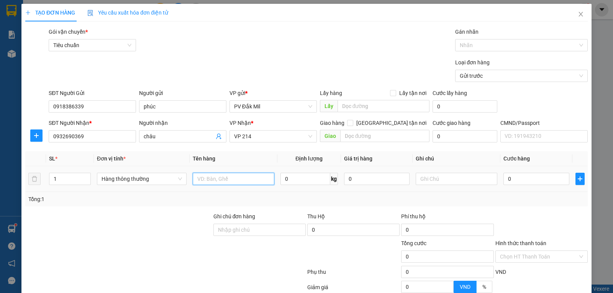
click at [239, 178] on input "text" at bounding box center [234, 179] width 82 height 12
type input "tc-thùng"
click at [524, 181] on input "0" at bounding box center [535, 179] width 65 height 12
type input "5"
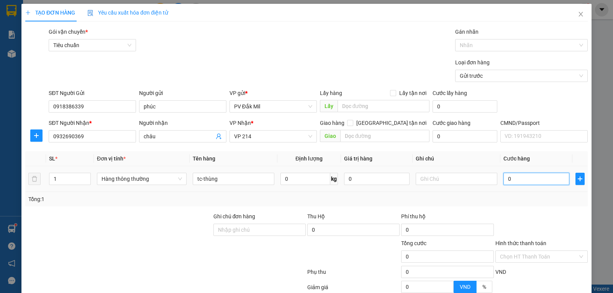
type input "5"
type input "50"
type input "500"
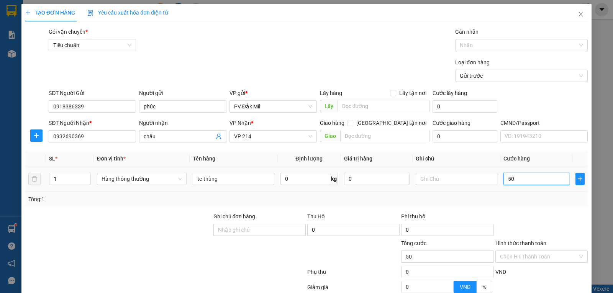
type input "500"
type input "5.000"
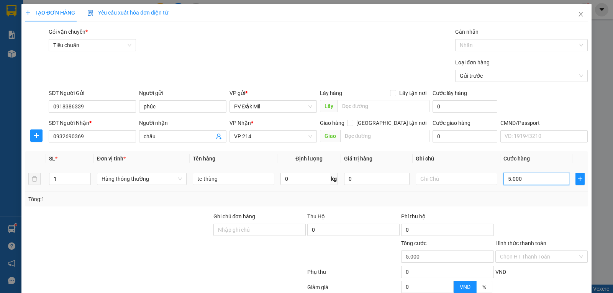
type input "50.000"
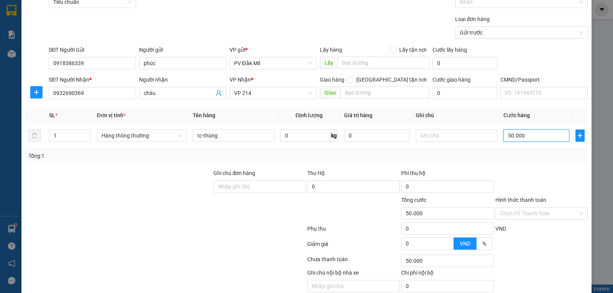
scroll to position [75, 0]
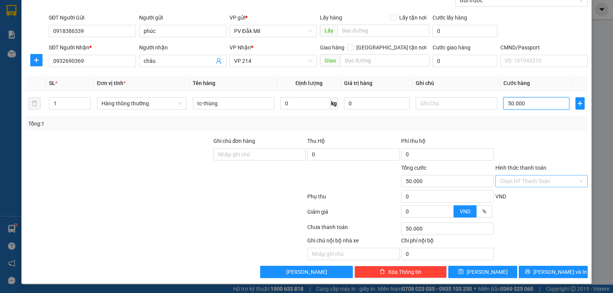
type input "50.000"
click at [511, 180] on input "Hình thức thanh toán" at bounding box center [539, 180] width 78 height 11
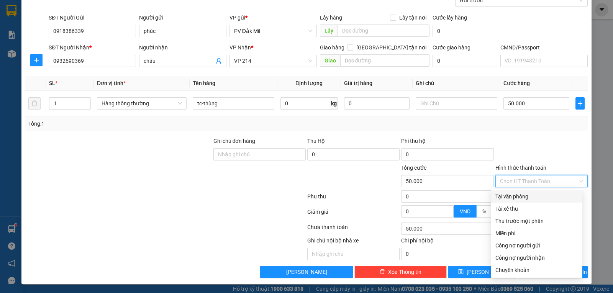
click at [511, 194] on div "Tại văn phòng" at bounding box center [536, 196] width 82 height 8
type input "0"
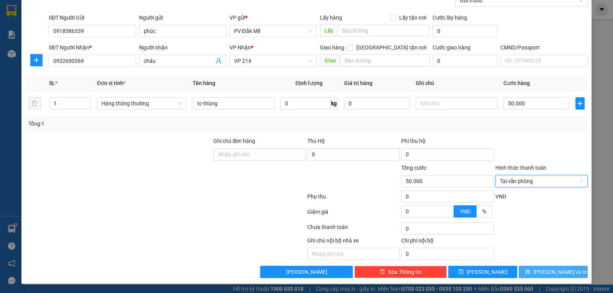
click at [547, 270] on span "[PERSON_NAME] và In" at bounding box center [560, 272] width 54 height 8
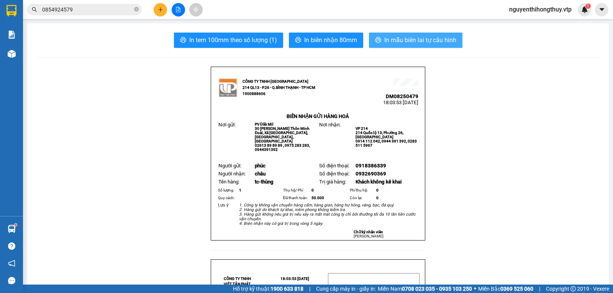
click at [403, 43] on span "In mẫu biên lai tự cấu hình" at bounding box center [420, 40] width 72 height 10
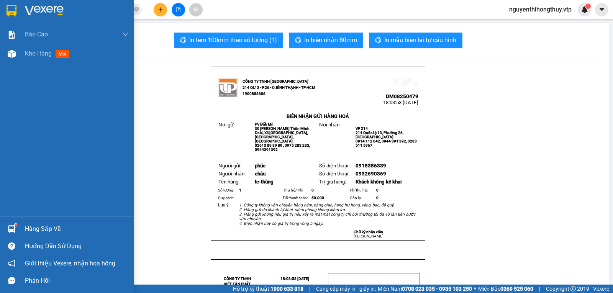
click at [9, 11] on img at bounding box center [12, 10] width 10 height 11
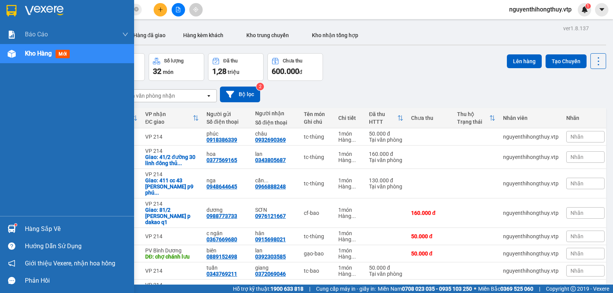
click at [37, 228] on div "Hàng sắp về" at bounding box center [76, 228] width 103 height 11
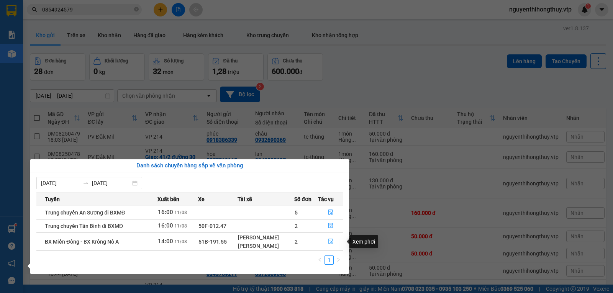
click at [329, 243] on icon "file-done" at bounding box center [330, 241] width 5 height 5
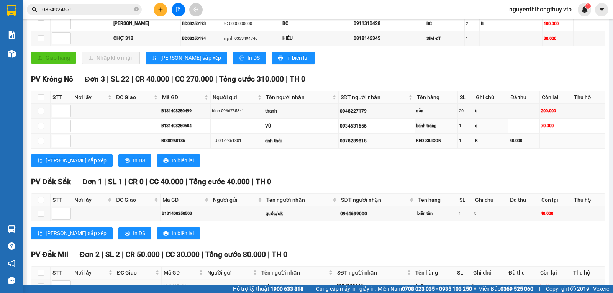
scroll to position [191, 0]
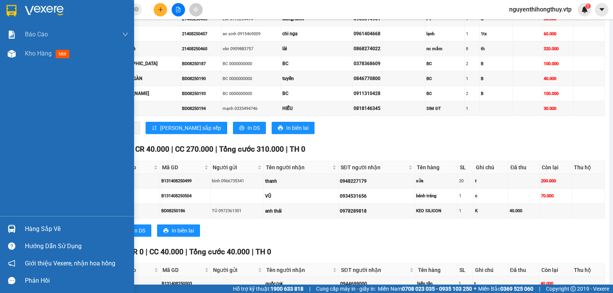
click at [36, 227] on div "Hàng sắp về" at bounding box center [76, 228] width 103 height 11
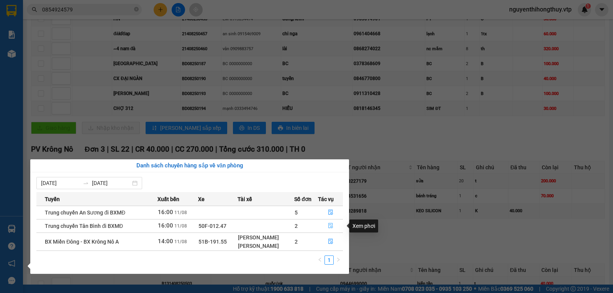
click at [329, 226] on icon "file-done" at bounding box center [330, 225] width 5 height 5
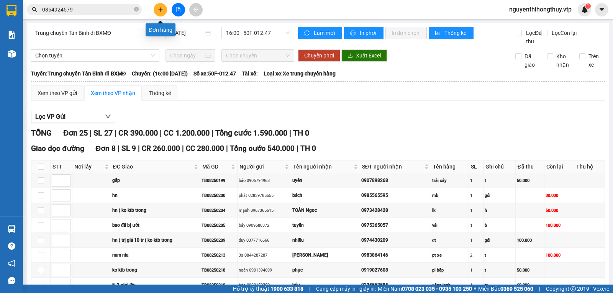
click at [164, 10] on button at bounding box center [160, 9] width 13 height 13
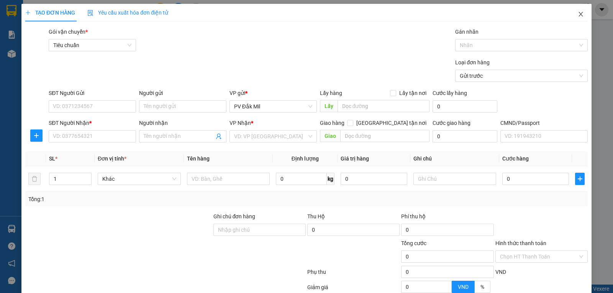
drag, startPoint x: 575, startPoint y: 14, endPoint x: 566, endPoint y: 18, distance: 9.1
click at [578, 14] on icon "close" at bounding box center [580, 14] width 4 height 5
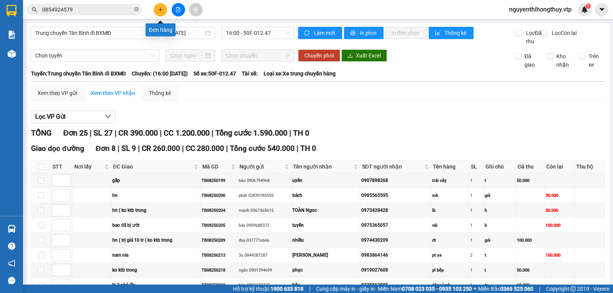
click at [159, 8] on icon "plus" at bounding box center [160, 9] width 5 height 5
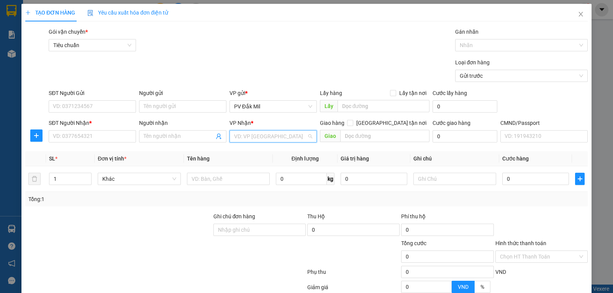
click at [253, 134] on input "search" at bounding box center [270, 136] width 73 height 11
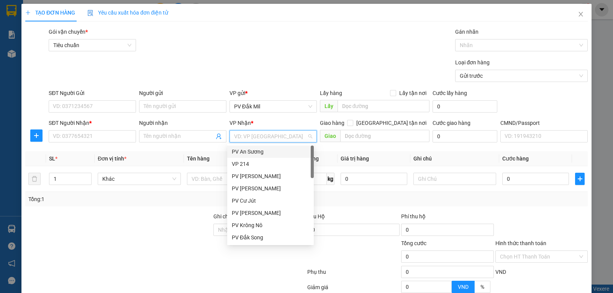
type input "b"
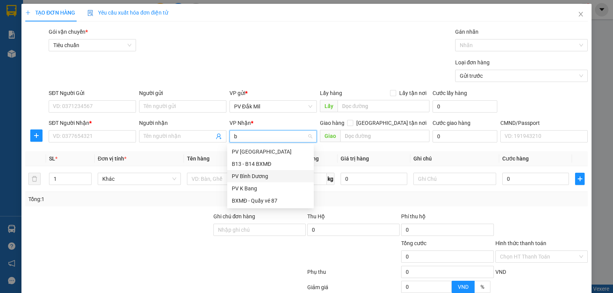
click at [260, 177] on div "PV Bình Dương" at bounding box center [270, 176] width 77 height 8
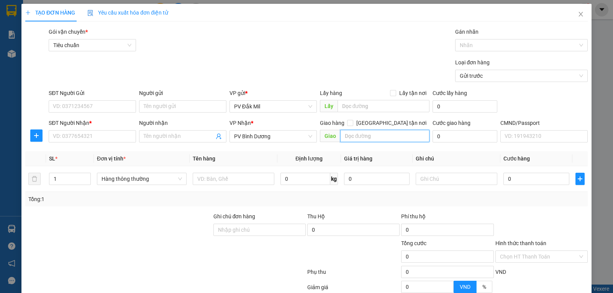
click at [353, 136] on input "text" at bounding box center [385, 136] width 90 height 12
type input "d"
type input "đồng xoài"
click at [103, 105] on input "SĐT Người Gửi" at bounding box center [92, 106] width 87 height 12
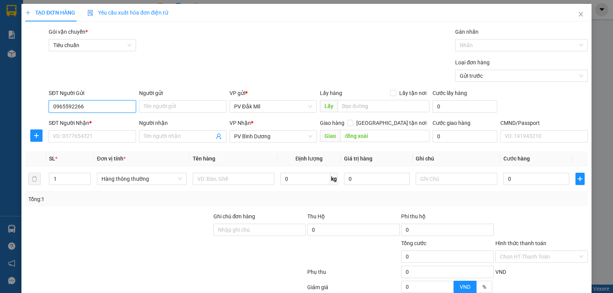
type input "0965592266"
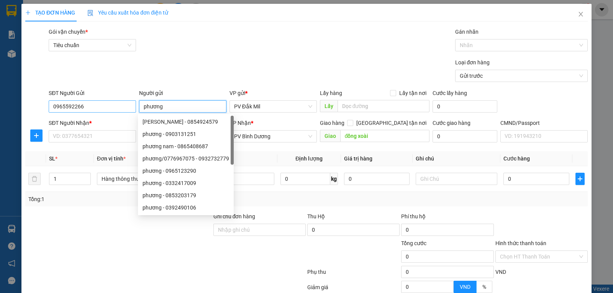
type input "phương"
drag, startPoint x: 86, startPoint y: 104, endPoint x: 0, endPoint y: 127, distance: 88.9
click at [0, 127] on div "TẠO ĐƠN HÀNG Yêu cầu xuất hóa đơn điện tử Transit Pickup Surcharge Ids Transit …" at bounding box center [306, 146] width 613 height 293
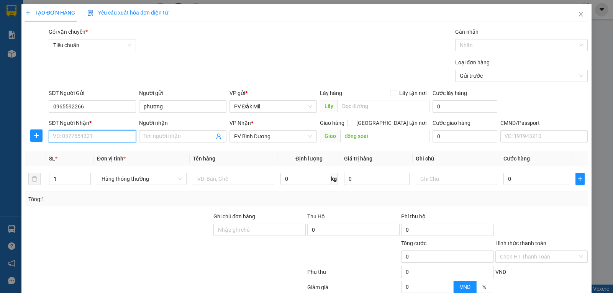
click at [93, 135] on input "SĐT Người Nhận *" at bounding box center [92, 136] width 87 height 12
type input "0984404546"
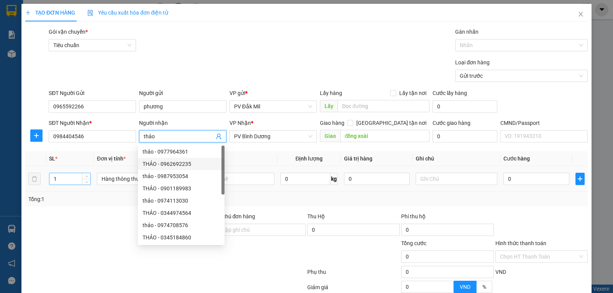
type input "thảo"
drag, startPoint x: 59, startPoint y: 180, endPoint x: 43, endPoint y: 185, distance: 15.9
click at [43, 185] on tr "1 Hàng thông thường 0 kg 0 0" at bounding box center [306, 179] width 562 height 26
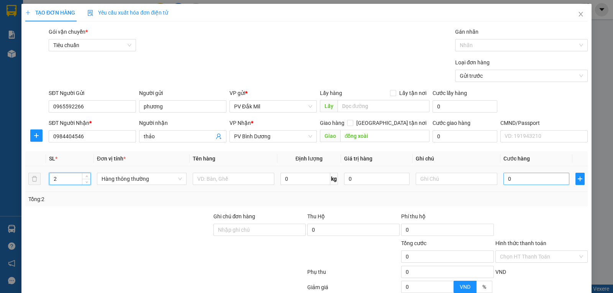
type input "2"
click at [520, 177] on input "0" at bounding box center [535, 179] width 65 height 12
type input "1"
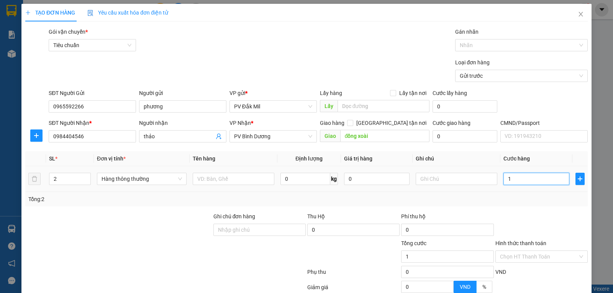
type input "16"
type input "160"
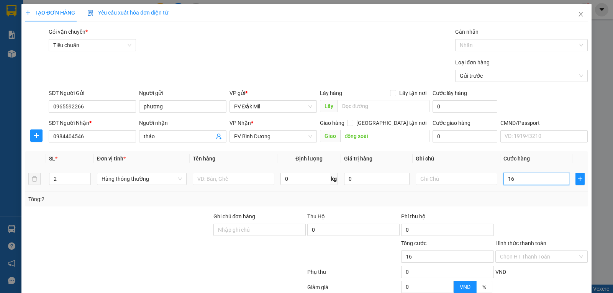
type input "160"
type input "1.600"
type input "16.000"
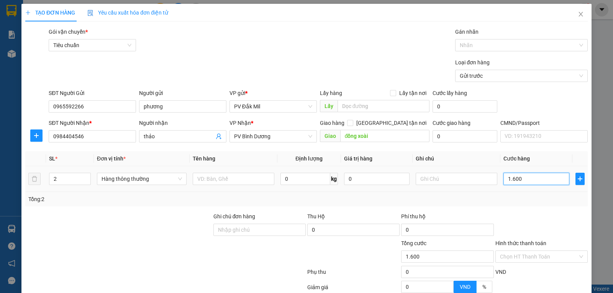
type input "16.000"
type input "160.000"
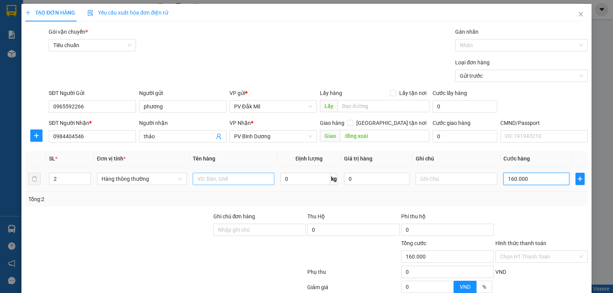
type input "160.000"
click at [211, 181] on input "text" at bounding box center [234, 179] width 82 height 12
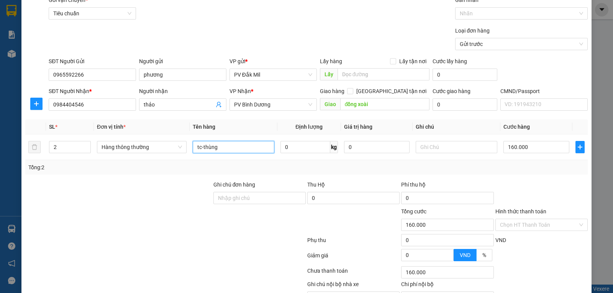
scroll to position [75, 0]
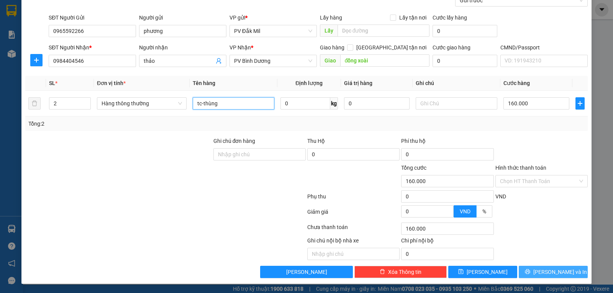
type input "tc-thùng"
click at [530, 270] on icon "printer" at bounding box center [527, 271] width 5 height 5
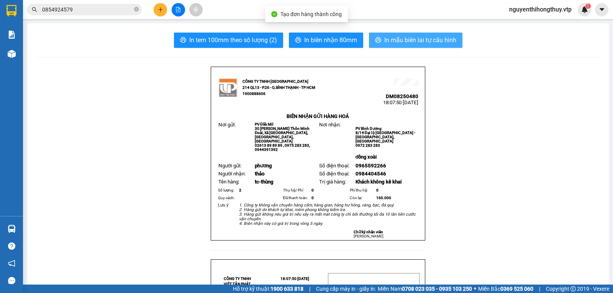
click at [407, 41] on span "In mẫu biên lai tự cấu hình" at bounding box center [420, 40] width 72 height 10
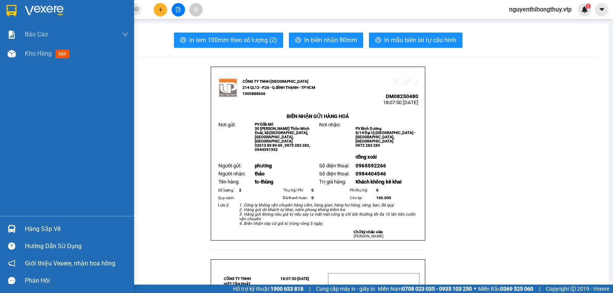
click at [14, 9] on img at bounding box center [12, 10] width 10 height 11
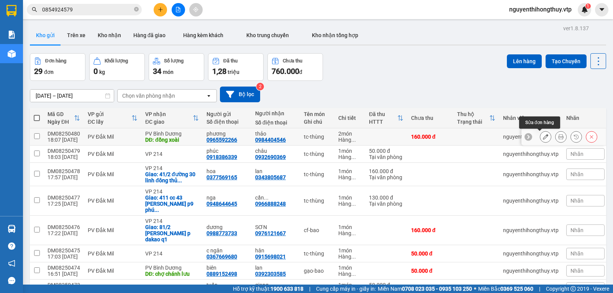
click at [543, 137] on icon at bounding box center [545, 136] width 5 height 5
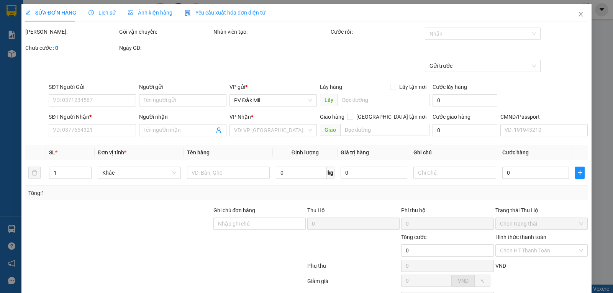
type input "0965592266"
type input "phương"
type input "0984404546"
type input "thảo"
type input "đồng xoài"
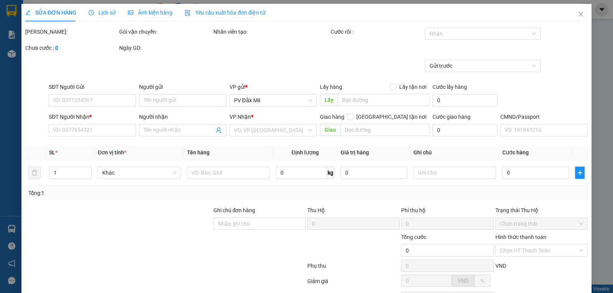
type input "160.000"
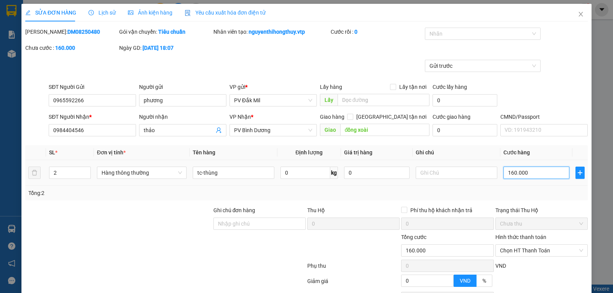
click at [531, 174] on input "160.000" at bounding box center [535, 173] width 65 height 12
type input "1"
type input "13"
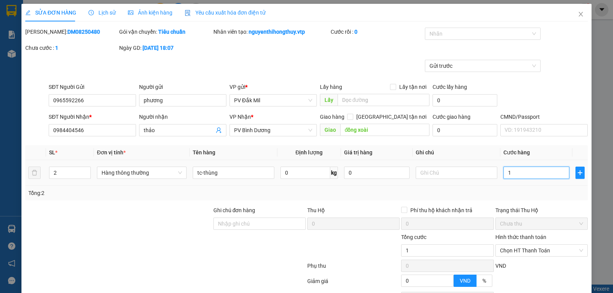
type input "13"
type input "130"
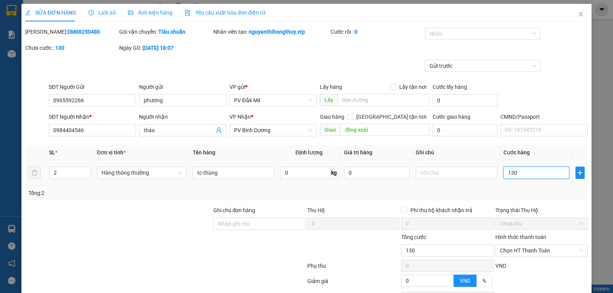
type input "1.300"
type input "13.000"
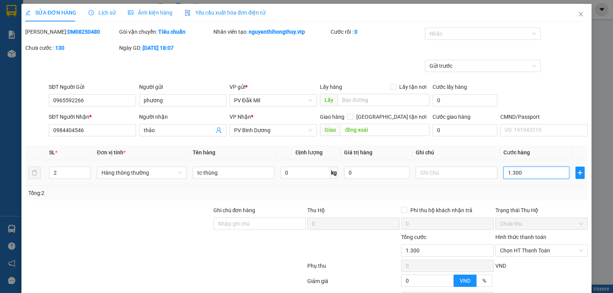
type input "13.000"
type input "130.000"
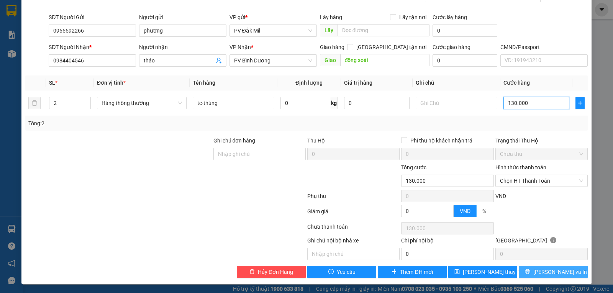
type input "130.000"
click at [541, 273] on button "[PERSON_NAME] và In" at bounding box center [552, 272] width 69 height 12
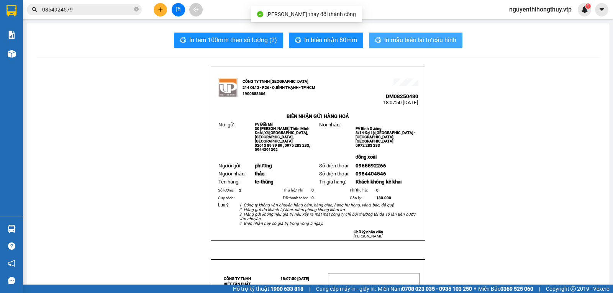
click at [419, 41] on span "In mẫu biên lai tự cấu hình" at bounding box center [420, 40] width 72 height 10
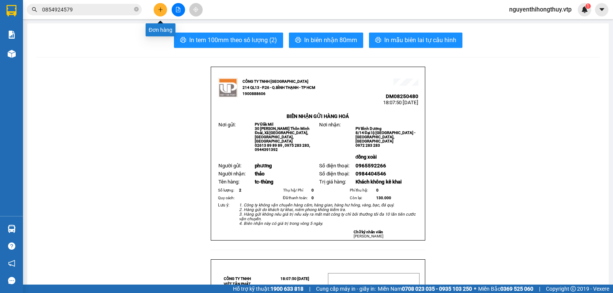
click at [158, 11] on icon "plus" at bounding box center [160, 9] width 5 height 5
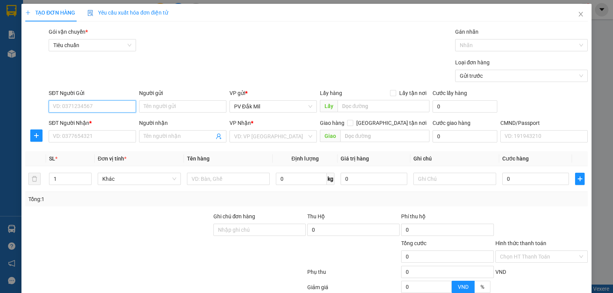
click at [107, 102] on input "SĐT Người Gửi" at bounding box center [92, 106] width 87 height 12
paste input "0965592266"
type input "0965592266"
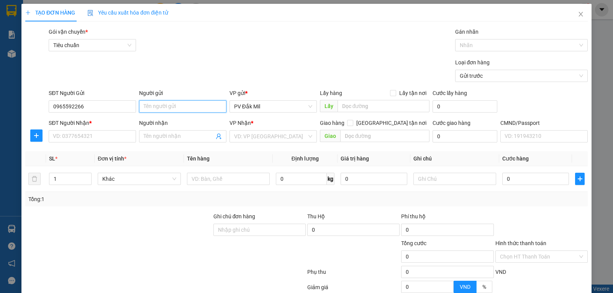
click at [189, 106] on input "Người gửi" at bounding box center [182, 106] width 87 height 12
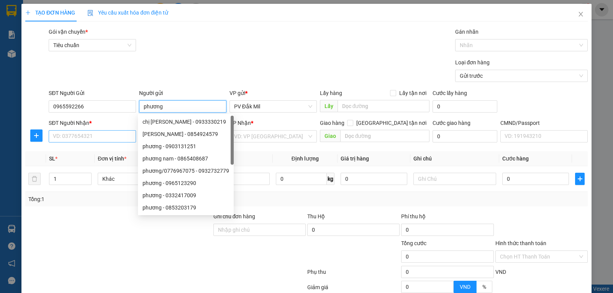
type input "phương"
click at [90, 134] on input "SĐT Người Nhận *" at bounding box center [92, 136] width 87 height 12
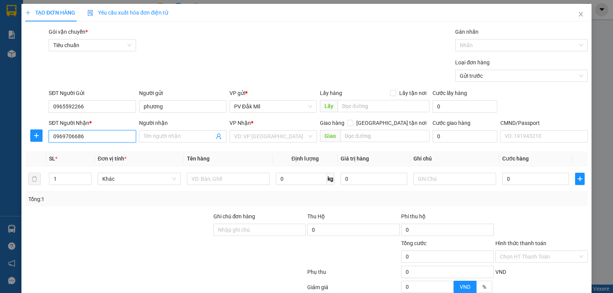
type input "0969706686"
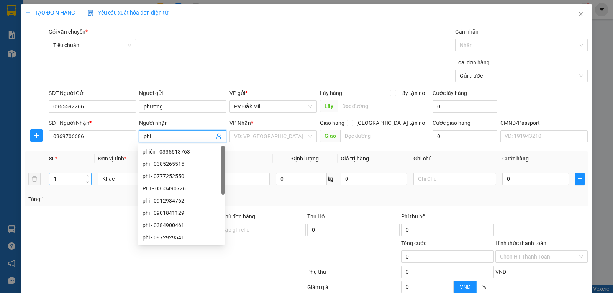
type input "phi"
drag, startPoint x: 57, startPoint y: 176, endPoint x: 46, endPoint y: 179, distance: 11.8
click at [46, 179] on td "1" at bounding box center [70, 179] width 49 height 26
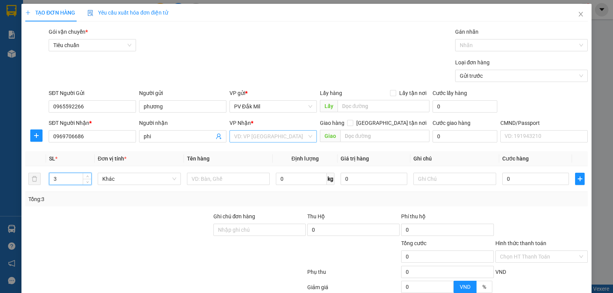
type input "3"
click at [271, 137] on input "search" at bounding box center [270, 136] width 73 height 11
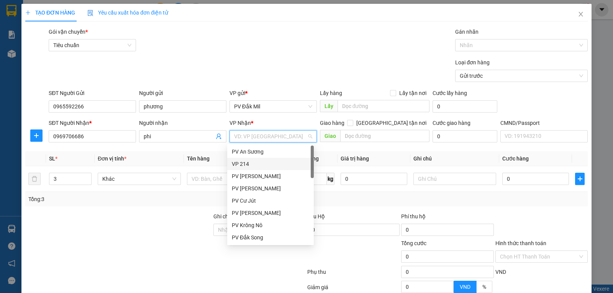
click at [257, 161] on div "VP 214" at bounding box center [270, 164] width 77 height 8
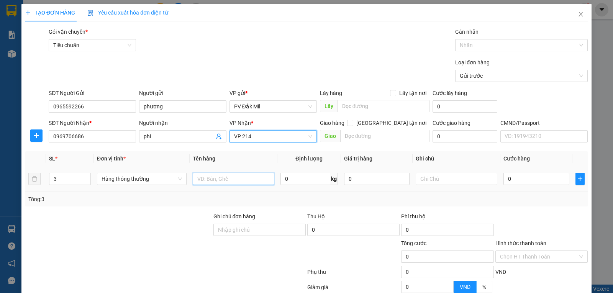
click at [219, 181] on input "text" at bounding box center [234, 179] width 82 height 12
type input "tc-thùng"
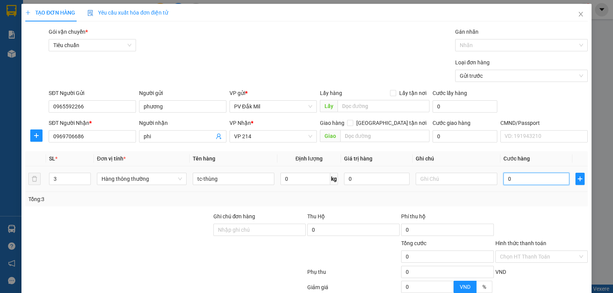
click at [517, 180] on input "0" at bounding box center [535, 179] width 65 height 12
type input "2"
type input "24"
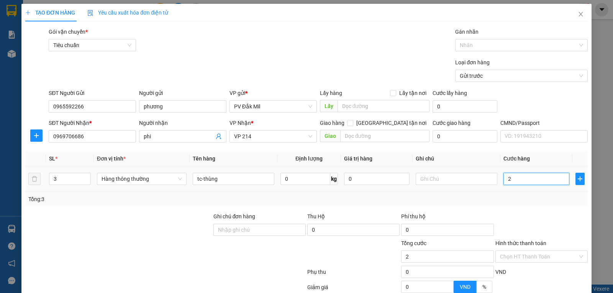
type input "24"
type input "240"
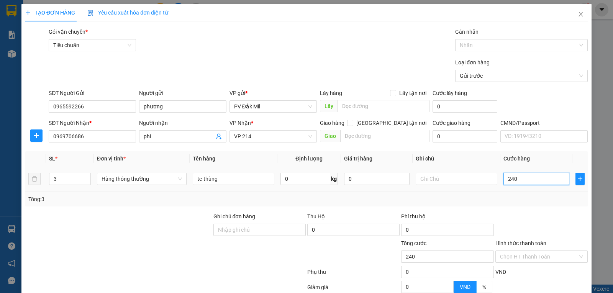
type input "2.400"
type input "24.000"
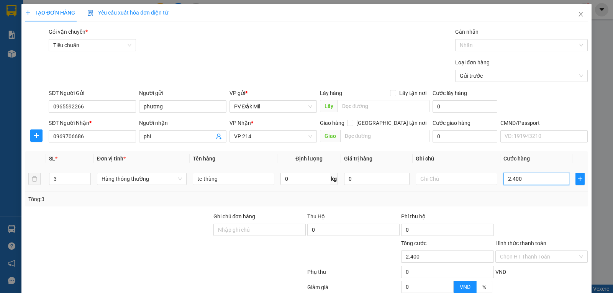
type input "24.000"
type input "240.000"
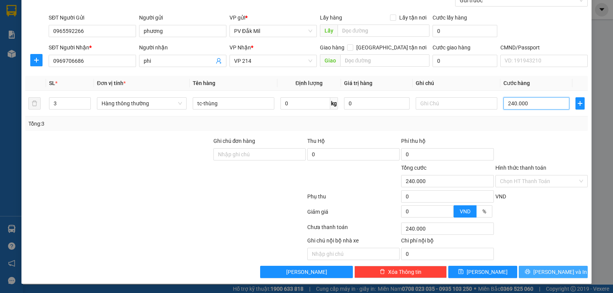
type input "240.000"
click at [547, 271] on span "[PERSON_NAME] và In" at bounding box center [560, 272] width 54 height 8
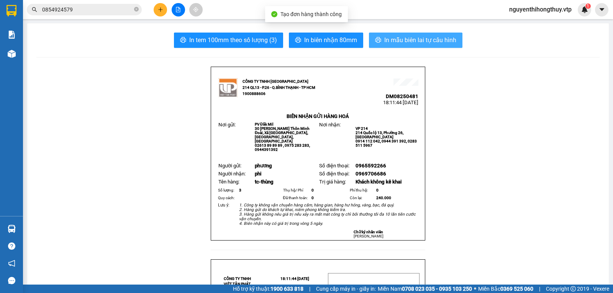
click at [434, 42] on span "In mẫu biên lai tự cấu hình" at bounding box center [420, 40] width 72 height 10
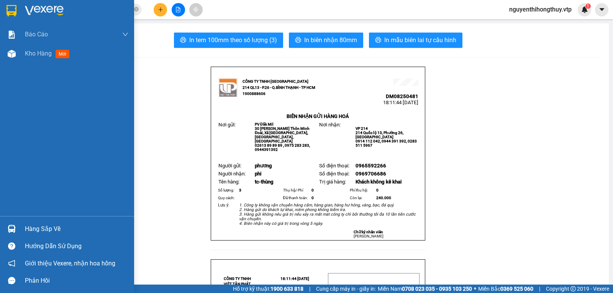
click at [13, 10] on img at bounding box center [12, 10] width 10 height 11
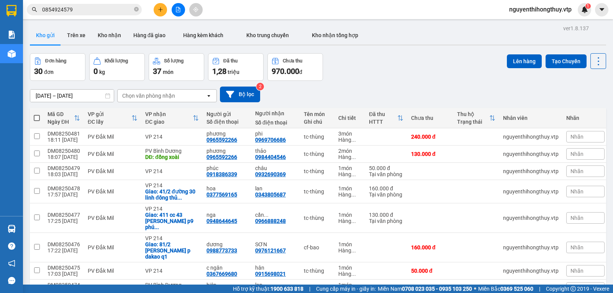
click at [105, 10] on input "0854924579" at bounding box center [87, 9] width 90 height 8
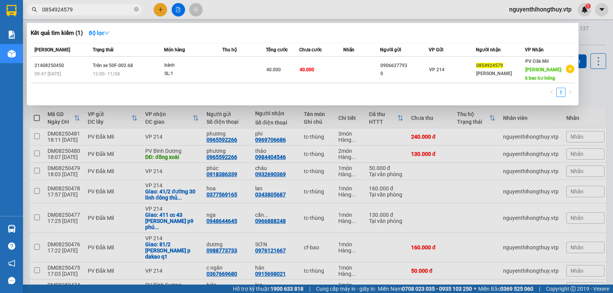
click at [105, 10] on input "0854924579" at bounding box center [87, 9] width 90 height 8
paste input "523.569.512"
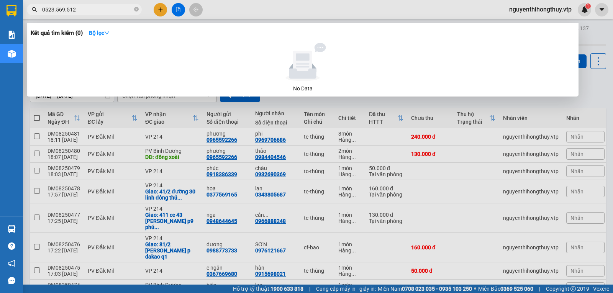
click at [65, 10] on input "0523.569.512" at bounding box center [87, 9] width 90 height 8
click at [55, 10] on input "0523.569512" at bounding box center [87, 9] width 90 height 8
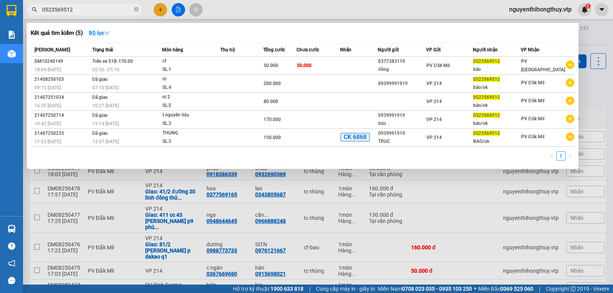
click at [92, 8] on input "0523569512" at bounding box center [87, 9] width 90 height 8
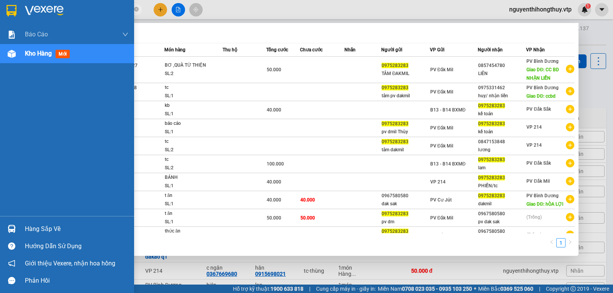
click at [43, 232] on div "Hàng sắp về" at bounding box center [76, 228] width 103 height 11
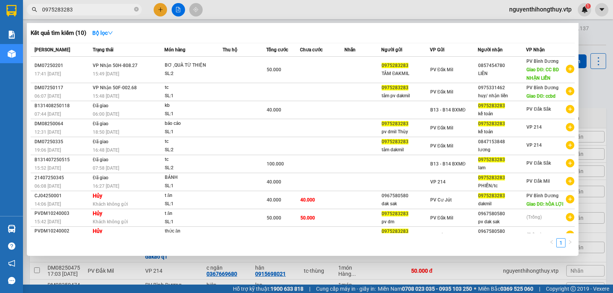
click at [325, 28] on section "Kết quả tìm kiếm ( 10 ) Bộ lọc Mã ĐH Trạng thái Món hàng Thu hộ Tổng cước Chưa …" at bounding box center [306, 146] width 613 height 293
click at [113, 10] on input "0975283283" at bounding box center [87, 9] width 90 height 8
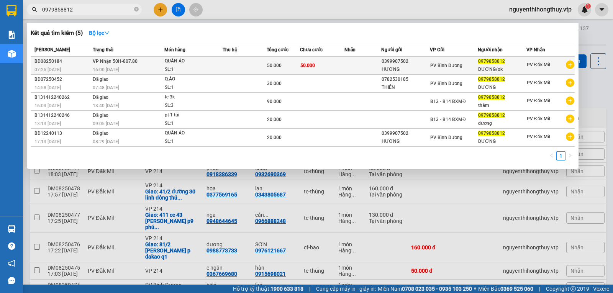
type input "0979858812"
click at [319, 62] on td "50.000" at bounding box center [322, 66] width 44 height 18
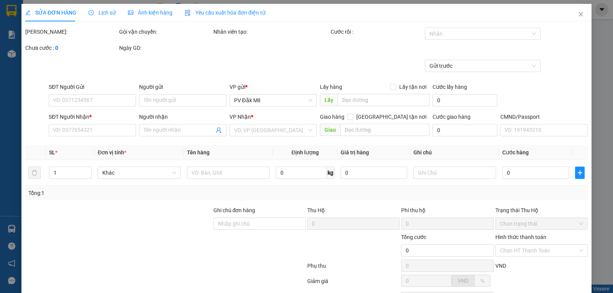
type input "2.500"
type input "0399907502"
type input "HƯƠNG"
type input "0979858812"
type input "DƯƠNG/ok"
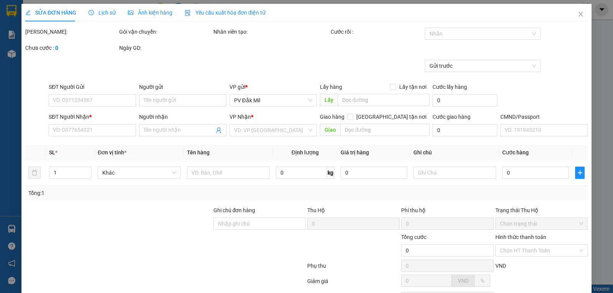
type input "50.000"
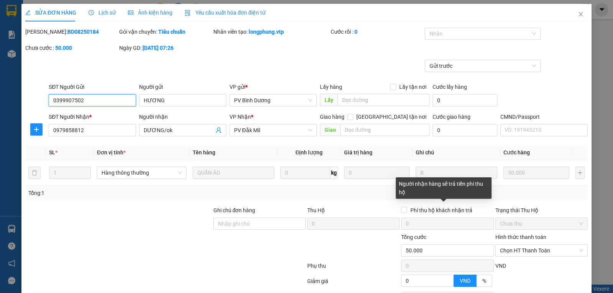
scroll to position [70, 0]
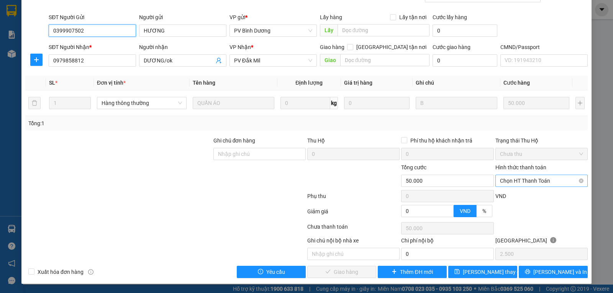
click at [529, 182] on span "Chọn HT Thanh Toán" at bounding box center [541, 180] width 83 height 11
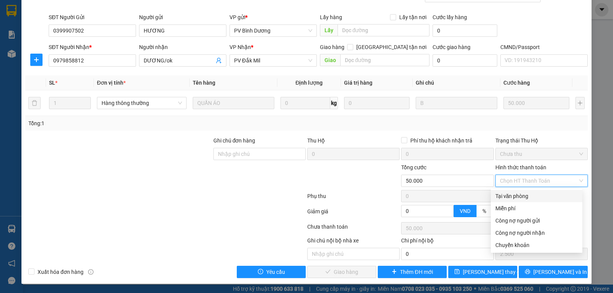
click at [508, 194] on div "Tại văn phòng" at bounding box center [536, 196] width 82 height 8
type input "0"
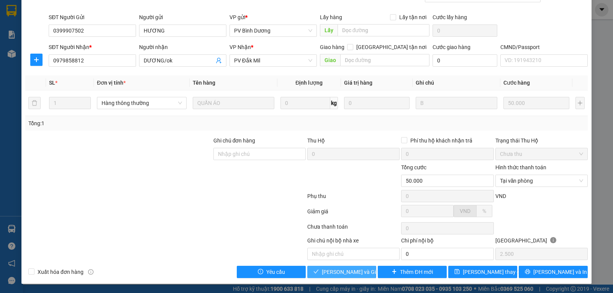
click at [342, 273] on span "[PERSON_NAME] và Giao hàng" at bounding box center [359, 272] width 74 height 8
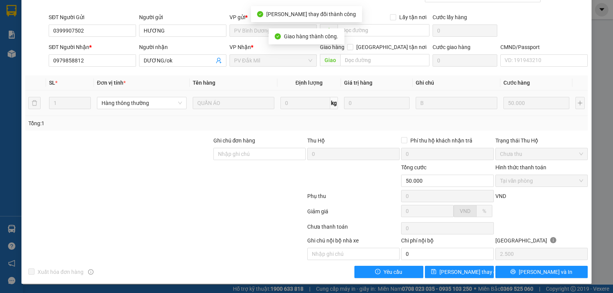
scroll to position [0, 0]
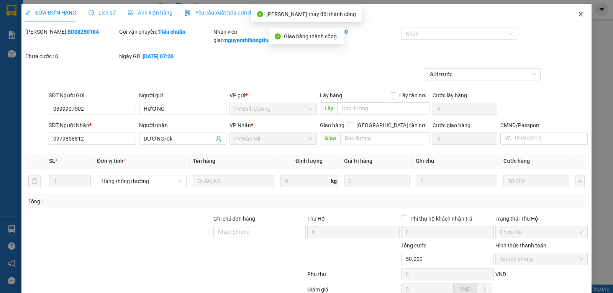
click at [577, 16] on icon "close" at bounding box center [580, 14] width 6 height 6
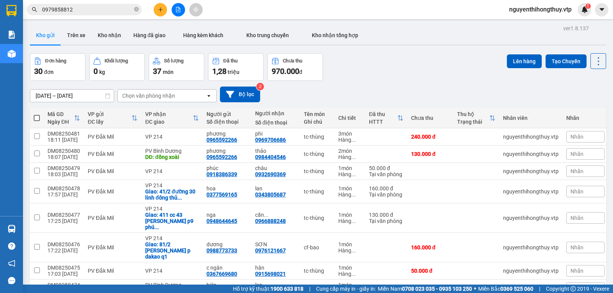
click at [162, 11] on icon "plus" at bounding box center [160, 9] width 5 height 5
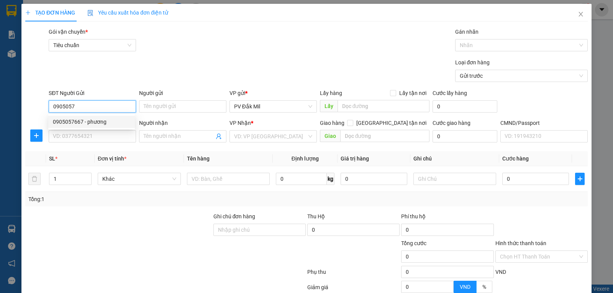
click at [105, 119] on div "0905057667 - phương" at bounding box center [91, 122] width 77 height 8
type input "0905057667"
type input "phương"
type input "0906729983"
type input "trinh"
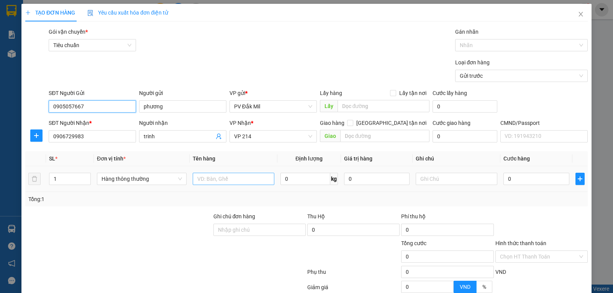
type input "0905057667"
click at [215, 181] on input "text" at bounding box center [234, 179] width 82 height 12
click at [212, 177] on input "maaux-c" at bounding box center [234, 179] width 82 height 12
type input "mẫu-c"
click at [509, 178] on input "0" at bounding box center [535, 179] width 65 height 12
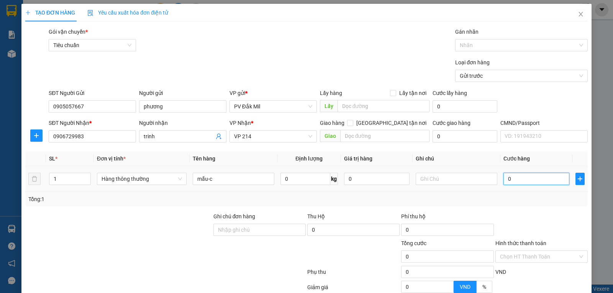
type input "3"
type input "30"
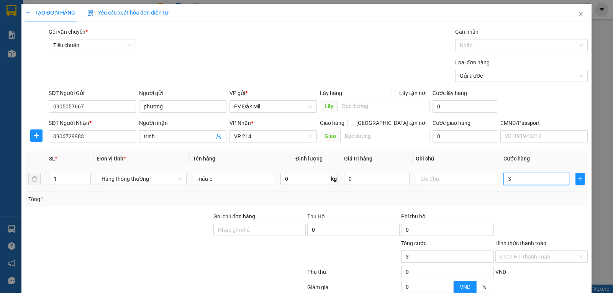
type input "30"
type input "300"
type input "3.000"
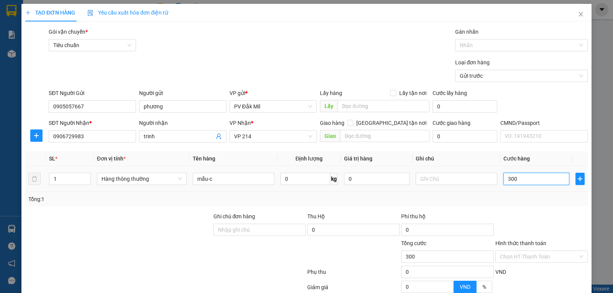
type input "3.000"
type input "30.000"
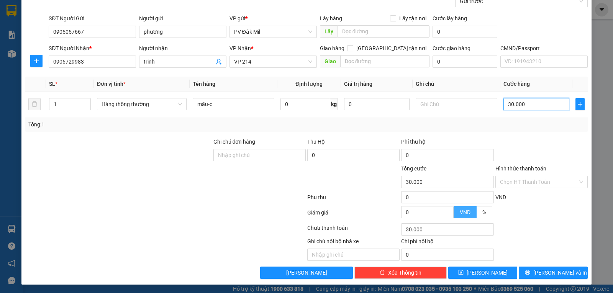
scroll to position [75, 0]
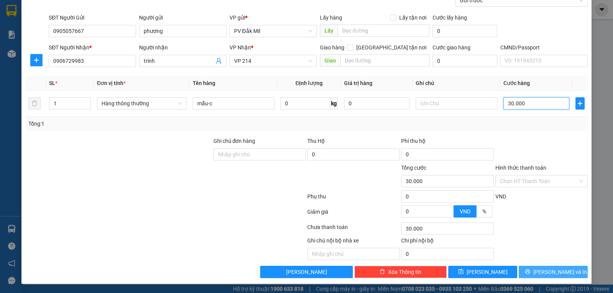
type input "30.000"
click at [529, 271] on icon "printer" at bounding box center [527, 271] width 5 height 5
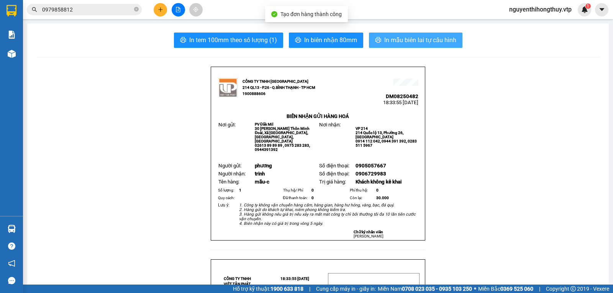
click at [422, 39] on span "In mẫu biên lai tự cấu hình" at bounding box center [420, 40] width 72 height 10
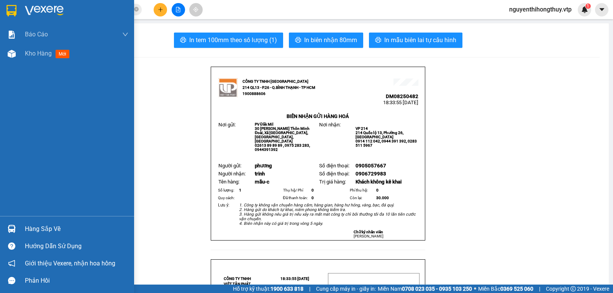
click at [13, 5] on img at bounding box center [12, 10] width 10 height 11
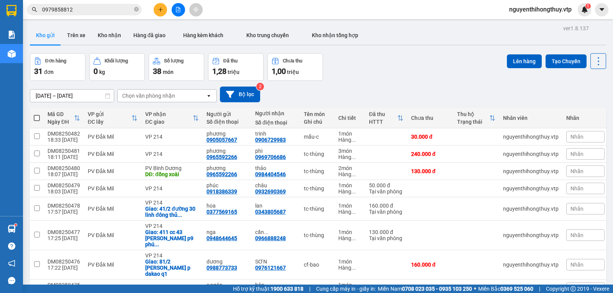
click at [35, 118] on span at bounding box center [37, 118] width 6 height 6
click at [37, 114] on input "checkbox" at bounding box center [37, 114] width 0 height 0
checkbox input "true"
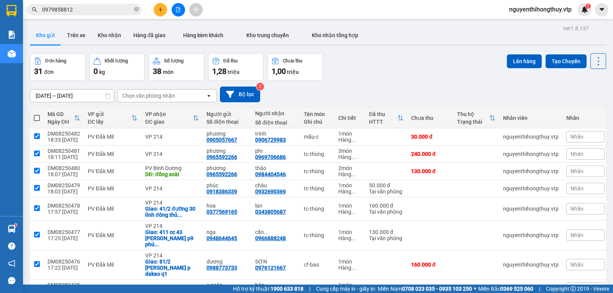
checkbox input "true"
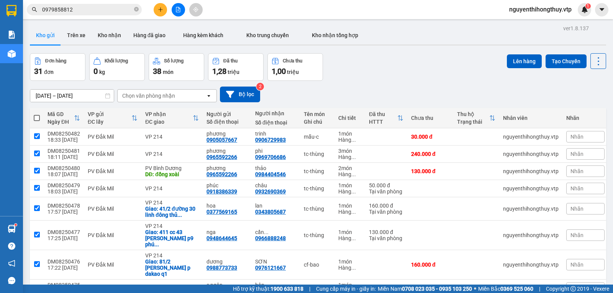
checkbox input "true"
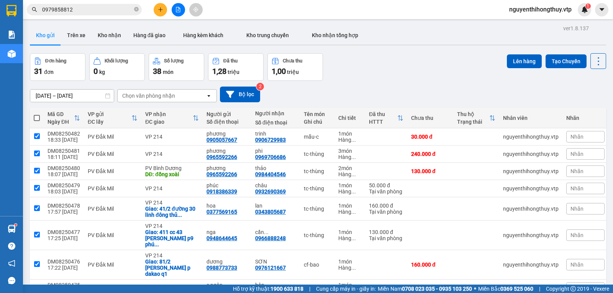
checkbox input "true"
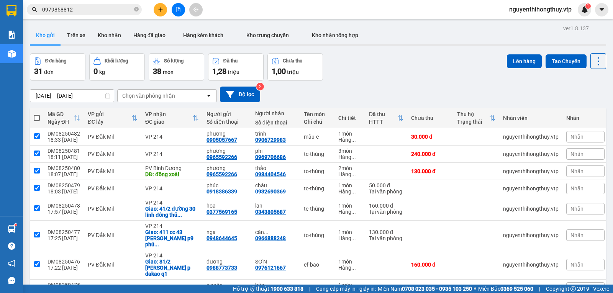
checkbox input "true"
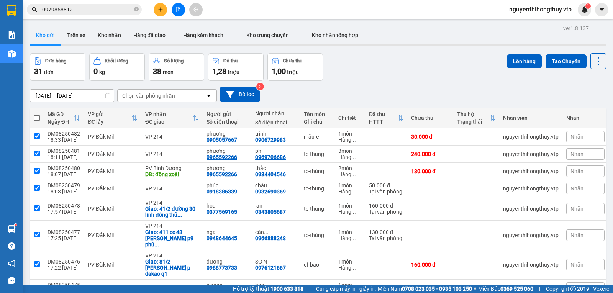
checkbox input "true"
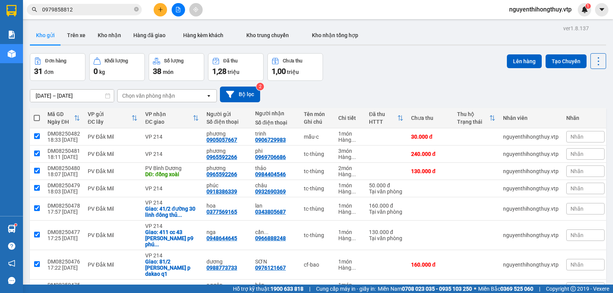
checkbox input "true"
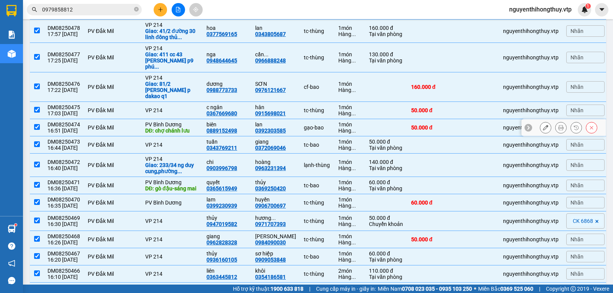
scroll to position [191, 0]
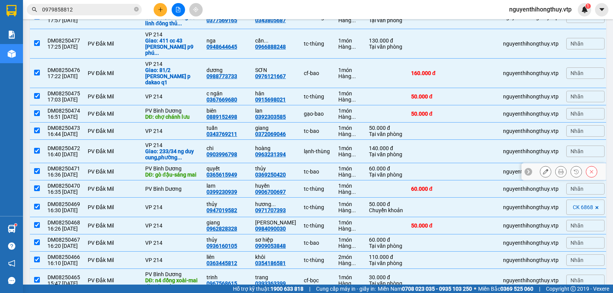
click at [35, 168] on input "checkbox" at bounding box center [37, 171] width 6 height 6
checkbox input "false"
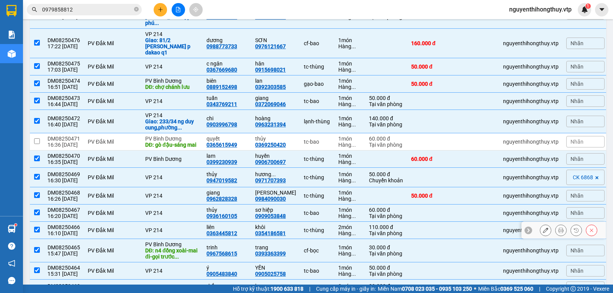
scroll to position [306, 0]
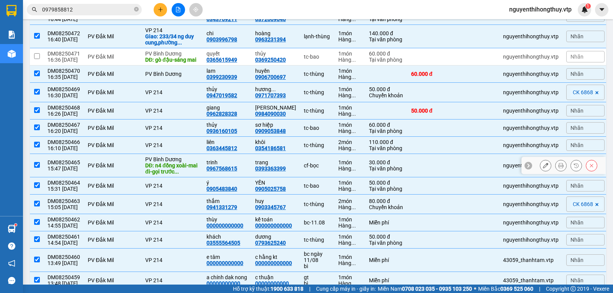
click at [37, 162] on input "checkbox" at bounding box center [37, 165] width 6 height 6
checkbox input "false"
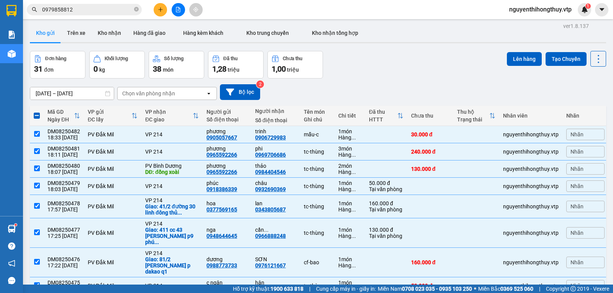
scroll to position [0, 0]
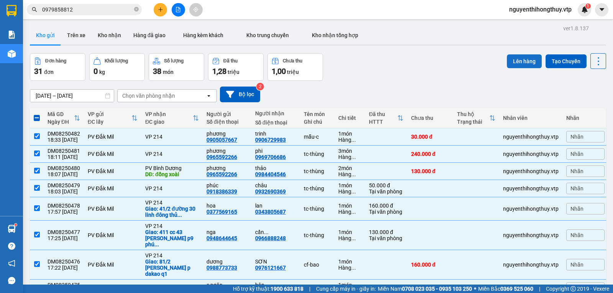
click at [517, 60] on button "Lên hàng" at bounding box center [524, 61] width 35 height 14
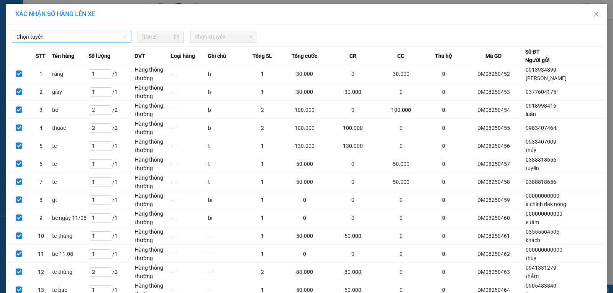
click at [43, 34] on span "Chọn tuyến" at bounding box center [71, 36] width 110 height 11
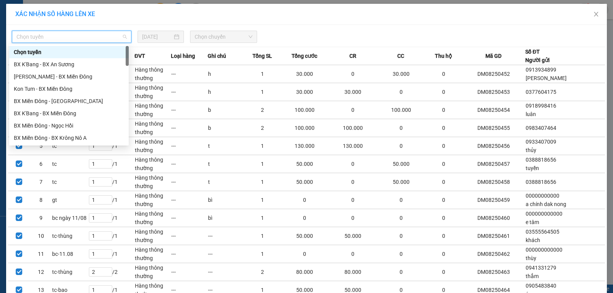
type input "s"
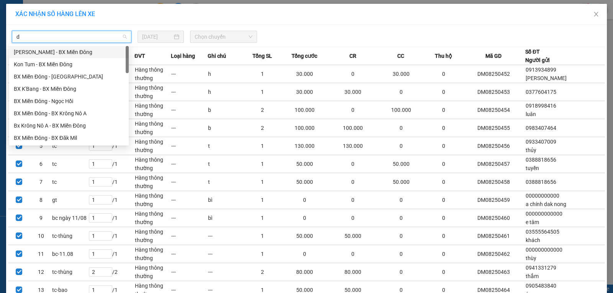
type input "da"
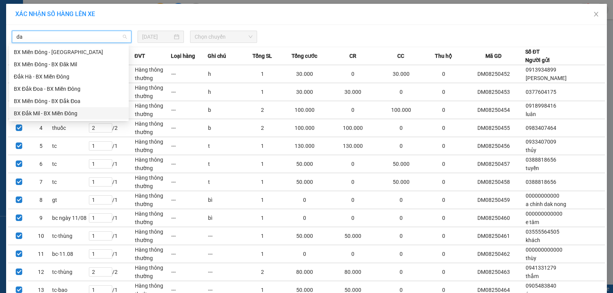
click at [62, 111] on div "BX Đắk Mil - BX Miền Đông" at bounding box center [69, 113] width 110 height 8
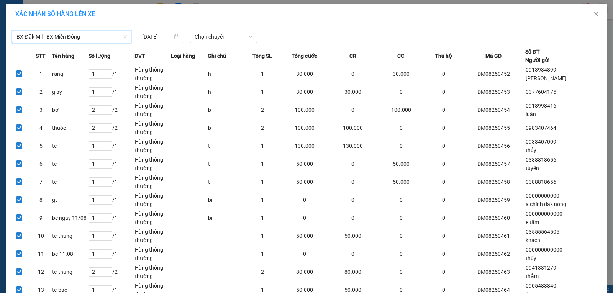
click at [214, 39] on span "Chọn chuyến" at bounding box center [223, 36] width 58 height 11
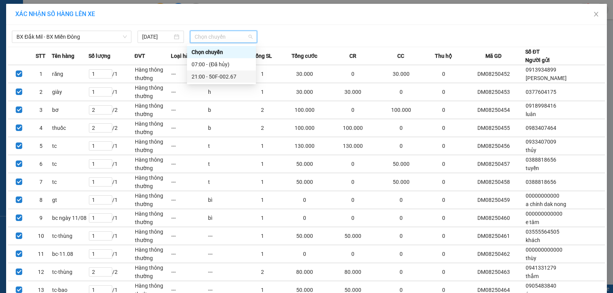
click at [224, 75] on div "21:00 - 50F-002.67" at bounding box center [221, 76] width 60 height 8
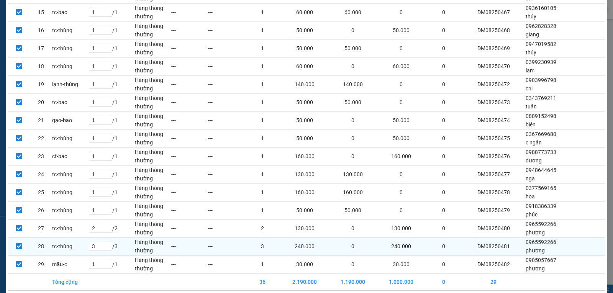
scroll to position [358, 0]
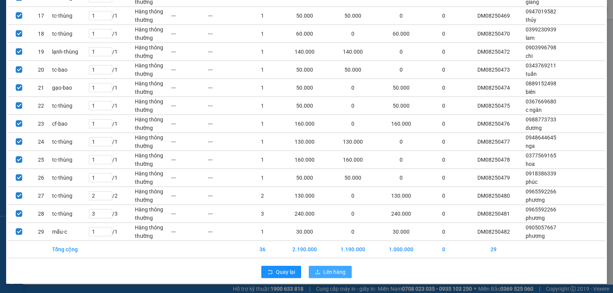
click at [326, 272] on span "Lên hàng" at bounding box center [334, 272] width 22 height 8
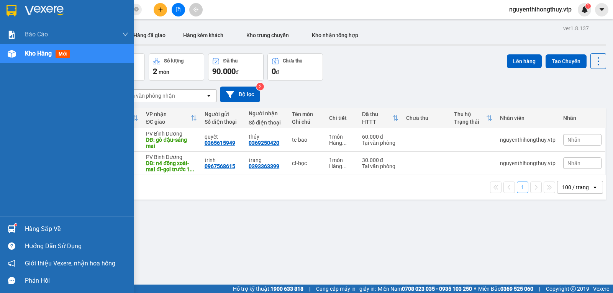
click at [31, 229] on div "Hàng sắp về" at bounding box center [76, 228] width 103 height 11
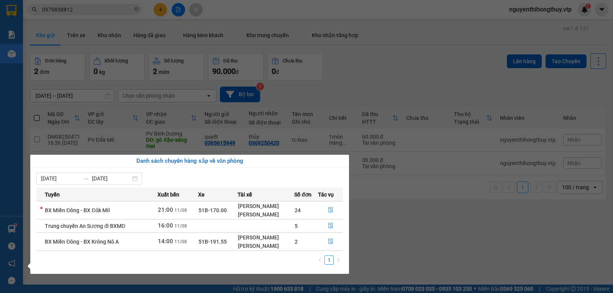
click at [386, 226] on section "Kết quả tìm kiếm ( 5 ) Bộ lọc Mã ĐH Trạng thái Món hàng Thu hộ Tổng cước Chưa c…" at bounding box center [306, 146] width 613 height 293
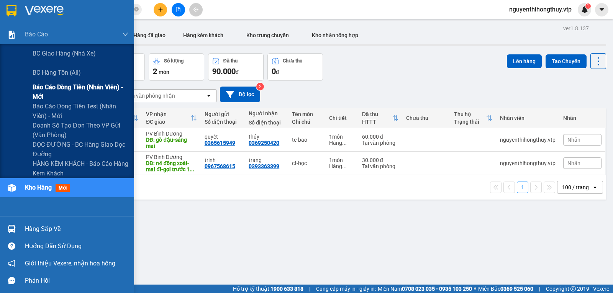
click at [62, 87] on span "Báo cáo dòng tiền (nhân viên) - mới" at bounding box center [81, 91] width 96 height 19
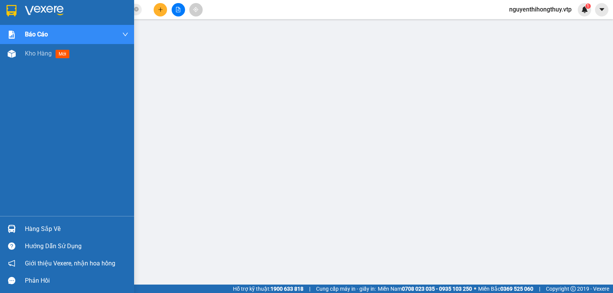
click at [11, 10] on img at bounding box center [12, 10] width 10 height 11
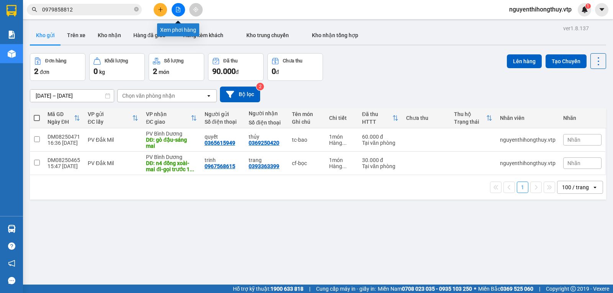
click at [180, 10] on icon "file-add" at bounding box center [177, 9] width 5 height 5
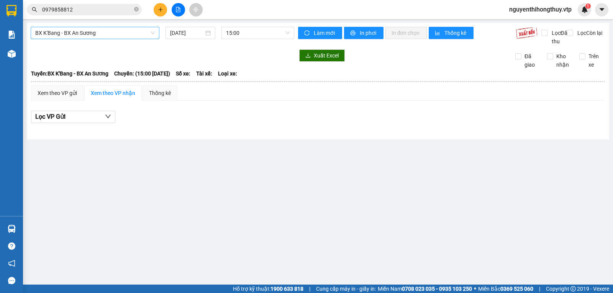
click at [119, 33] on span "BX K'Bang - BX An Sương" at bounding box center [94, 32] width 119 height 11
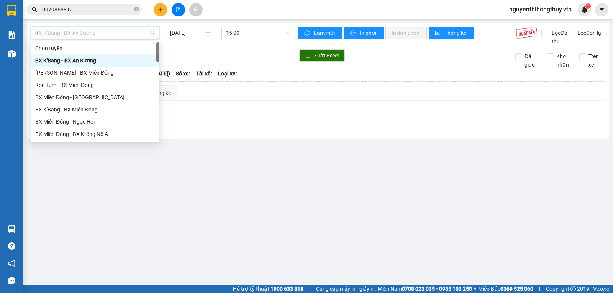
type input "da"
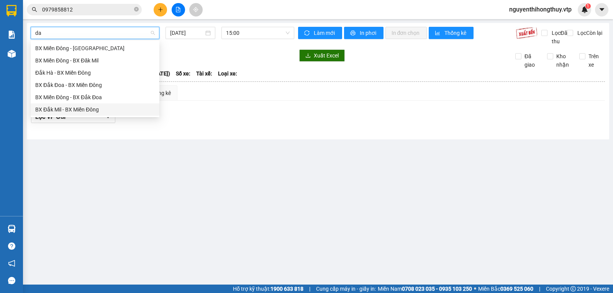
click at [99, 107] on div "BX Đắk Mil - BX Miền Đông" at bounding box center [94, 109] width 119 height 8
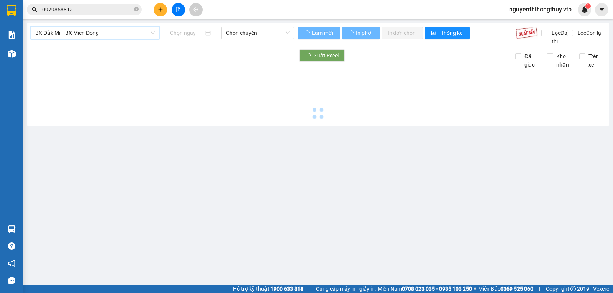
type input "[DATE]"
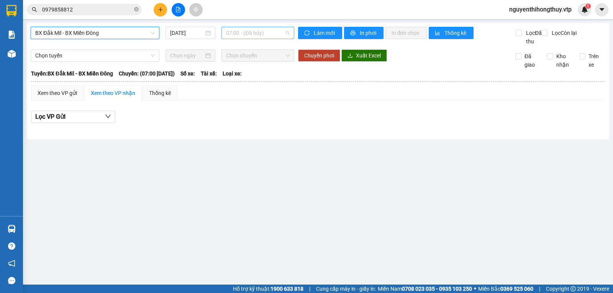
click at [268, 31] on span "07:00 - (Đã hủy)" at bounding box center [257, 32] width 63 height 11
click at [262, 73] on div "21:00 - 50F-002.67" at bounding box center [256, 73] width 60 height 8
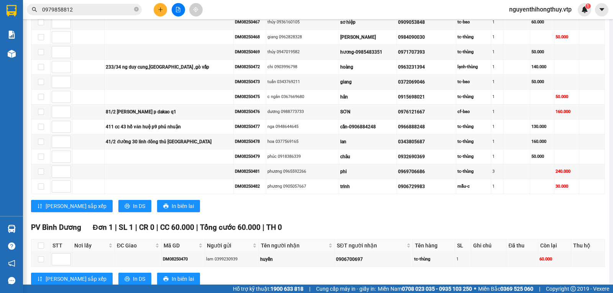
scroll to position [485, 0]
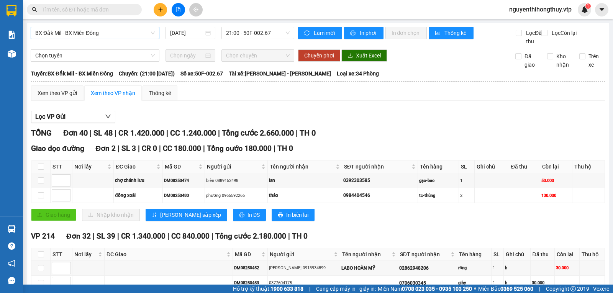
click at [114, 34] on span "BX Đắk Mil - BX Miền Đông" at bounding box center [94, 32] width 119 height 11
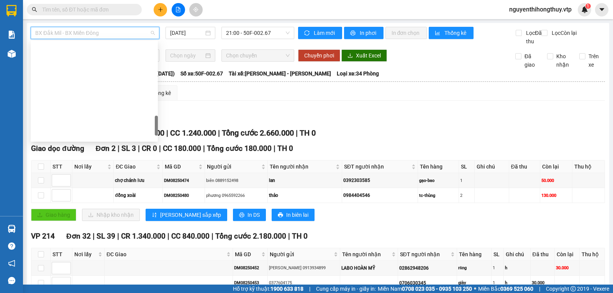
scroll to position [404, 0]
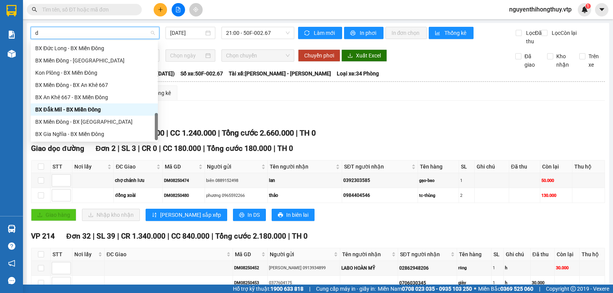
type input "da"
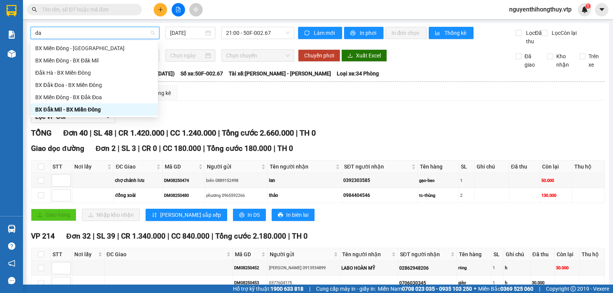
click at [99, 110] on div "BX Đắk Mil - BX Miền Đông" at bounding box center [94, 109] width 118 height 8
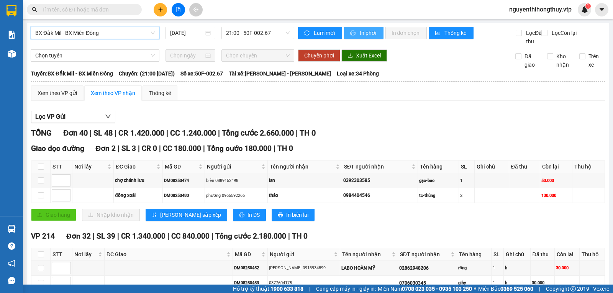
click at [363, 31] on span "In phơi" at bounding box center [369, 33] width 18 height 8
click at [360, 31] on span "In phơi" at bounding box center [369, 33] width 18 height 8
